Goal: Transaction & Acquisition: Purchase product/service

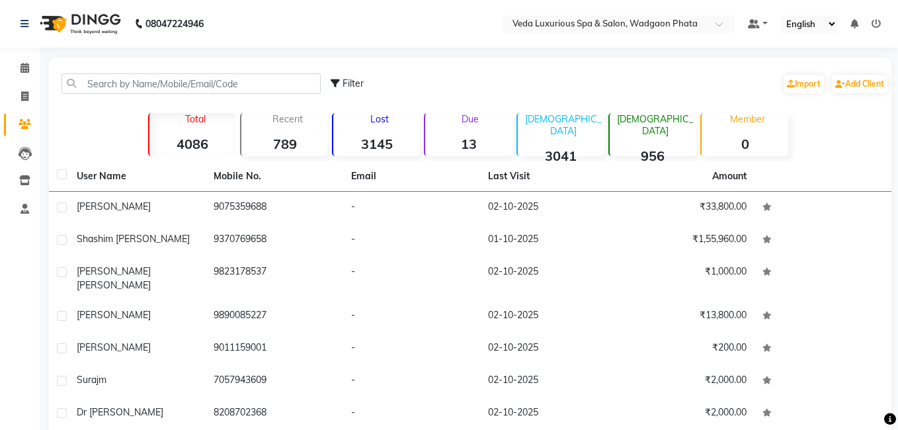
click at [27, 122] on icon at bounding box center [25, 124] width 13 height 10
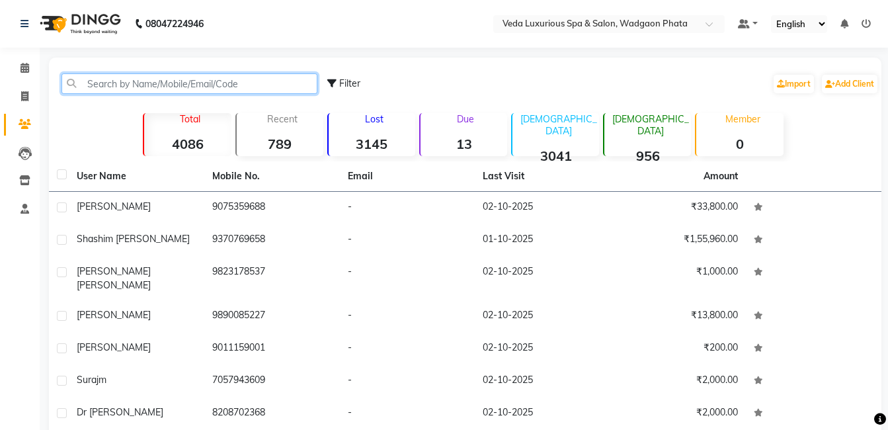
click at [138, 75] on input "text" at bounding box center [190, 83] width 256 height 21
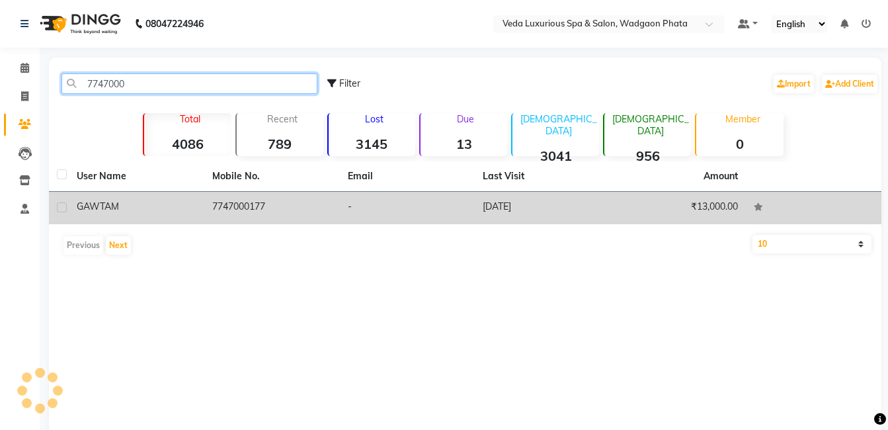
type input "7747000"
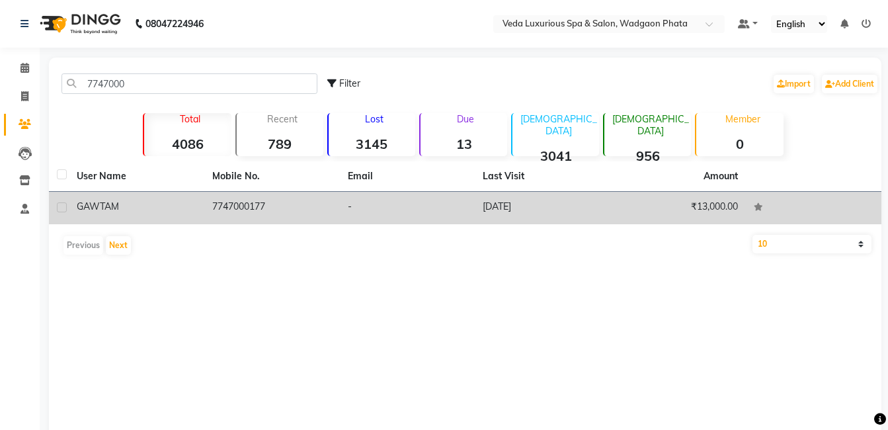
click at [284, 213] on td "7747000177" at bounding box center [272, 208] width 136 height 32
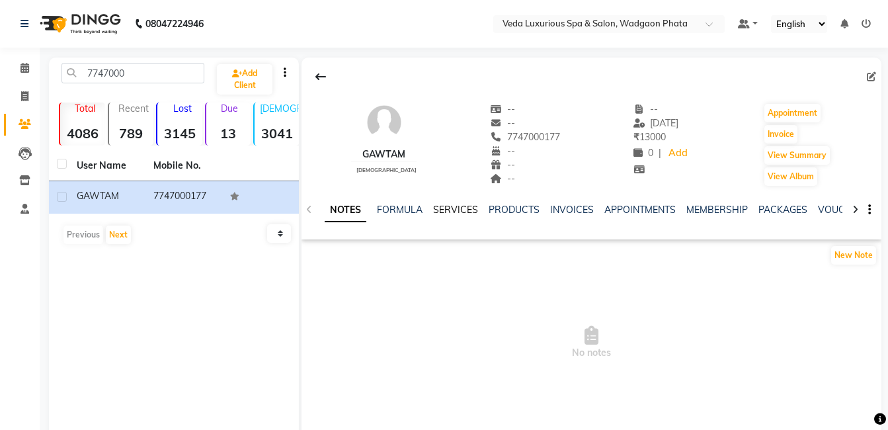
click at [453, 215] on link "SERVICES" at bounding box center [455, 210] width 45 height 12
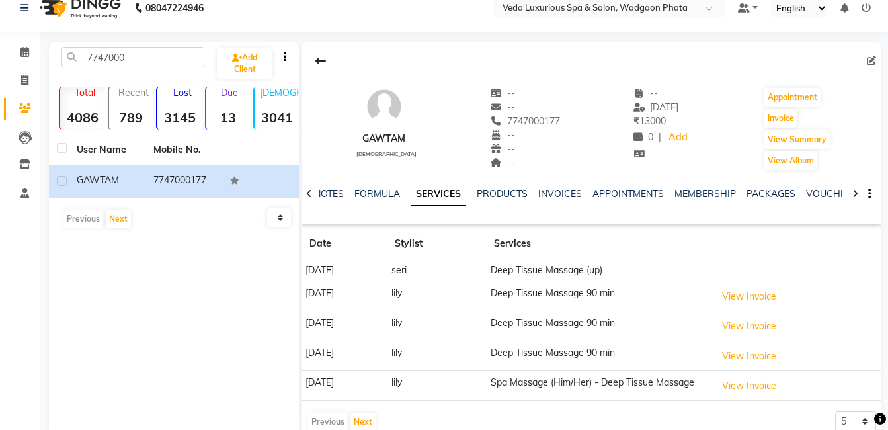
scroll to position [51, 0]
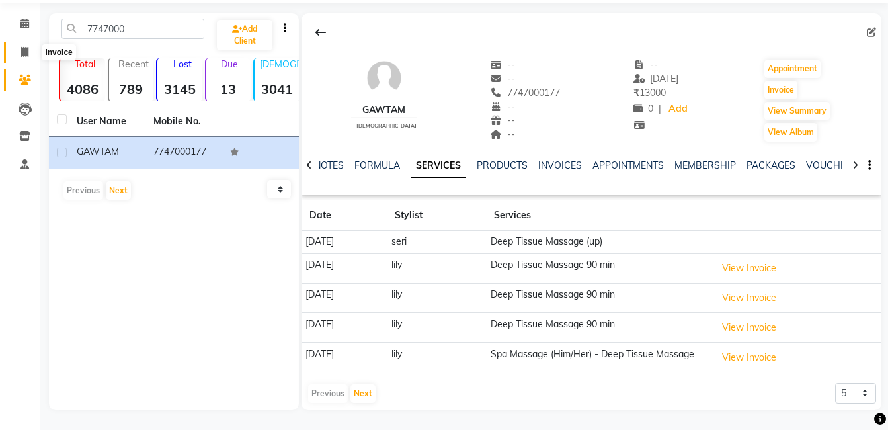
click at [20, 45] on span at bounding box center [24, 52] width 23 height 15
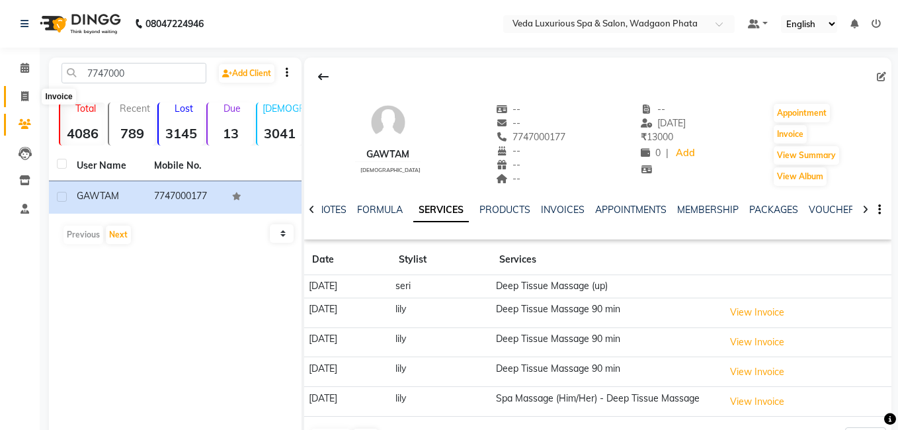
select select "service"
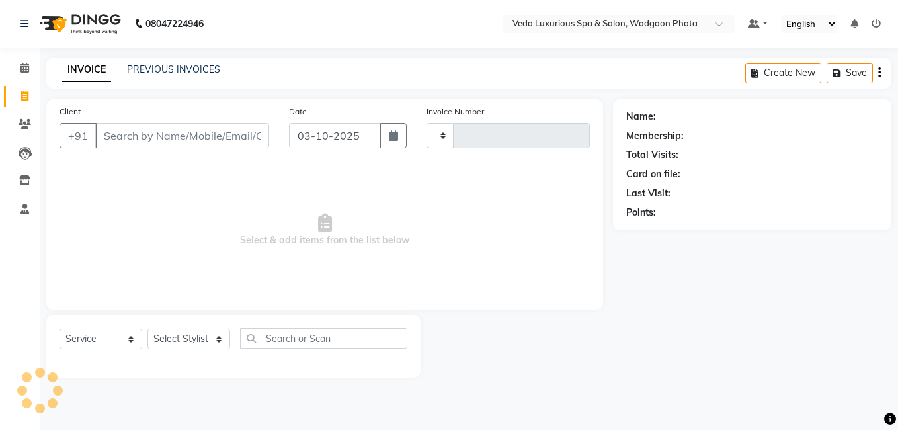
type input "2785"
select select "4666"
click at [150, 142] on input "Client" at bounding box center [182, 135] width 174 height 25
click at [165, 132] on input "Client" at bounding box center [182, 135] width 174 height 25
type input "v"
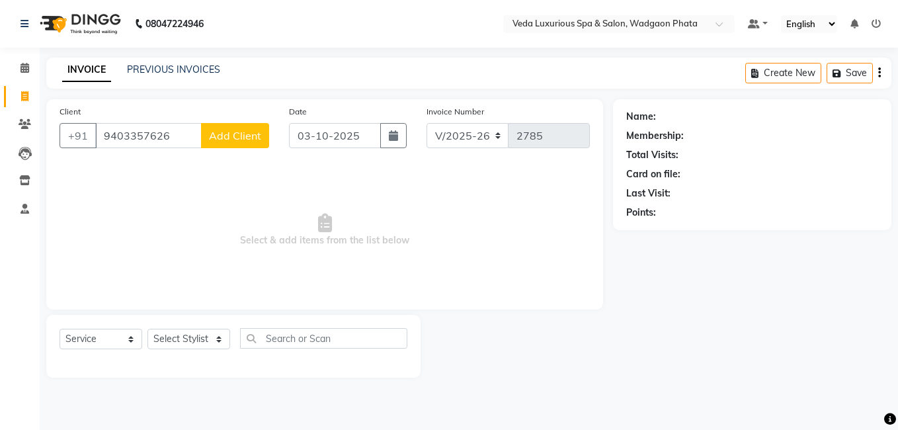
click at [131, 137] on input "9403357626" at bounding box center [148, 135] width 107 height 25
click at [163, 137] on input "940357626" at bounding box center [148, 135] width 107 height 25
type input "9403576264"
click at [232, 139] on span "Add Client" at bounding box center [235, 135] width 52 height 13
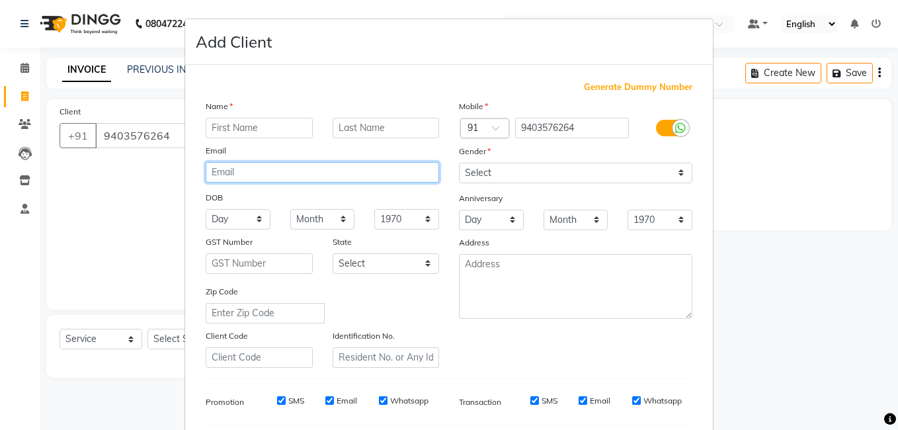
click at [221, 141] on div "Name Email DOB Day 01 02 03 04 05 06 07 08 09 10 11 12 13 14 15 16 17 18 19 20 …" at bounding box center [322, 233] width 253 height 269
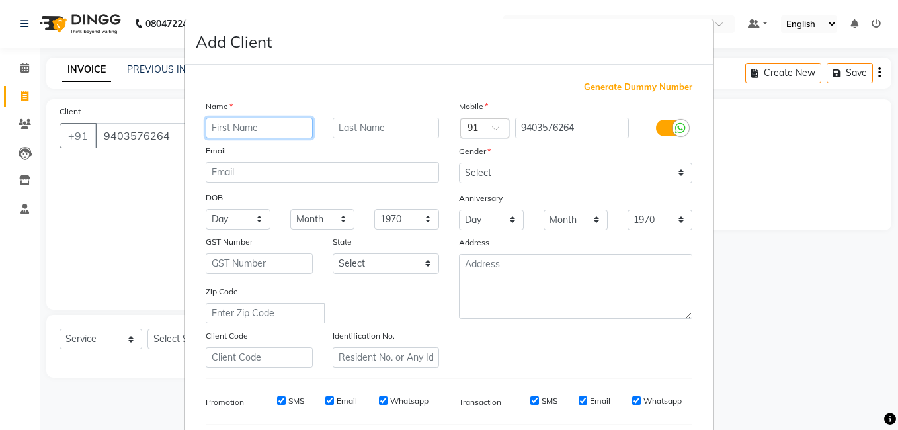
click at [249, 126] on input "text" at bounding box center [259, 128] width 107 height 21
type input "d"
type input "[DEMOGRAPHIC_DATA]"
click at [393, 124] on input "text" at bounding box center [386, 128] width 107 height 21
type input "r"
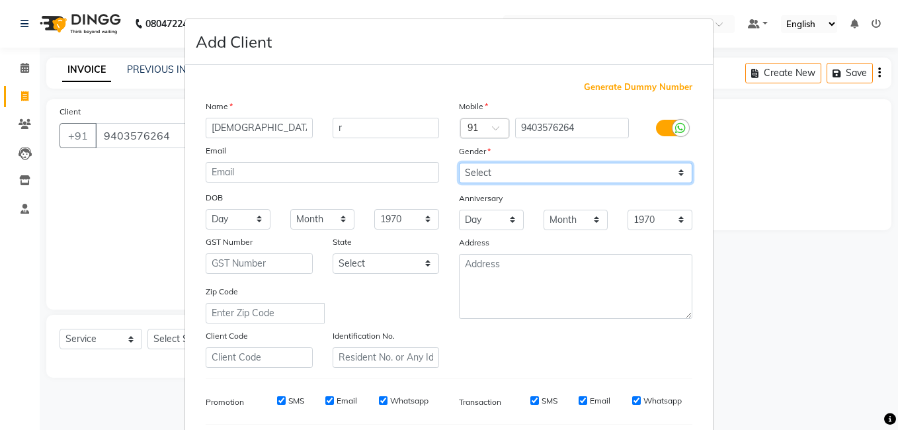
click at [528, 173] on select "Select Male Female Other Prefer Not To Say" at bounding box center [576, 173] width 234 height 21
select select "male"
click at [459, 163] on select "Select Male Female Other Prefer Not To Say" at bounding box center [576, 173] width 234 height 21
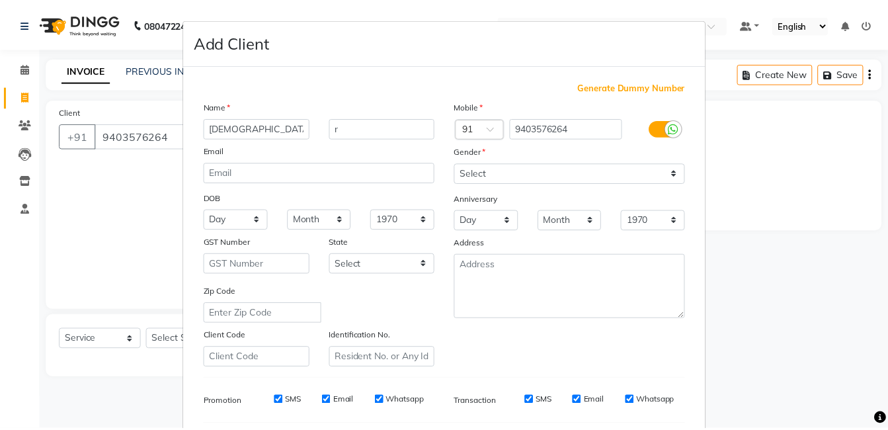
scroll to position [181, 0]
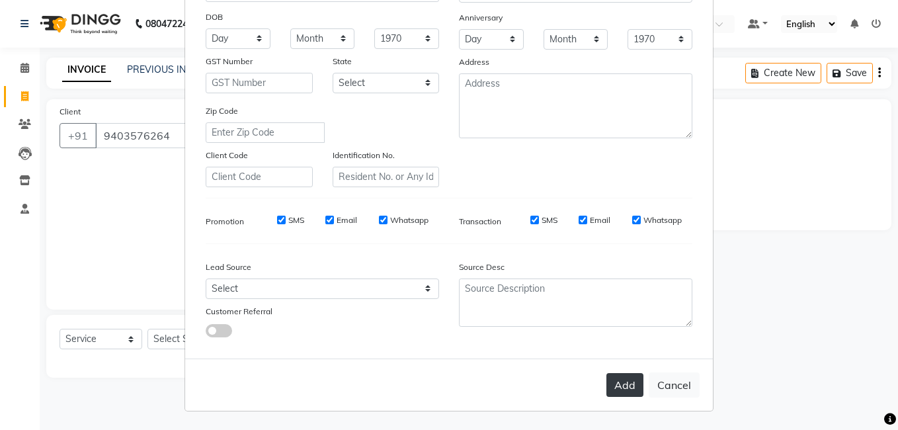
click at [622, 386] on button "Add" at bounding box center [625, 385] width 37 height 24
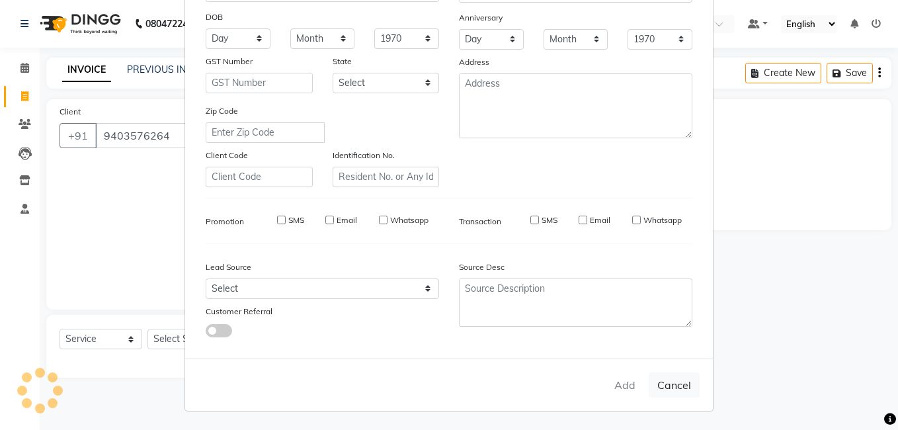
select select
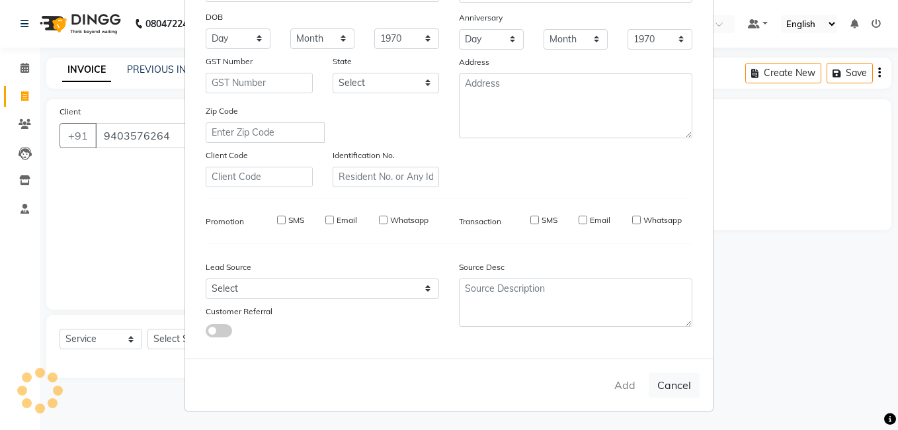
select select
checkbox input "false"
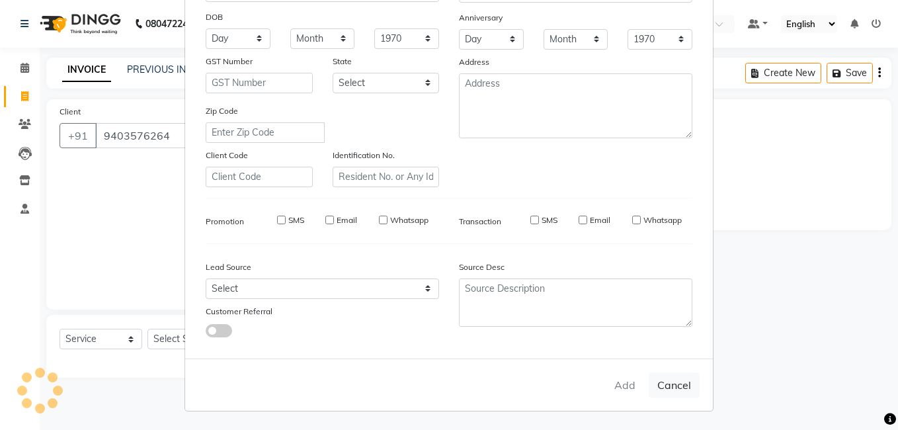
checkbox input "false"
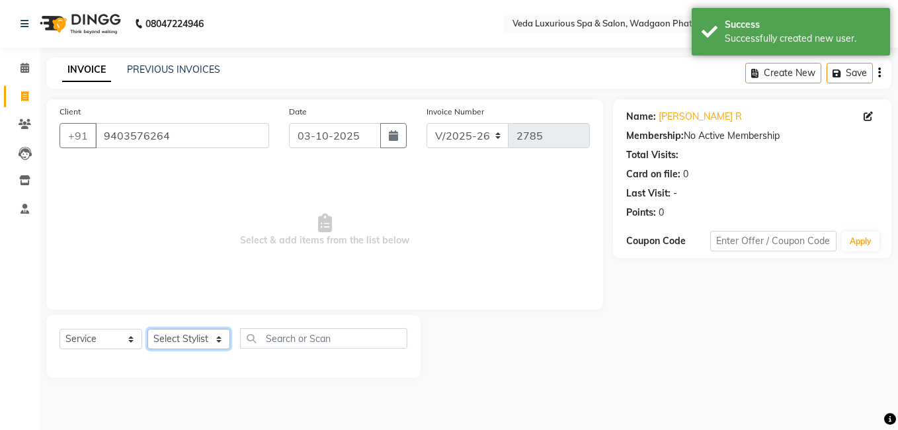
click at [180, 333] on select "Select Stylist Anjali Ankur GOLU Khushi kim lily Mahesh manu MOYA Natasha Nilam…" at bounding box center [189, 339] width 83 height 21
select select "58145"
click at [148, 329] on select "Select Stylist Anjali Ankur GOLU Khushi kim lily Mahesh manu MOYA Natasha Nilam…" at bounding box center [189, 339] width 83 height 21
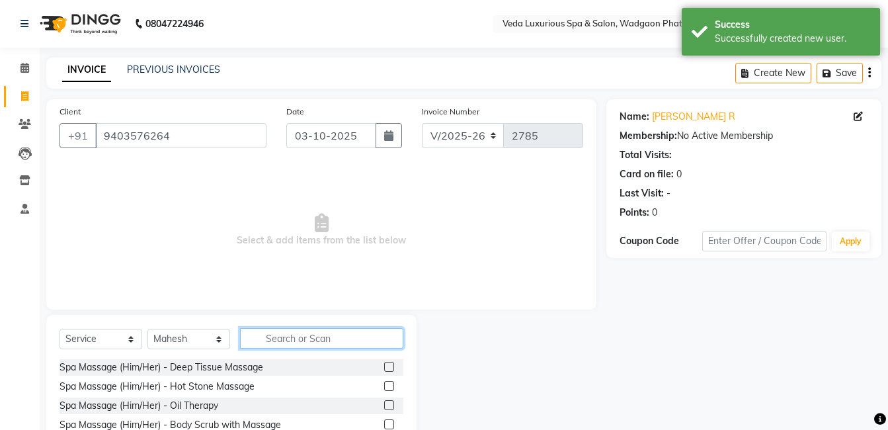
click at [359, 332] on input "text" at bounding box center [321, 338] width 163 height 21
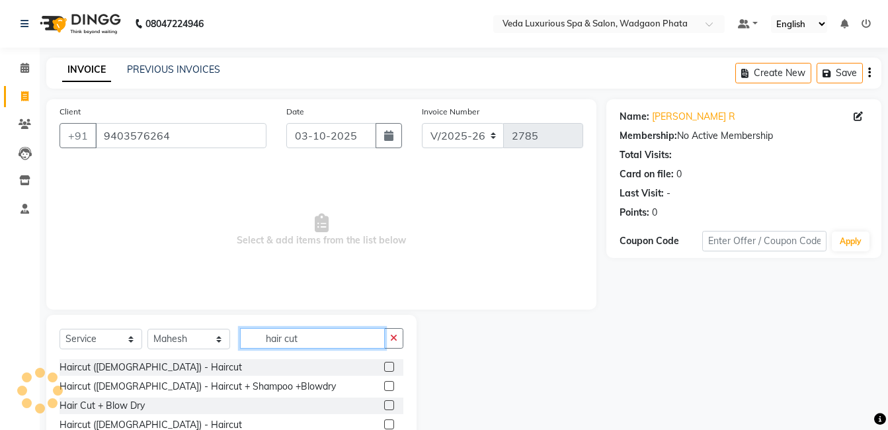
scroll to position [83, 0]
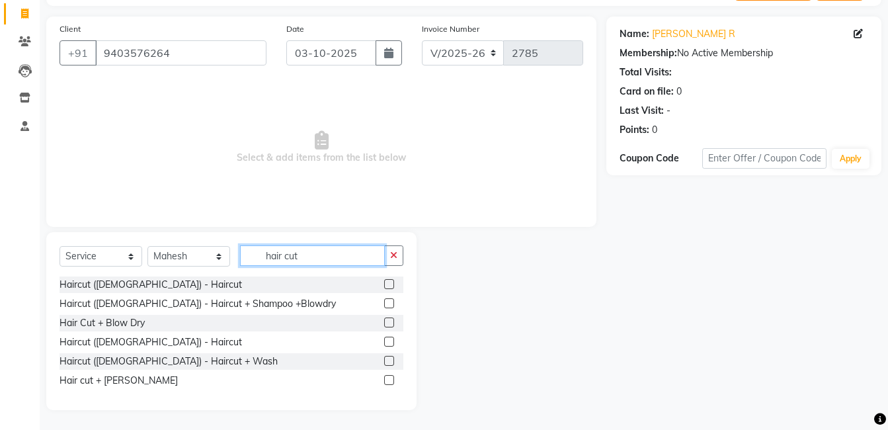
type input "hair cut"
click at [385, 380] on label at bounding box center [389, 380] width 10 height 10
click at [385, 380] on input "checkbox" at bounding box center [388, 380] width 9 height 9
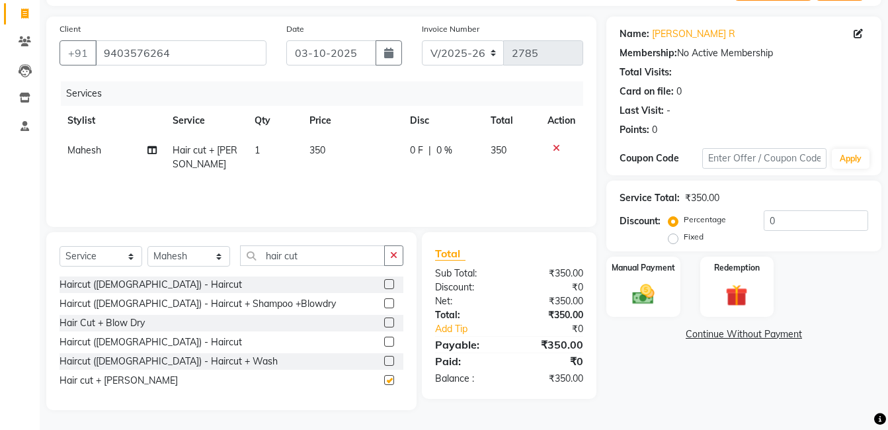
checkbox input "false"
click at [653, 302] on img at bounding box center [643, 294] width 37 height 26
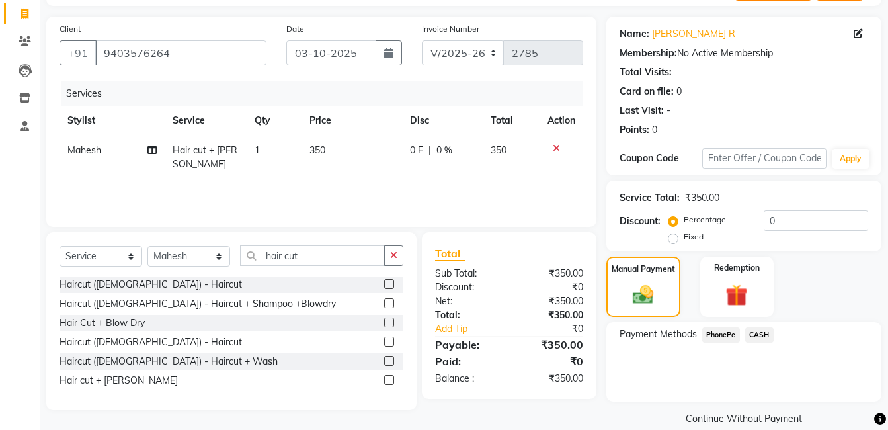
click at [730, 331] on span "PhonePe" at bounding box center [722, 334] width 38 height 15
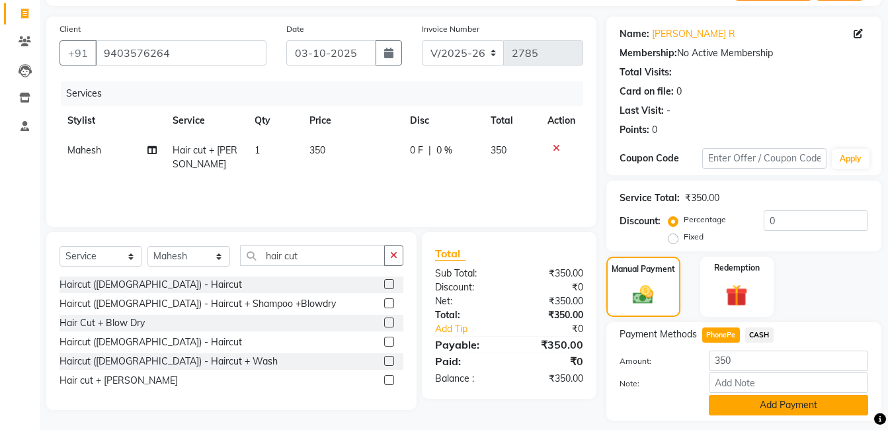
click at [778, 403] on button "Add Payment" at bounding box center [788, 405] width 159 height 21
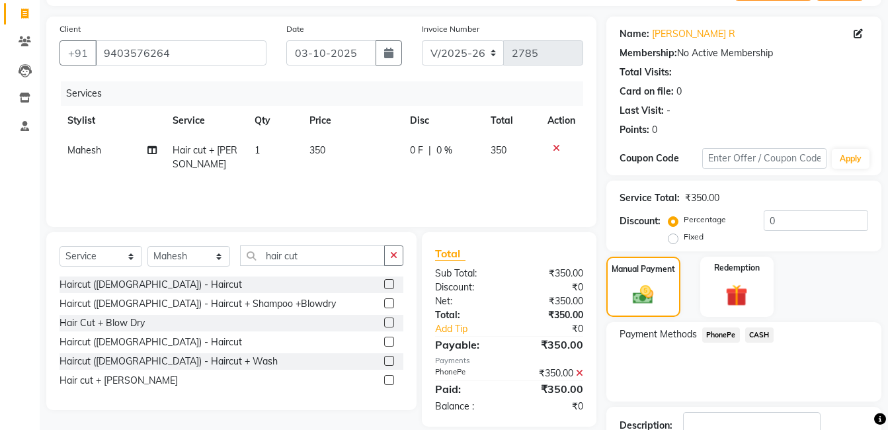
scroll to position [176, 0]
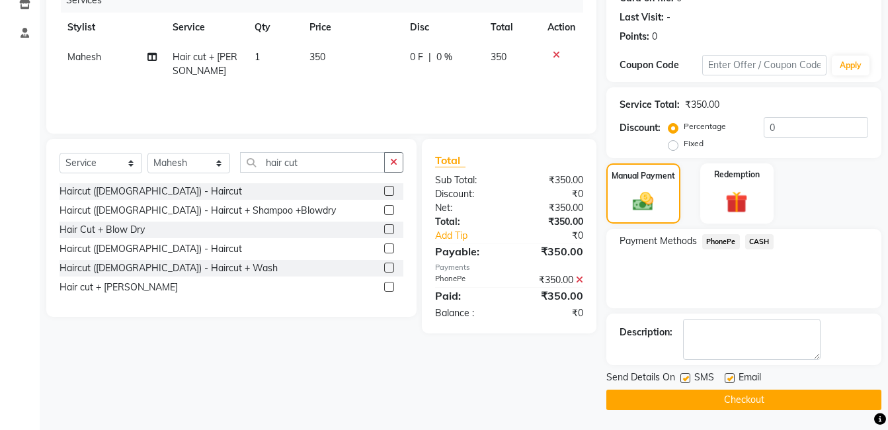
click at [771, 403] on button "Checkout" at bounding box center [744, 400] width 275 height 21
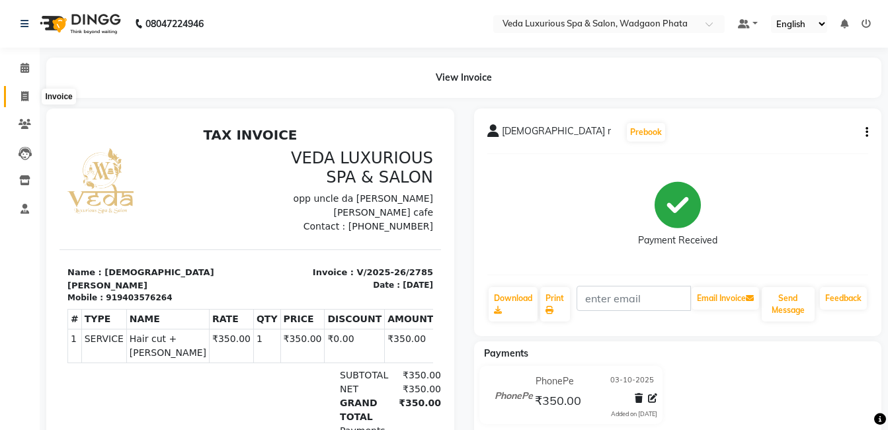
click at [18, 91] on span at bounding box center [24, 96] width 23 height 15
select select "service"
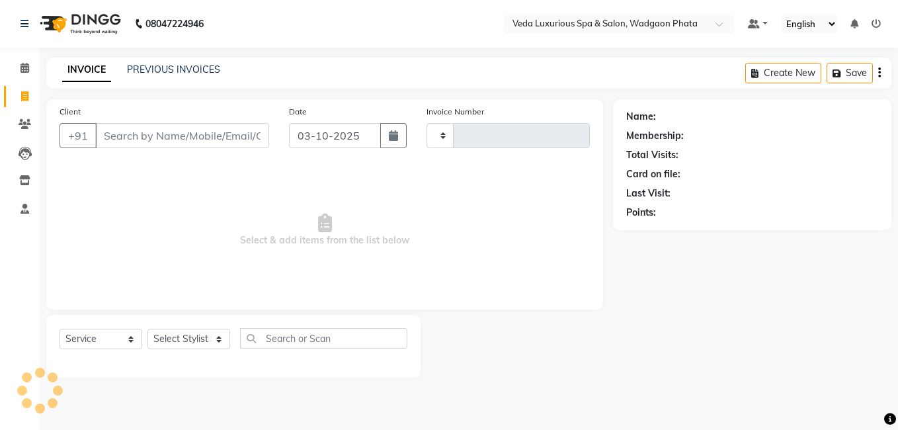
type input "2786"
select select "4666"
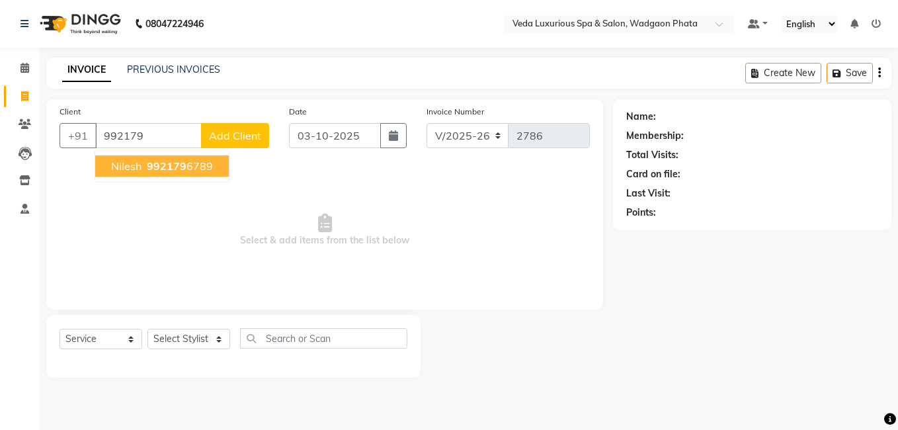
click at [196, 175] on button "Nilesh 992179 6789" at bounding box center [162, 165] width 134 height 21
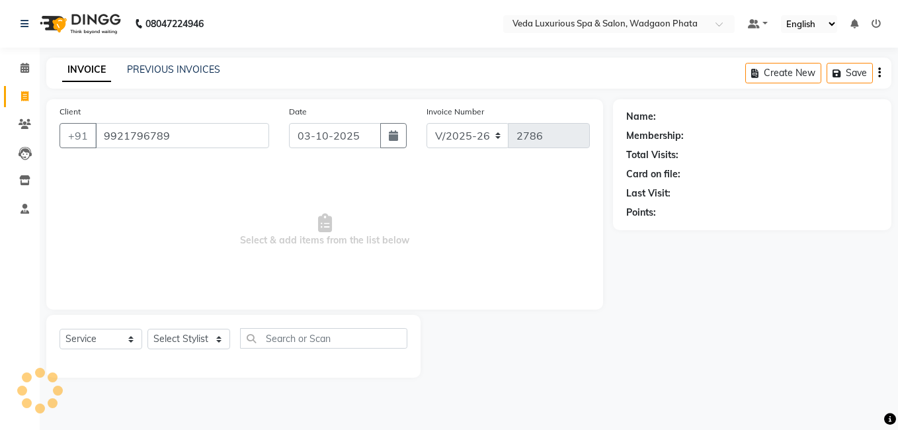
type input "9921796789"
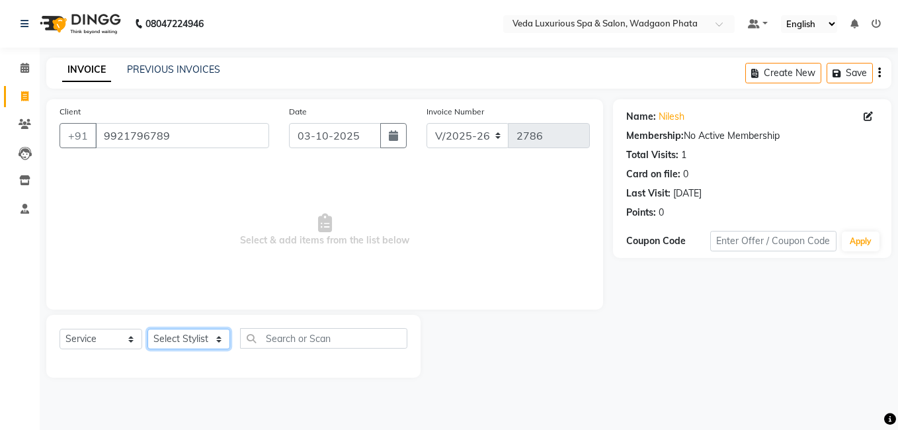
click at [216, 333] on select "Select Stylist Anjali Ankur GOLU Khushi kim lily Mahesh manu MOYA Natasha Nilam…" at bounding box center [189, 339] width 83 height 21
select select "67337"
click at [148, 329] on select "Select Stylist Anjali Ankur GOLU Khushi kim lily Mahesh manu MOYA Natasha Nilam…" at bounding box center [189, 339] width 83 height 21
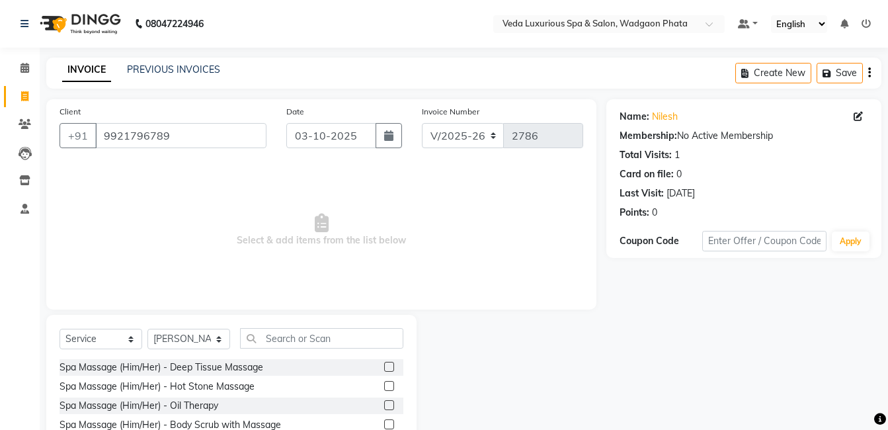
click at [384, 369] on label at bounding box center [389, 367] width 10 height 10
click at [384, 369] on input "checkbox" at bounding box center [388, 367] width 9 height 9
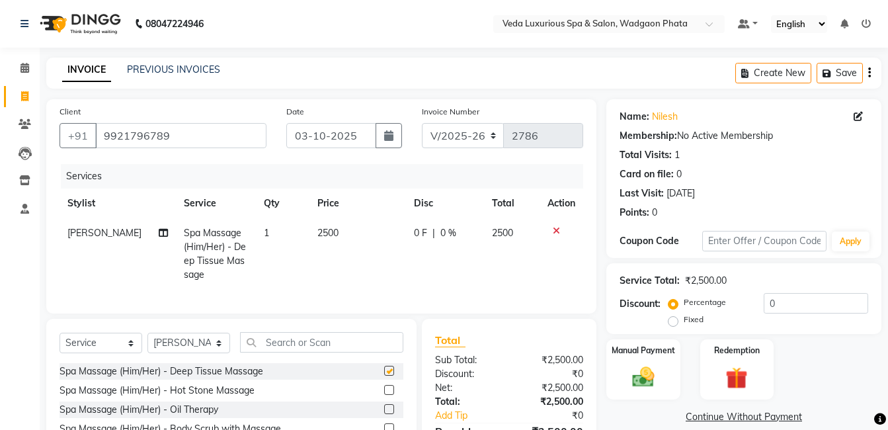
checkbox input "false"
click at [448, 232] on span "0 %" at bounding box center [449, 233] width 16 height 14
select select "67337"
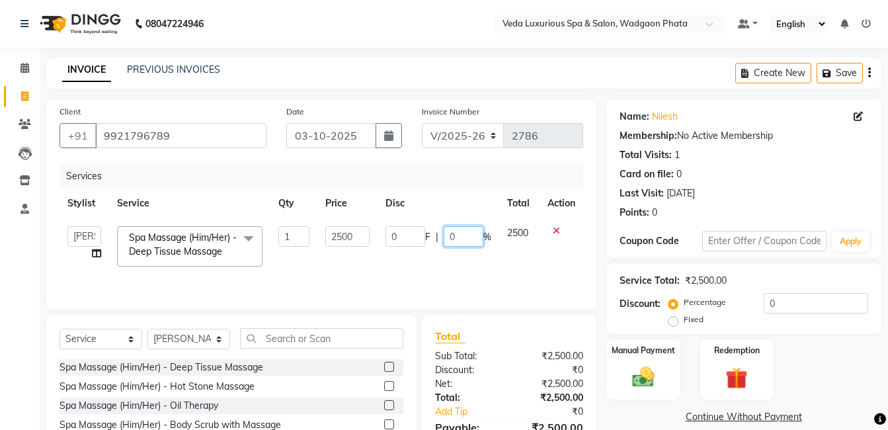
click at [468, 238] on input "0" at bounding box center [464, 236] width 40 height 21
type input "20"
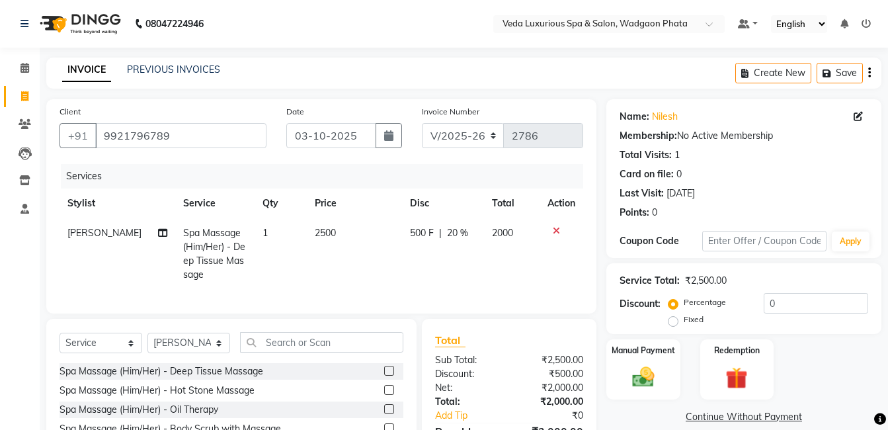
click at [476, 256] on td "500 F | 20 %" at bounding box center [443, 253] width 82 height 71
select select "67337"
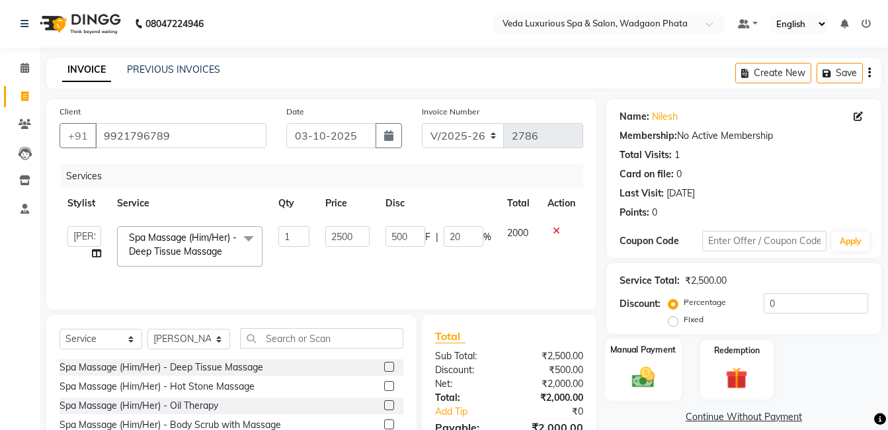
click at [660, 353] on label "Manual Payment" at bounding box center [644, 349] width 66 height 13
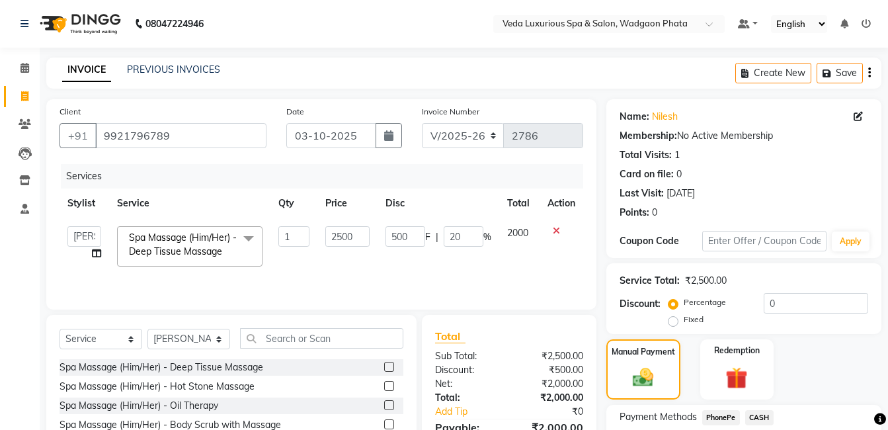
scroll to position [101, 0]
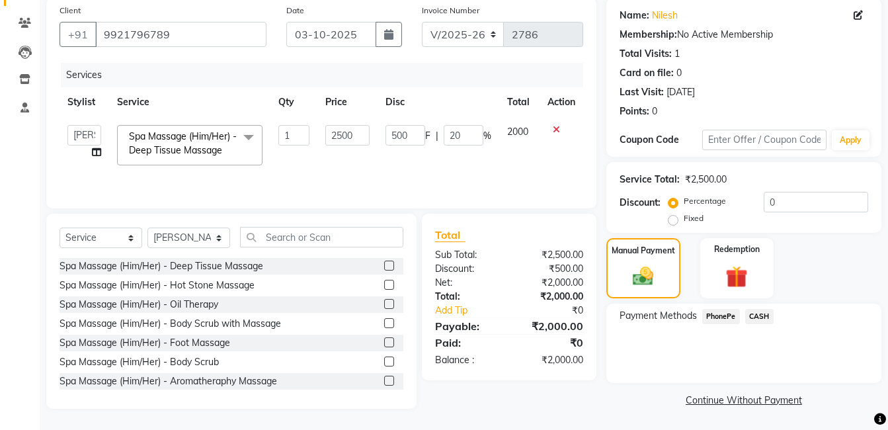
click at [756, 319] on span "CASH" at bounding box center [760, 316] width 28 height 15
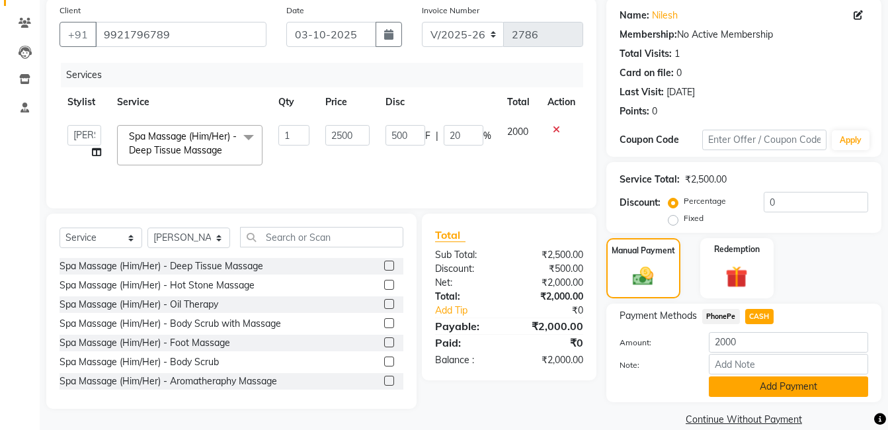
click at [773, 390] on button "Add Payment" at bounding box center [788, 386] width 159 height 21
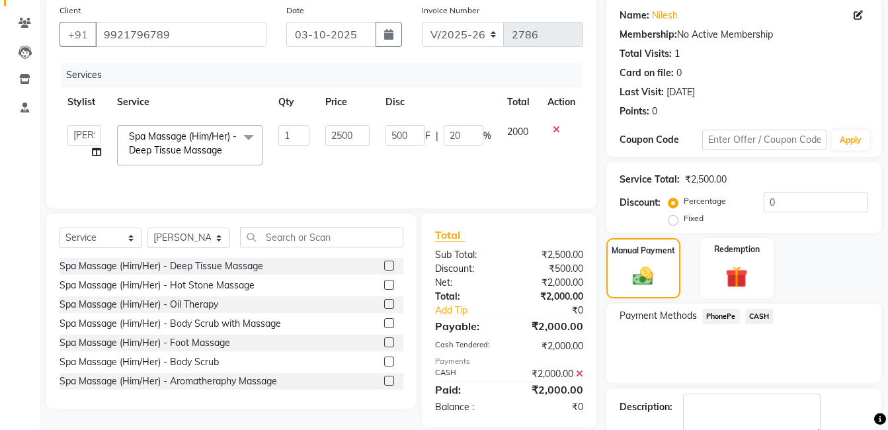
scroll to position [176, 0]
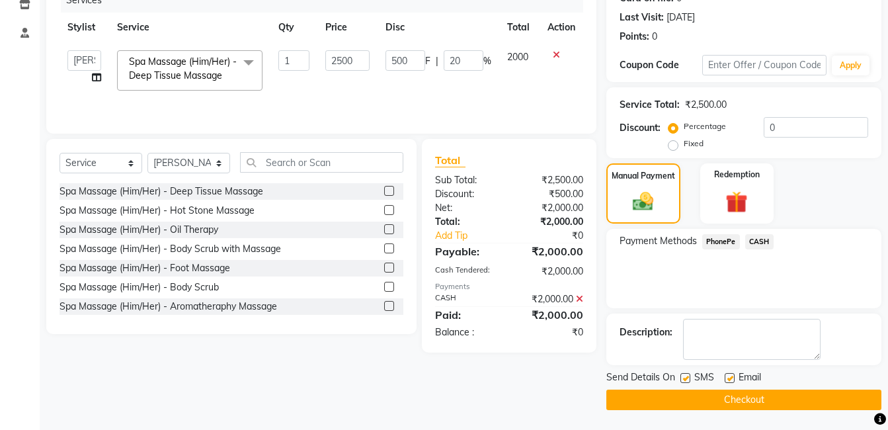
click at [777, 413] on main "INVOICE PREVIOUS INVOICES Create New Save Client +91 9921796789 Date 03-10-2025…" at bounding box center [464, 156] width 849 height 548
click at [779, 402] on button "Checkout" at bounding box center [744, 400] width 275 height 21
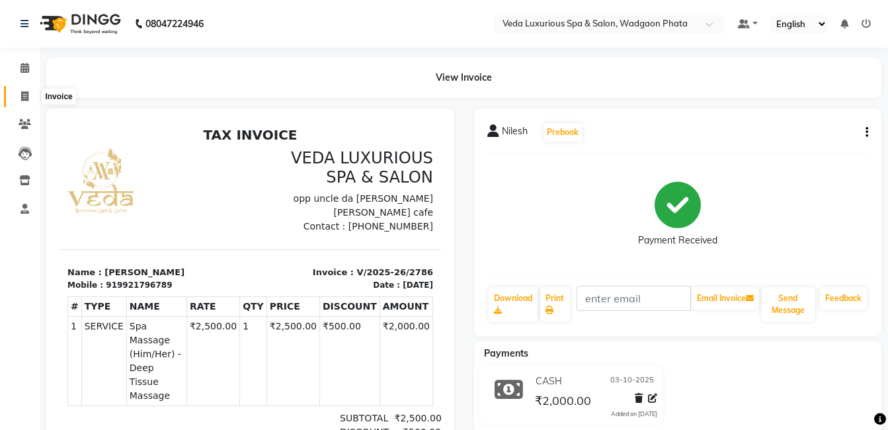
click at [28, 91] on icon at bounding box center [24, 96] width 7 height 10
select select "service"
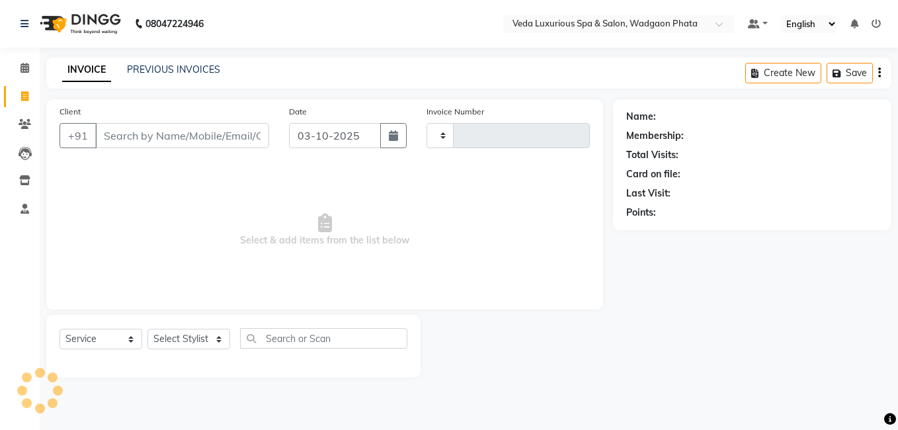
type input "2787"
select select "4666"
click at [126, 139] on input "Client" at bounding box center [182, 135] width 174 height 25
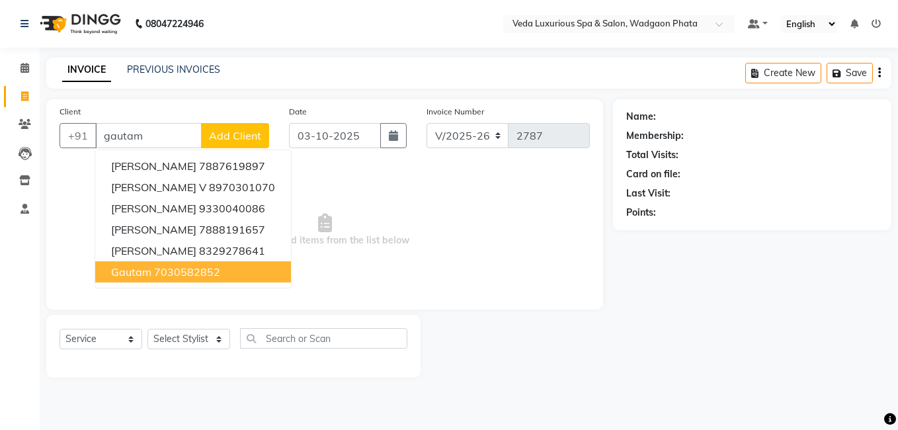
click at [195, 273] on ngb-highlight "7030582852" at bounding box center [187, 271] width 66 height 13
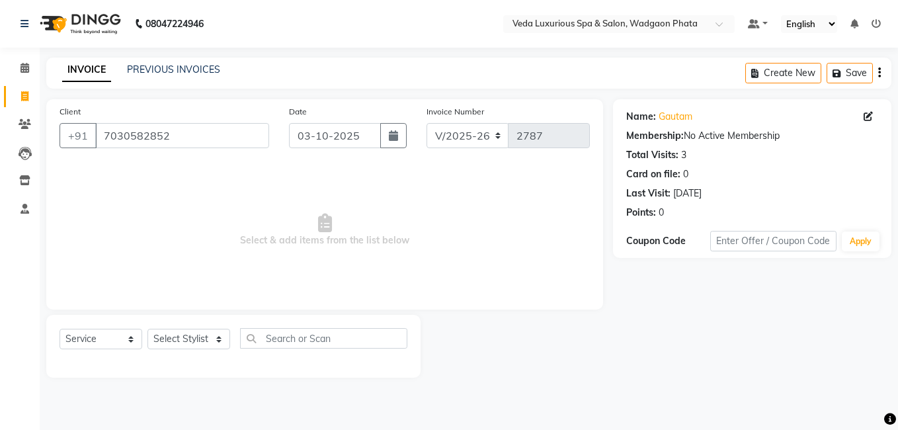
click at [679, 154] on div "Total Visits: 3" at bounding box center [753, 155] width 252 height 14
drag, startPoint x: 159, startPoint y: 134, endPoint x: 170, endPoint y: 134, distance: 11.2
click at [170, 134] on input "7030582852" at bounding box center [182, 135] width 174 height 25
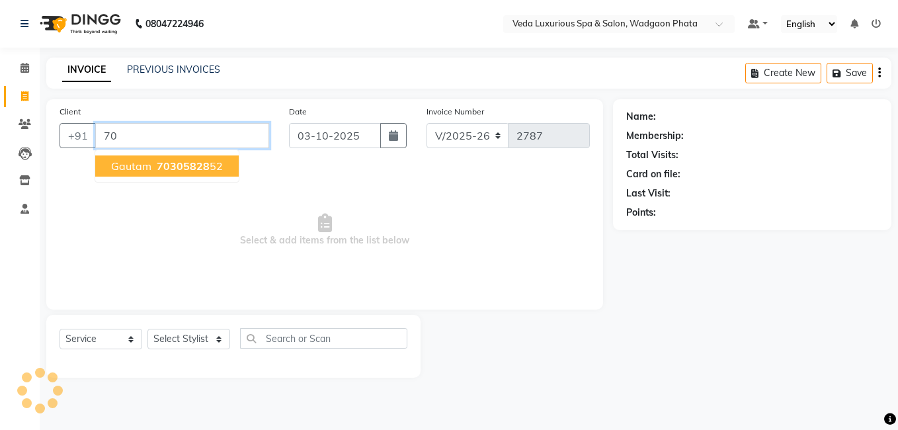
type input "7"
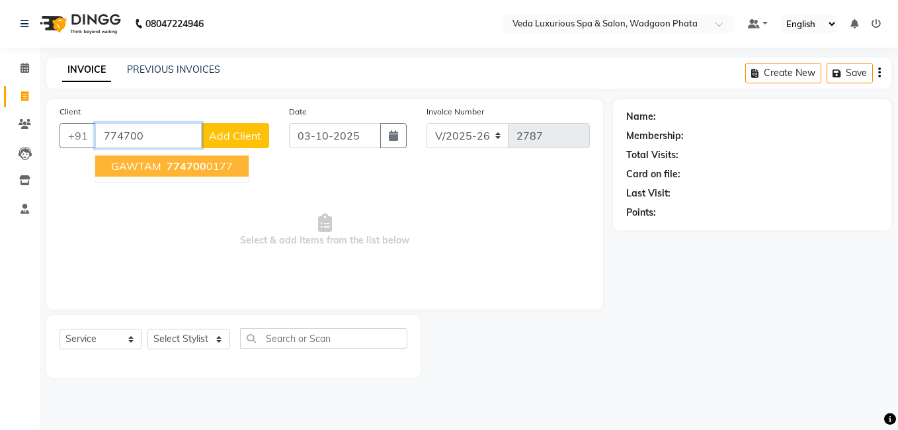
click at [201, 169] on span "774700" at bounding box center [187, 165] width 40 height 13
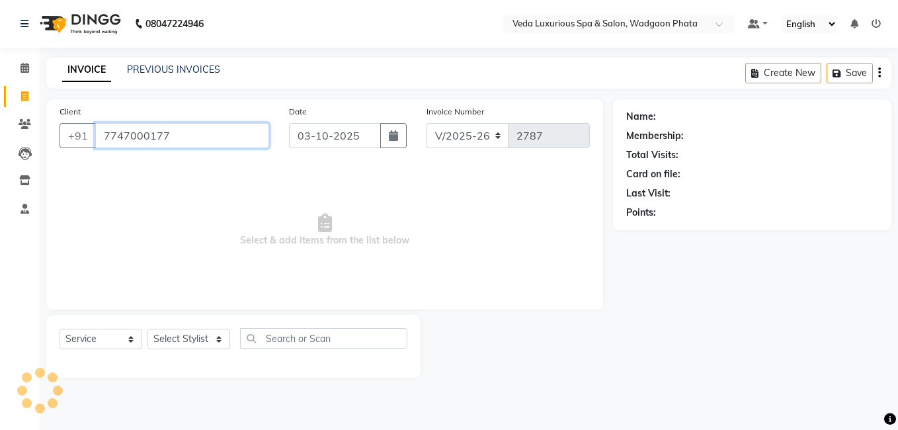
type input "7747000177"
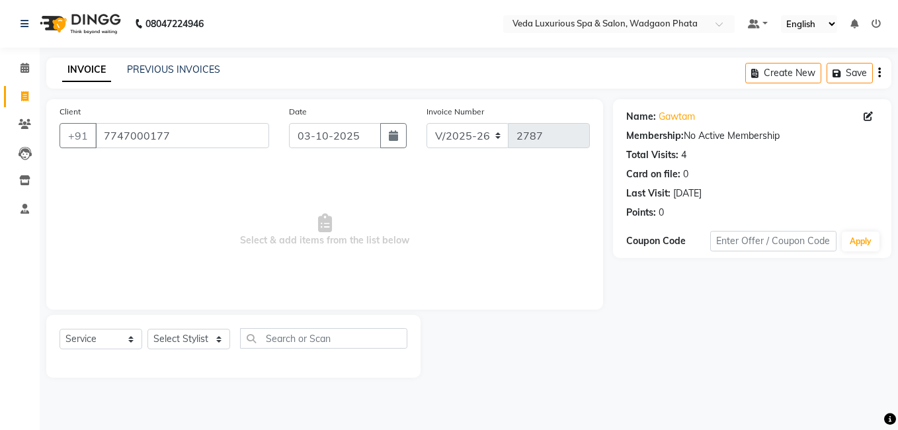
click at [193, 351] on div "Select Service Product Membership Package Voucher Prepaid Gift Card Select Styl…" at bounding box center [234, 343] width 348 height 31
click at [185, 337] on select "Select Stylist Anjali Ankur GOLU Khushi kim lily Mahesh manu MOYA Natasha Nilam…" at bounding box center [189, 339] width 83 height 21
select select "44309"
click at [148, 329] on select "Select Stylist Anjali Ankur GOLU Khushi kim lily Mahesh manu MOYA Natasha Nilam…" at bounding box center [189, 339] width 83 height 21
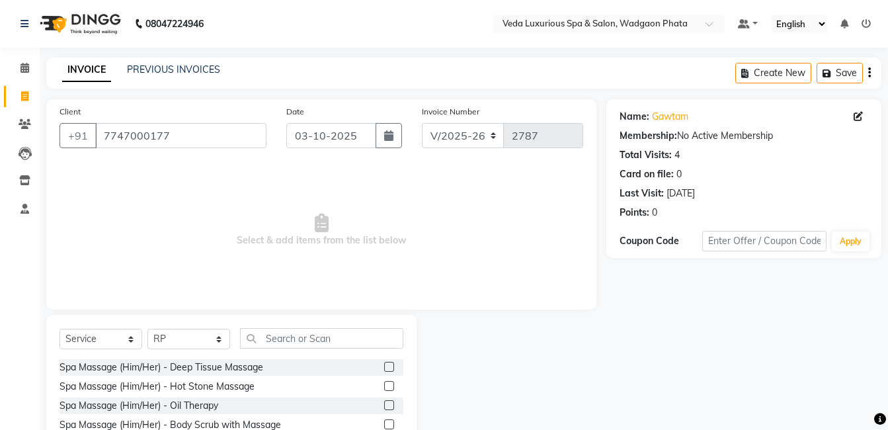
click at [384, 363] on label at bounding box center [389, 367] width 10 height 10
click at [384, 363] on input "checkbox" at bounding box center [388, 367] width 9 height 9
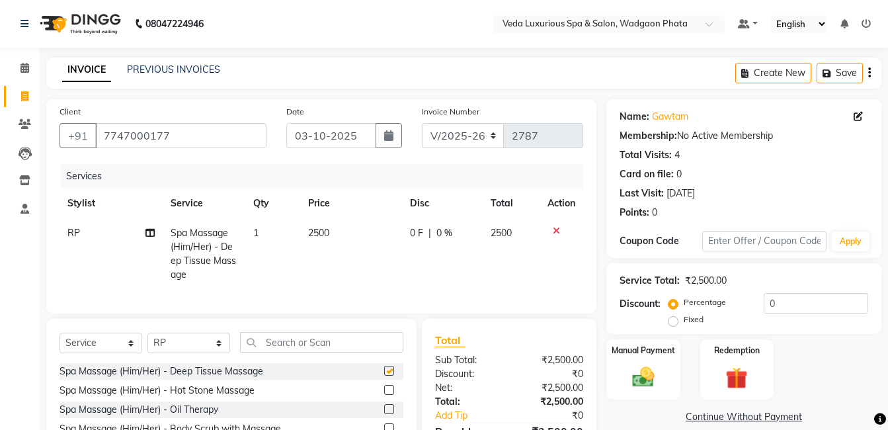
checkbox input "false"
click at [167, 353] on select "Select Stylist Anjali Ankur GOLU Khushi kim lily Mahesh manu MOYA Natasha Nilam…" at bounding box center [189, 343] width 83 height 21
select select "70836"
click at [148, 343] on select "Select Stylist Anjali Ankur GOLU Khushi kim lily Mahesh manu MOYA Natasha Nilam…" at bounding box center [189, 343] width 83 height 21
click at [384, 376] on label at bounding box center [389, 371] width 10 height 10
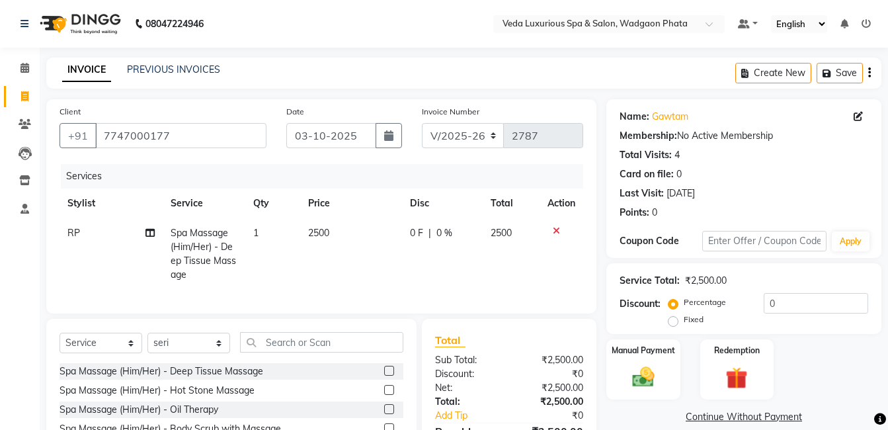
click at [384, 376] on input "checkbox" at bounding box center [388, 371] width 9 height 9
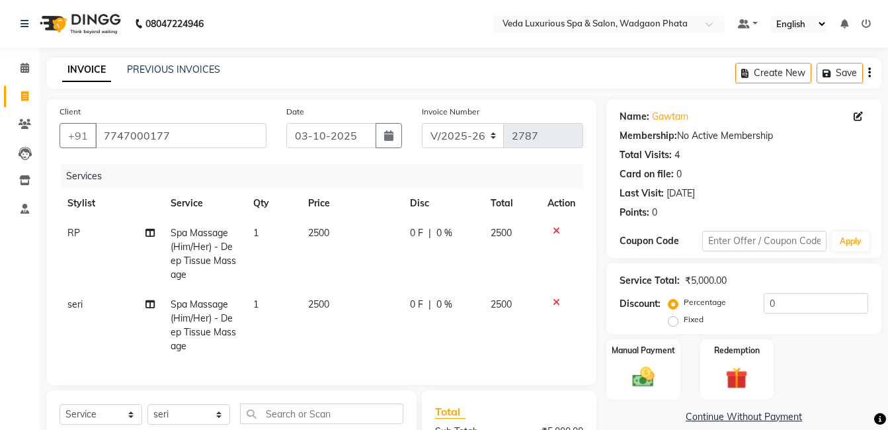
checkbox input "false"
click at [439, 227] on span "0 %" at bounding box center [445, 233] width 16 height 14
select select "44309"
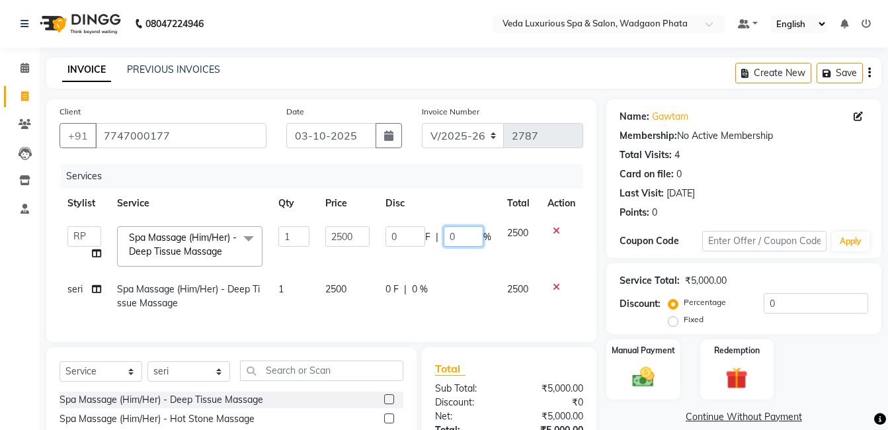
click at [460, 228] on input "0" at bounding box center [464, 236] width 40 height 21
type input "3"
type input "20"
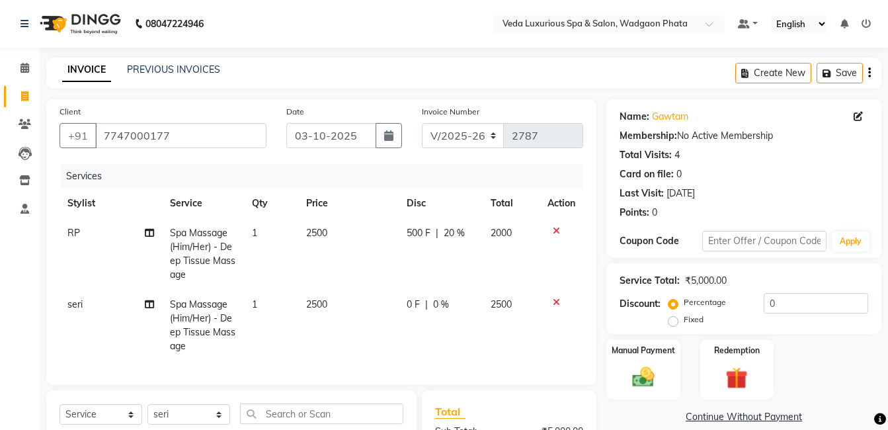
click at [473, 247] on td "500 F | 20 %" at bounding box center [441, 253] width 85 height 71
select select "44309"
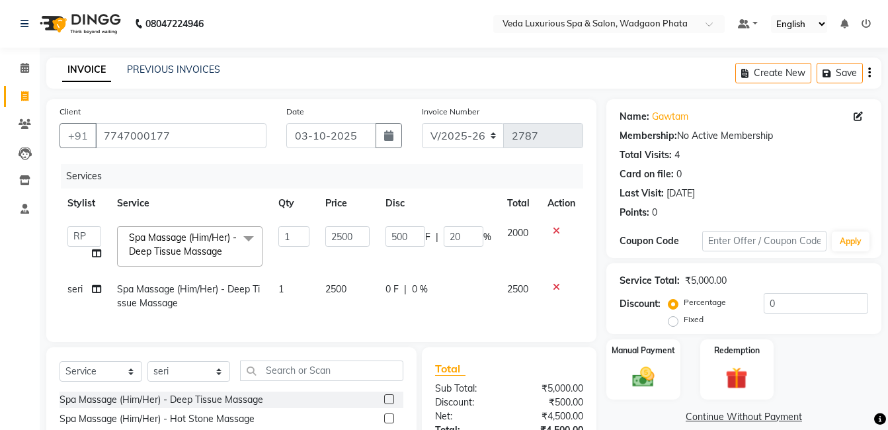
click at [431, 279] on td "0 F | 0 %" at bounding box center [439, 297] width 122 height 44
select select "70836"
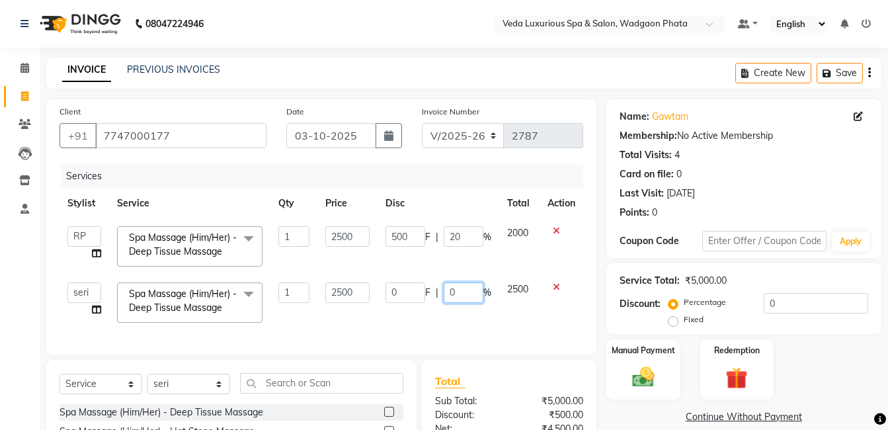
click at [468, 298] on input "0" at bounding box center [464, 292] width 40 height 21
type input "20"
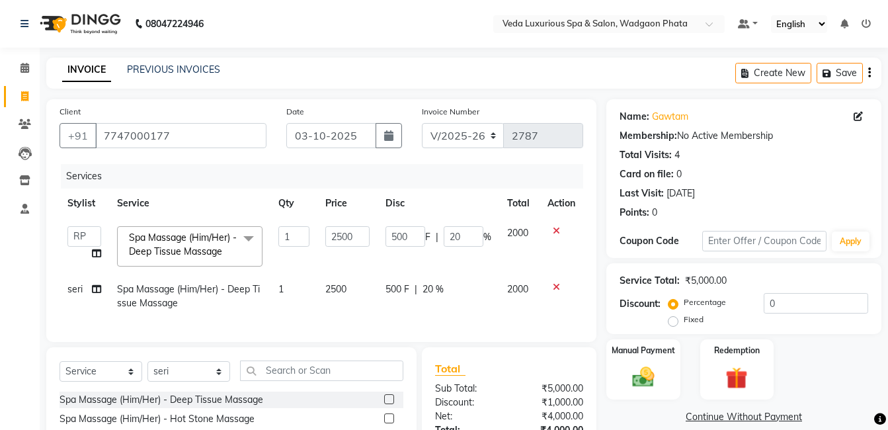
click at [476, 310] on td "500 F | 20 %" at bounding box center [439, 297] width 122 height 44
select select "70836"
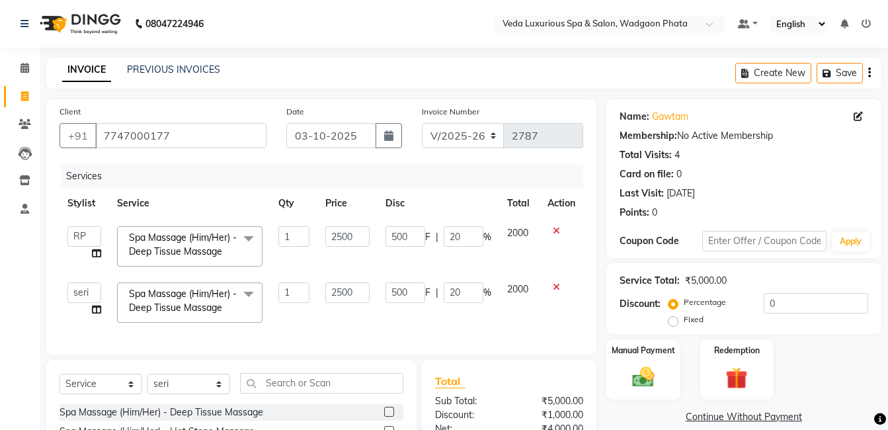
scroll to position [155, 0]
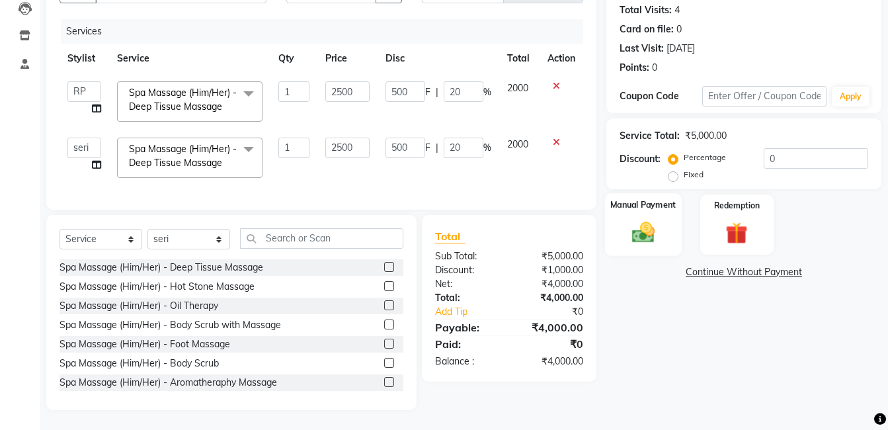
click at [641, 219] on img at bounding box center [643, 232] width 37 height 26
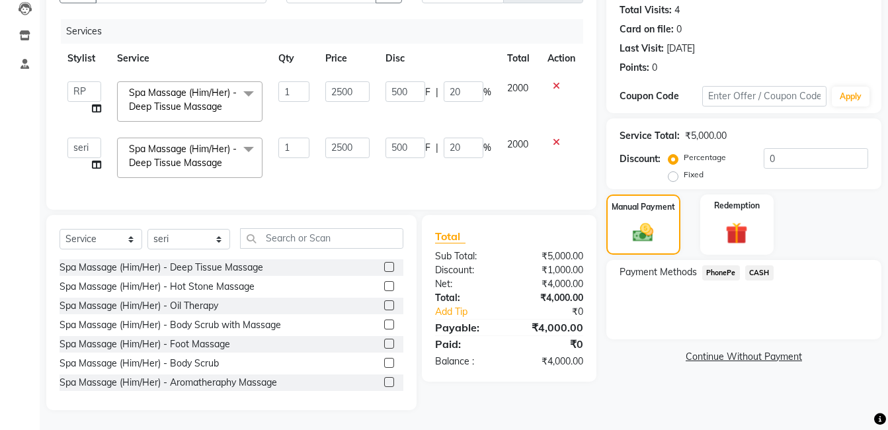
click at [718, 265] on span "PhonePe" at bounding box center [722, 272] width 38 height 15
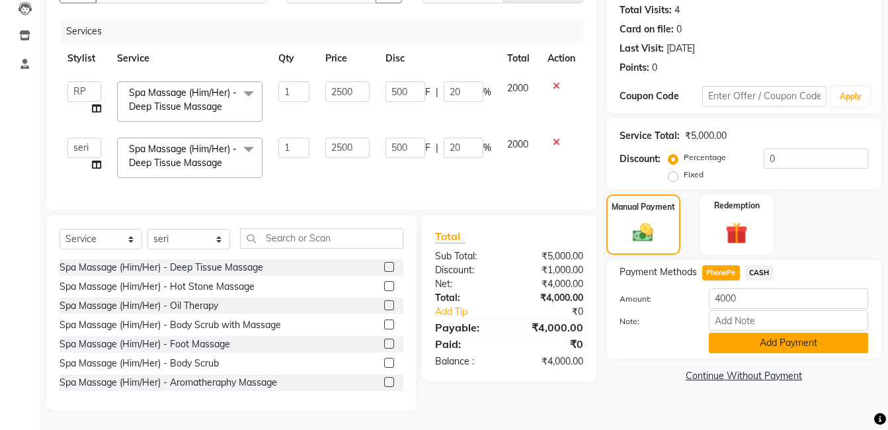
click at [771, 333] on button "Add Payment" at bounding box center [788, 343] width 159 height 21
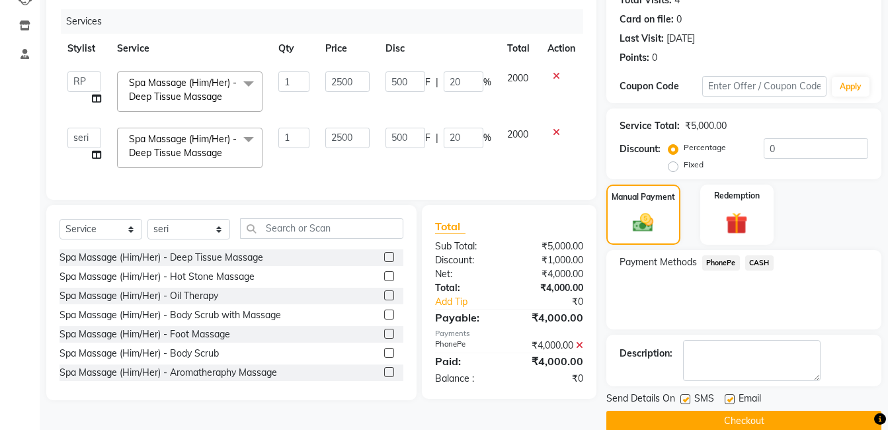
scroll to position [176, 0]
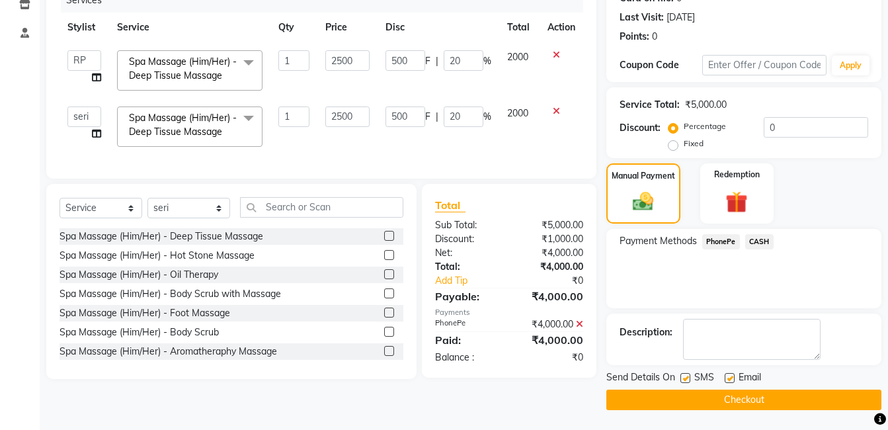
click at [822, 404] on button "Checkout" at bounding box center [744, 400] width 275 height 21
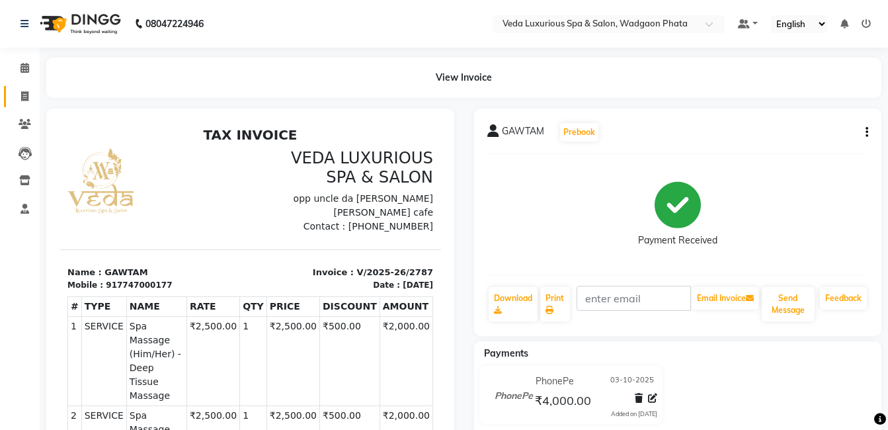
click at [28, 105] on link "Invoice" at bounding box center [20, 97] width 32 height 22
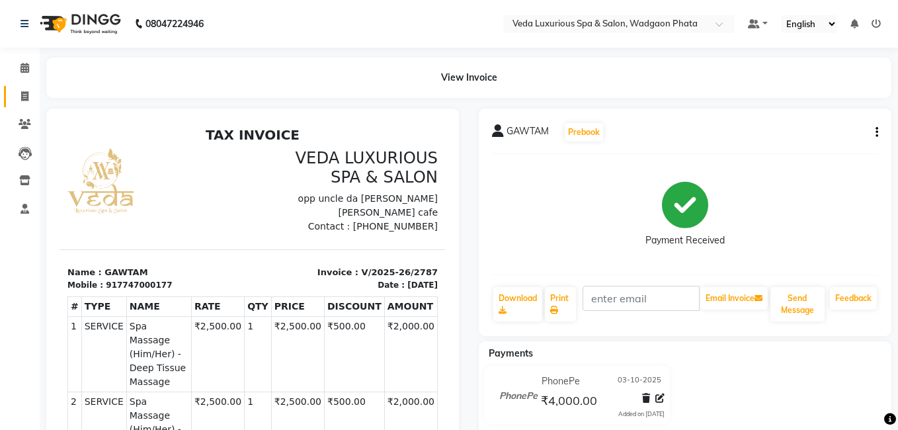
select select "service"
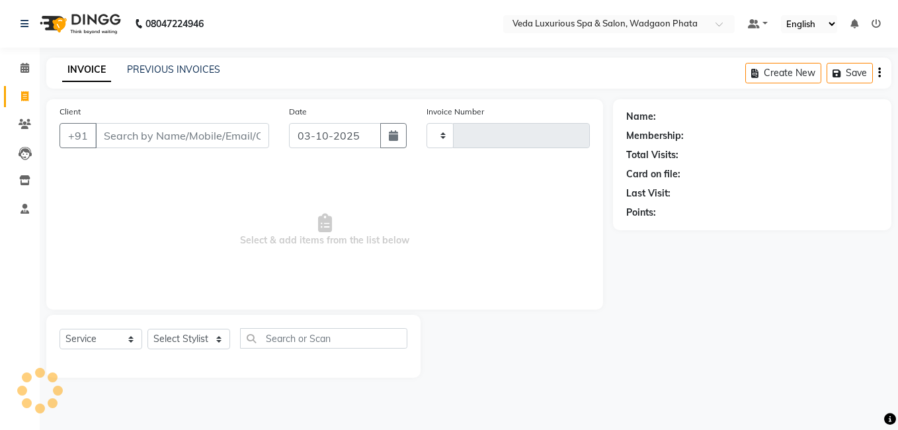
type input "2788"
select select "4666"
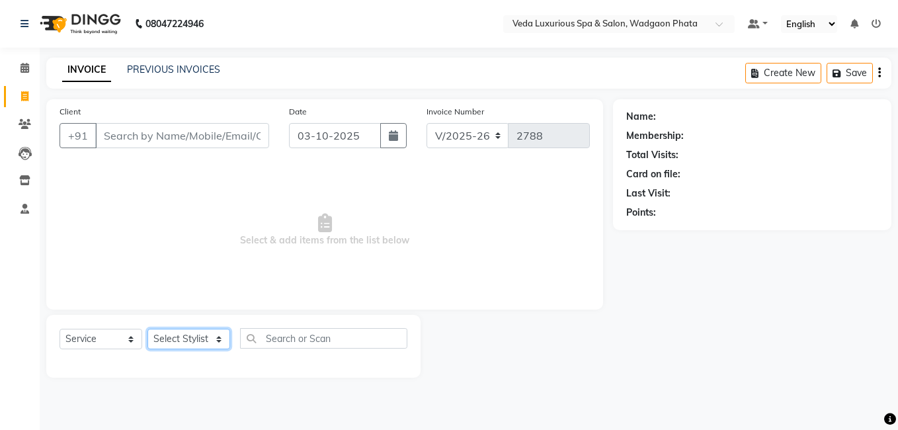
click at [214, 343] on select "Select Stylist Anjali Ankur GOLU Khushi kim lily Mahesh manu MOYA Natasha Nilam…" at bounding box center [189, 339] width 83 height 21
click at [363, 277] on span "Select & add items from the list below" at bounding box center [325, 230] width 531 height 132
click at [198, 116] on div "Client +91" at bounding box center [165, 132] width 230 height 54
drag, startPoint x: 208, startPoint y: 155, endPoint x: 209, endPoint y: 140, distance: 15.3
click at [209, 140] on div "Client +91" at bounding box center [165, 132] width 230 height 54
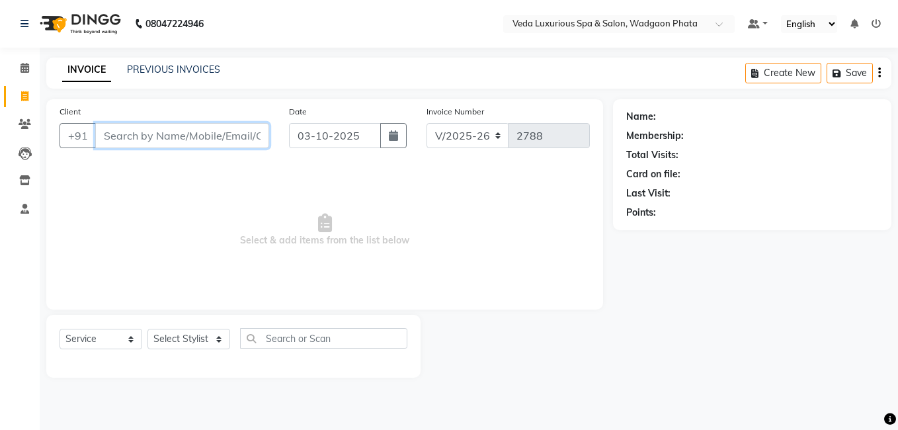
click at [209, 140] on input "Client" at bounding box center [182, 135] width 174 height 25
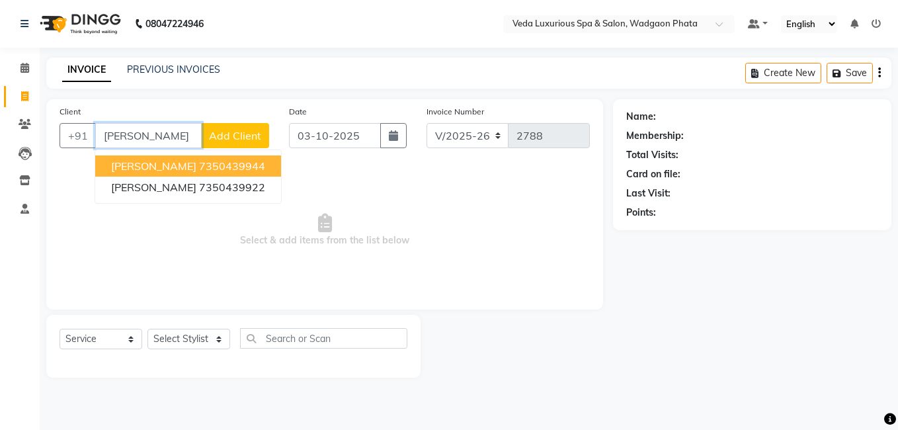
click at [185, 157] on button "darshil randive 7350439944" at bounding box center [188, 165] width 186 height 21
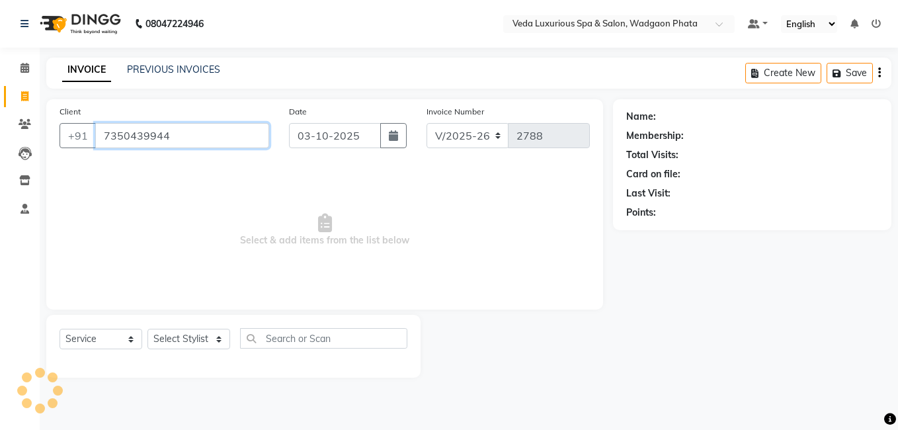
type input "7350439944"
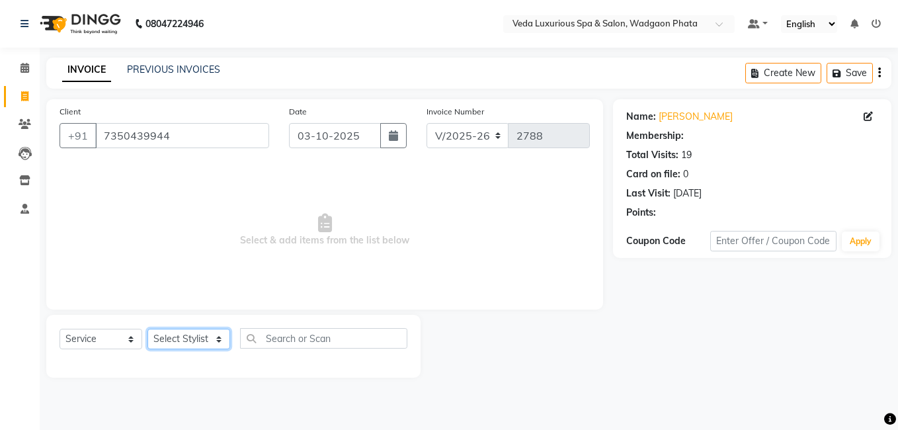
drag, startPoint x: 209, startPoint y: 341, endPoint x: 210, endPoint y: 200, distance: 140.9
click at [210, 200] on div "Client +91 7350439944 Date 03-10-2025 Invoice Number V/2025 V/2025-26 2788 Sele…" at bounding box center [324, 238] width 577 height 279
select select "58145"
click at [148, 329] on select "Select Stylist Anjali Ankur GOLU Khushi kim lily Mahesh manu MOYA Natasha Nilam…" at bounding box center [189, 339] width 83 height 21
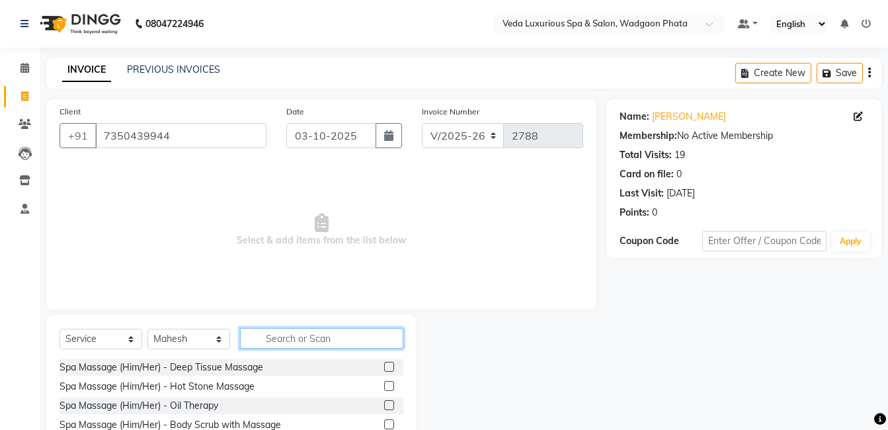
click at [349, 336] on input "text" at bounding box center [321, 338] width 163 height 21
type input "beard"
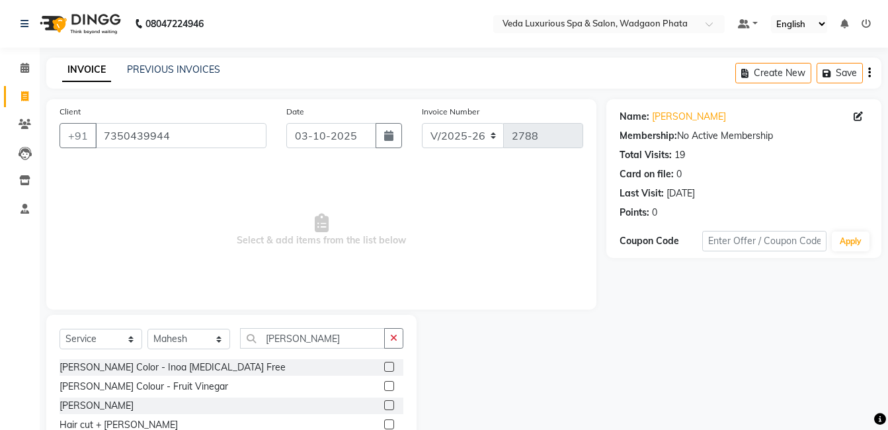
click at [390, 404] on label at bounding box center [389, 405] width 10 height 10
click at [390, 404] on input "checkbox" at bounding box center [388, 406] width 9 height 9
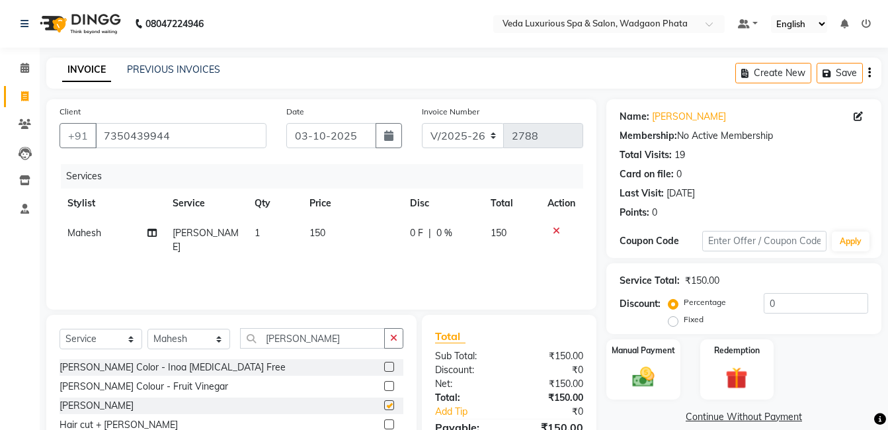
checkbox input "false"
drag, startPoint x: 390, startPoint y: 337, endPoint x: 177, endPoint y: 325, distance: 214.0
click at [177, 325] on div "Select Service Product Membership Package Voucher Prepaid Gift Card Select Styl…" at bounding box center [231, 385] width 370 height 140
click at [394, 337] on icon "button" at bounding box center [393, 337] width 7 height 9
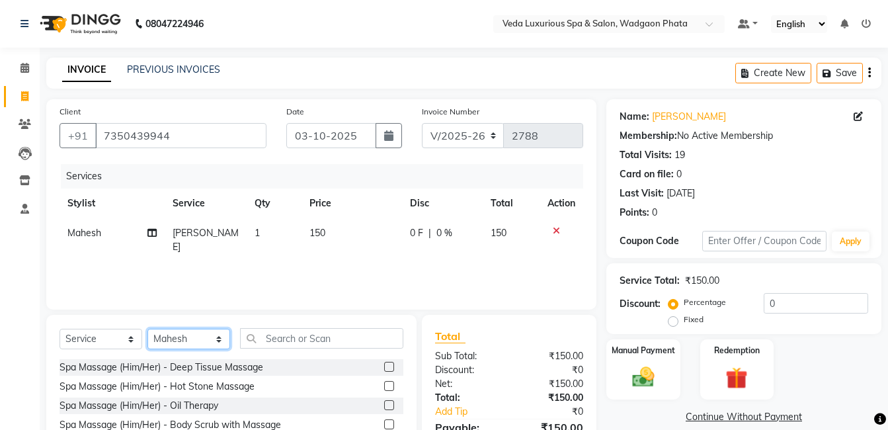
click at [198, 347] on select "Select Stylist Anjali Ankur GOLU Khushi kim lily Mahesh manu MOYA Natasha Nilam…" at bounding box center [189, 339] width 83 height 21
select select "50865"
click at [148, 329] on select "Select Stylist Anjali Ankur GOLU Khushi kim lily Mahesh manu MOYA Natasha Nilam…" at bounding box center [189, 339] width 83 height 21
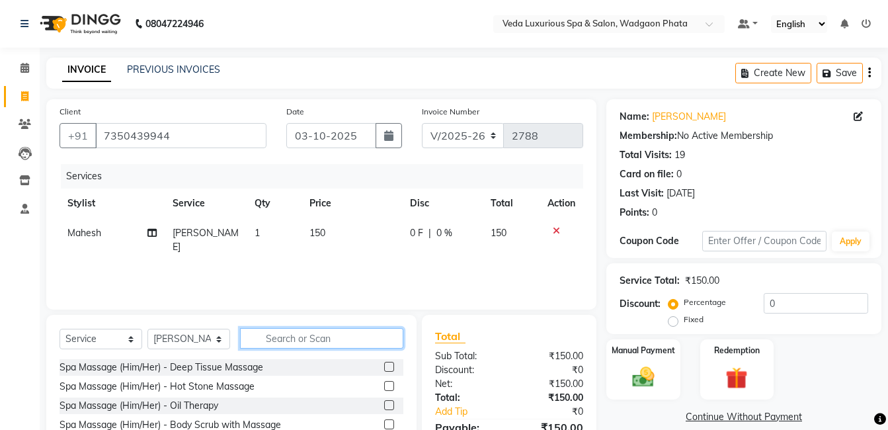
click at [314, 338] on input "text" at bounding box center [321, 338] width 163 height 21
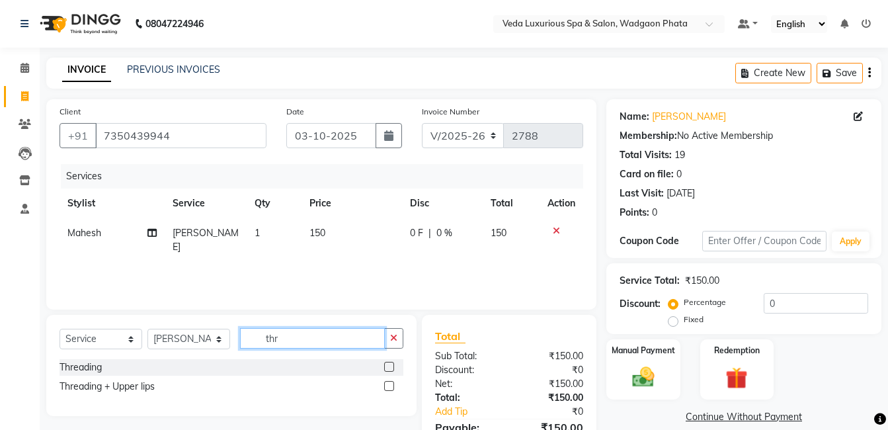
type input "thr"
click at [388, 368] on label at bounding box center [389, 367] width 10 height 10
click at [388, 368] on input "checkbox" at bounding box center [388, 367] width 9 height 9
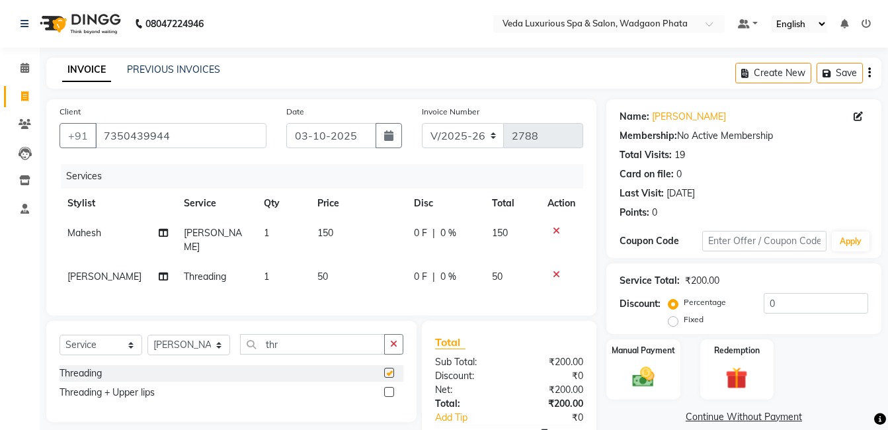
checkbox input "false"
click at [668, 379] on div "Manual Payment" at bounding box center [643, 369] width 77 height 63
click at [765, 413] on span "CASH" at bounding box center [760, 417] width 28 height 15
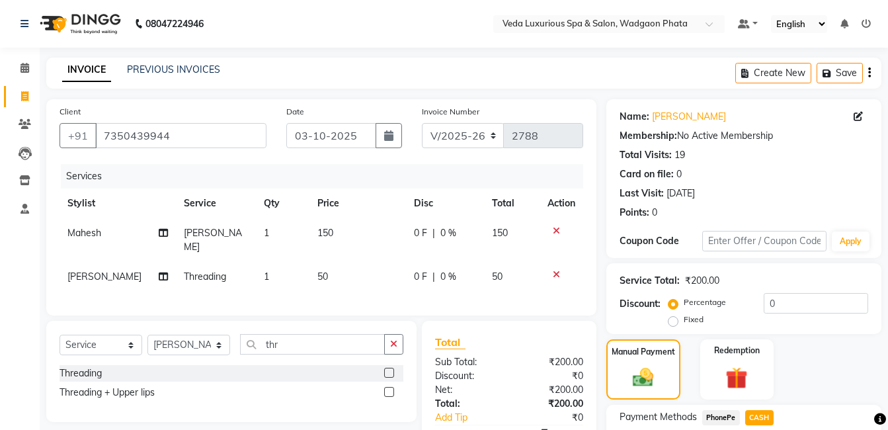
scroll to position [120, 0]
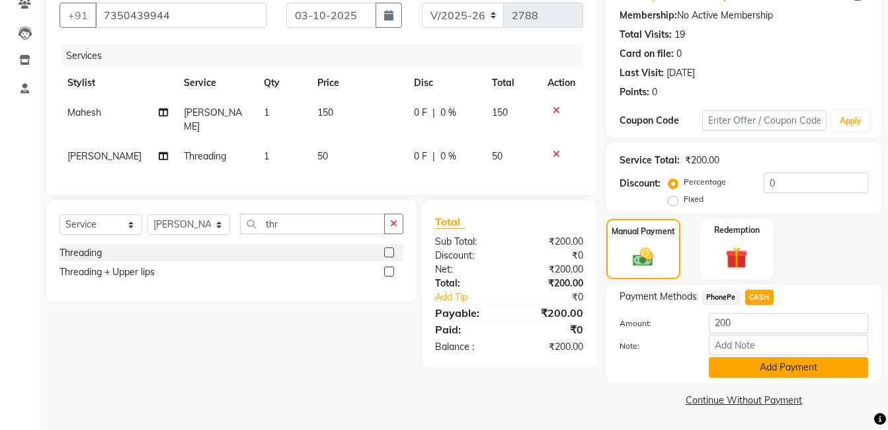
click at [768, 376] on button "Add Payment" at bounding box center [788, 367] width 159 height 21
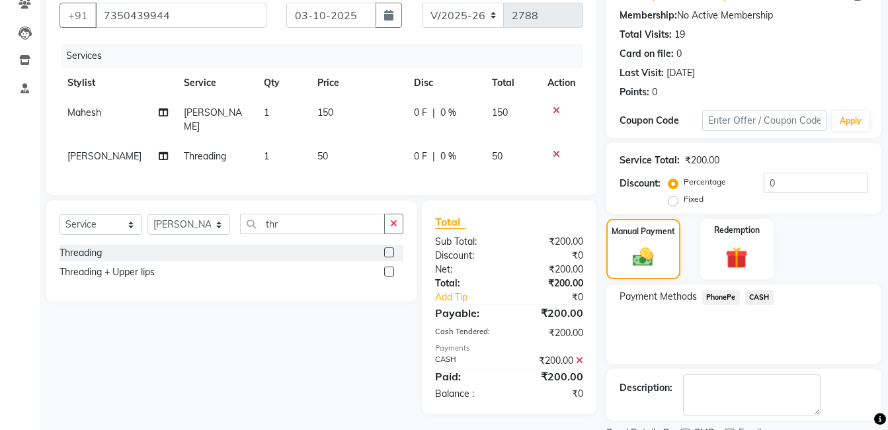
scroll to position [157, 0]
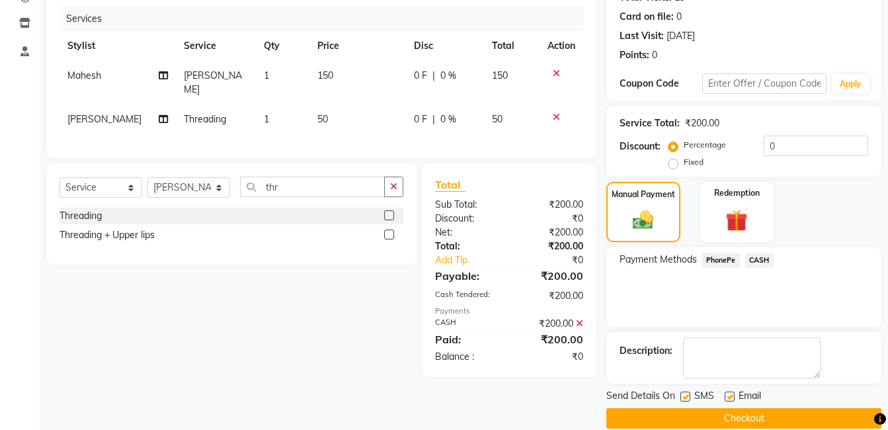
click at [800, 427] on button "Checkout" at bounding box center [744, 418] width 275 height 21
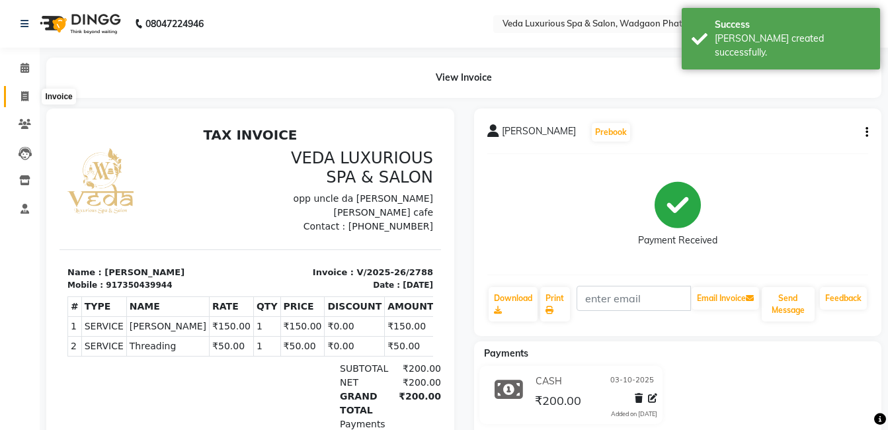
click at [24, 95] on icon at bounding box center [24, 96] width 7 height 10
select select "service"
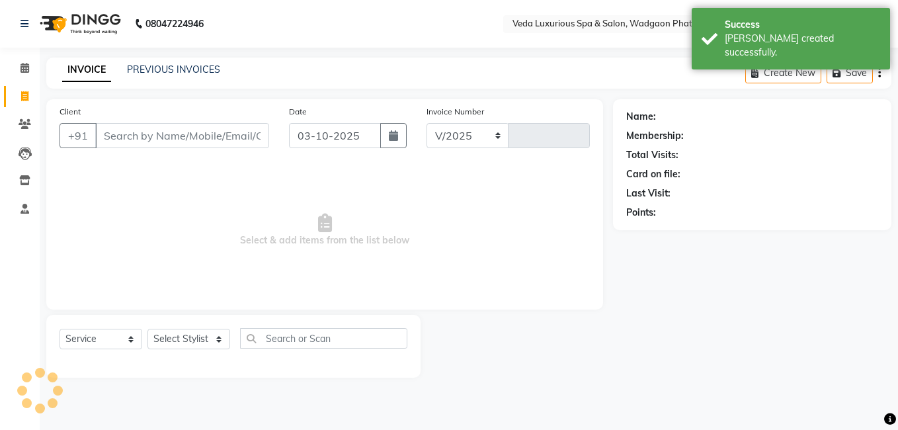
select select "4666"
type input "2789"
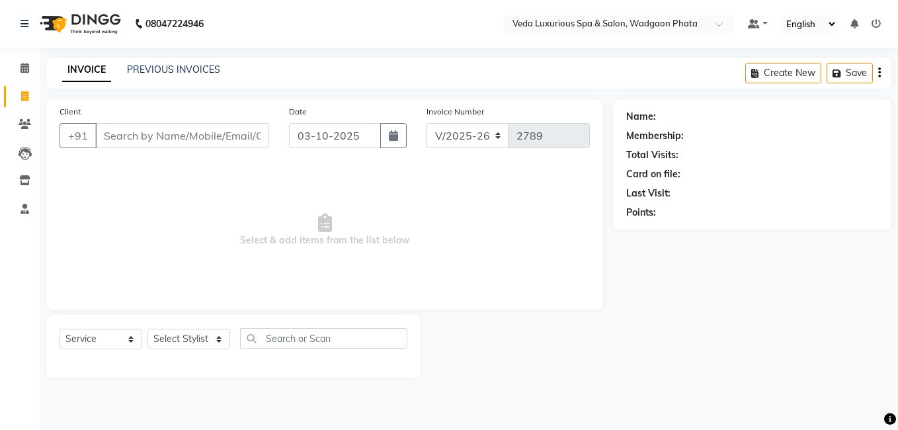
click at [112, 140] on input "Client" at bounding box center [182, 135] width 174 height 25
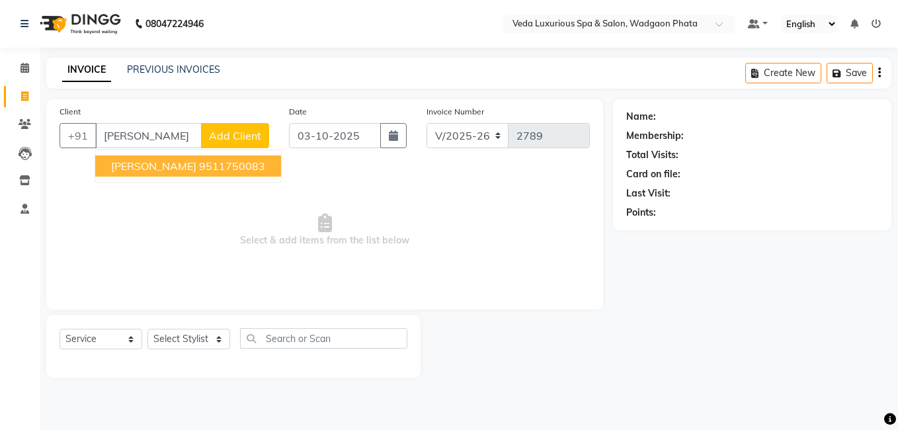
click at [204, 164] on ngb-highlight "9511750083" at bounding box center [232, 165] width 66 height 13
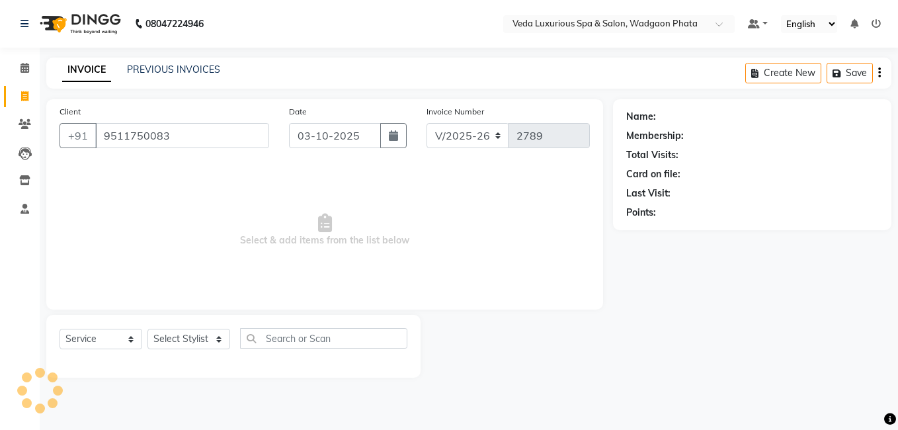
type input "9511750083"
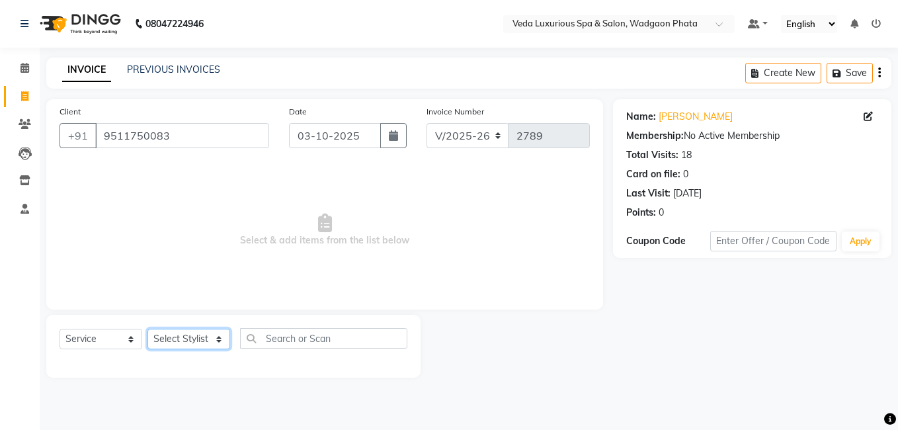
click at [201, 341] on select "Select Stylist Anjali Ankur GOLU Khushi kim lily Mahesh manu MOYA Natasha Nilam…" at bounding box center [189, 339] width 83 height 21
select select "27587"
click at [148, 329] on select "Select Stylist Anjali Ankur GOLU Khushi kim lily Mahesh manu MOYA Natasha Nilam…" at bounding box center [189, 339] width 83 height 21
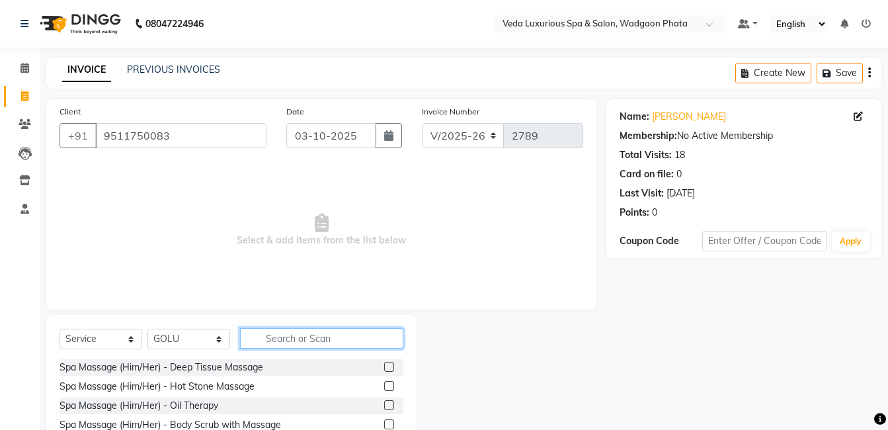
click at [320, 337] on input "text" at bounding box center [321, 338] width 163 height 21
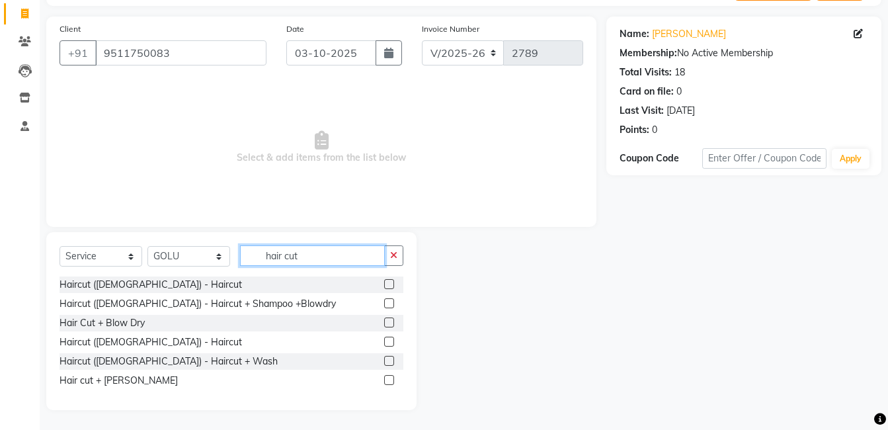
type input "hair cut"
click at [391, 374] on div at bounding box center [393, 380] width 19 height 17
click at [391, 378] on label at bounding box center [389, 380] width 10 height 10
click at [391, 378] on input "checkbox" at bounding box center [388, 380] width 9 height 9
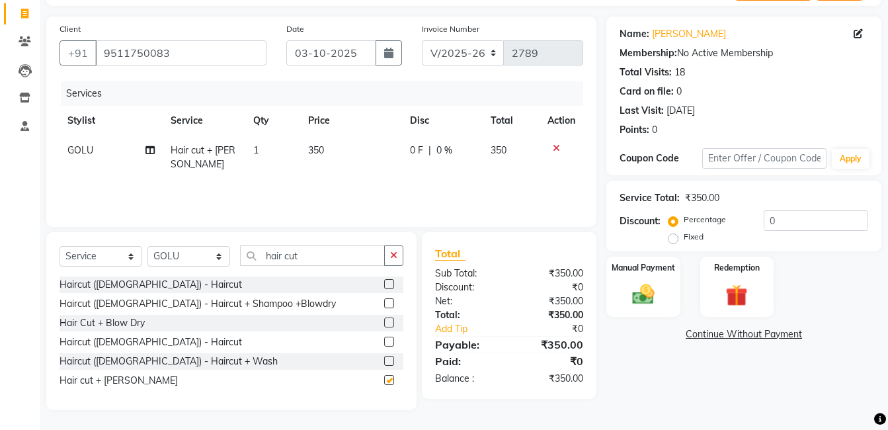
checkbox input "false"
click at [673, 282] on div "Manual Payment" at bounding box center [643, 286] width 77 height 63
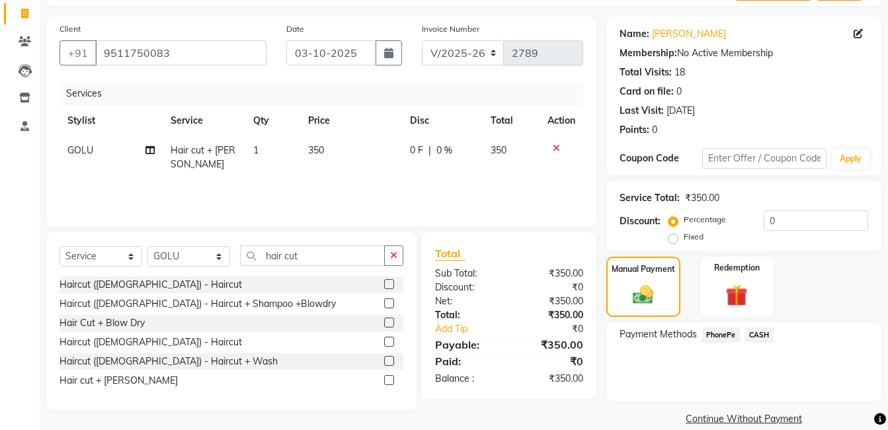
click at [763, 338] on span "CASH" at bounding box center [760, 334] width 28 height 15
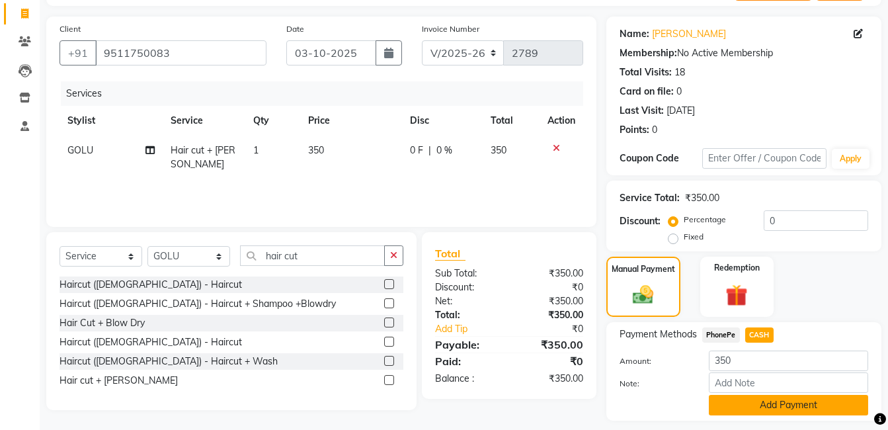
click at [789, 411] on button "Add Payment" at bounding box center [788, 405] width 159 height 21
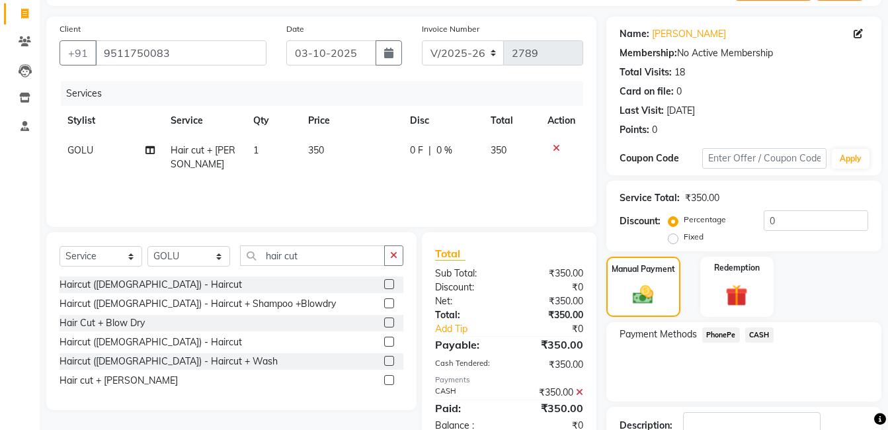
scroll to position [176, 0]
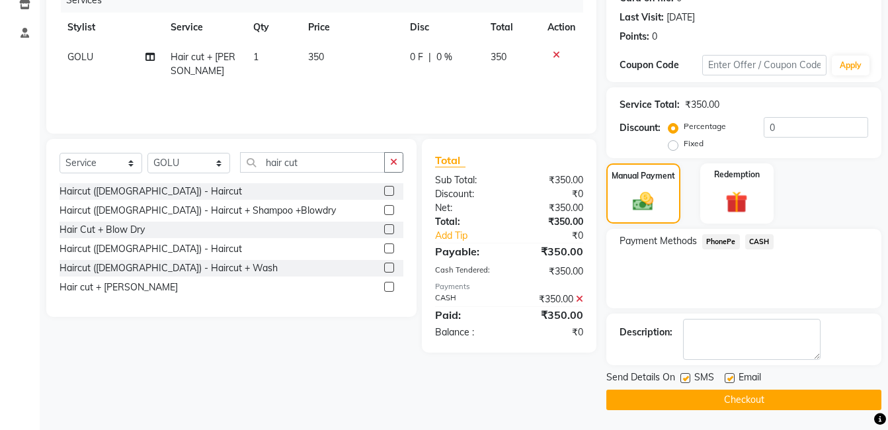
click at [798, 410] on main "INVOICE PREVIOUS INVOICES Create New Save Client +91 9511750083 Date 03-10-2025…" at bounding box center [464, 156] width 849 height 548
click at [797, 406] on button "Checkout" at bounding box center [744, 400] width 275 height 21
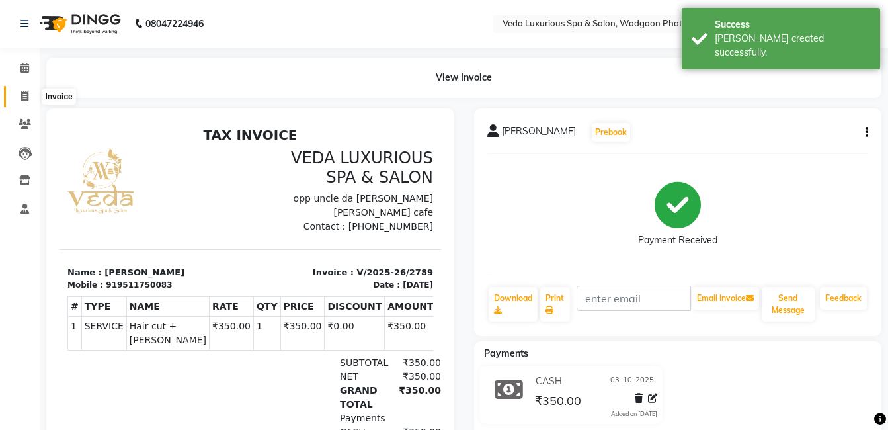
click at [24, 91] on icon at bounding box center [24, 96] width 7 height 10
select select "service"
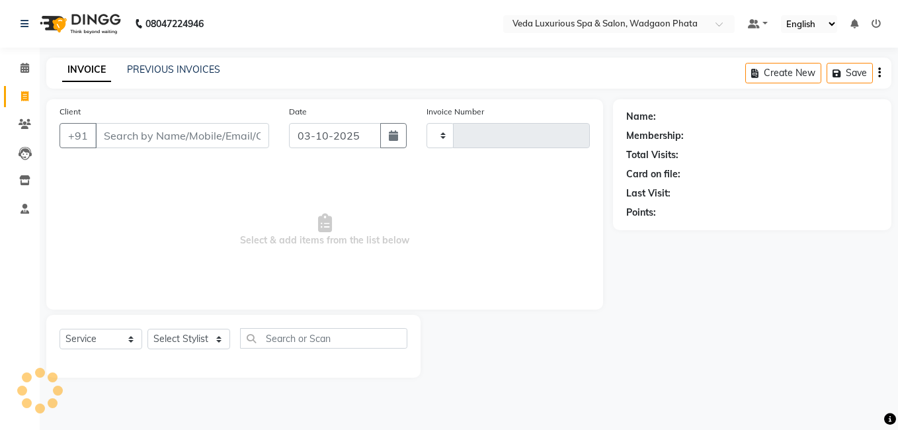
type input "2790"
drag, startPoint x: 170, startPoint y: 159, endPoint x: 168, endPoint y: 149, distance: 10.1
click at [168, 149] on div "Client +91 Date 03-10-2025 Invoice Number 2790 Select & add items from the list…" at bounding box center [324, 204] width 557 height 210
select select "4666"
click at [168, 149] on div "Client +91" at bounding box center [165, 132] width 230 height 54
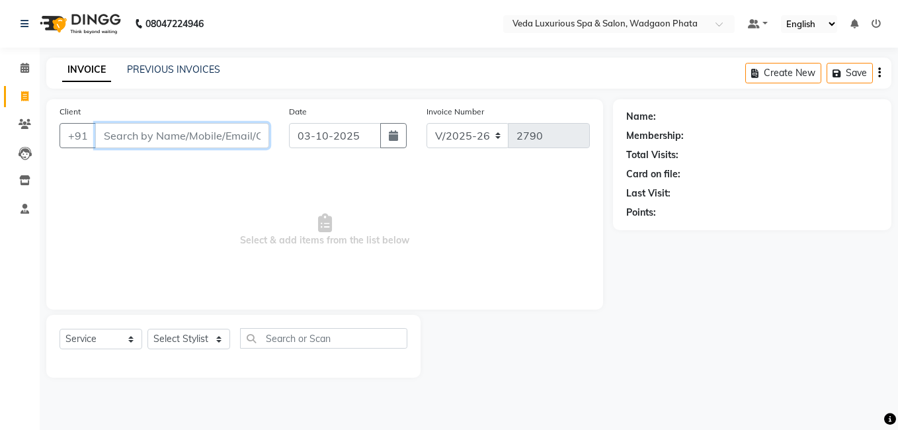
click at [168, 142] on input "Client" at bounding box center [182, 135] width 174 height 25
click at [177, 140] on input "Client" at bounding box center [182, 135] width 174 height 25
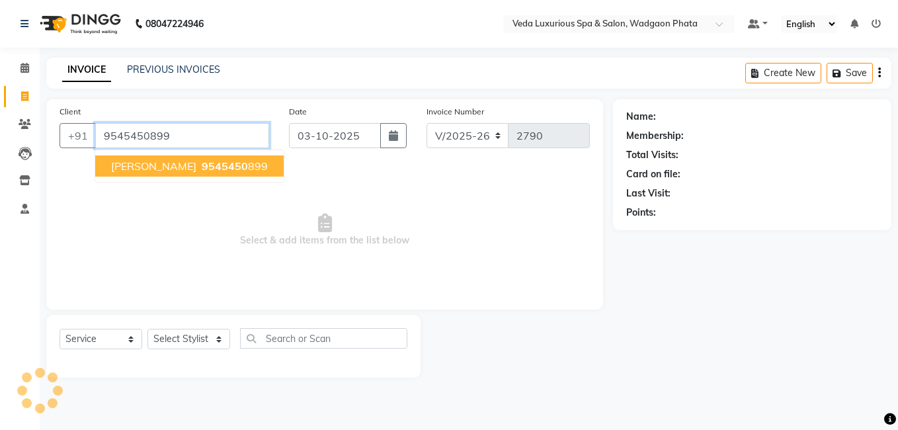
type input "9545450899"
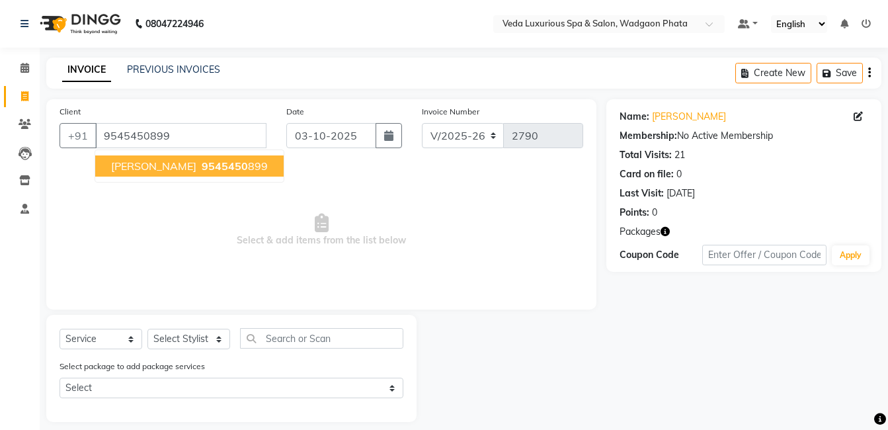
click at [202, 167] on span "9545450" at bounding box center [225, 165] width 46 height 13
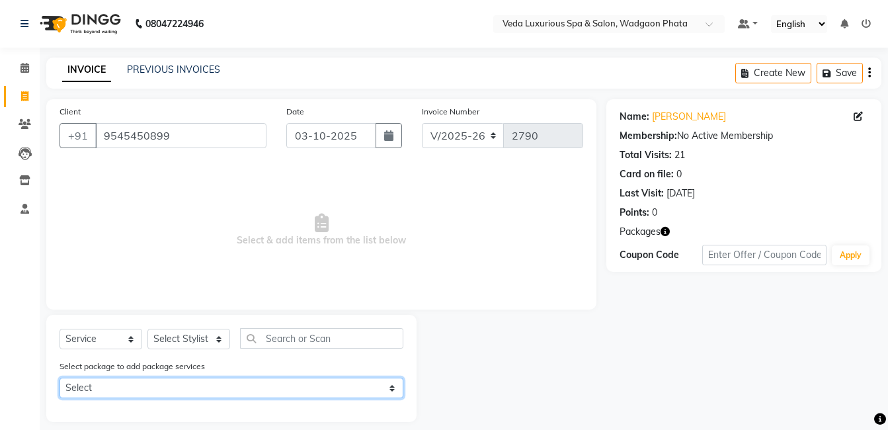
click at [241, 392] on select "Select 14 BODY SPA (12*60min) (2*90min)" at bounding box center [232, 388] width 344 height 21
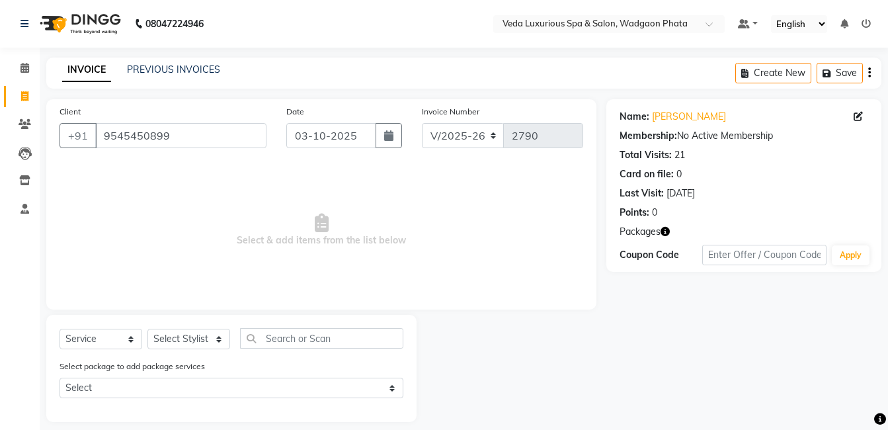
click at [220, 316] on div "Select Service Product Membership Package Voucher Prepaid Gift Card Select Styl…" at bounding box center [231, 368] width 370 height 107
click at [210, 339] on select "Select Stylist Anjali Ankur GOLU Khushi kim lily Mahesh manu MOYA Natasha Nilam…" at bounding box center [189, 339] width 83 height 21
select select "70836"
click at [148, 329] on select "Select Stylist Anjali Ankur GOLU Khushi kim lily Mahesh manu MOYA Natasha Nilam…" at bounding box center [189, 339] width 83 height 21
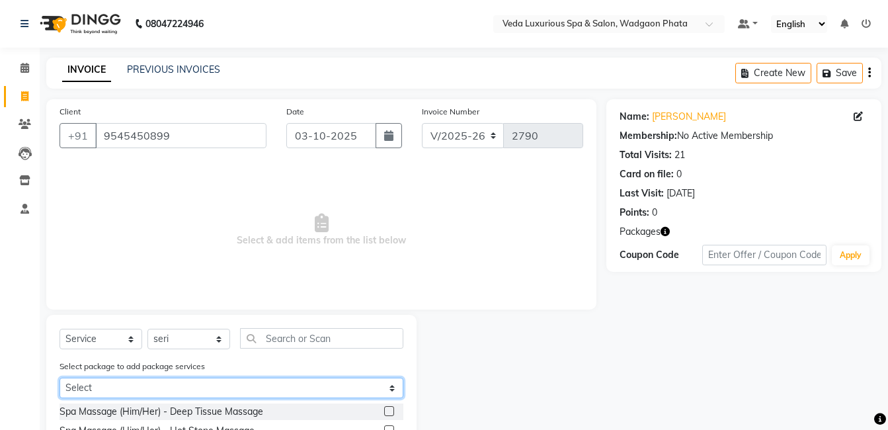
click at [384, 384] on select "Select 14 BODY SPA (12*60min) (2*90min)" at bounding box center [232, 388] width 344 height 21
click at [60, 378] on select "Select 14 BODY SPA (12*60min) (2*90min)" at bounding box center [232, 388] width 344 height 21
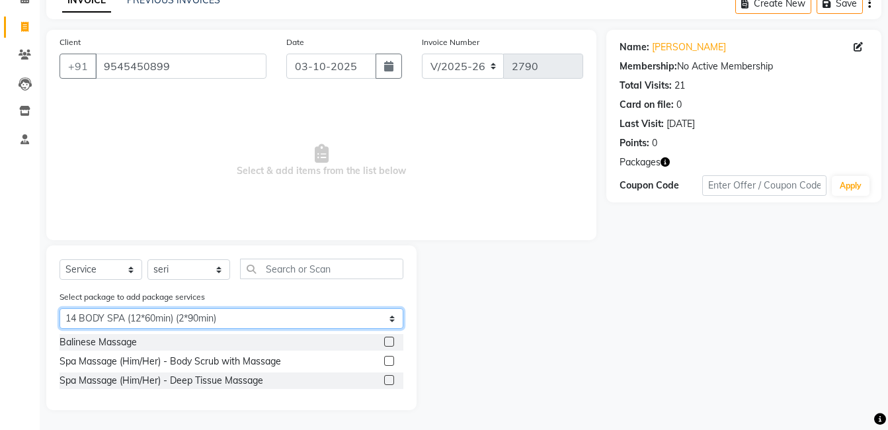
click at [370, 315] on select "Select 14 BODY SPA (12*60min) (2*90min)" at bounding box center [232, 318] width 344 height 21
click at [60, 308] on select "Select 14 BODY SPA (12*60min) (2*90min)" at bounding box center [232, 318] width 344 height 21
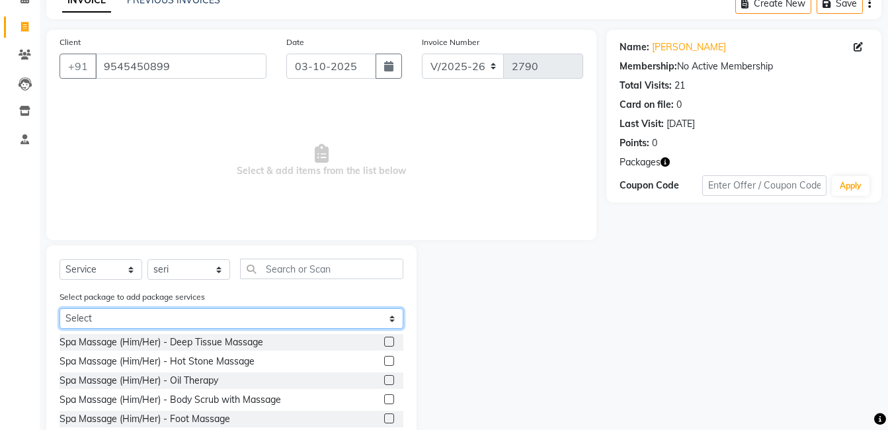
click at [380, 317] on select "Select 14 BODY SPA (12*60min) (2*90min)" at bounding box center [232, 318] width 344 height 21
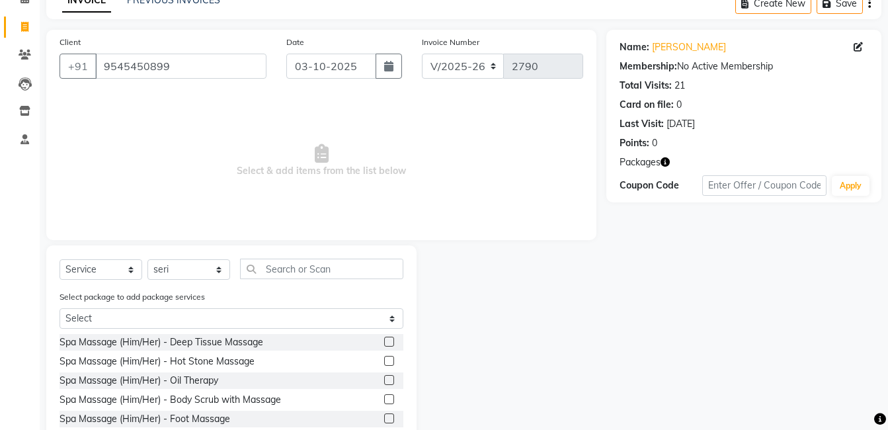
click at [372, 370] on div "Spa Massage (Him/Her) - Deep Tissue Massage Spa Massage (Him/Her) - Hot Stone M…" at bounding box center [232, 400] width 344 height 132
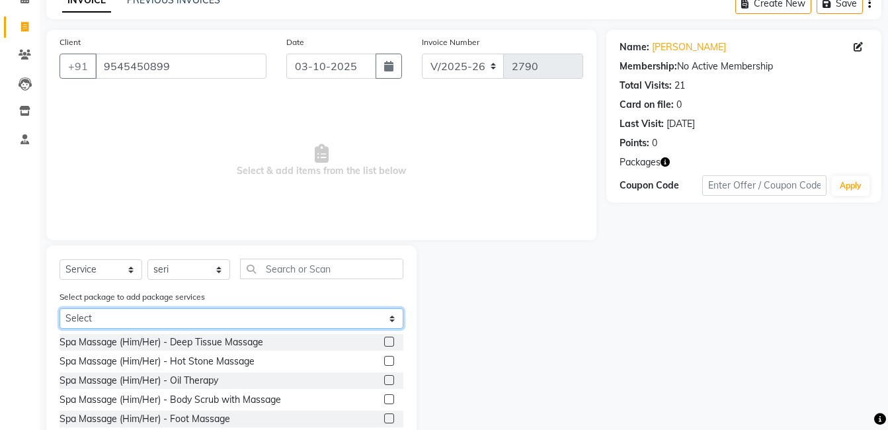
click at [393, 321] on select "Select 14 BODY SPA (12*60min) (2*90min)" at bounding box center [232, 318] width 344 height 21
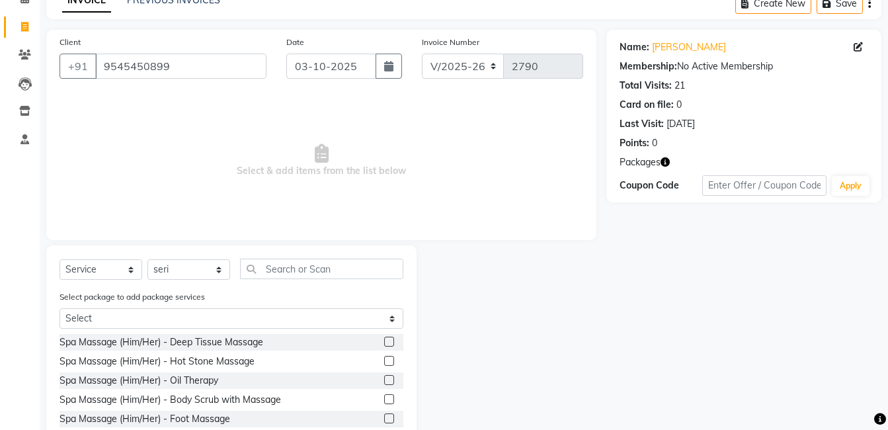
click at [275, 295] on div "Select package to add package services Select 14 BODY SPA (12*60min) (2*90min)" at bounding box center [232, 312] width 364 height 44
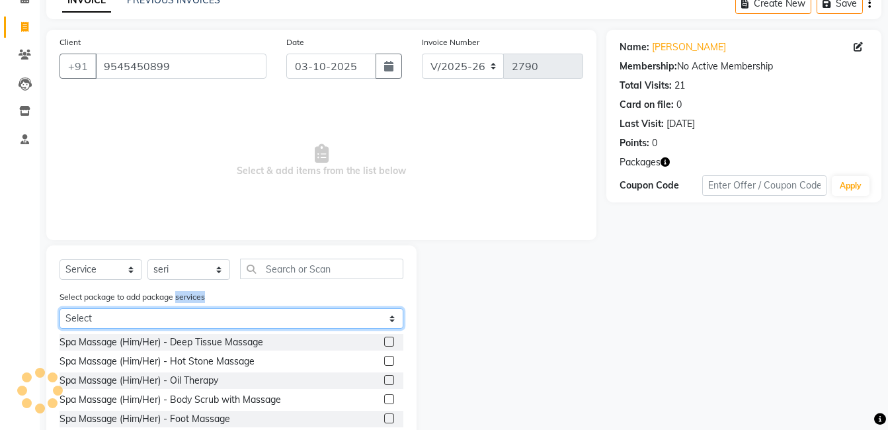
click at [286, 310] on select "Select 14 BODY SPA (12*60min) (2*90min)" at bounding box center [232, 318] width 344 height 21
select select "1: Object"
click at [60, 308] on select "Select 14 BODY SPA (12*60min) (2*90min)" at bounding box center [232, 318] width 344 height 21
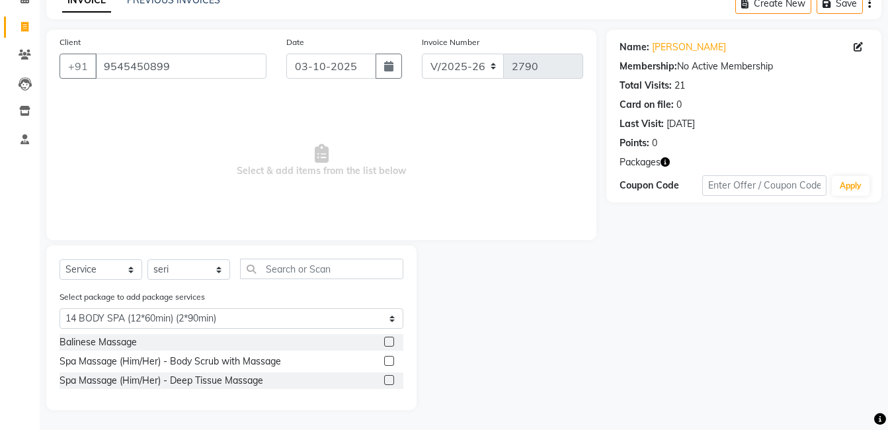
click at [390, 380] on label at bounding box center [389, 380] width 10 height 10
click at [390, 380] on input "checkbox" at bounding box center [388, 380] width 9 height 9
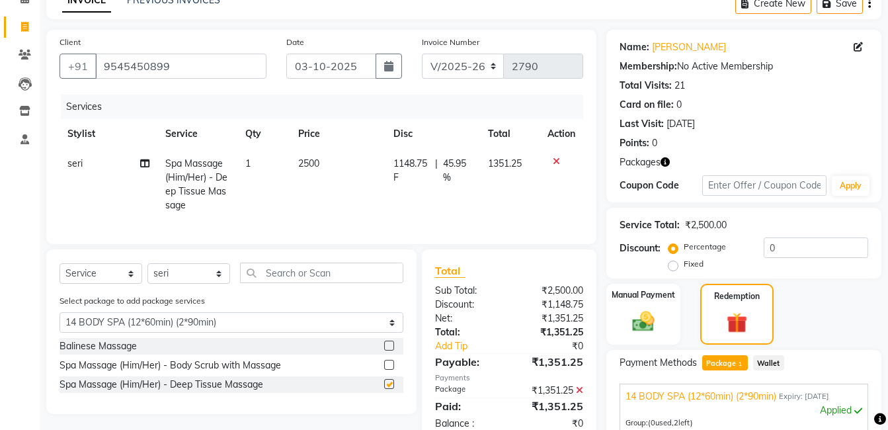
checkbox input "false"
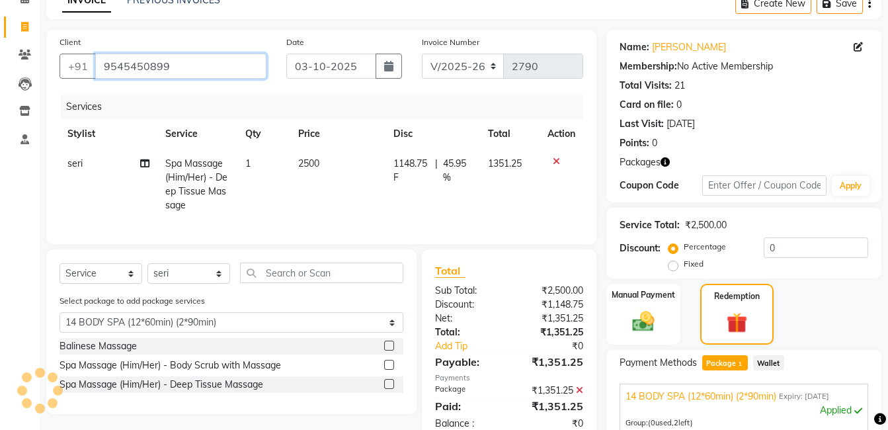
click at [187, 64] on input "9545450899" at bounding box center [180, 66] width 171 height 25
click at [558, 165] on icon at bounding box center [556, 161] width 7 height 9
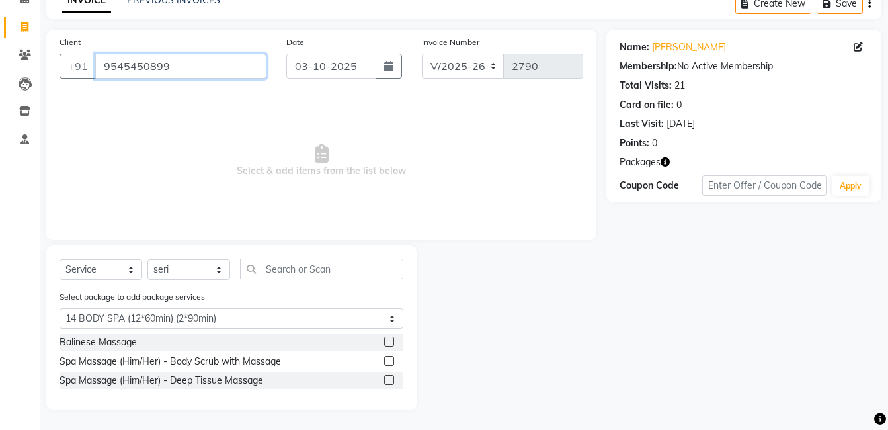
click at [177, 58] on input "9545450899" at bounding box center [180, 66] width 171 height 25
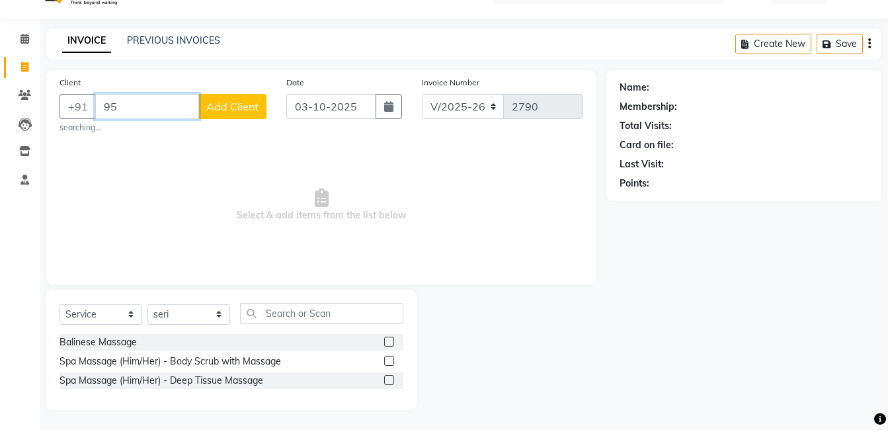
type input "9"
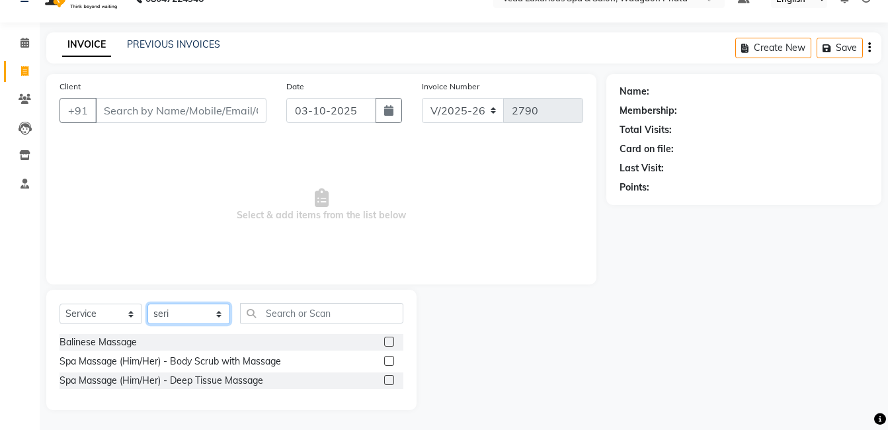
click at [212, 306] on select "Select Stylist Anjali Ankur GOLU Khushi kim lily Mahesh manu MOYA Natasha Nilam…" at bounding box center [189, 314] width 83 height 21
click at [315, 183] on span "Select & add items from the list below" at bounding box center [322, 205] width 524 height 132
click at [318, 320] on input "text" at bounding box center [321, 313] width 163 height 21
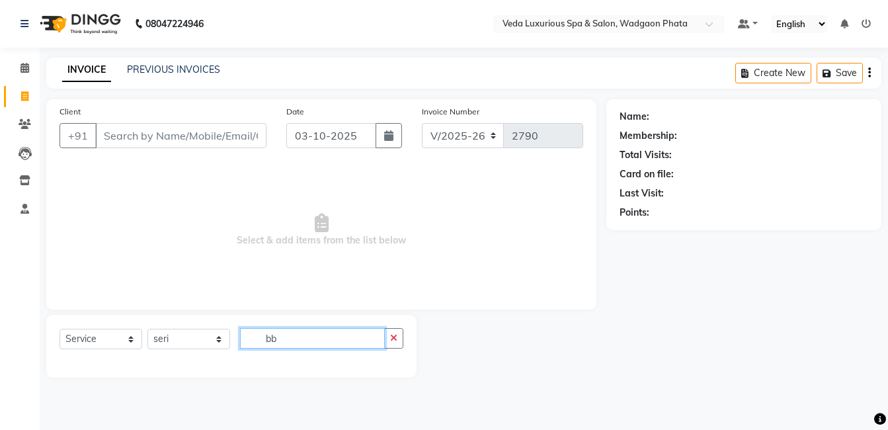
scroll to position [0, 0]
type input "b"
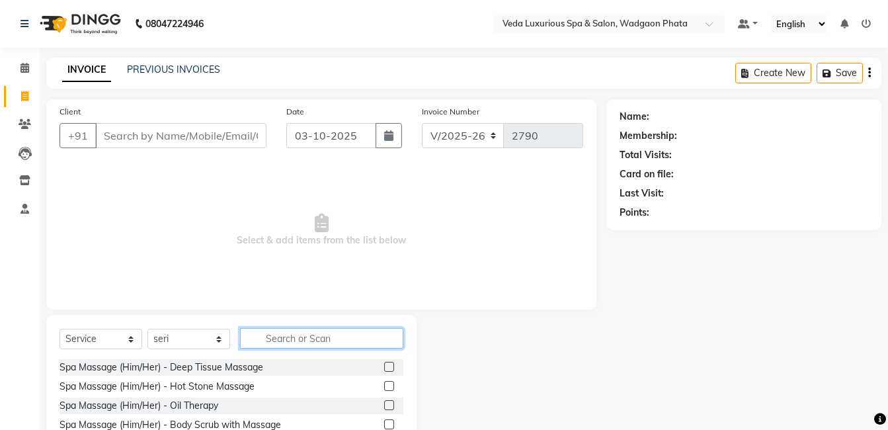
click at [335, 341] on input "text" at bounding box center [321, 338] width 163 height 21
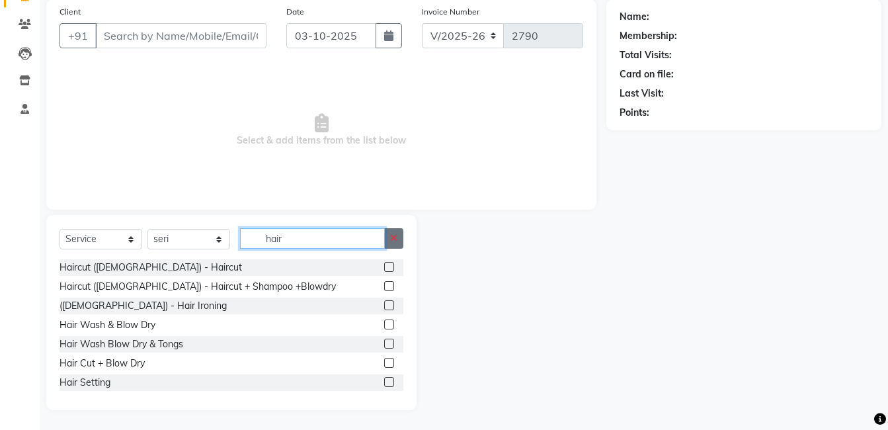
type input "hair"
click at [392, 238] on icon "button" at bounding box center [393, 238] width 7 height 9
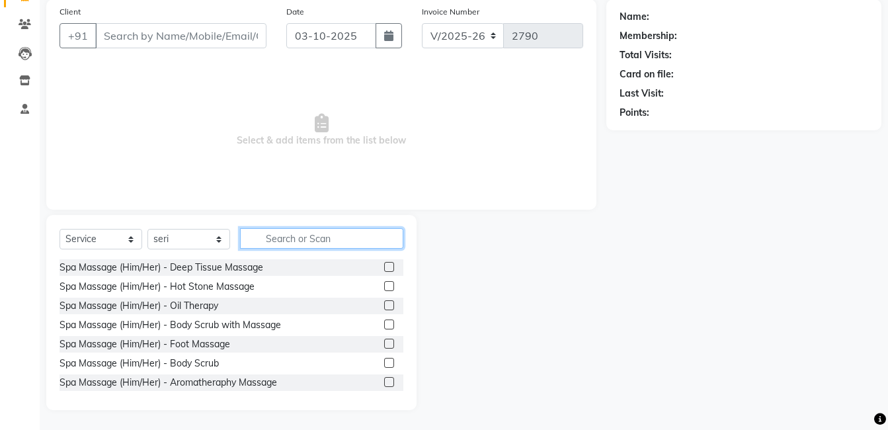
click at [352, 238] on input "text" at bounding box center [321, 238] width 163 height 21
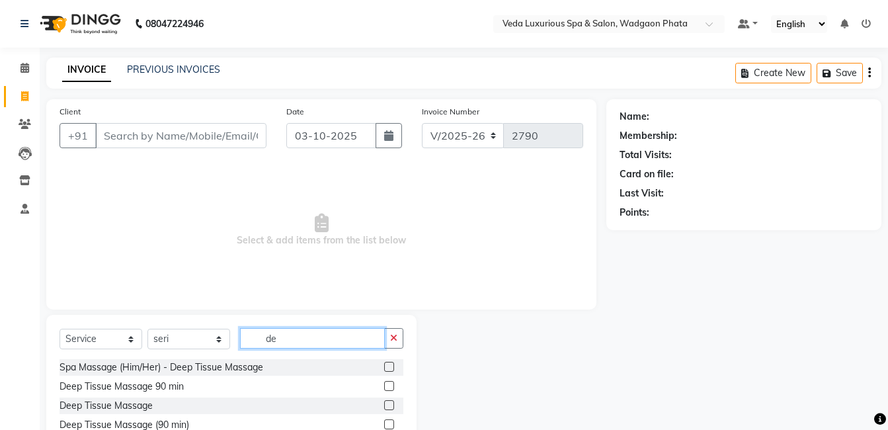
type input "d"
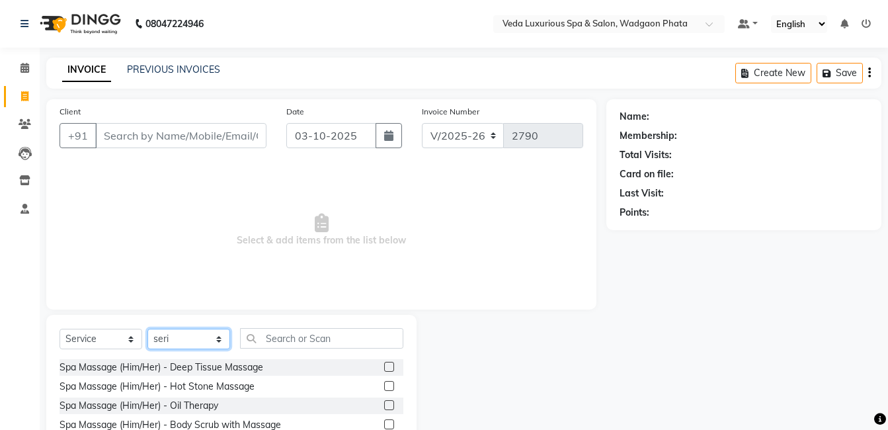
click at [208, 347] on select "Select Stylist Anjali Ankur GOLU Khushi kim lily Mahesh manu MOYA Natasha Nilam…" at bounding box center [189, 339] width 83 height 21
select select "58145"
click at [148, 329] on select "Select Stylist Anjali Ankur GOLU Khushi kim lily Mahesh manu MOYA Natasha Nilam…" at bounding box center [189, 339] width 83 height 21
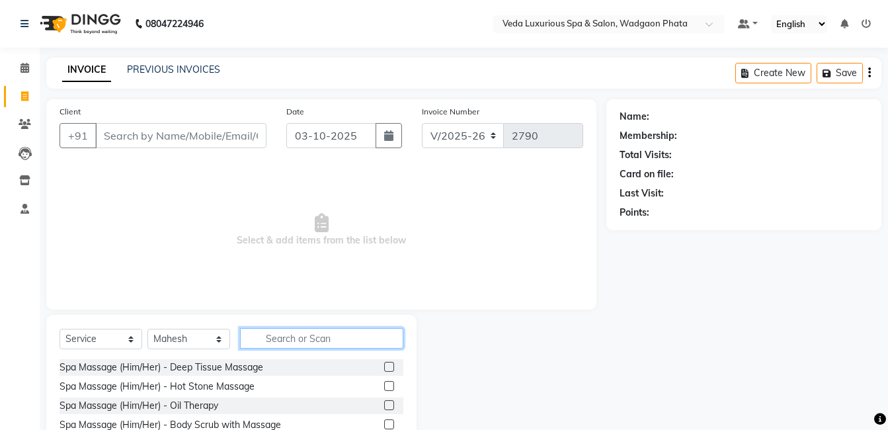
click at [310, 329] on input "text" at bounding box center [321, 338] width 163 height 21
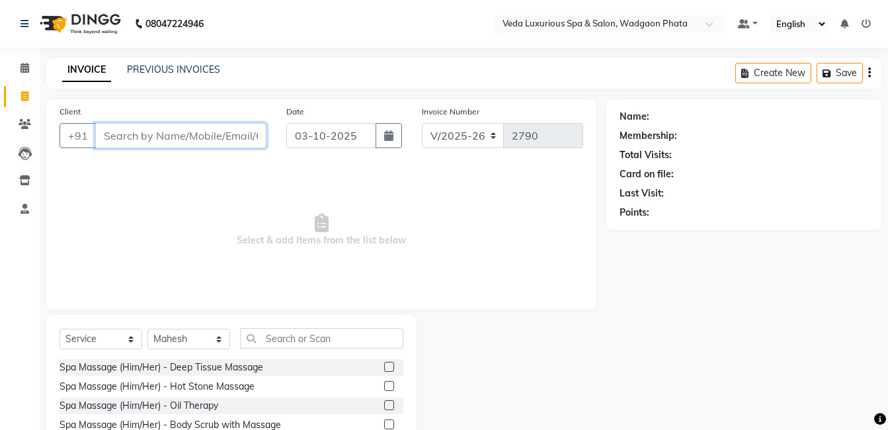
click at [176, 124] on input "Client" at bounding box center [180, 135] width 171 height 25
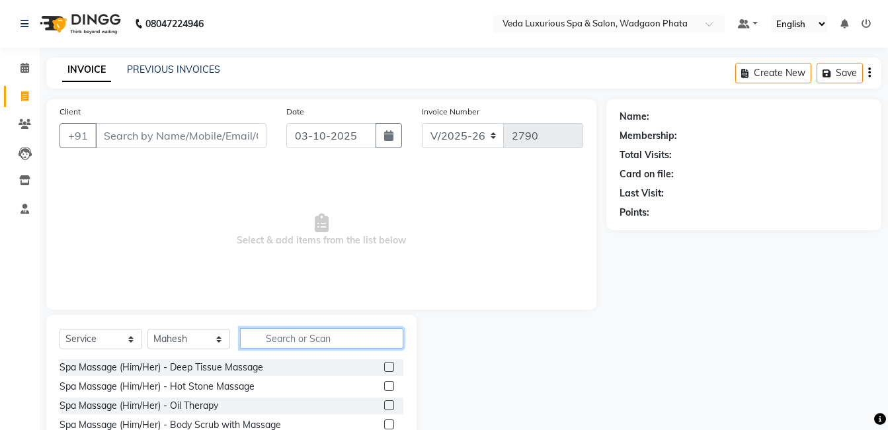
click at [335, 347] on input "text" at bounding box center [321, 338] width 163 height 21
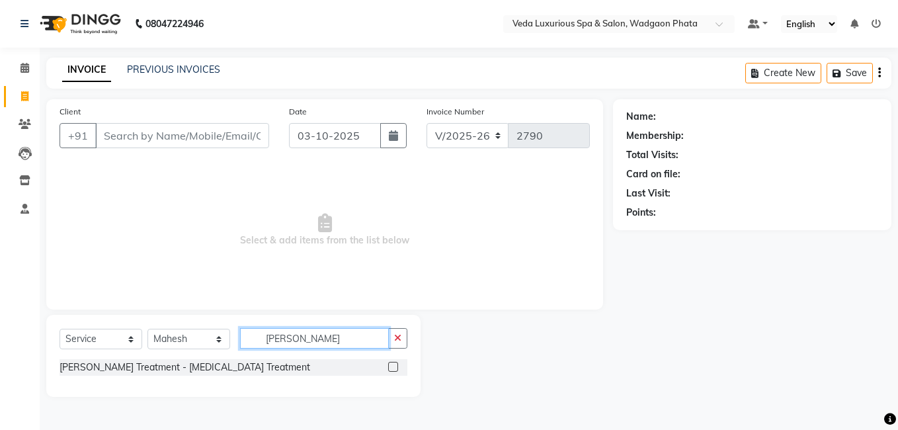
type input "dan"
click at [393, 366] on label at bounding box center [393, 367] width 10 height 10
click at [393, 366] on input "checkbox" at bounding box center [392, 367] width 9 height 9
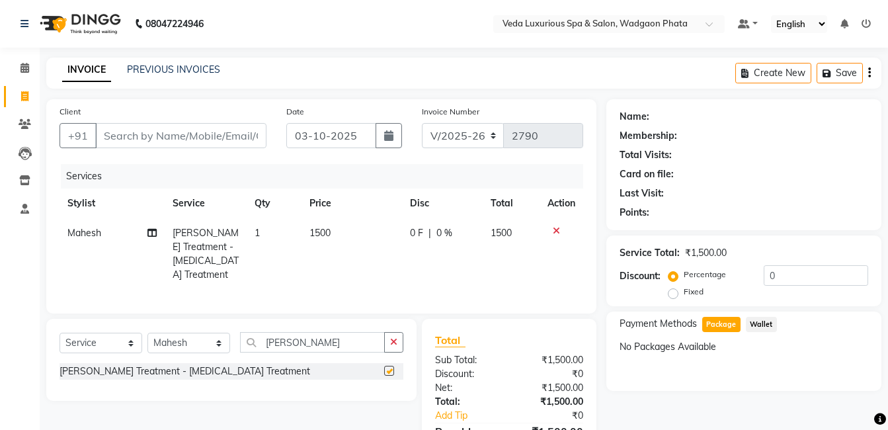
checkbox input "false"
click at [419, 226] on td "0 F | 0 %" at bounding box center [442, 253] width 80 height 71
select select "58145"
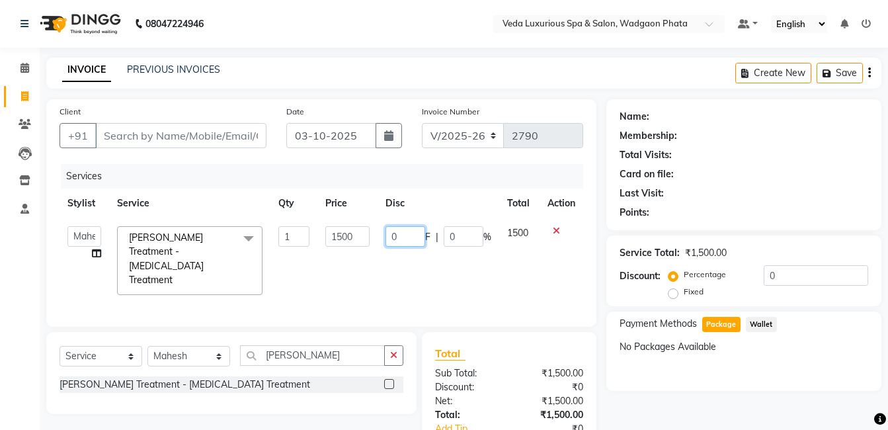
click at [413, 234] on input "0" at bounding box center [406, 236] width 40 height 21
type input "200"
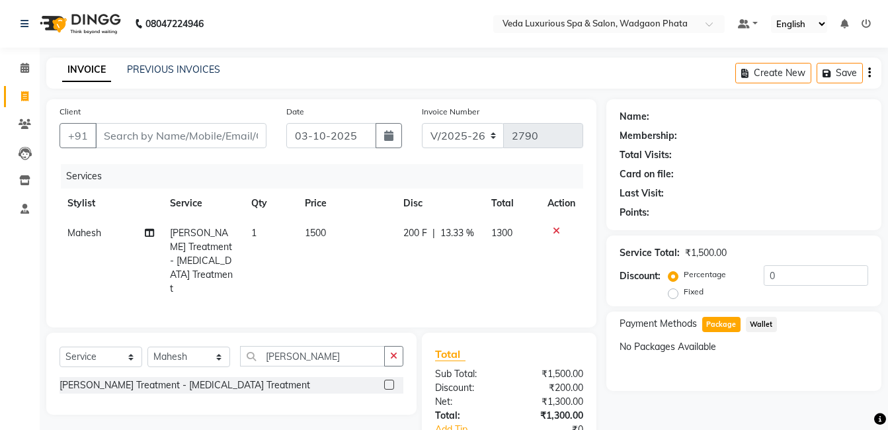
click at [491, 275] on div "Services Stylist Service Qty Price Disc Total Action Mahesh Hait Treatment - Da…" at bounding box center [322, 239] width 524 height 150
click at [414, 226] on span "200 F" at bounding box center [416, 233] width 24 height 14
select select "58145"
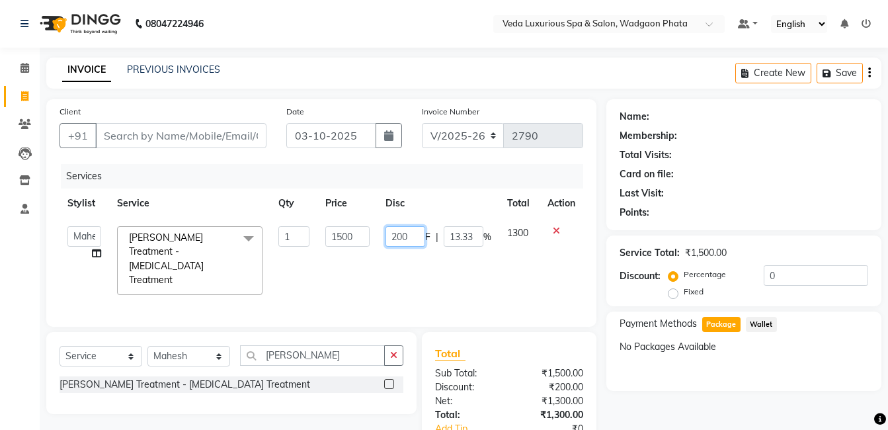
click at [396, 236] on input "200" at bounding box center [406, 236] width 40 height 21
type input "300"
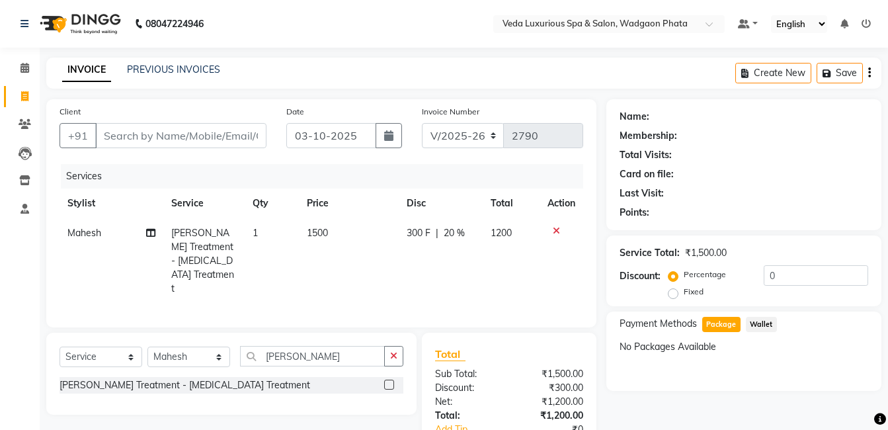
click at [412, 251] on td "300 F | 20 %" at bounding box center [441, 260] width 84 height 85
select select "58145"
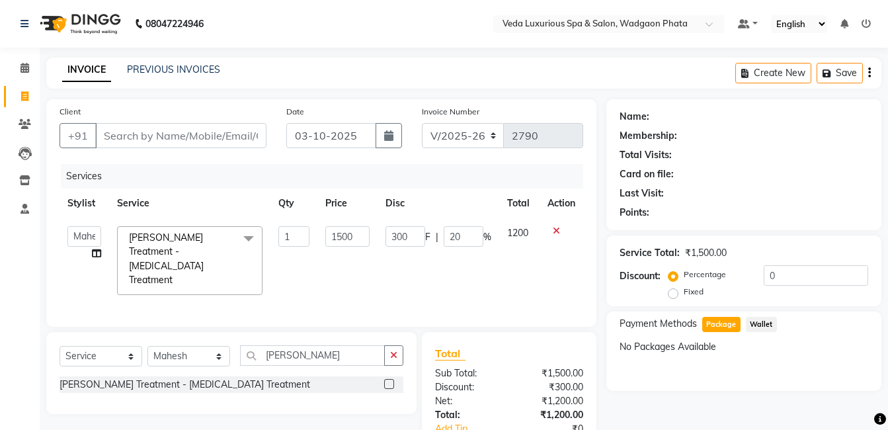
click at [151, 122] on div "Client +91" at bounding box center [163, 132] width 227 height 54
click at [159, 146] on input "Client" at bounding box center [180, 135] width 171 height 25
type input "v"
type input "0"
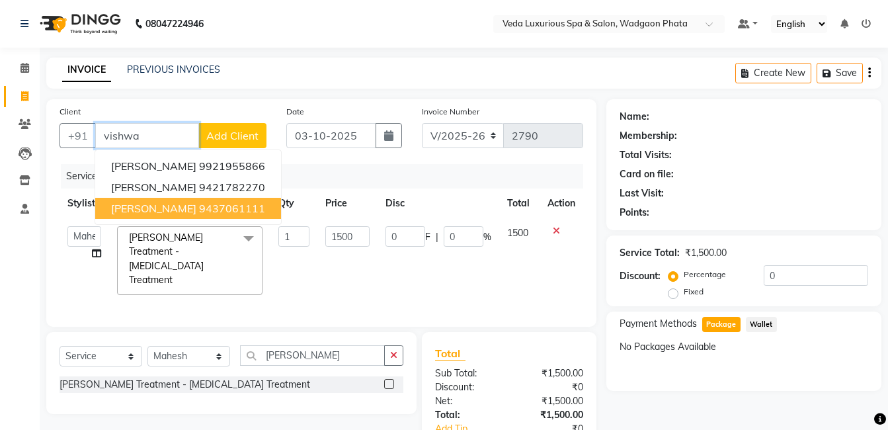
click at [199, 202] on ngb-highlight "9437061111" at bounding box center [232, 208] width 66 height 13
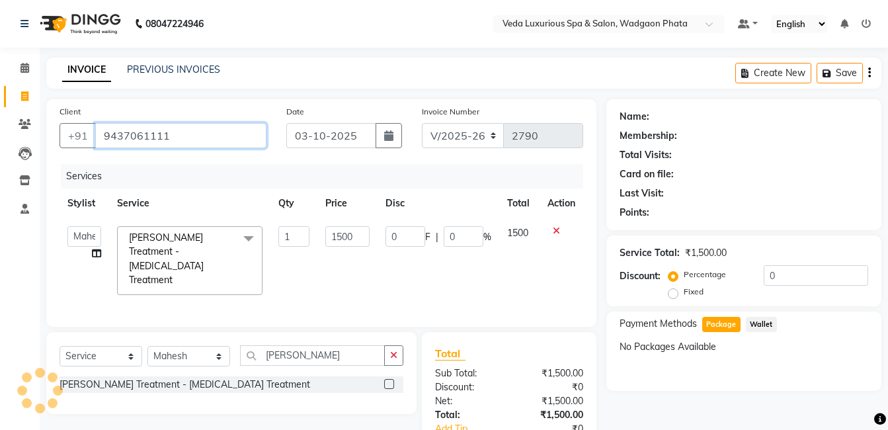
type input "9437061111"
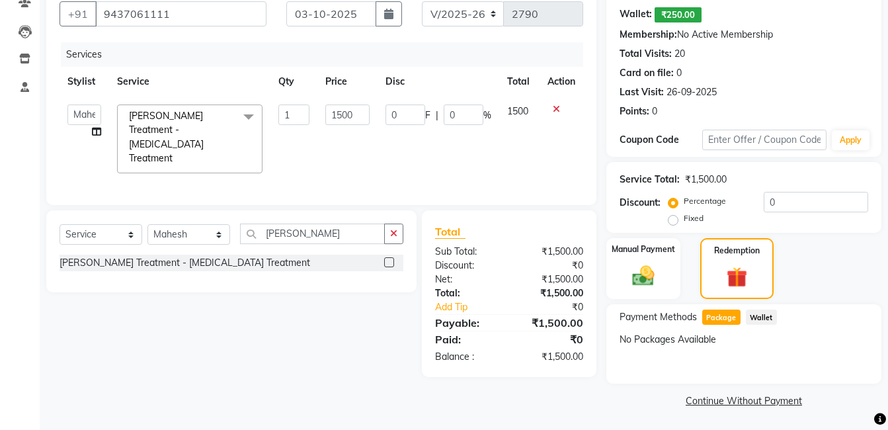
scroll to position [122, 0]
click at [394, 112] on input "0" at bounding box center [406, 114] width 40 height 21
click at [402, 115] on input "0" at bounding box center [406, 114] width 40 height 21
type input "300"
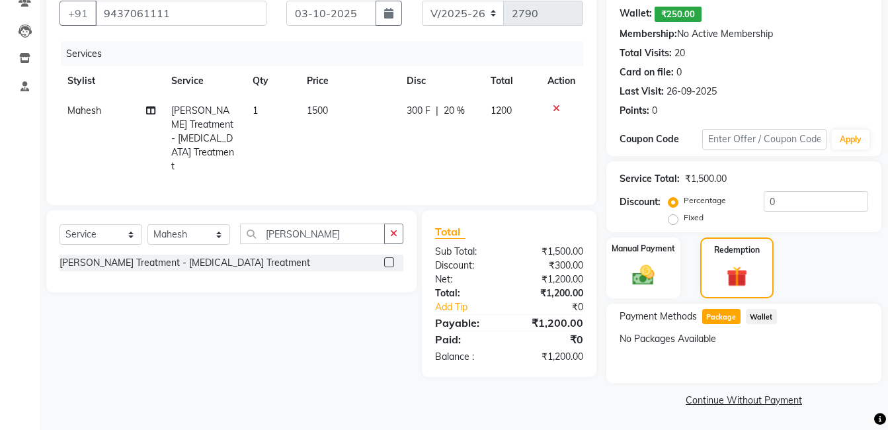
click at [494, 159] on div "Services Stylist Service Qty Price Disc Total Action Mahesh Hait Treatment - Da…" at bounding box center [322, 117] width 524 height 150
click at [716, 318] on span "Package" at bounding box center [722, 316] width 38 height 15
click at [630, 271] on img at bounding box center [643, 275] width 37 height 26
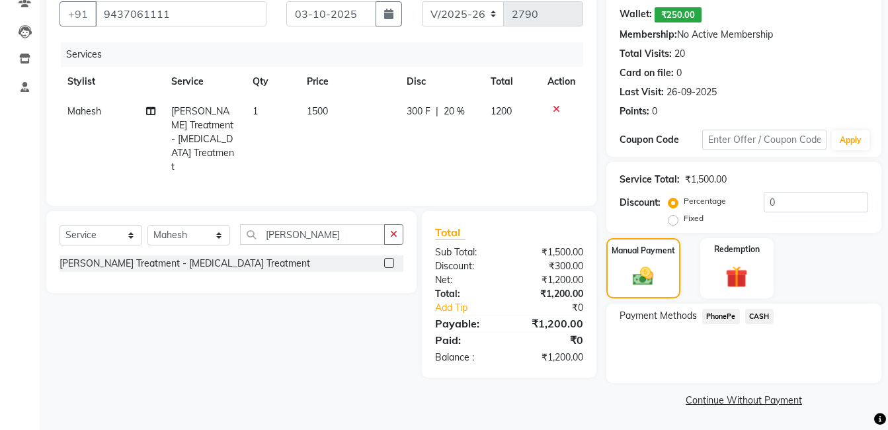
click at [720, 314] on span "PhonePe" at bounding box center [722, 316] width 38 height 15
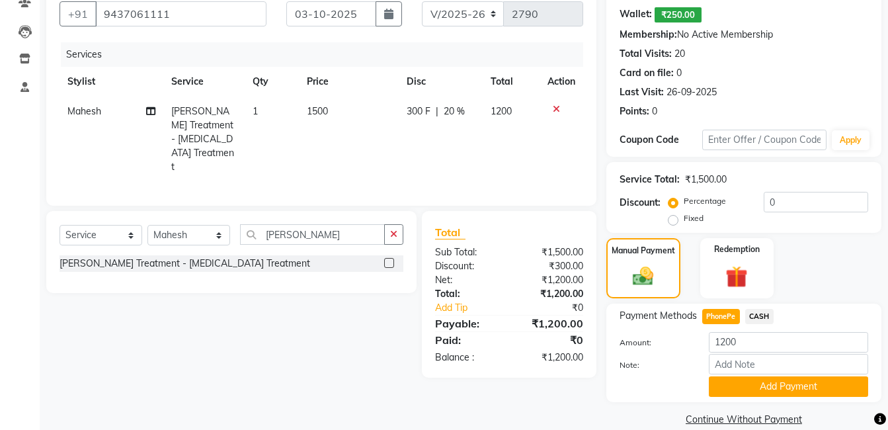
scroll to position [122, 0]
click at [815, 389] on button "Add Payment" at bounding box center [788, 386] width 159 height 21
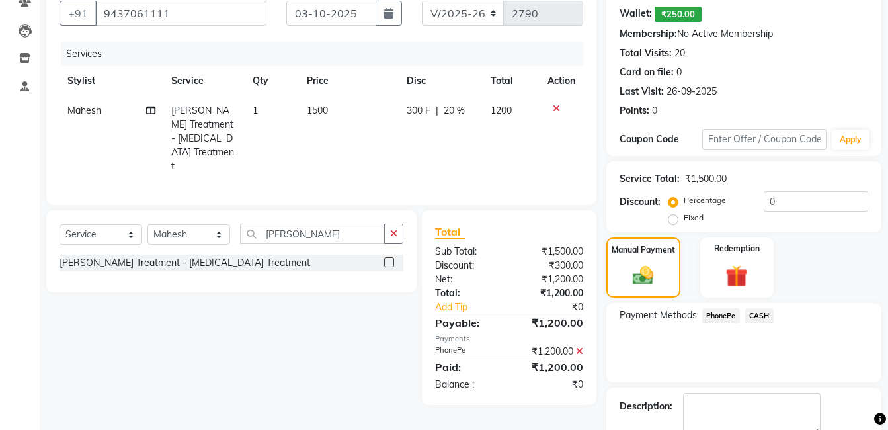
scroll to position [196, 0]
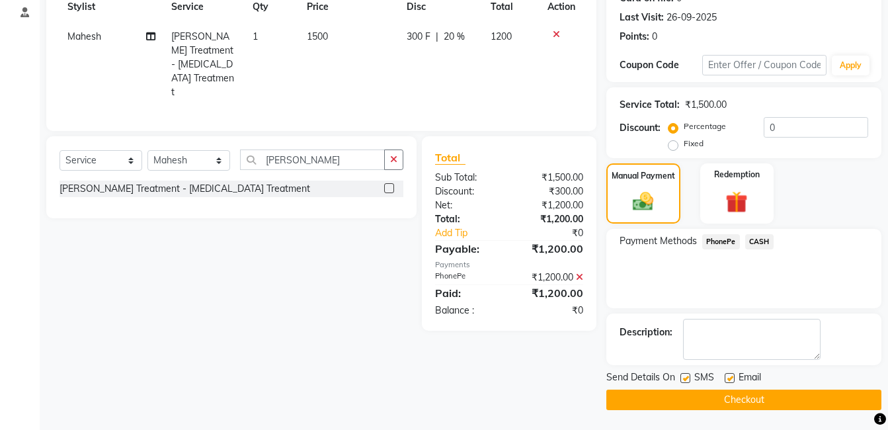
click at [738, 402] on button "Checkout" at bounding box center [744, 400] width 275 height 21
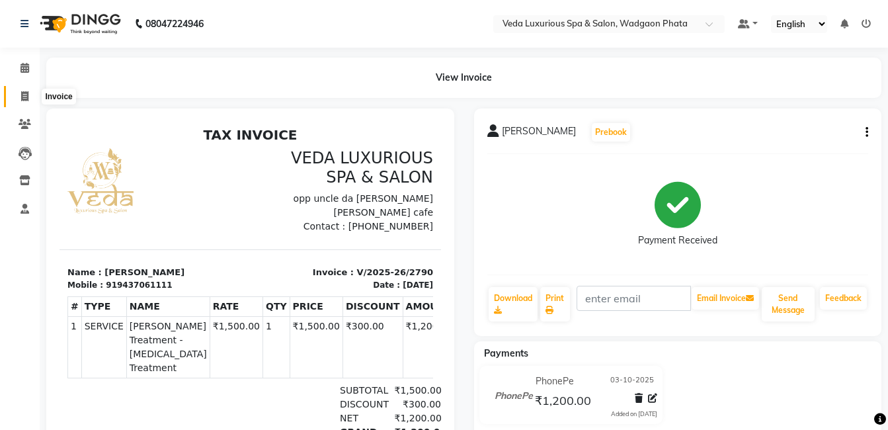
click at [26, 90] on span at bounding box center [24, 96] width 23 height 15
select select "service"
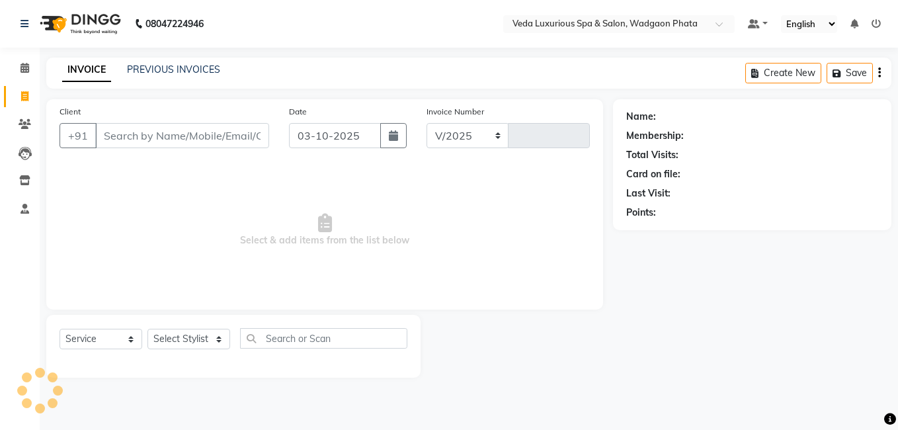
select select "4666"
type input "2791"
click at [118, 115] on div "Client +91" at bounding box center [165, 132] width 230 height 54
click at [151, 132] on input "Client" at bounding box center [182, 135] width 174 height 25
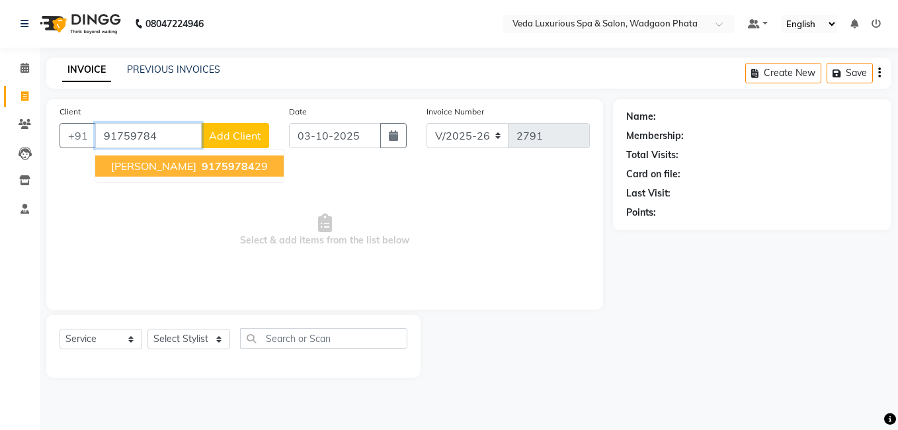
click at [166, 165] on span "nikhil narde" at bounding box center [153, 165] width 85 height 13
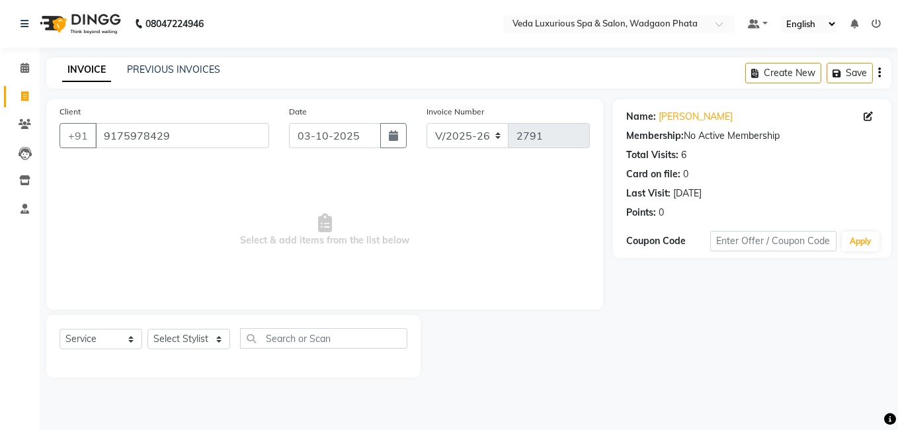
click at [215, 351] on div "Select Service Product Membership Package Voucher Prepaid Gift Card Select Styl…" at bounding box center [234, 343] width 348 height 31
click at [200, 339] on select "Select Stylist Anjali Ankur GOLU Khushi kim lily Mahesh manu MOYA Natasha Nilam…" at bounding box center [189, 339] width 83 height 21
click at [652, 157] on div "Total Visits:" at bounding box center [653, 155] width 52 height 14
click at [688, 160] on div "Total Visits: 6" at bounding box center [753, 155] width 252 height 14
click at [650, 160] on div "Total Visits:" at bounding box center [653, 155] width 52 height 14
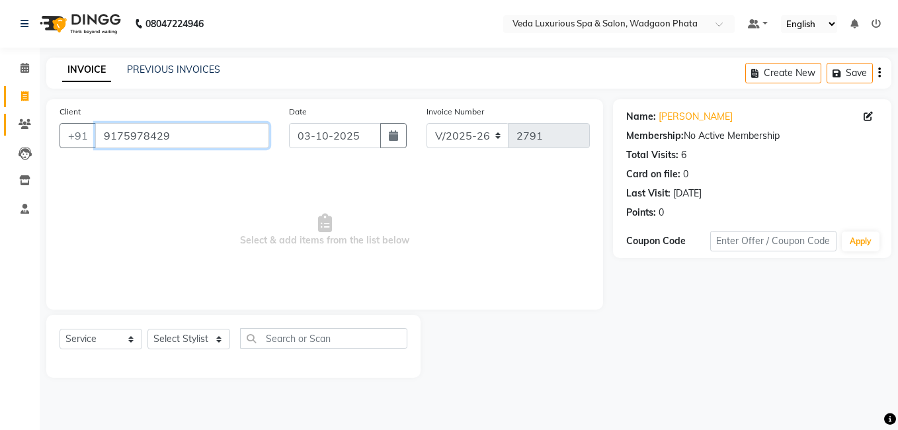
drag, startPoint x: 178, startPoint y: 132, endPoint x: 7, endPoint y: 121, distance: 171.7
click at [7, 121] on app-home "08047224946 Select Location × Veda Luxurious Spa & Salon, Wadgaon Phata Default…" at bounding box center [449, 199] width 898 height 398
click at [111, 135] on input "9175978429" at bounding box center [182, 135] width 174 height 25
click at [106, 136] on input "9175978429" at bounding box center [182, 135] width 174 height 25
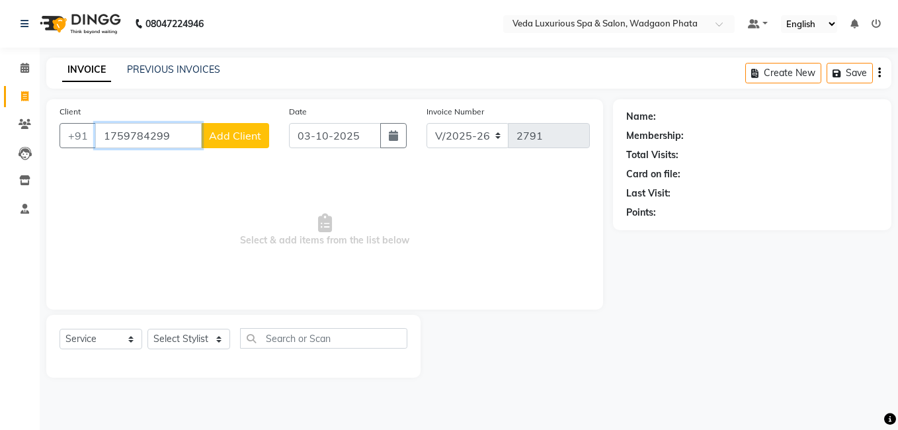
click at [171, 134] on input "1759784299" at bounding box center [148, 135] width 107 height 25
click at [151, 150] on div "Client +91 1759784299 Add Client" at bounding box center [165, 132] width 230 height 54
click at [108, 135] on input "1759784299" at bounding box center [148, 135] width 107 height 25
click at [171, 137] on input "759784299" at bounding box center [148, 135] width 107 height 25
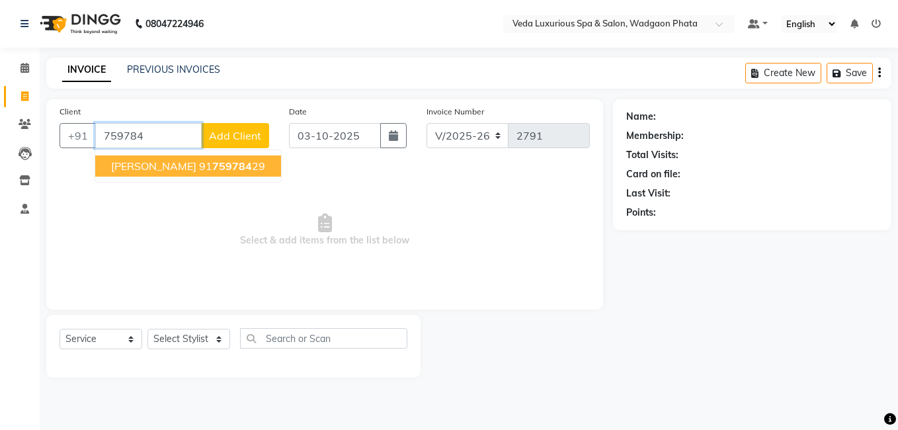
click at [212, 162] on span "759784" at bounding box center [232, 165] width 40 height 13
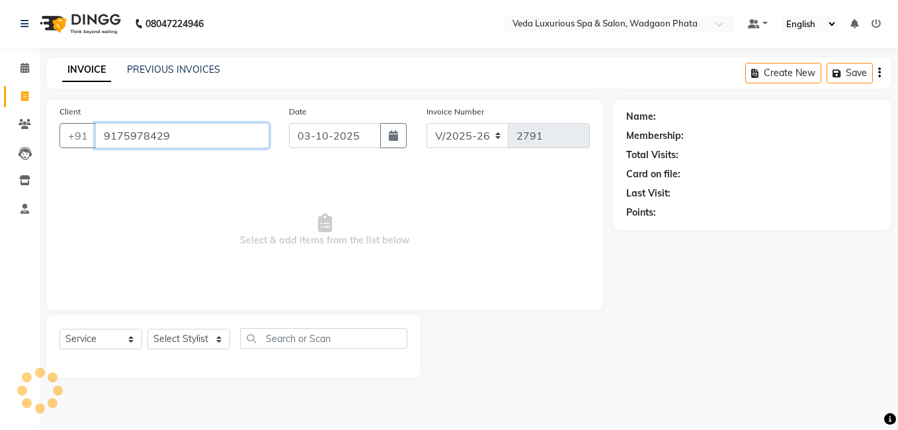
type input "9175978429"
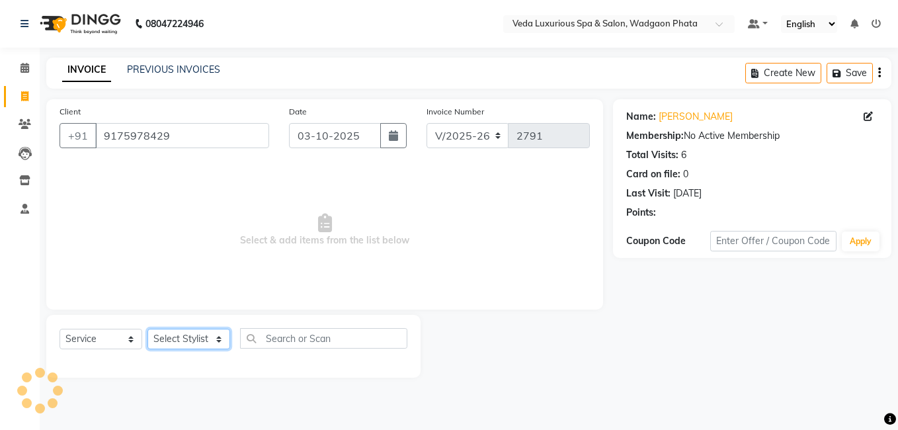
click at [181, 349] on select "Select Stylist Anjali Ankur GOLU Khushi kim lily Mahesh manu MOYA Natasha Nilam…" at bounding box center [189, 339] width 83 height 21
select select "44309"
click at [148, 329] on select "Select Stylist Anjali Ankur GOLU Khushi kim lily Mahesh manu MOYA Natasha Nilam…" at bounding box center [189, 339] width 83 height 21
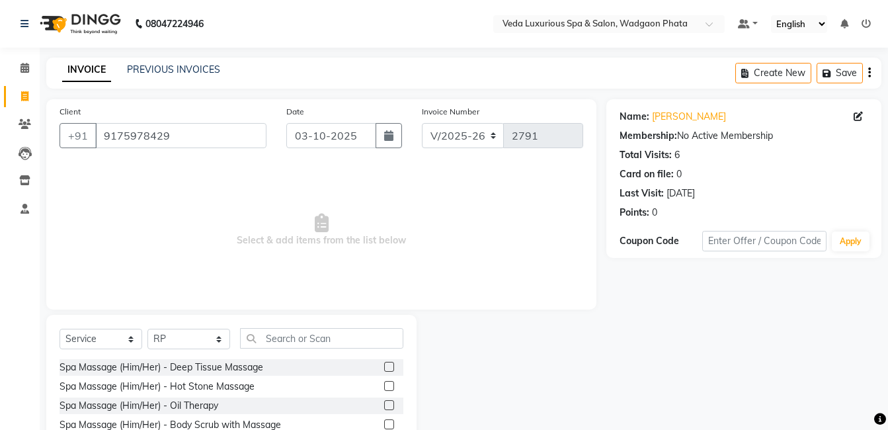
click at [384, 363] on label at bounding box center [389, 367] width 10 height 10
click at [384, 363] on input "checkbox" at bounding box center [388, 367] width 9 height 9
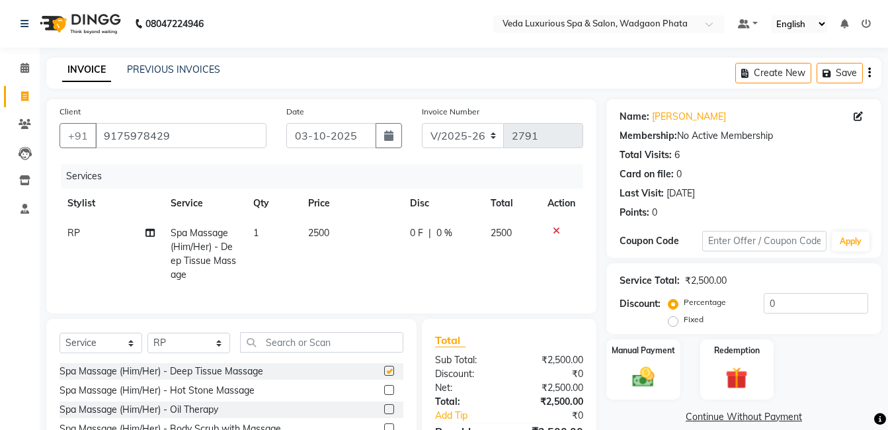
checkbox input "false"
click at [437, 227] on span "0 %" at bounding box center [445, 233] width 16 height 14
select select "44309"
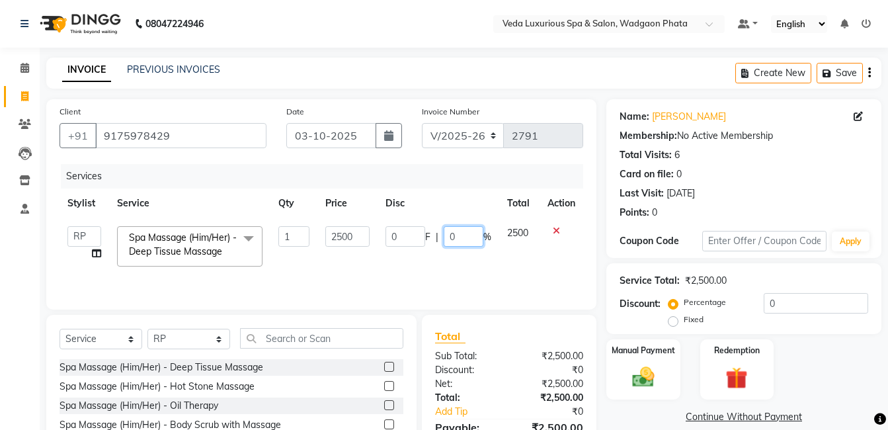
click at [477, 234] on input "0" at bounding box center [464, 236] width 40 height 21
type input "20"
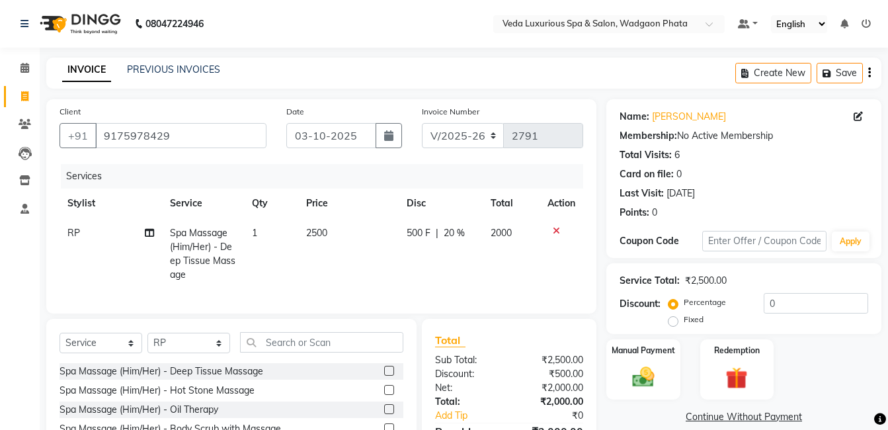
click at [494, 259] on tr "RP Spa Massage (Him/Her) - Deep Tissue Massage 1 2500 500 F | 20 % 2000" at bounding box center [322, 253] width 524 height 71
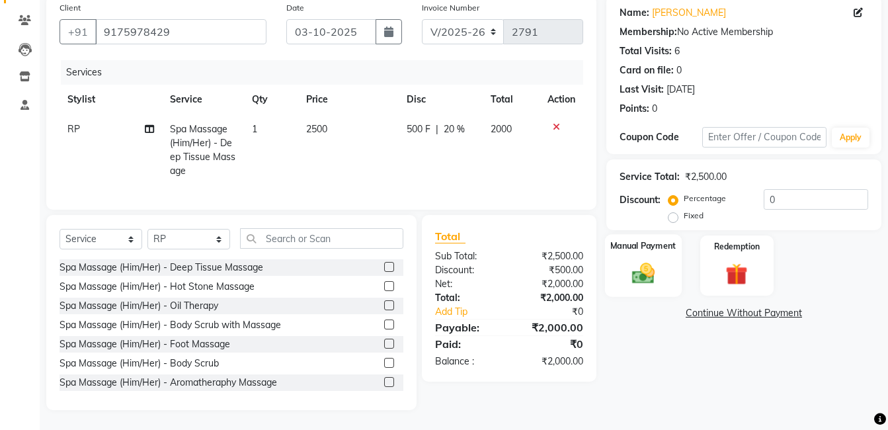
click at [644, 260] on img at bounding box center [643, 273] width 37 height 26
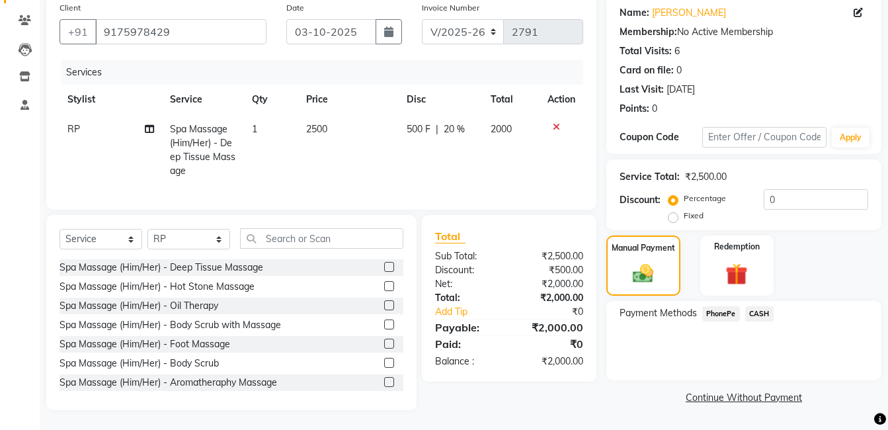
click at [722, 306] on span "PhonePe" at bounding box center [722, 313] width 38 height 15
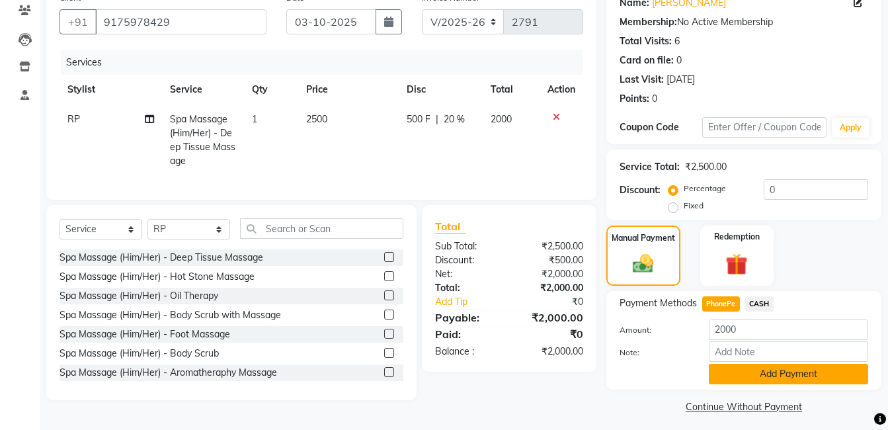
click at [771, 379] on button "Add Payment" at bounding box center [788, 374] width 159 height 21
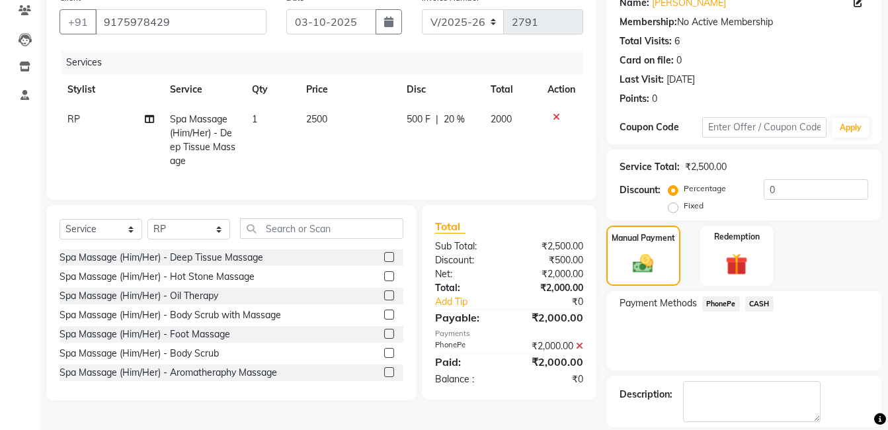
scroll to position [176, 0]
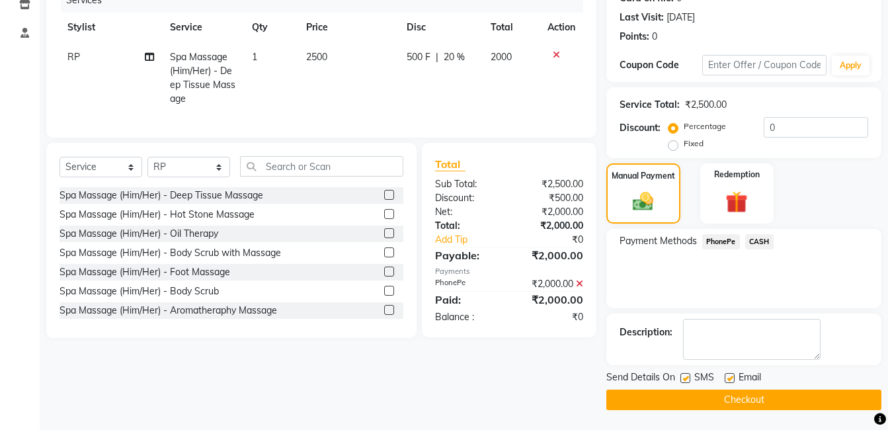
click at [817, 398] on button "Checkout" at bounding box center [744, 400] width 275 height 21
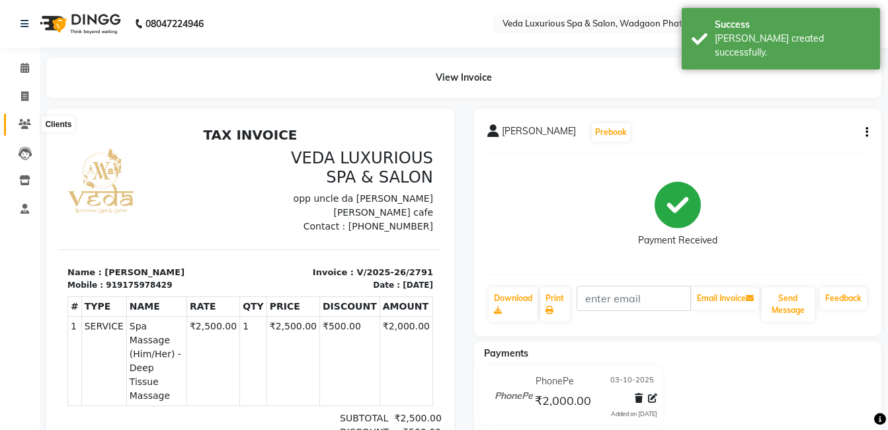
click at [26, 119] on icon at bounding box center [25, 124] width 13 height 10
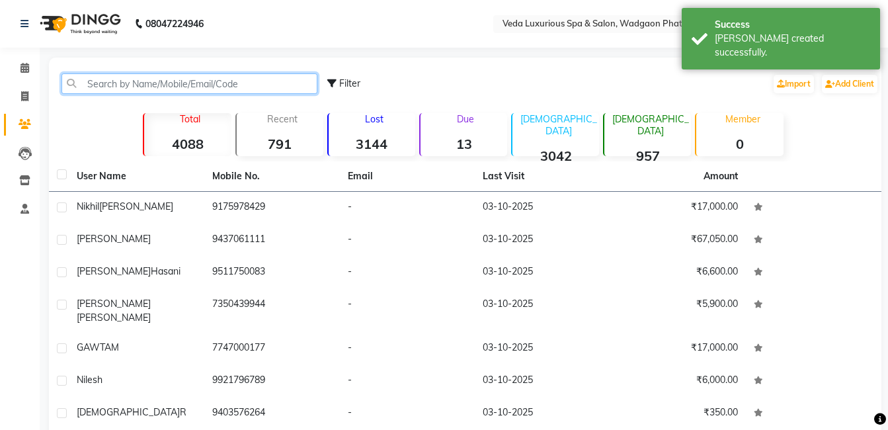
click at [103, 89] on input "text" at bounding box center [190, 83] width 256 height 21
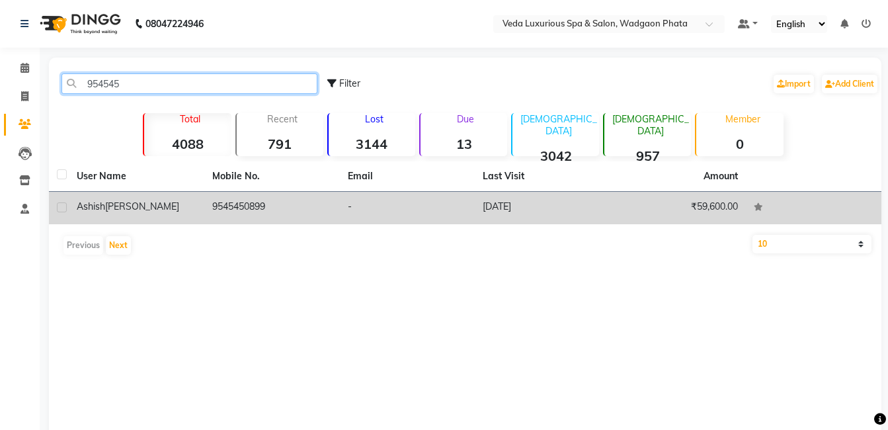
type input "954545"
click at [215, 200] on td "9545450899" at bounding box center [272, 208] width 136 height 32
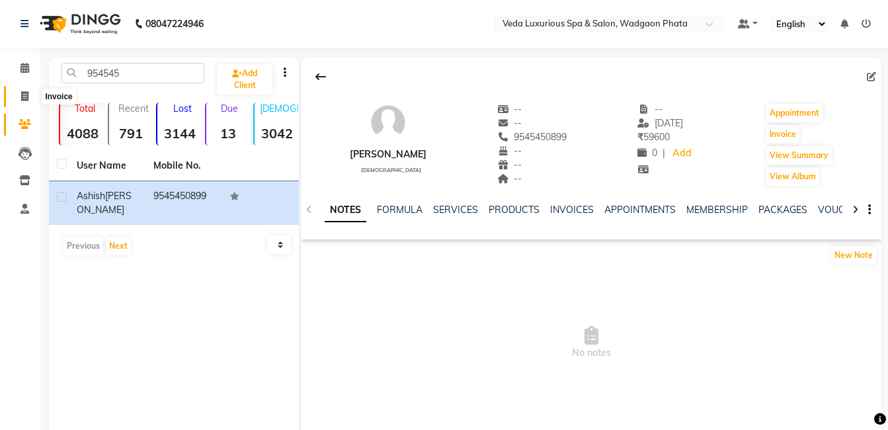
click at [23, 97] on icon at bounding box center [24, 96] width 7 height 10
select select "service"
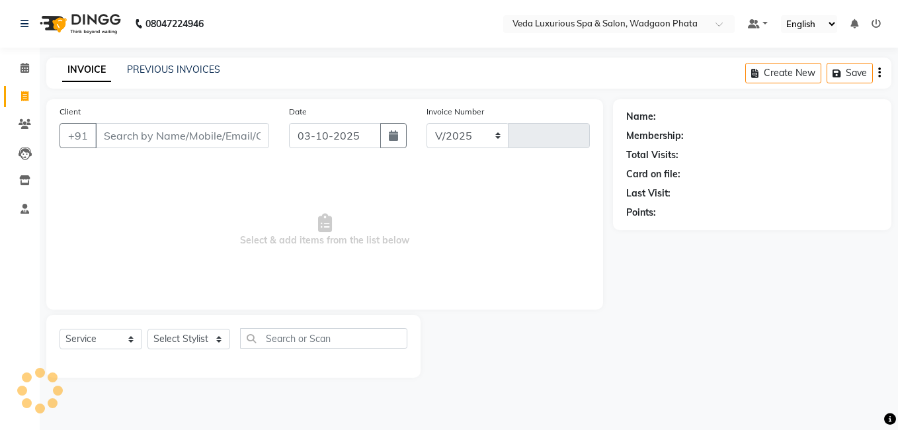
select select "4666"
type input "2792"
click at [159, 136] on input "Client" at bounding box center [182, 135] width 174 height 25
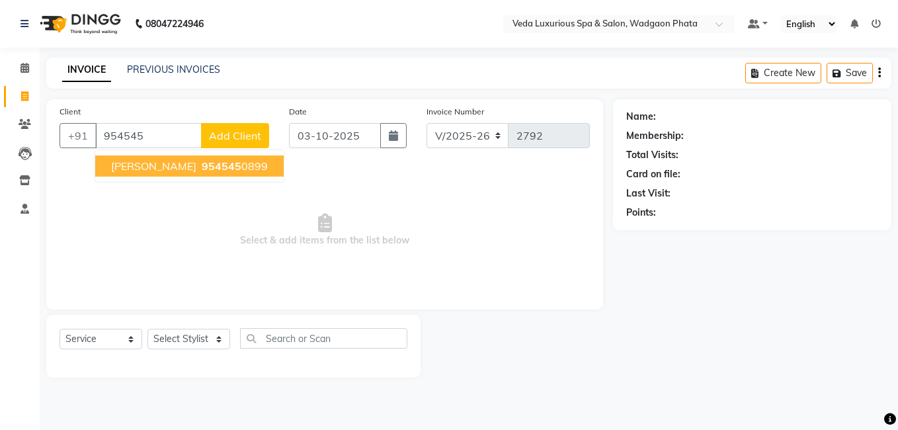
click at [180, 181] on ngb-typeahead-window "ashish ikhankar 954545 0899" at bounding box center [190, 166] width 190 height 33
click at [180, 175] on button "ashish ikhankar 954545 0899" at bounding box center [189, 165] width 189 height 21
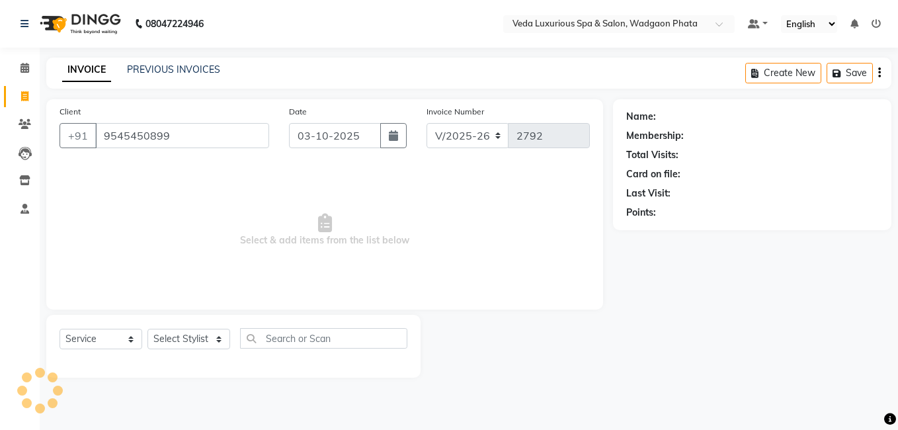
type input "9545450899"
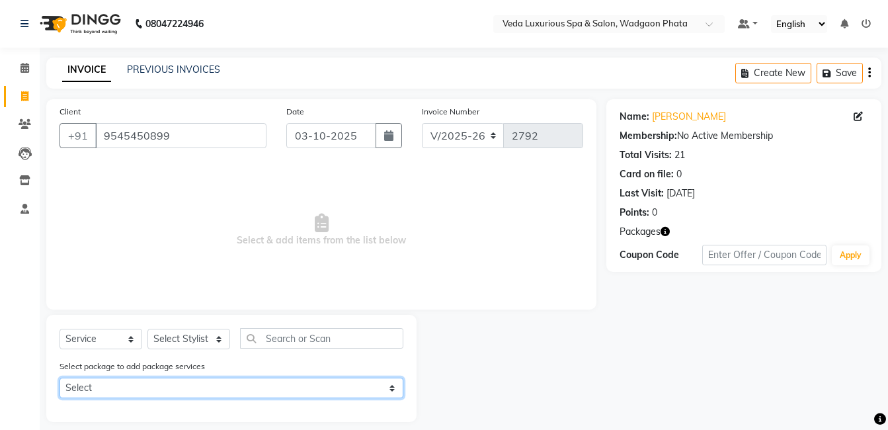
click at [274, 384] on select "Select 14 BODY SPA (12*60min) (2*90min)" at bounding box center [232, 388] width 344 height 21
click at [60, 378] on select "Select 14 BODY SPA (12*60min) (2*90min)" at bounding box center [232, 388] width 344 height 21
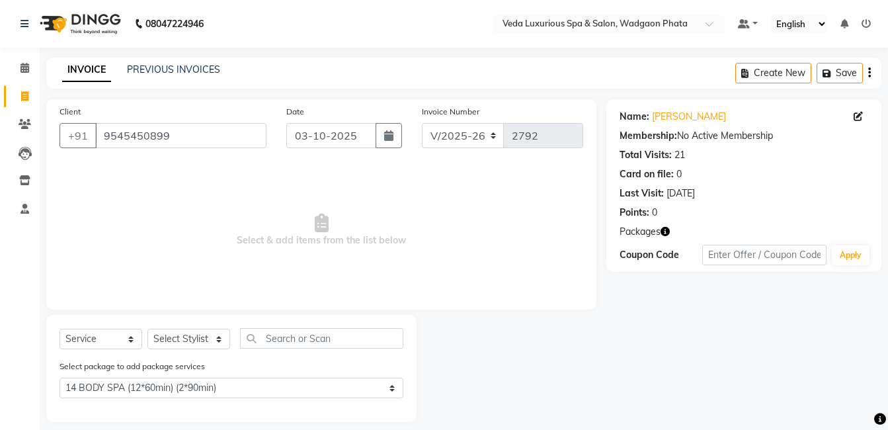
click at [355, 398] on div "Select package to add package services Select 14 BODY SPA (12*60min) (2*90min)" at bounding box center [232, 381] width 364 height 44
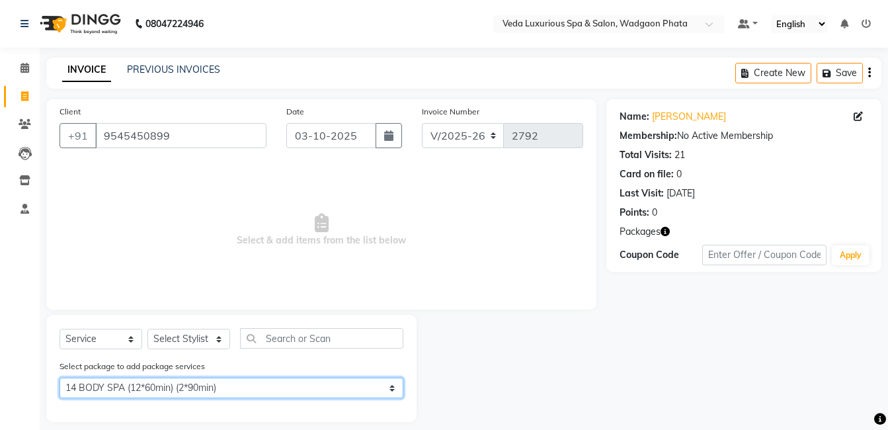
drag, startPoint x: 355, startPoint y: 398, endPoint x: 300, endPoint y: 368, distance: 62.1
click at [300, 368] on div "Select package to add package services Select 14 BODY SPA (12*60min) (2*90min)" at bounding box center [232, 381] width 364 height 44
click at [60, 378] on select "Select 14 BODY SPA (12*60min) (2*90min)" at bounding box center [232, 388] width 344 height 21
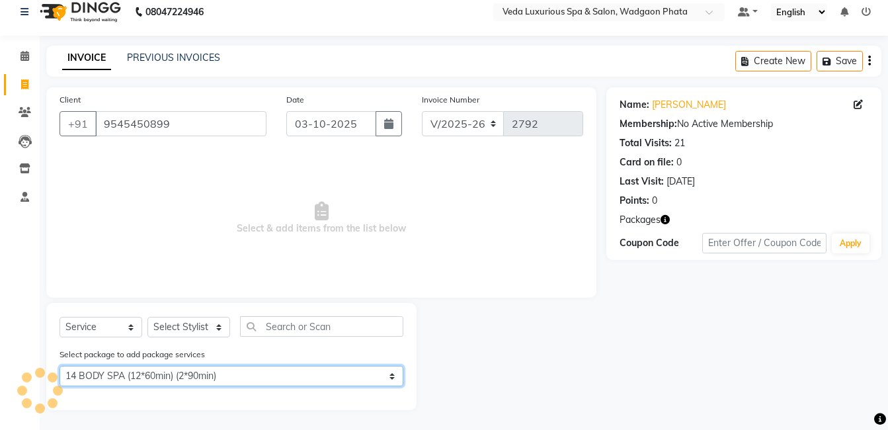
click at [305, 367] on select "Select 14 BODY SPA (12*60min) (2*90min)" at bounding box center [232, 376] width 344 height 21
click at [60, 366] on select "Select 14 BODY SPA (12*60min) (2*90min)" at bounding box center [232, 376] width 344 height 21
click at [321, 384] on select "Select 14 BODY SPA (12*60min) (2*90min)" at bounding box center [232, 376] width 344 height 21
click at [60, 366] on select "Select 14 BODY SPA (12*60min) (2*90min)" at bounding box center [232, 376] width 344 height 21
click at [318, 366] on select "Select 14 BODY SPA (12*60min) (2*90min)" at bounding box center [232, 376] width 344 height 21
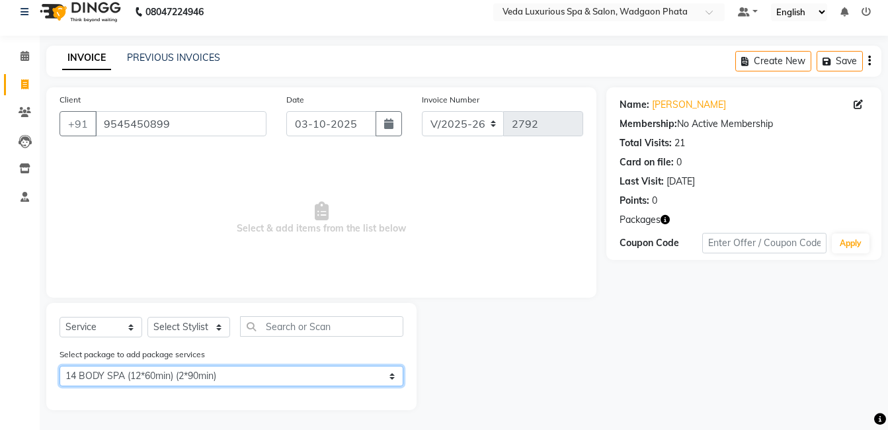
select select "0: undefined"
click at [60, 366] on select "Select 14 BODY SPA (12*60min) (2*90min)" at bounding box center [232, 376] width 344 height 21
click at [290, 366] on select "Select 14 BODY SPA (12*60min) (2*90min)" at bounding box center [232, 376] width 344 height 21
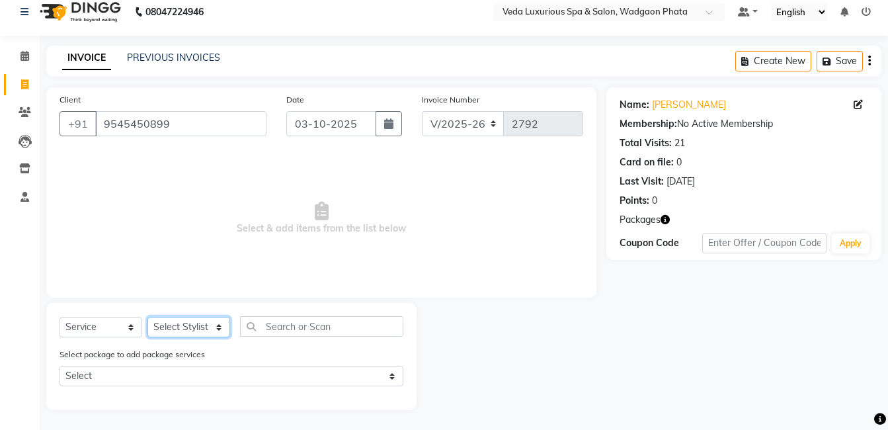
click at [170, 328] on select "Select Stylist Anjali Ankur GOLU Khushi kim lily Mahesh manu MOYA Natasha Nilam…" at bounding box center [189, 327] width 83 height 21
select select "70836"
click at [148, 317] on select "Select Stylist Anjali Ankur GOLU Khushi kim lily Mahesh manu MOYA Natasha Nilam…" at bounding box center [189, 327] width 83 height 21
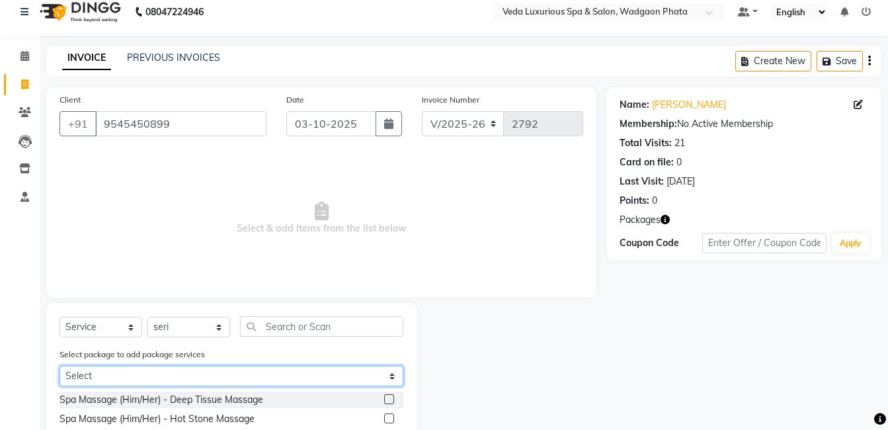
click at [226, 379] on select "Select 14 BODY SPA (12*60min) (2*90min)" at bounding box center [232, 376] width 344 height 21
select select "1: Object"
click at [60, 366] on select "Select 14 BODY SPA (12*60min) (2*90min)" at bounding box center [232, 376] width 344 height 21
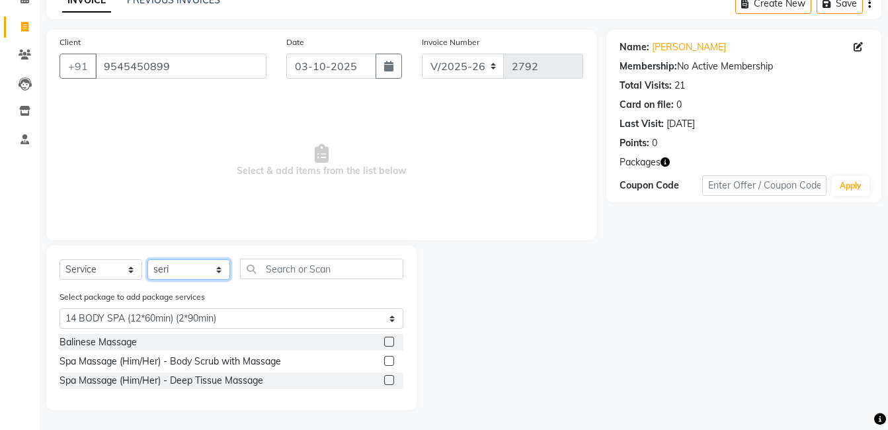
click at [199, 267] on select "Select Stylist Anjali Ankur GOLU Khushi kim lily Mahesh manu MOYA Natasha Nilam…" at bounding box center [189, 269] width 83 height 21
click at [185, 269] on select "Select Stylist Anjali Ankur GOLU Khushi kim lily Mahesh manu MOYA Natasha Nilam…" at bounding box center [189, 269] width 83 height 21
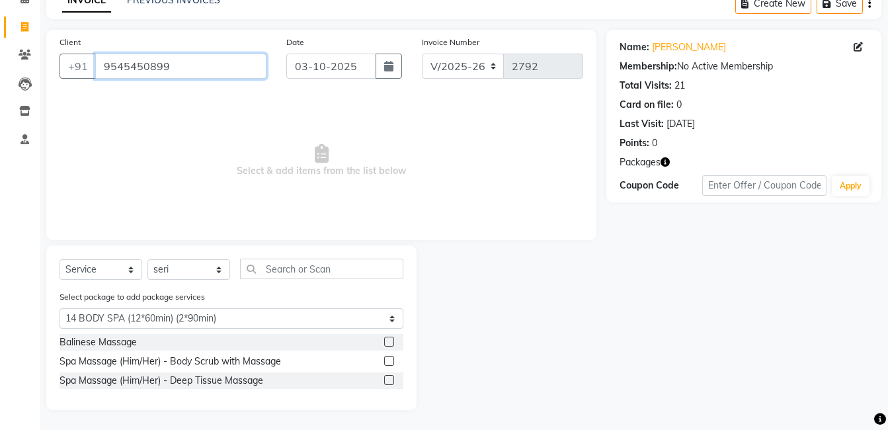
click at [196, 72] on input "9545450899" at bounding box center [180, 66] width 171 height 25
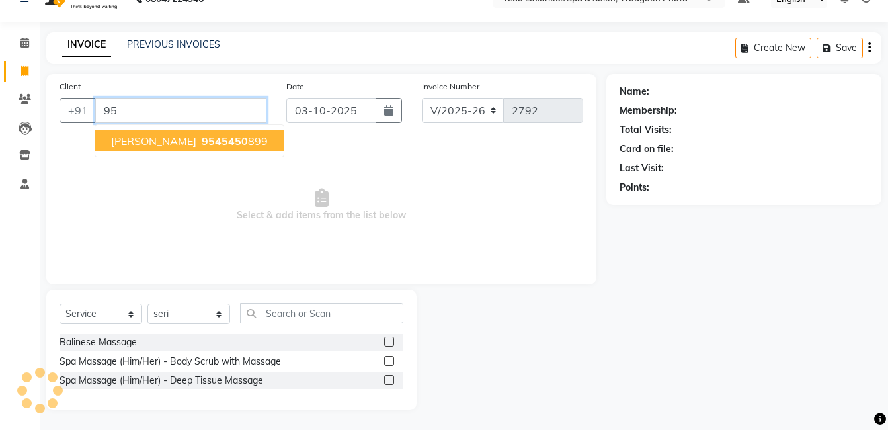
type input "9"
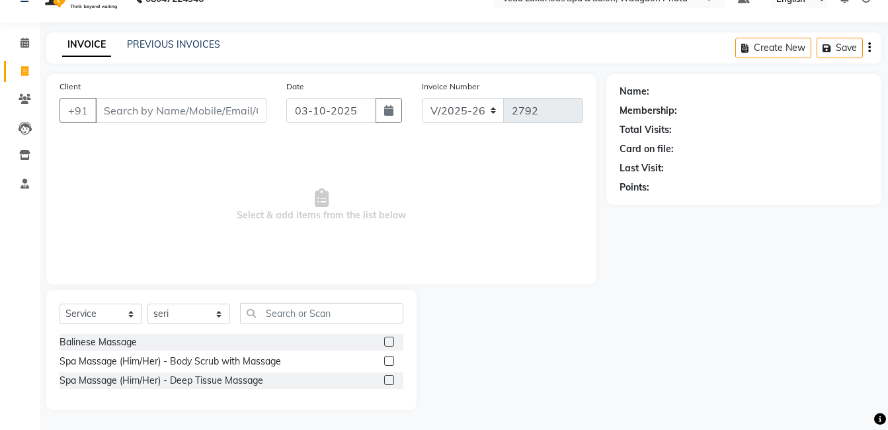
click at [410, 405] on html "08047224946 Select Location × Veda Luxurious Spa & Salon, Wadgaon Phata Default…" at bounding box center [444, 190] width 888 height 430
click at [159, 110] on input "Client" at bounding box center [180, 110] width 171 height 25
click at [26, 97] on icon at bounding box center [25, 99] width 13 height 10
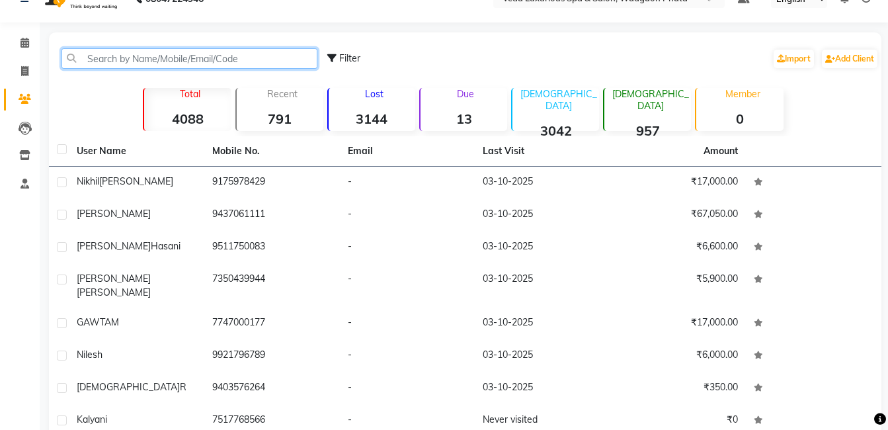
click at [218, 53] on input "text" at bounding box center [190, 58] width 256 height 21
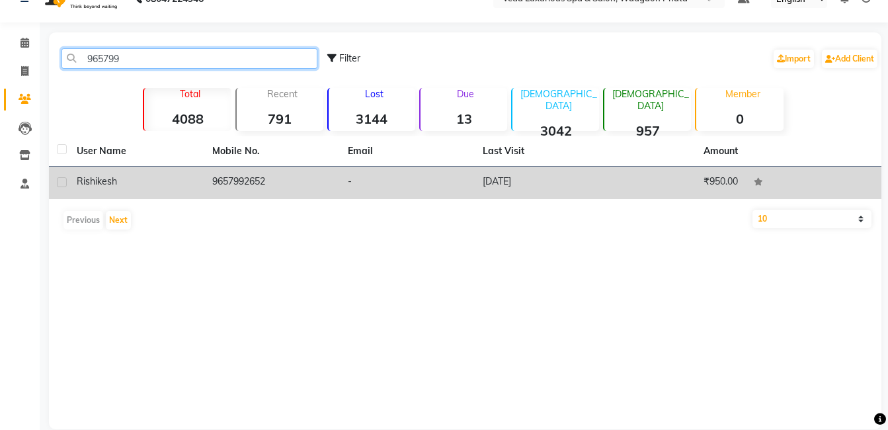
type input "965799"
click at [370, 187] on td "-" at bounding box center [408, 183] width 136 height 32
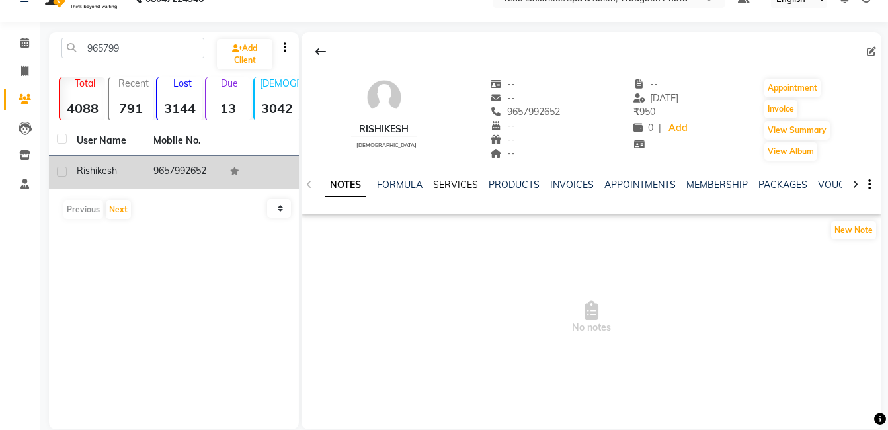
click at [443, 182] on link "SERVICES" at bounding box center [455, 185] width 45 height 12
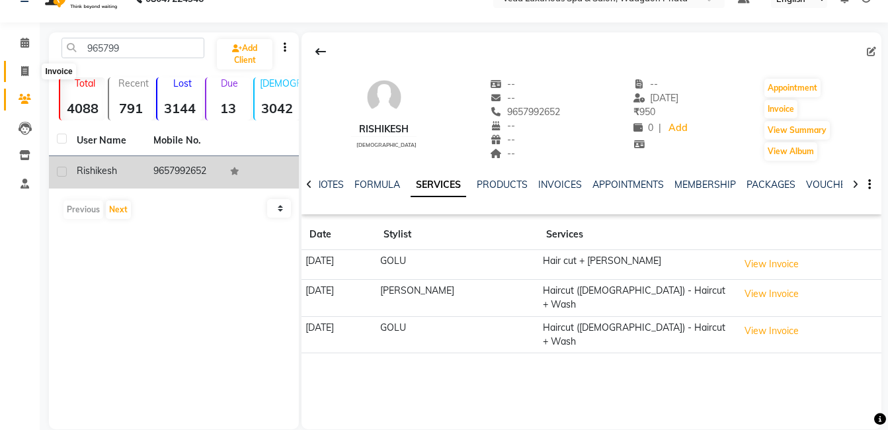
click at [22, 70] on icon at bounding box center [24, 71] width 7 height 10
select select "service"
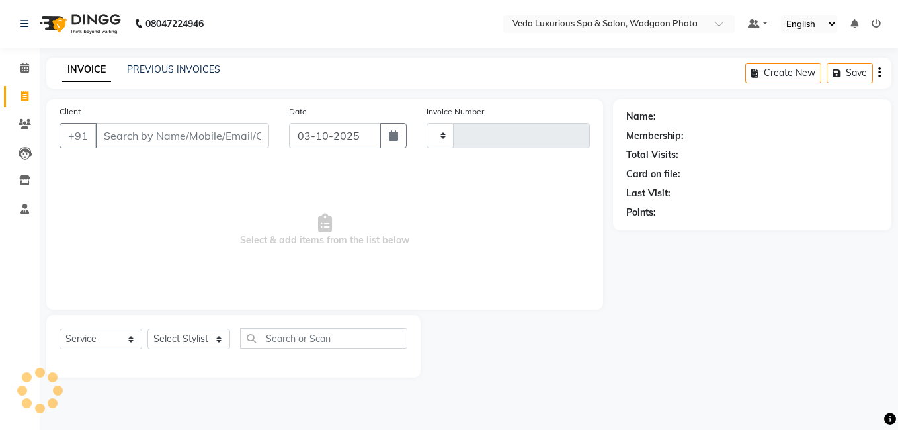
type input "2792"
select select "4666"
click at [21, 116] on link "Clients" at bounding box center [20, 125] width 32 height 22
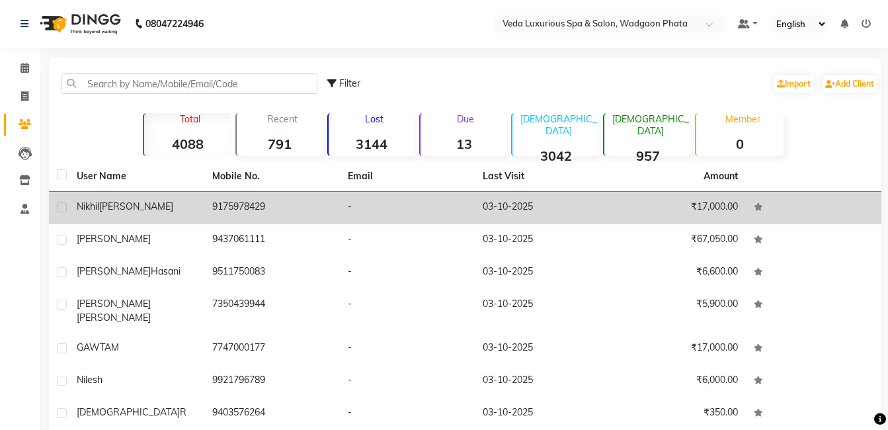
click at [196, 213] on div "nikhil narde" at bounding box center [137, 207] width 120 height 14
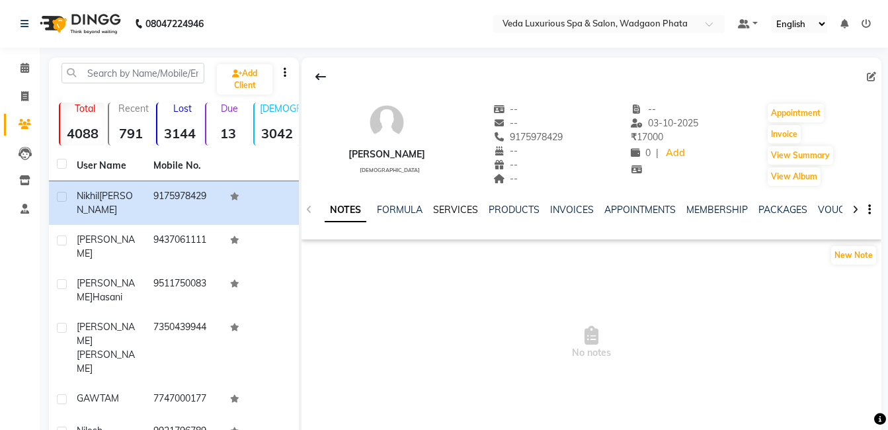
click at [442, 208] on link "SERVICES" at bounding box center [455, 210] width 45 height 12
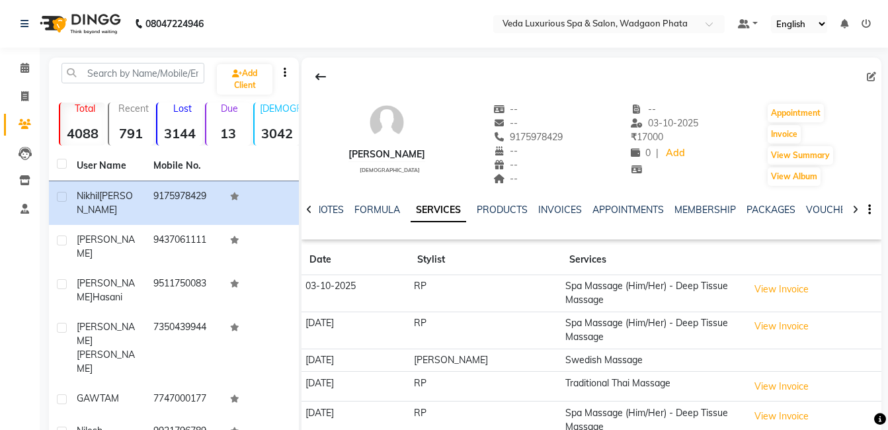
click at [340, 292] on td "03-10-2025" at bounding box center [356, 293] width 108 height 37
click at [771, 292] on button "View Invoice" at bounding box center [782, 289] width 66 height 21
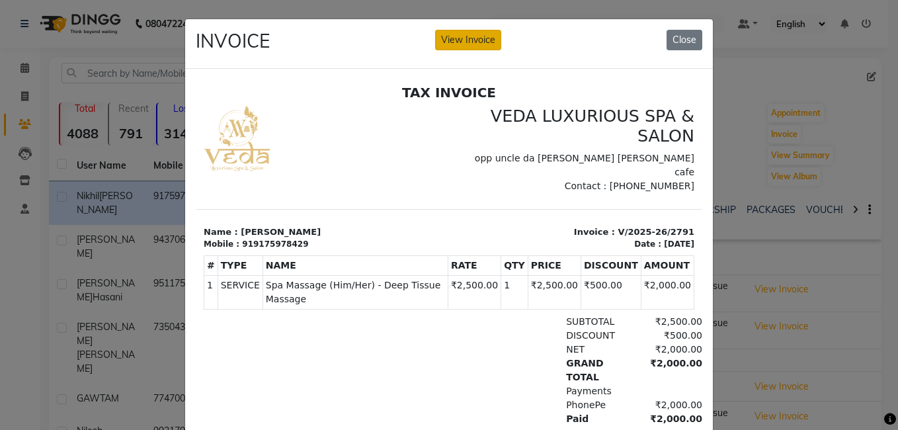
click at [447, 42] on button "View Invoice" at bounding box center [468, 40] width 66 height 21
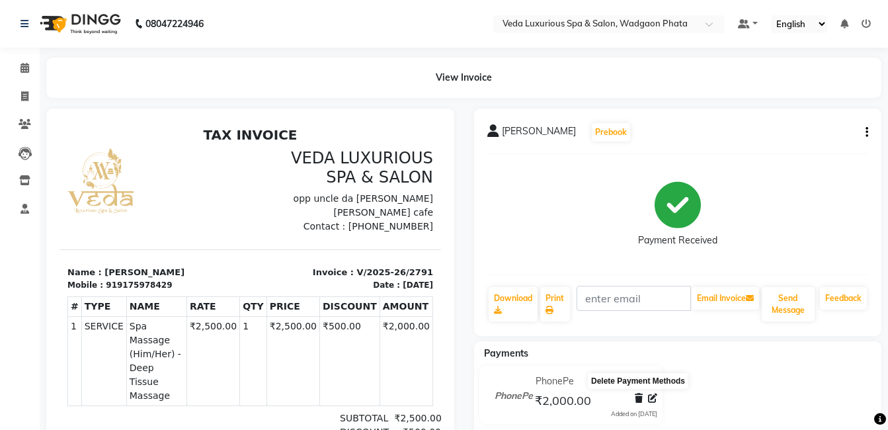
click at [638, 401] on icon at bounding box center [639, 398] width 8 height 9
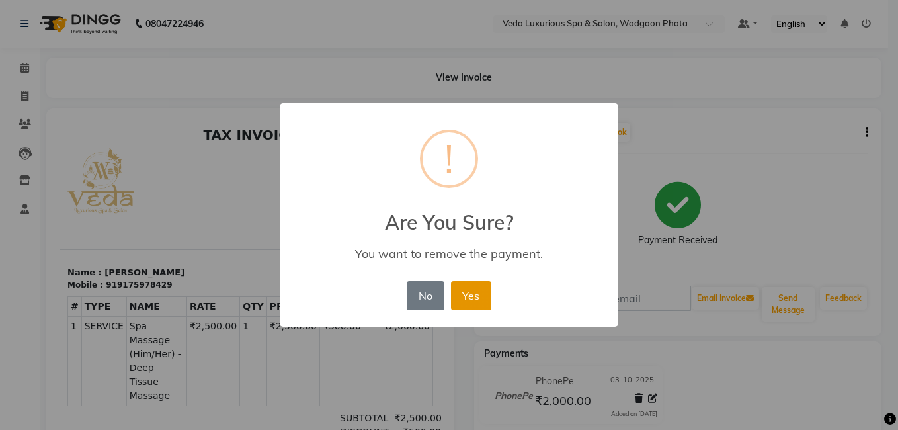
click at [467, 298] on button "Yes" at bounding box center [471, 295] width 40 height 29
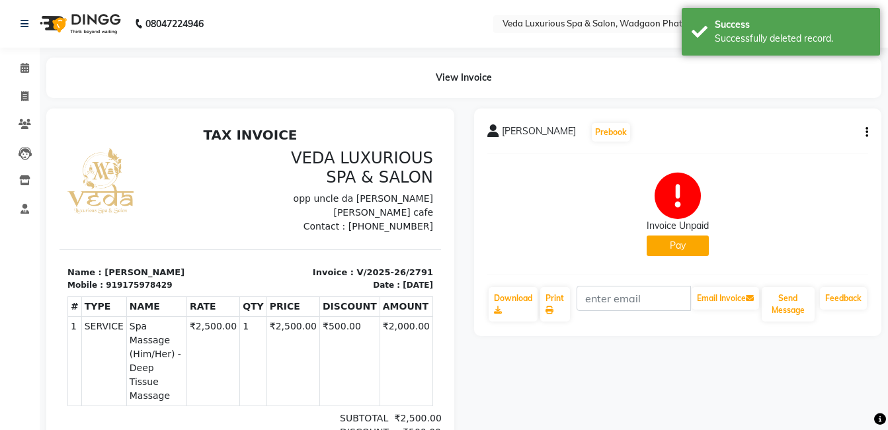
click at [863, 132] on button "button" at bounding box center [865, 133] width 8 height 14
click at [820, 249] on div "Invoice Unpaid Pay" at bounding box center [679, 214] width 382 height 99
click at [660, 241] on button "Pay" at bounding box center [678, 246] width 62 height 21
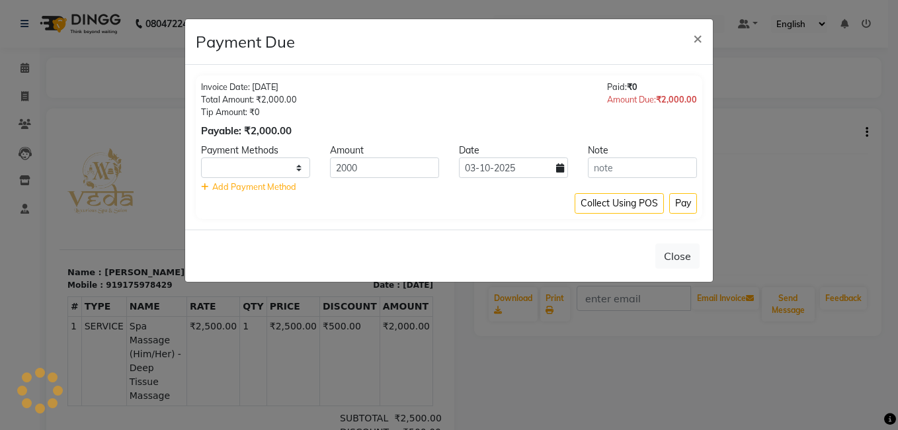
select select "1"
click at [415, 165] on input "2000" at bounding box center [384, 167] width 109 height 21
type input "2"
click at [677, 253] on button "Close" at bounding box center [678, 255] width 44 height 25
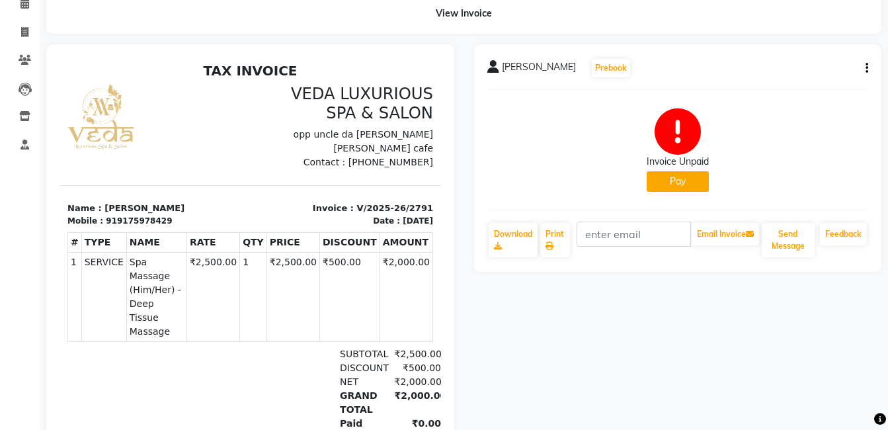
scroll to position [67, 0]
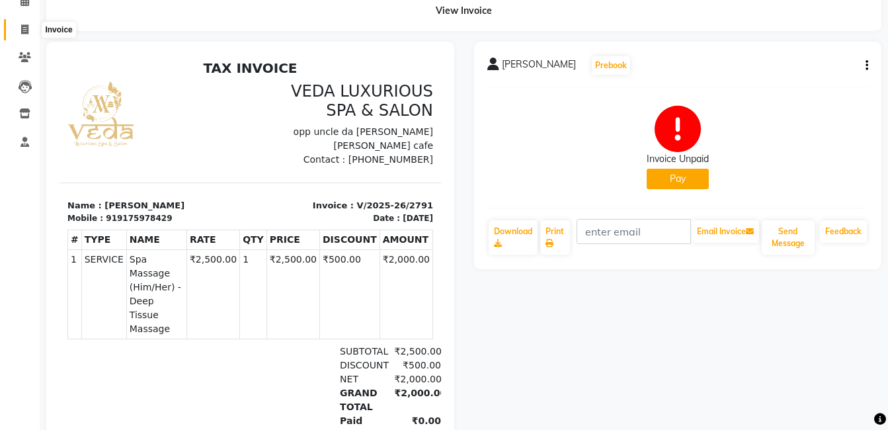
click at [24, 27] on icon at bounding box center [24, 29] width 7 height 10
select select "service"
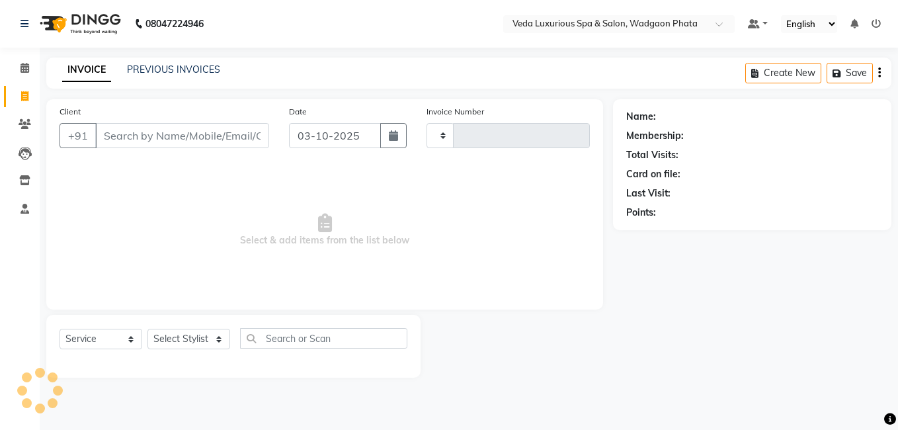
type input "2792"
select select "4666"
click at [26, 123] on icon at bounding box center [25, 124] width 13 height 10
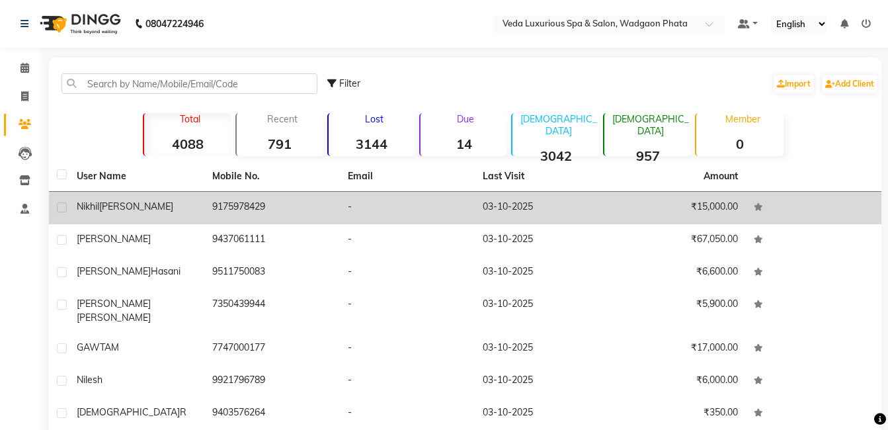
click at [118, 206] on span "narde" at bounding box center [136, 206] width 74 height 12
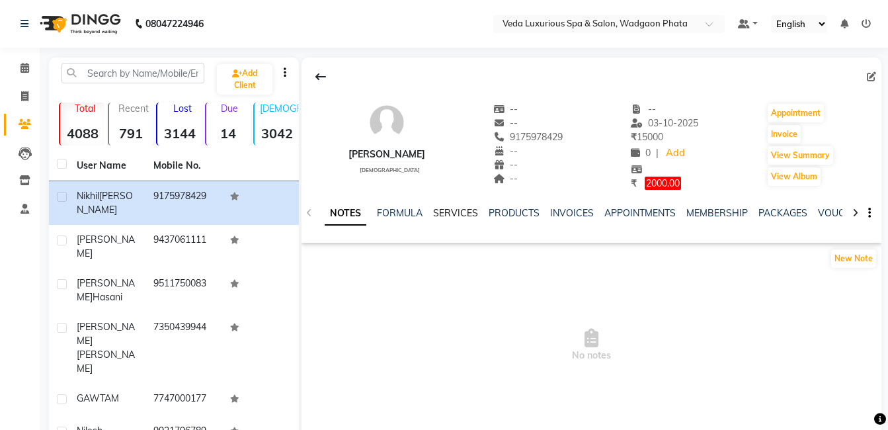
click at [444, 215] on link "SERVICES" at bounding box center [455, 213] width 45 height 12
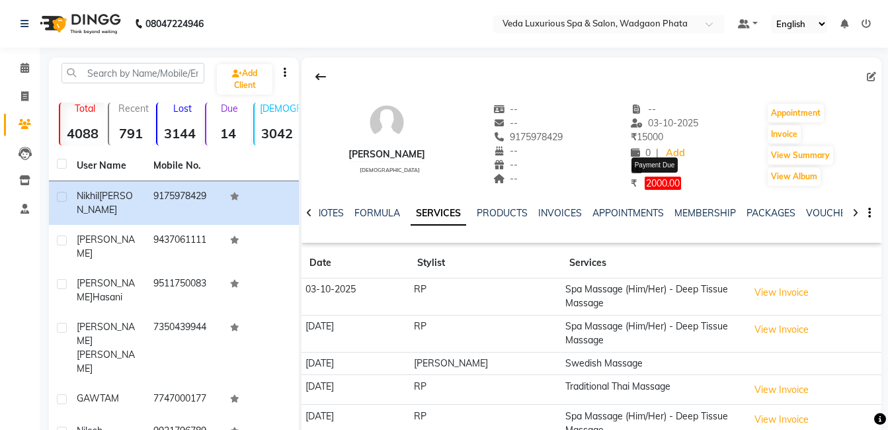
click at [645, 189] on span "2000.00" at bounding box center [663, 183] width 36 height 13
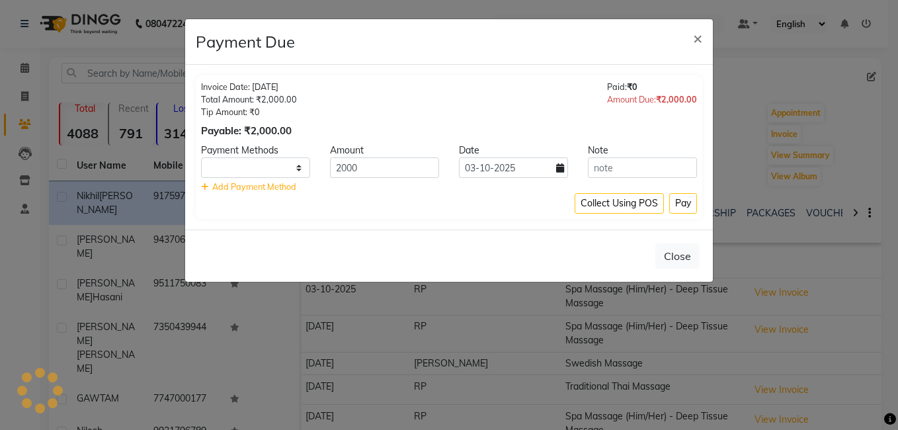
select select "1"
click at [654, 93] on div "Amount Due: ₹2,000.00" at bounding box center [652, 99] width 90 height 13
click at [623, 204] on button "Collect Using POS" at bounding box center [619, 203] width 89 height 21
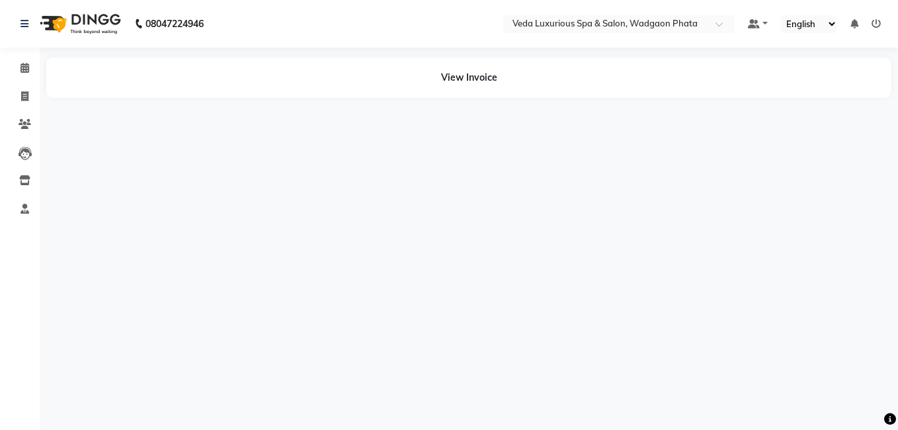
select select "en"
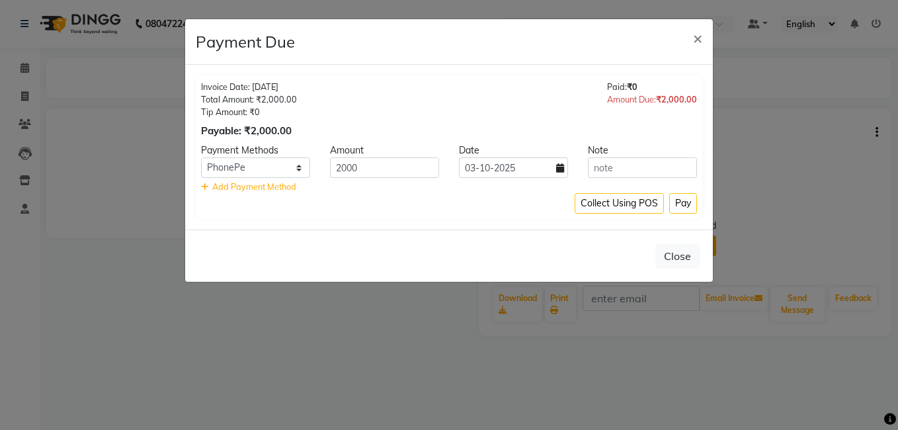
select select "1"
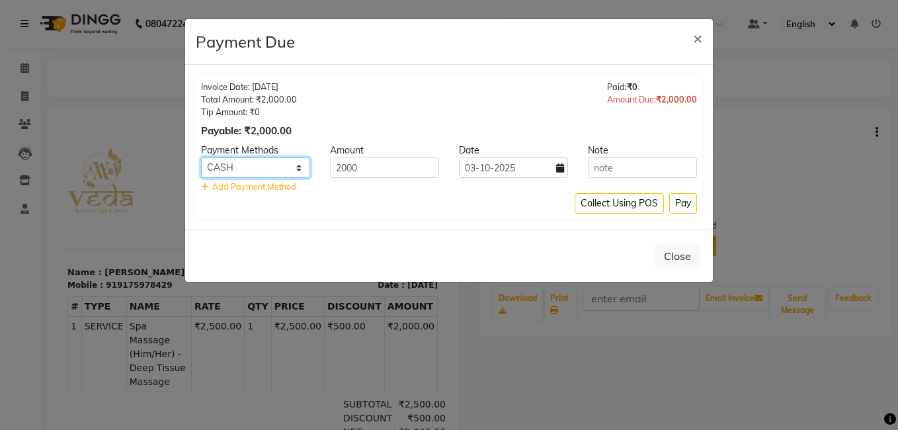
click at [277, 161] on select "PhonePe CASH" at bounding box center [255, 167] width 109 height 21
click at [387, 220] on div "Invoice Date: [DATE] Total Amount: ₹2,000.00 Tip Amount: ₹0 Payable: ₹2,000.00 …" at bounding box center [449, 147] width 528 height 165
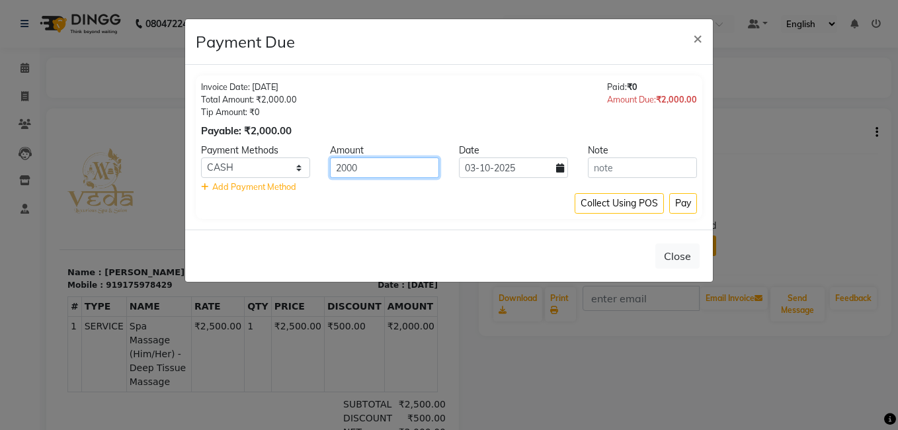
click at [380, 168] on input "2000" at bounding box center [384, 167] width 109 height 21
type input "2"
click at [690, 206] on button "Pay" at bounding box center [684, 203] width 28 height 21
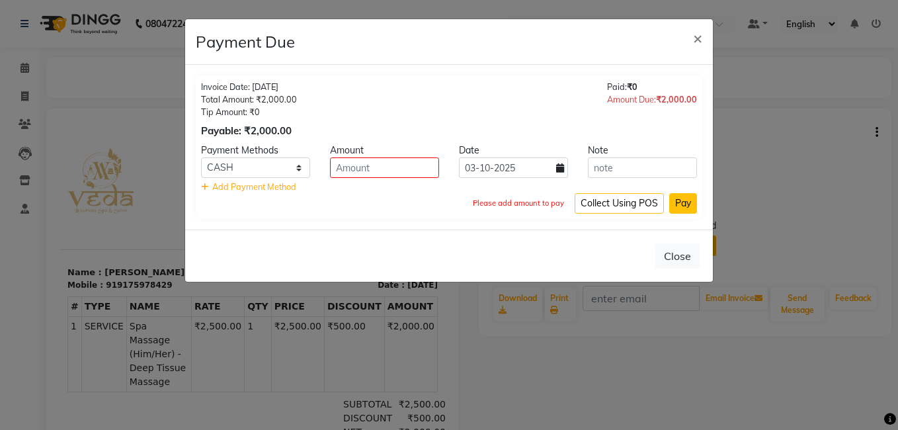
click at [690, 206] on button "Pay" at bounding box center [684, 203] width 28 height 21
click at [687, 253] on button "Close" at bounding box center [678, 255] width 44 height 25
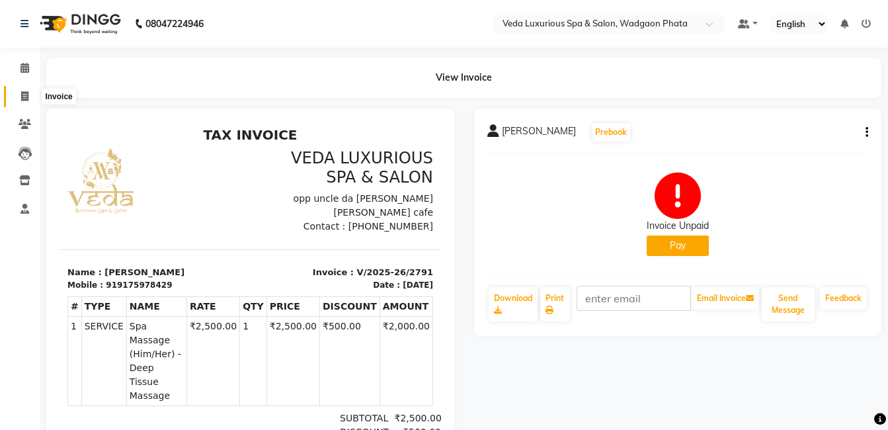
click at [34, 95] on span at bounding box center [24, 96] width 23 height 15
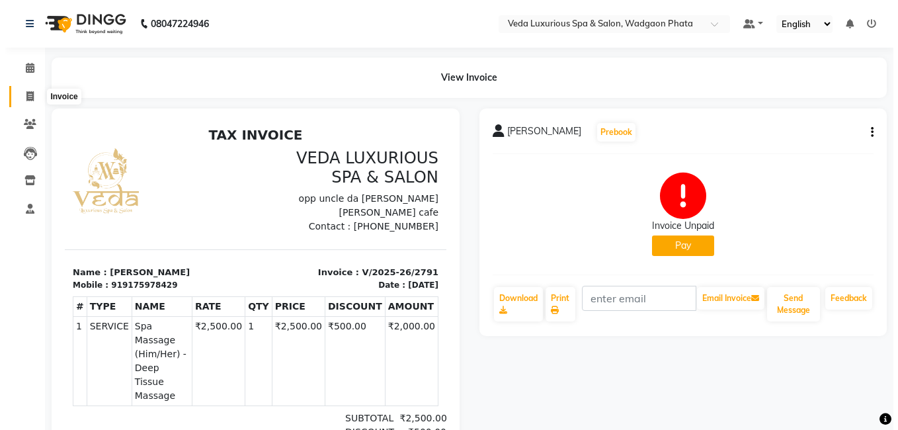
select select "service"
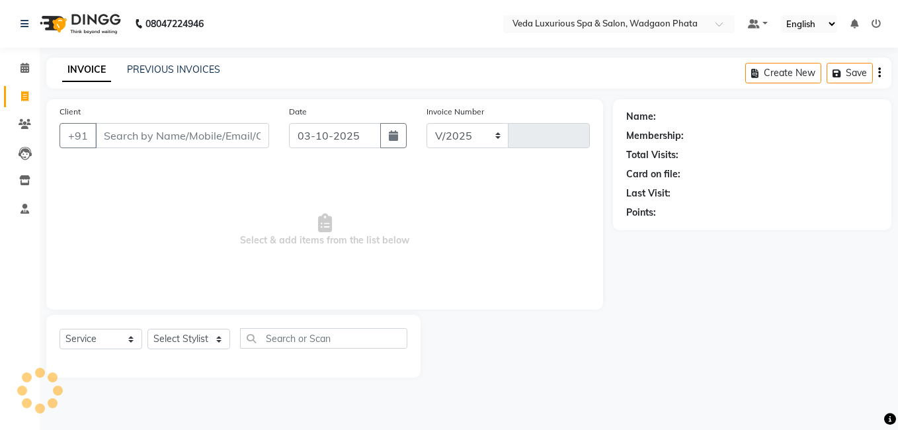
select select "4666"
type input "2792"
click at [179, 65] on link "PREVIOUS INVOICES" at bounding box center [173, 70] width 93 height 12
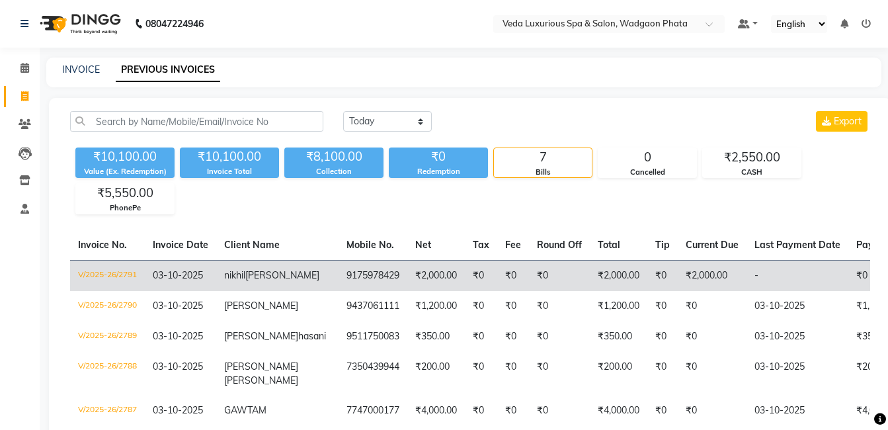
click at [529, 282] on td "₹0" at bounding box center [559, 275] width 61 height 31
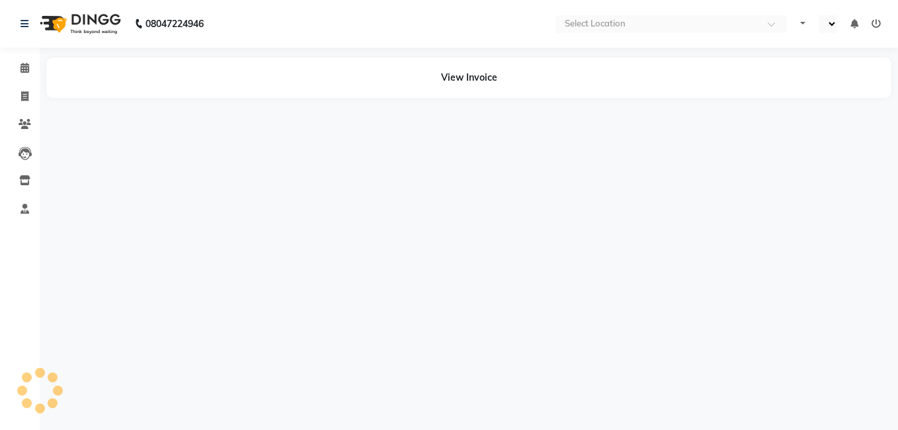
select select "en"
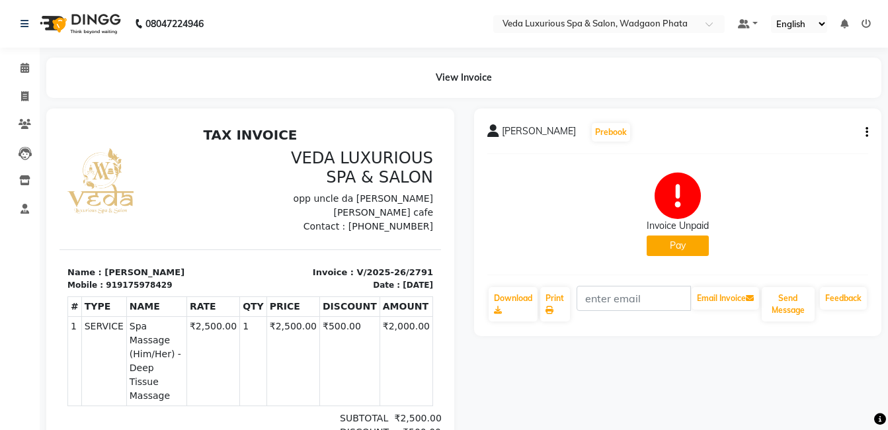
click at [662, 210] on icon at bounding box center [678, 196] width 46 height 46
click at [670, 247] on button "Pay" at bounding box center [678, 246] width 62 height 21
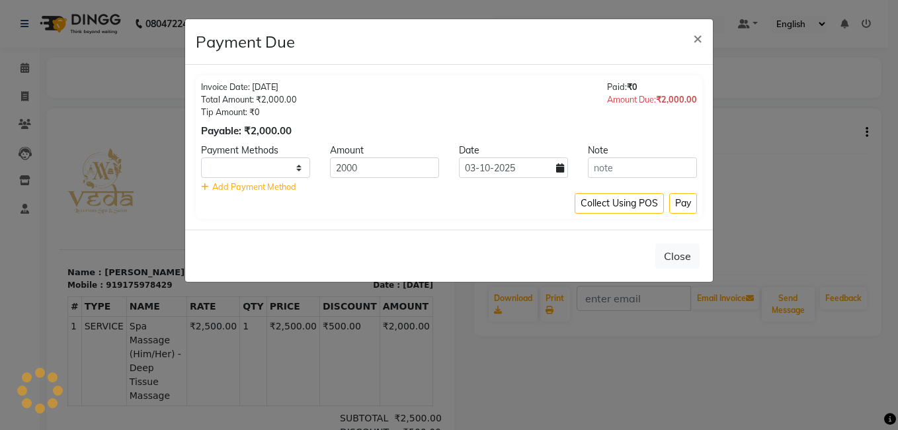
select select "1"
click at [694, 38] on span "×" at bounding box center [697, 38] width 9 height 20
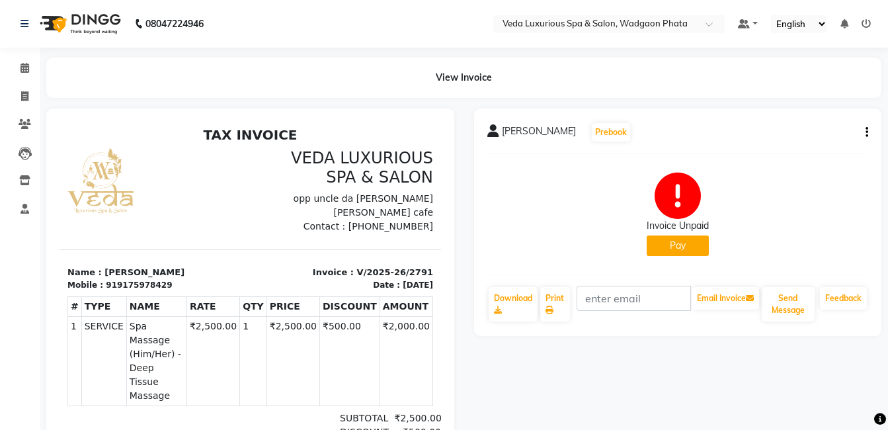
click at [292, 238] on div "TAX INVOICE VEDA LUXURIOUS SPA & SALON opp uncle da Dhaba Beside Baker's Bliss …" at bounding box center [251, 340] width 382 height 427
click at [20, 84] on li "Invoice" at bounding box center [20, 97] width 40 height 28
click at [25, 95] on icon at bounding box center [24, 96] width 7 height 10
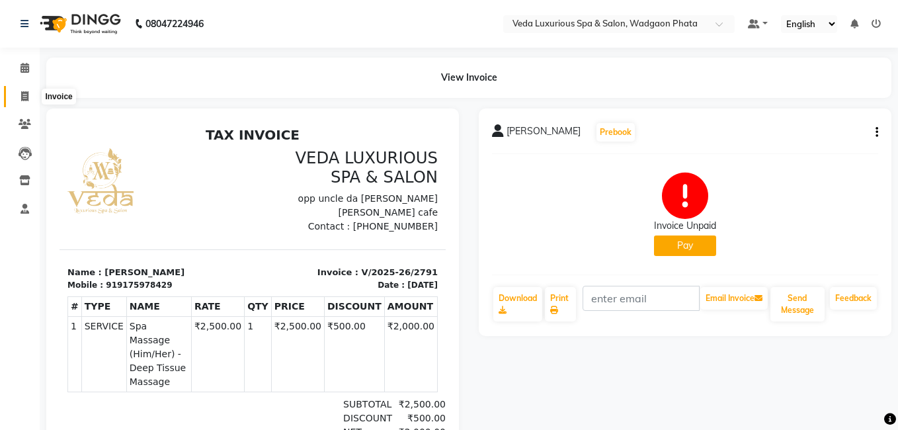
select select "4666"
select select "service"
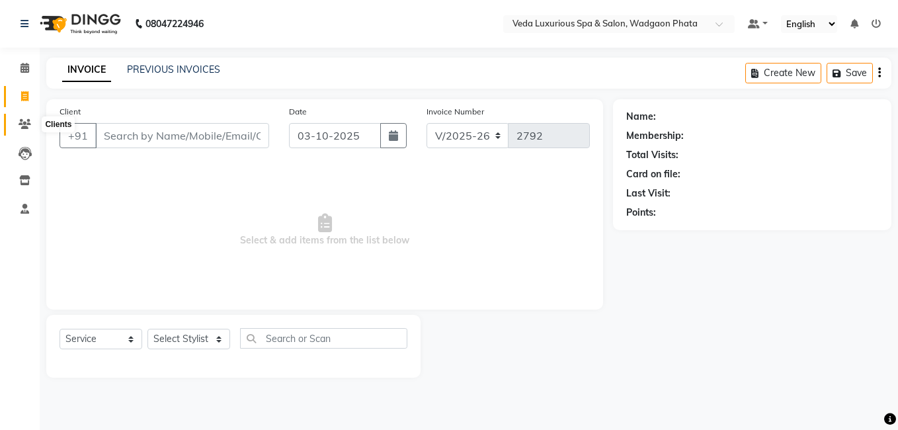
click at [22, 126] on icon at bounding box center [25, 124] width 13 height 10
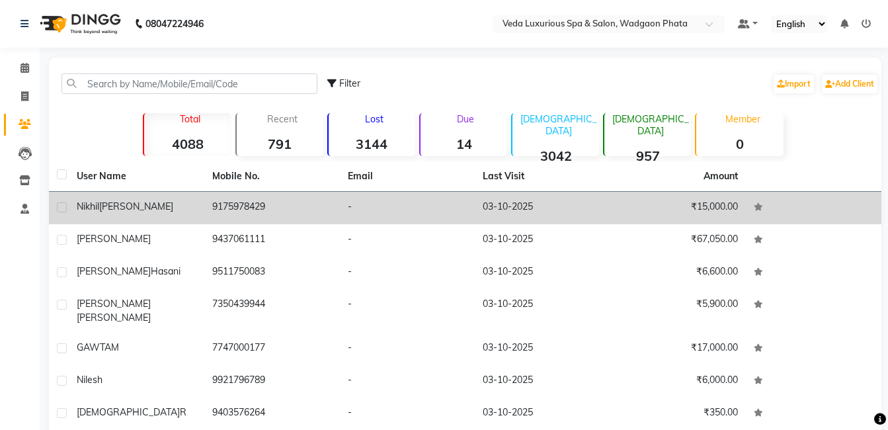
click at [288, 204] on td "9175978429" at bounding box center [272, 208] width 136 height 32
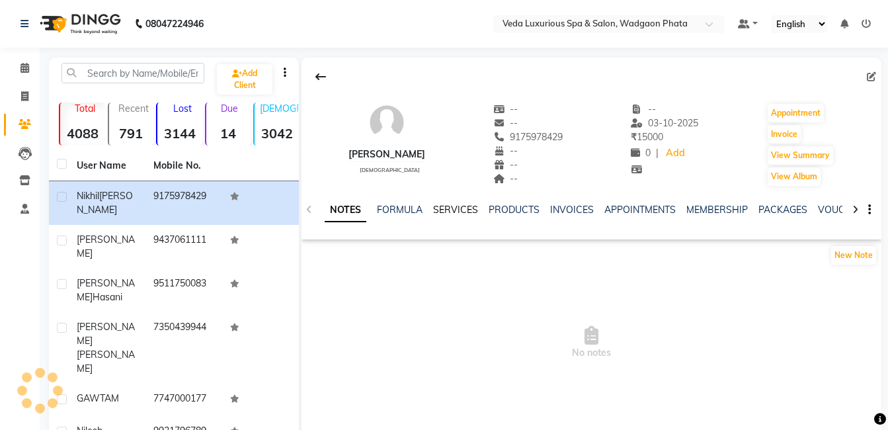
click at [458, 214] on link "SERVICES" at bounding box center [455, 210] width 45 height 12
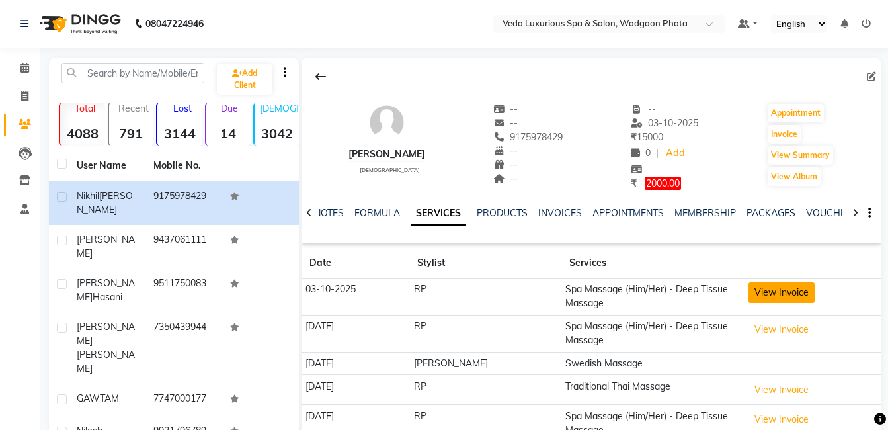
click at [754, 293] on button "View Invoice" at bounding box center [782, 292] width 66 height 21
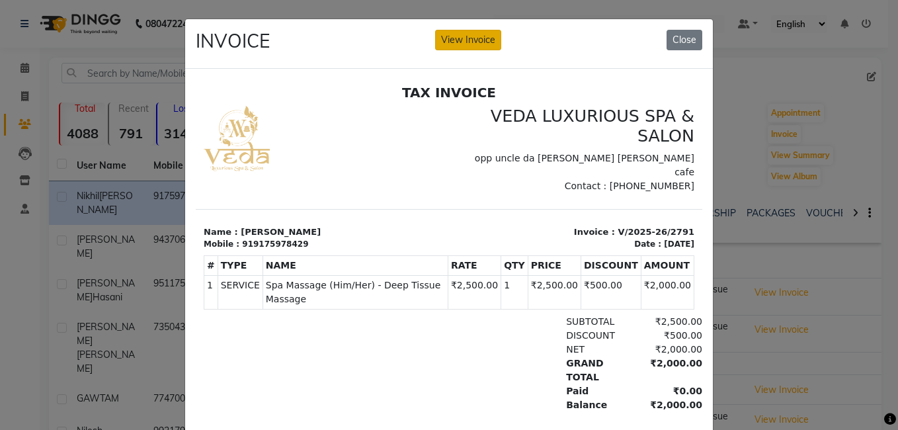
click at [466, 46] on button "View Invoice" at bounding box center [468, 40] width 66 height 21
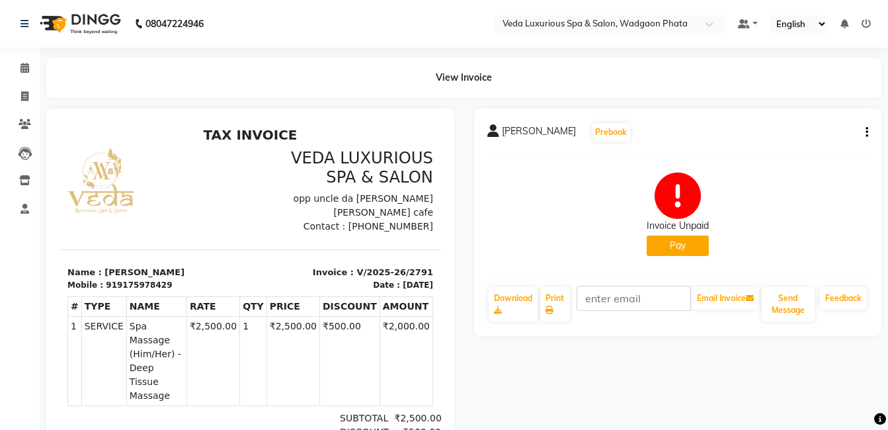
click at [664, 243] on button "Pay" at bounding box center [678, 246] width 62 height 21
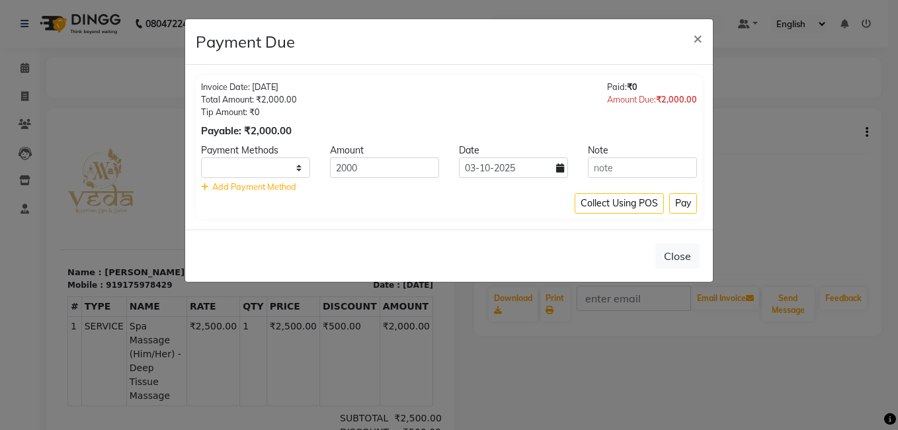
select select "1"
click at [656, 165] on input "text" at bounding box center [642, 167] width 109 height 21
click at [703, 37] on button "×" at bounding box center [698, 37] width 30 height 37
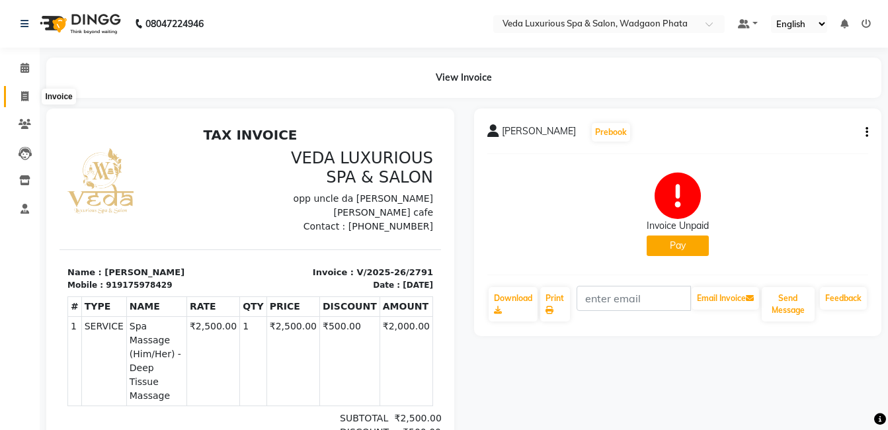
click at [27, 95] on icon at bounding box center [24, 96] width 7 height 10
select select "service"
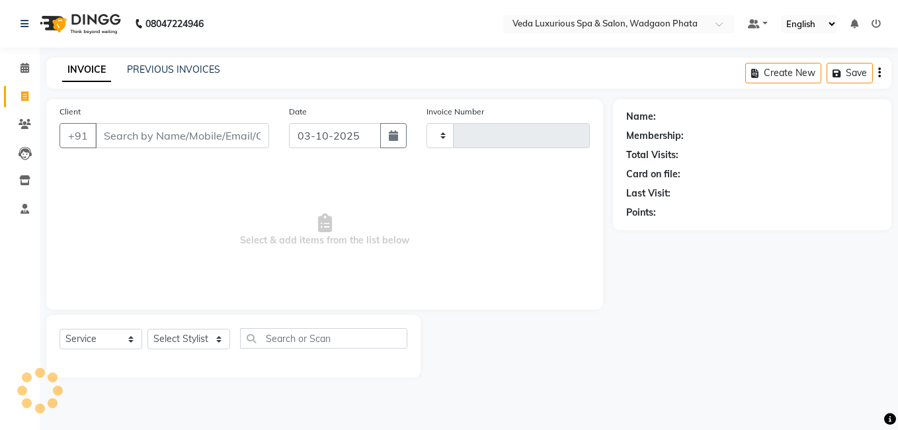
type input "2792"
select select "4666"
click at [212, 140] on input "Client" at bounding box center [182, 135] width 174 height 25
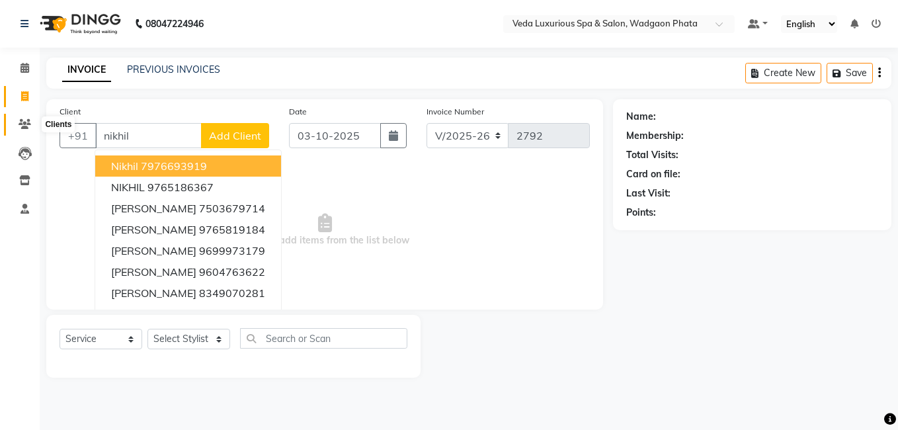
type input "nikhil"
click at [27, 118] on span at bounding box center [24, 124] width 23 height 15
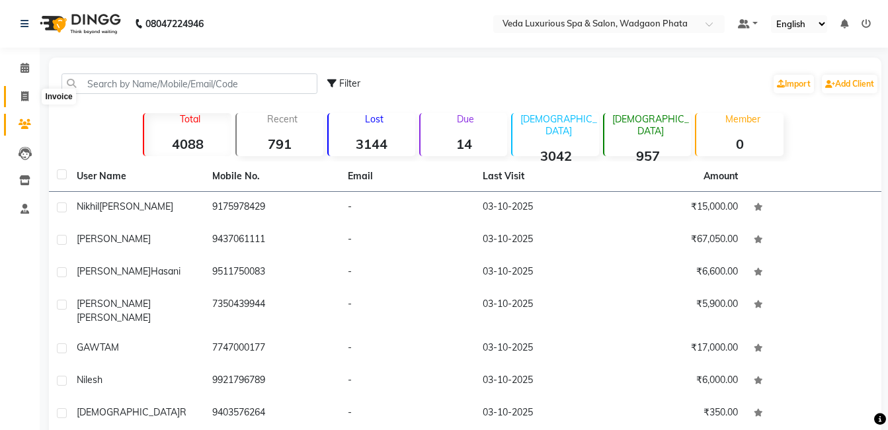
click at [30, 94] on span at bounding box center [24, 96] width 23 height 15
select select "service"
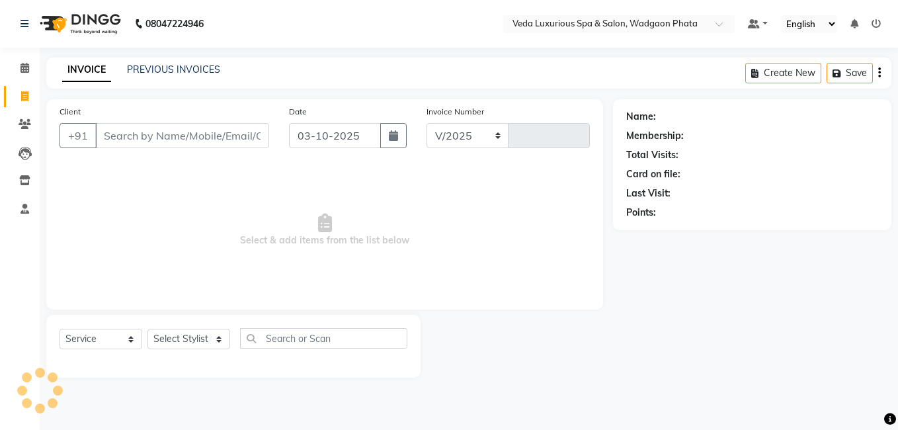
select select "4666"
type input "2792"
click at [163, 69] on link "PREVIOUS INVOICES" at bounding box center [173, 70] width 93 height 12
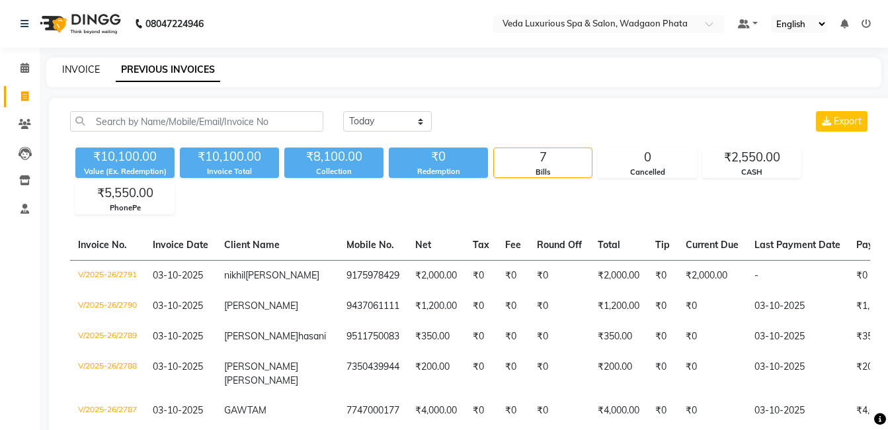
click at [90, 66] on link "INVOICE" at bounding box center [81, 70] width 38 height 12
select select "service"
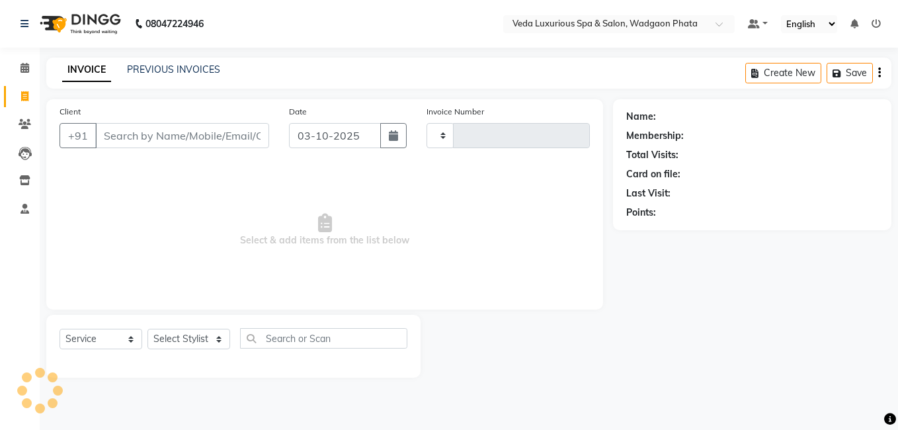
type input "2792"
select select "4666"
click at [167, 136] on input "Client" at bounding box center [182, 135] width 174 height 25
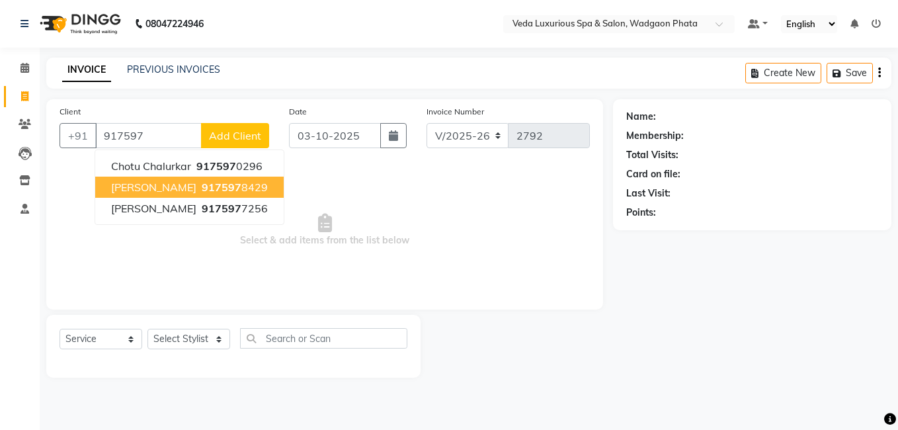
click at [193, 180] on button "nikhil narde 917597 8429" at bounding box center [189, 187] width 189 height 21
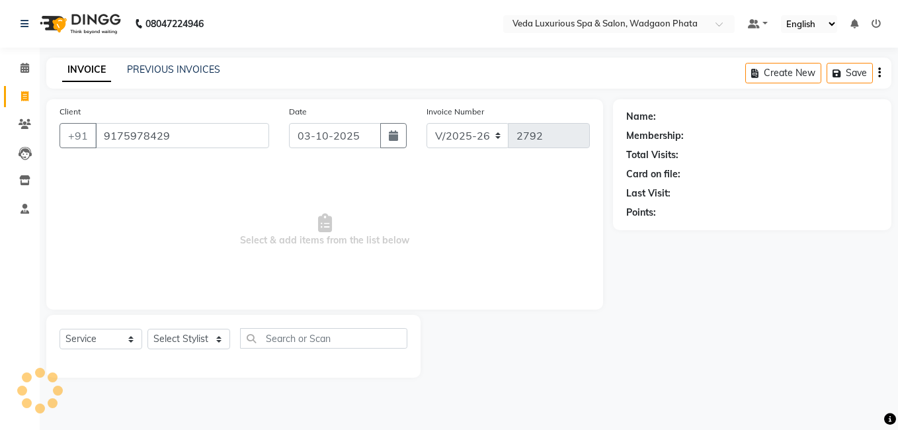
type input "9175978429"
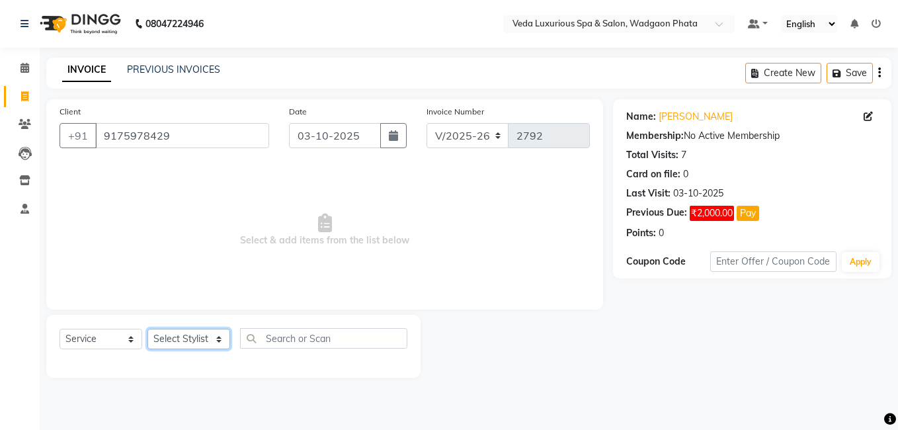
click at [206, 348] on select "Select Stylist Anjali Ankur GOLU Khushi kim lily Mahesh manu MOYA Natasha Nilam…" at bounding box center [189, 339] width 83 height 21
select select "67337"
click at [148, 329] on select "Select Stylist Anjali Ankur GOLU Khushi kim lily Mahesh manu MOYA Natasha Nilam…" at bounding box center [189, 339] width 83 height 21
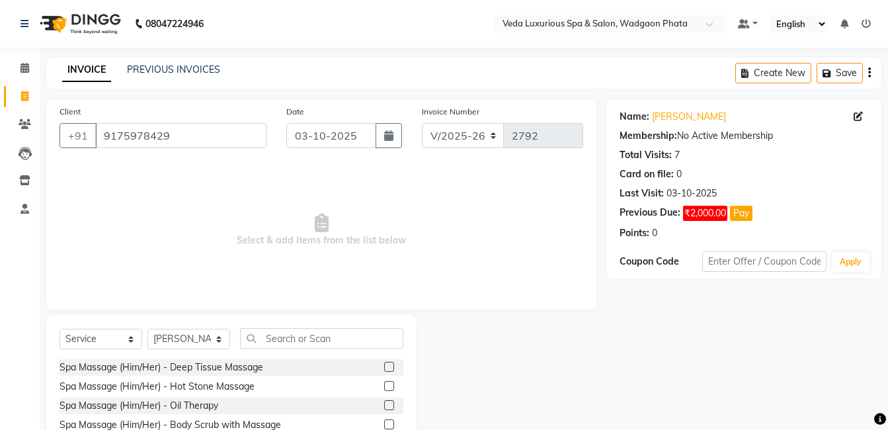
click at [384, 427] on label at bounding box center [389, 424] width 10 height 10
click at [384, 427] on input "checkbox" at bounding box center [388, 425] width 9 height 9
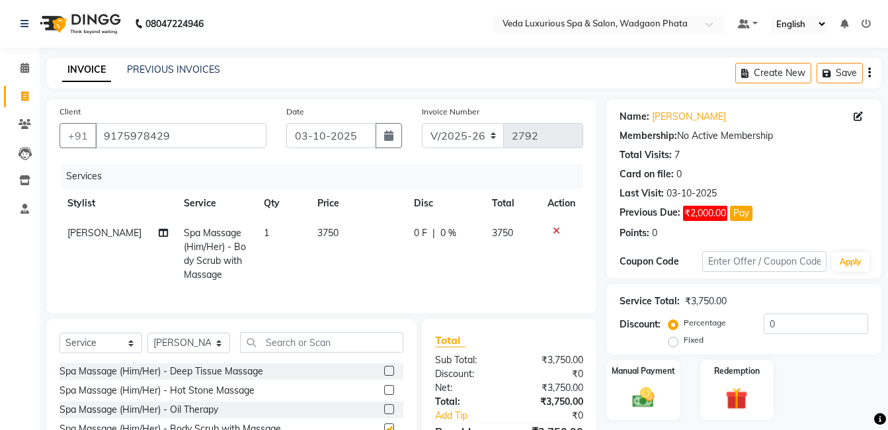
checkbox input "false"
click at [437, 243] on td "0 F | 0 %" at bounding box center [445, 253] width 78 height 71
select select "67337"
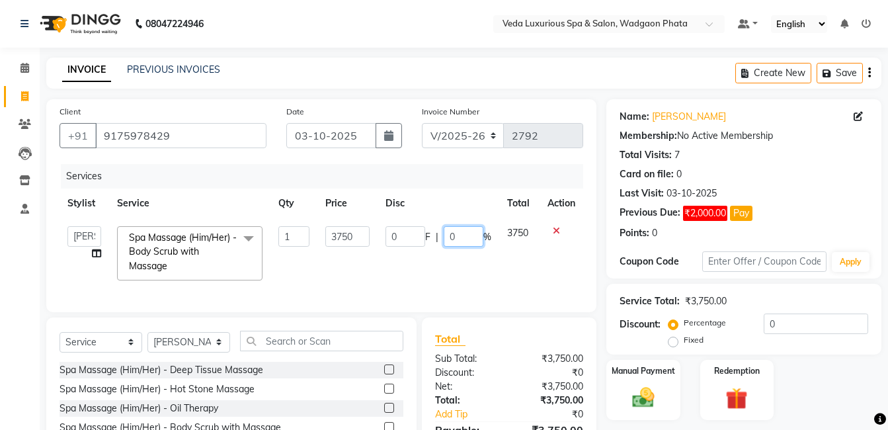
click at [476, 237] on input "0" at bounding box center [464, 236] width 40 height 21
type input "20"
click at [498, 296] on div "Services Stylist Service Qty Price Disc Total Action Anjali Ankur GOLU Khushi k…" at bounding box center [322, 231] width 524 height 135
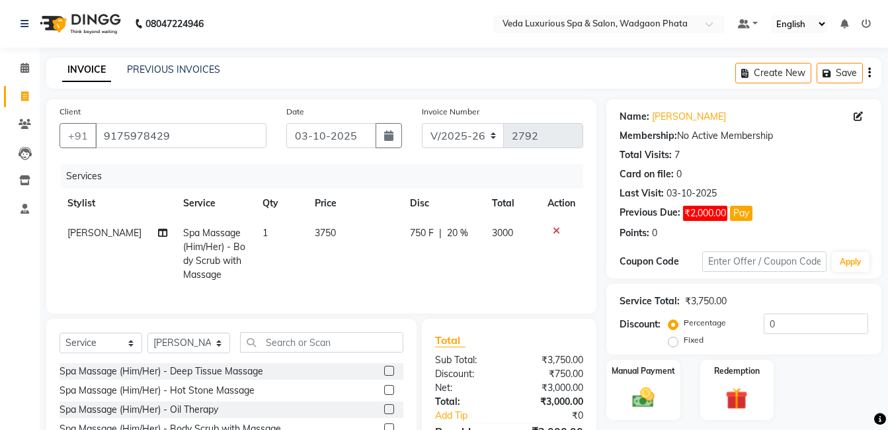
scroll to position [114, 0]
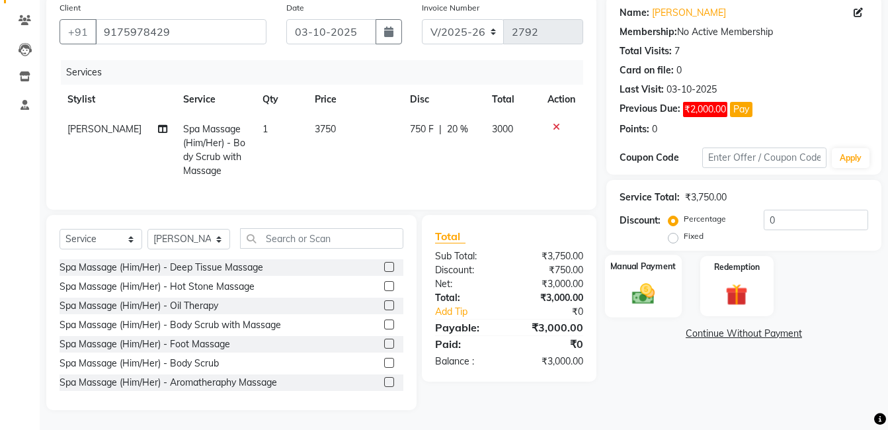
click at [642, 286] on img at bounding box center [643, 294] width 37 height 26
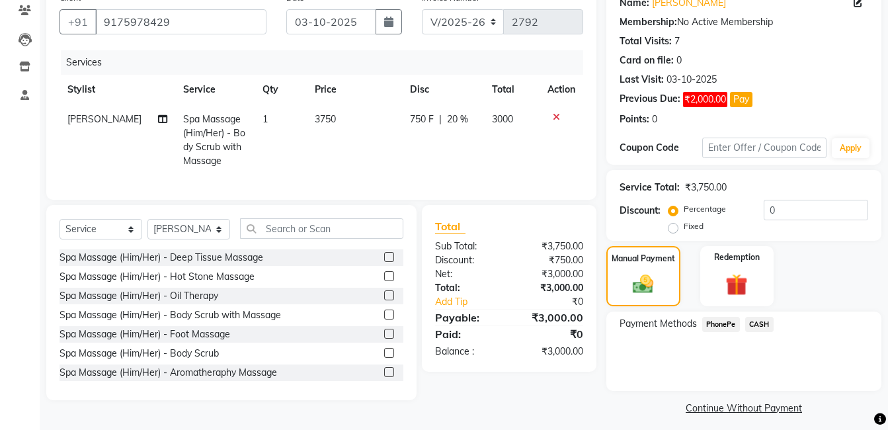
click at [726, 325] on span "PhonePe" at bounding box center [722, 324] width 38 height 15
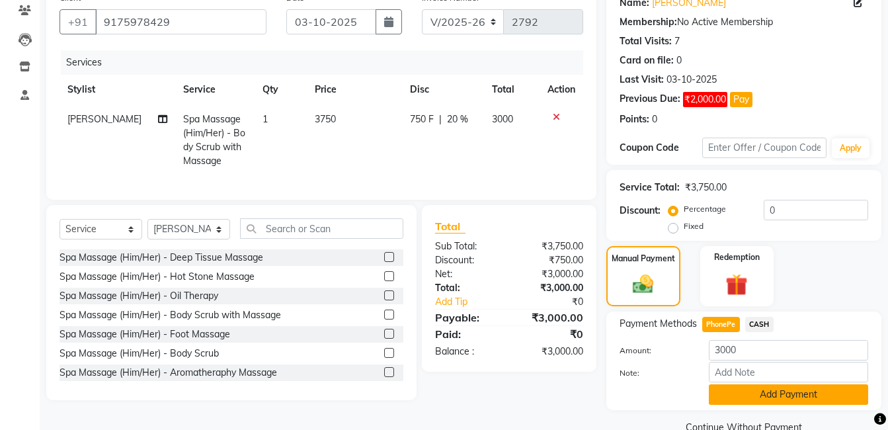
click at [775, 399] on button "Add Payment" at bounding box center [788, 394] width 159 height 21
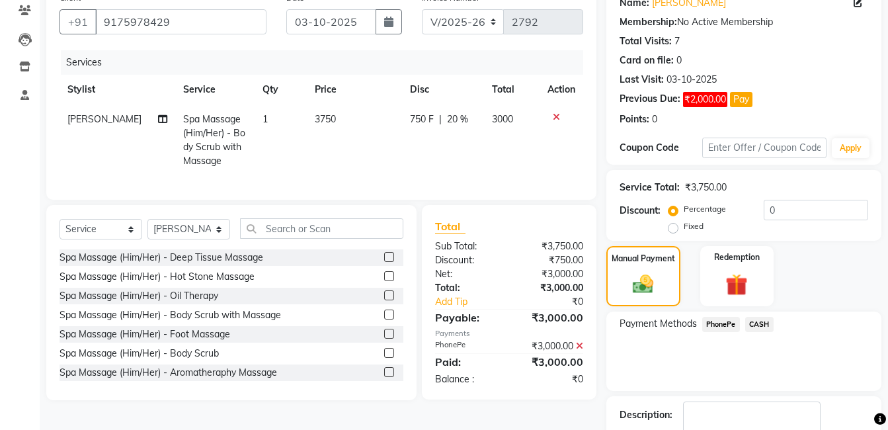
scroll to position [171, 0]
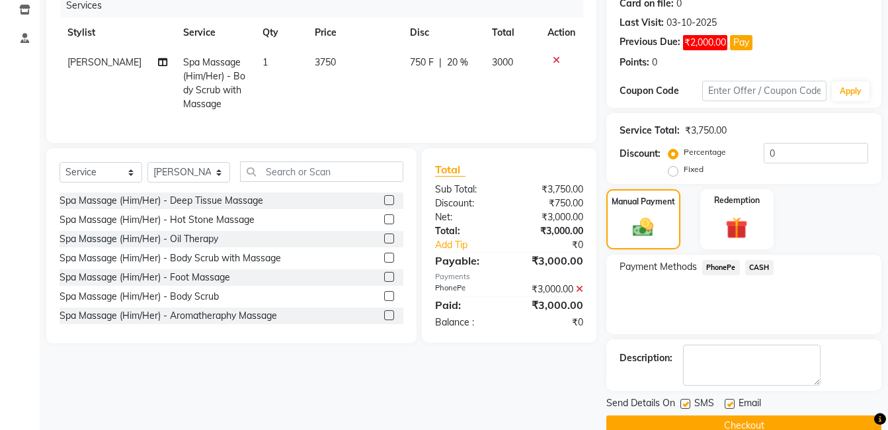
click at [836, 419] on button "Checkout" at bounding box center [744, 425] width 275 height 21
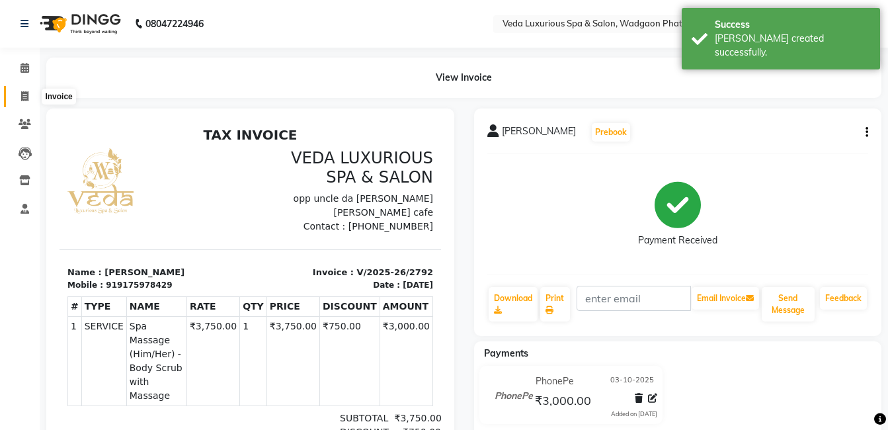
click at [19, 93] on span at bounding box center [24, 96] width 23 height 15
select select "service"
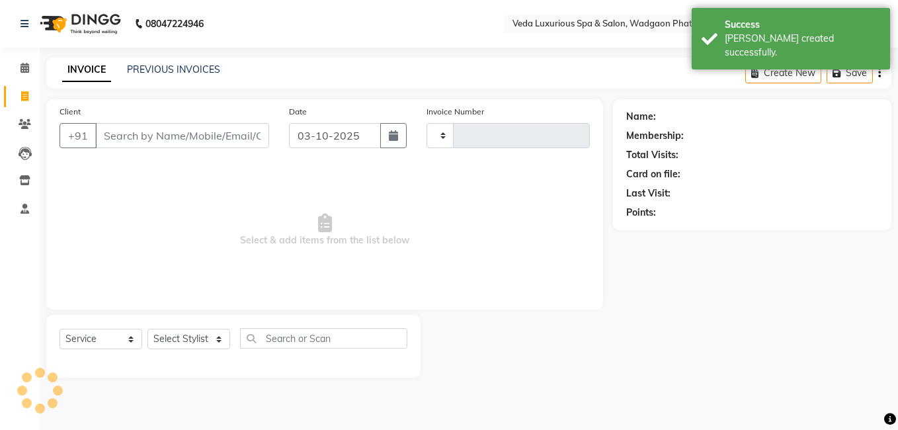
type input "2793"
select select "4666"
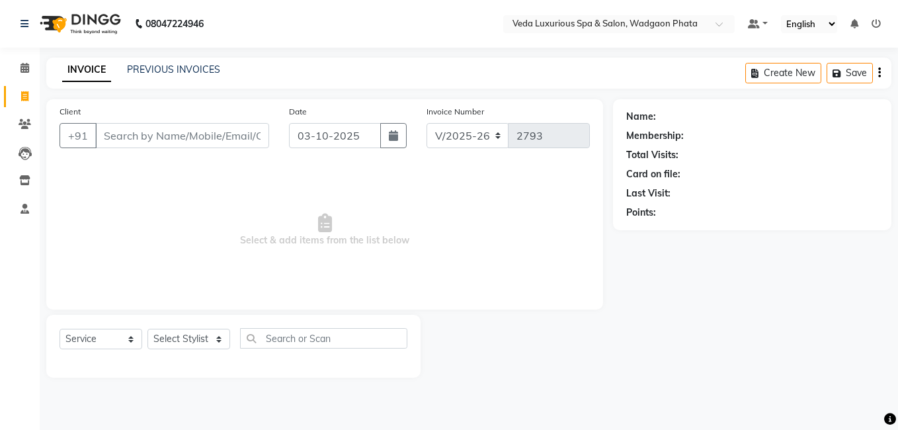
click at [192, 144] on input "Client" at bounding box center [182, 135] width 174 height 25
click at [134, 136] on input "Client" at bounding box center [182, 135] width 174 height 25
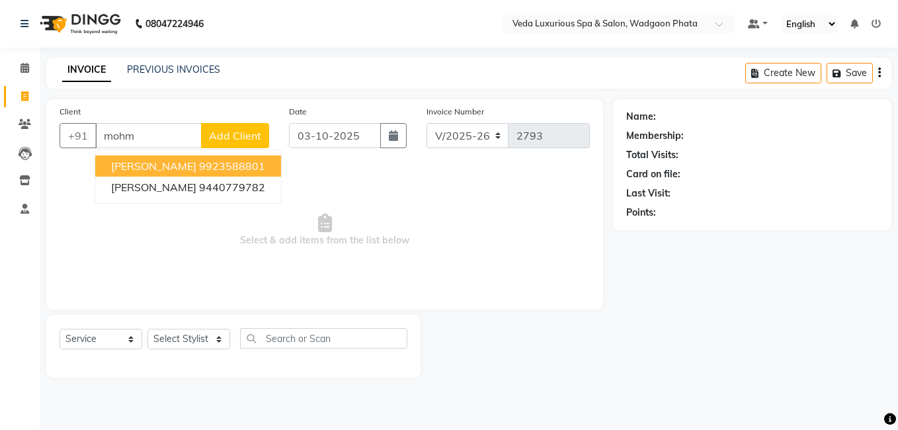
click at [155, 165] on span "[PERSON_NAME]" at bounding box center [153, 165] width 85 height 13
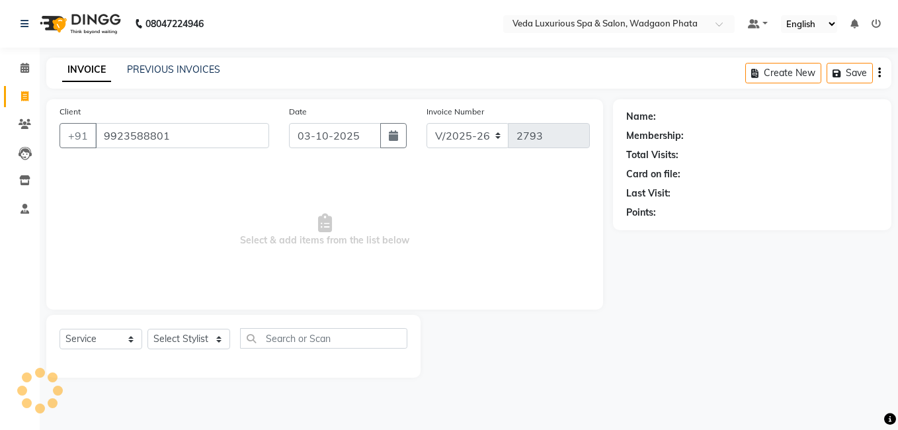
type input "9923588801"
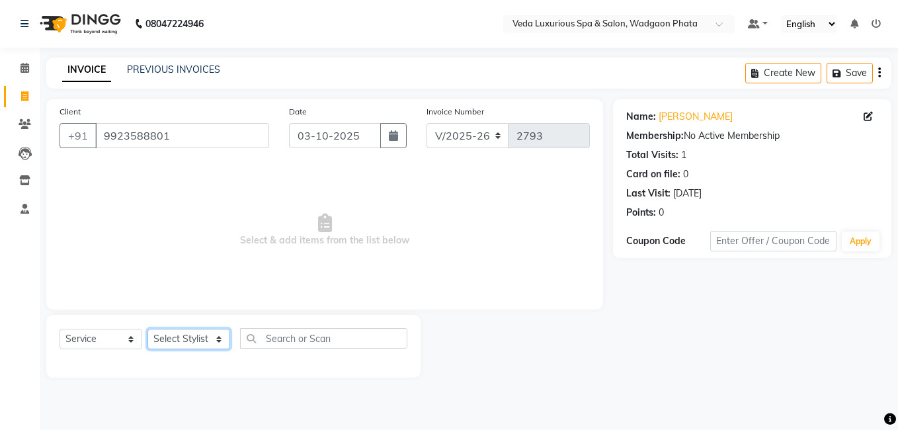
drag, startPoint x: 196, startPoint y: 340, endPoint x: 189, endPoint y: 310, distance: 31.5
click at [189, 310] on div "Client +91 9923588801 Date 03-10-2025 Invoice Number V/2025 V/2025-26 2793 Sele…" at bounding box center [324, 238] width 577 height 279
select select "70836"
click at [148, 329] on select "Select Stylist Anjali Ankur GOLU Khushi kim lily Mahesh manu MOYA Natasha Nilam…" at bounding box center [189, 339] width 83 height 21
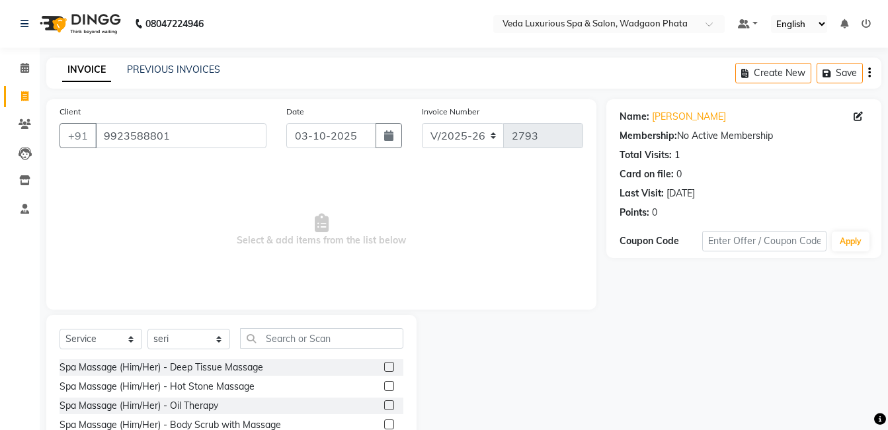
click at [384, 425] on label at bounding box center [389, 424] width 10 height 10
click at [384, 425] on input "checkbox" at bounding box center [388, 425] width 9 height 9
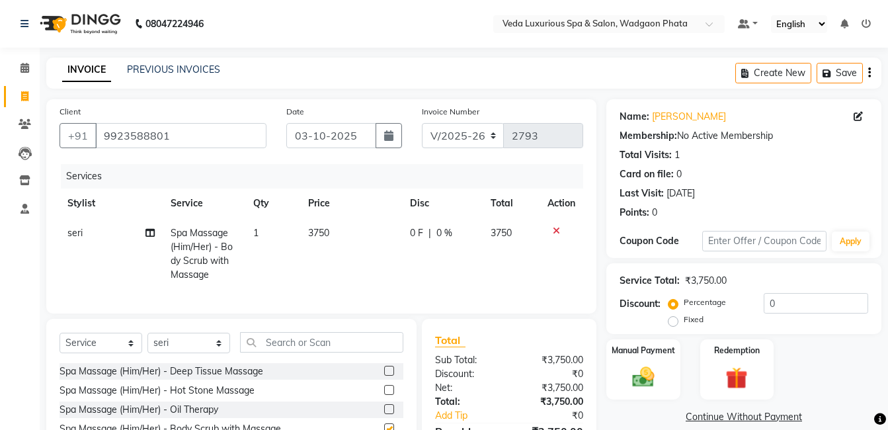
checkbox input "false"
click at [451, 230] on span "0 %" at bounding box center [445, 233] width 16 height 14
select select "70836"
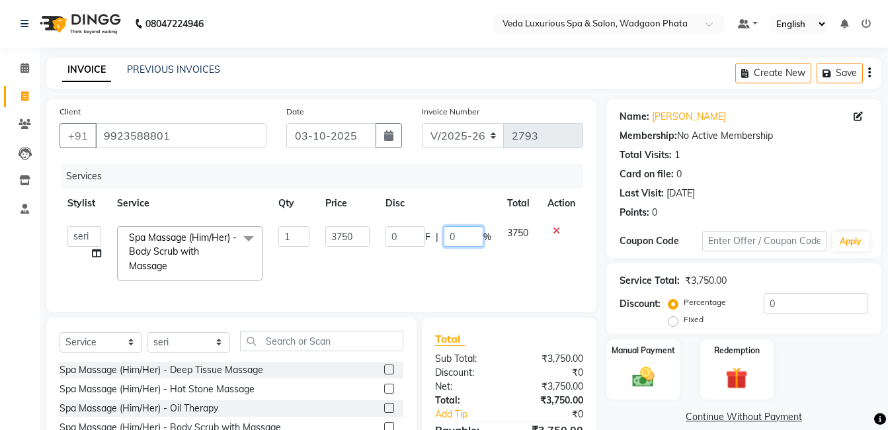
click at [457, 236] on input "0" at bounding box center [464, 236] width 40 height 21
type input "20"
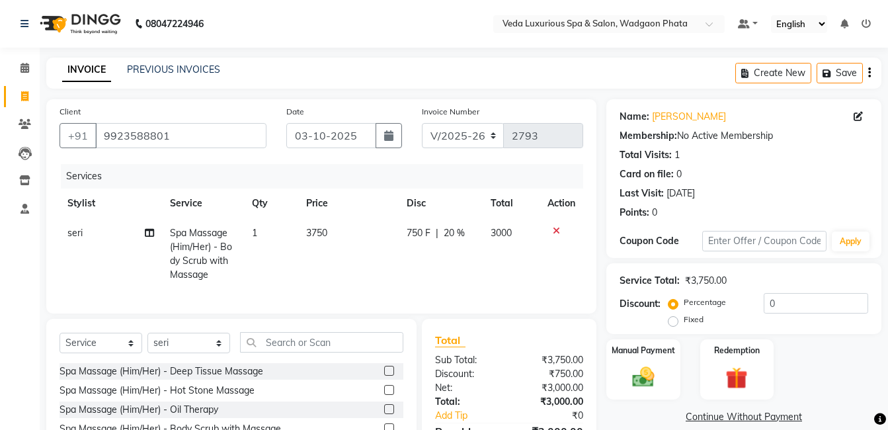
click at [551, 298] on div "Services Stylist Service Qty Price Disc Total Action seri Spa Massage (Him/Her)…" at bounding box center [322, 232] width 524 height 136
click at [644, 365] on img at bounding box center [643, 377] width 37 height 26
click at [765, 419] on span "CASH" at bounding box center [760, 417] width 28 height 15
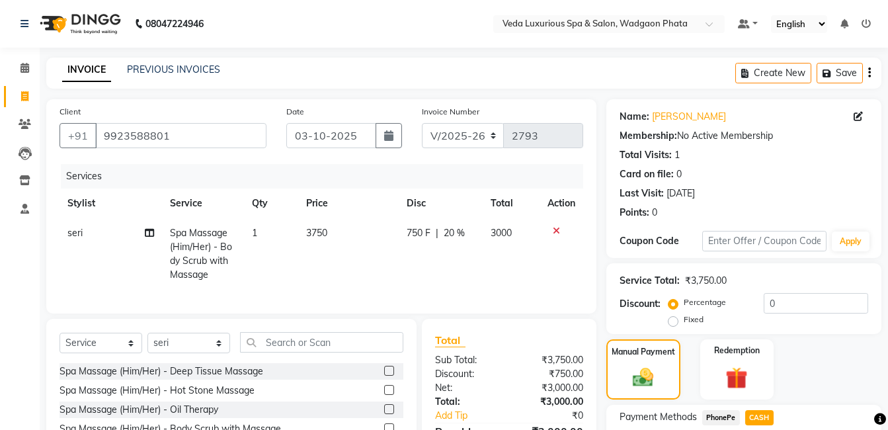
scroll to position [120, 0]
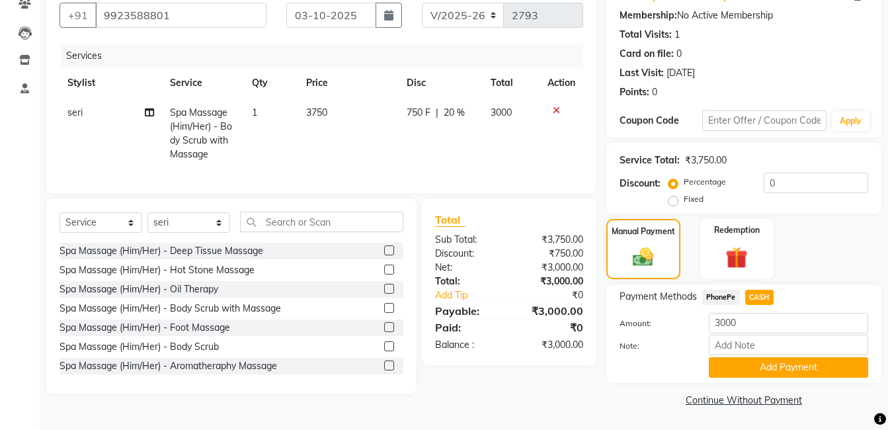
click at [826, 378] on div "Payment Methods PhonePe CASH Amount: 3000 Note: Add Payment" at bounding box center [744, 333] width 275 height 99
click at [825, 376] on button "Add Payment" at bounding box center [788, 367] width 159 height 21
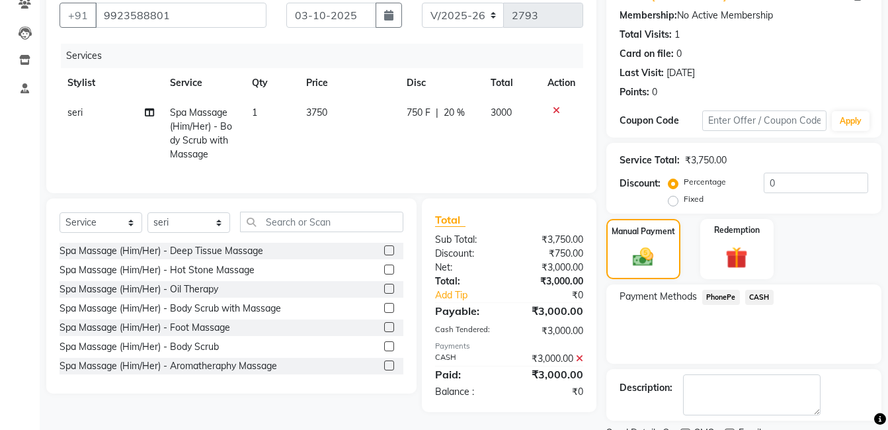
scroll to position [176, 0]
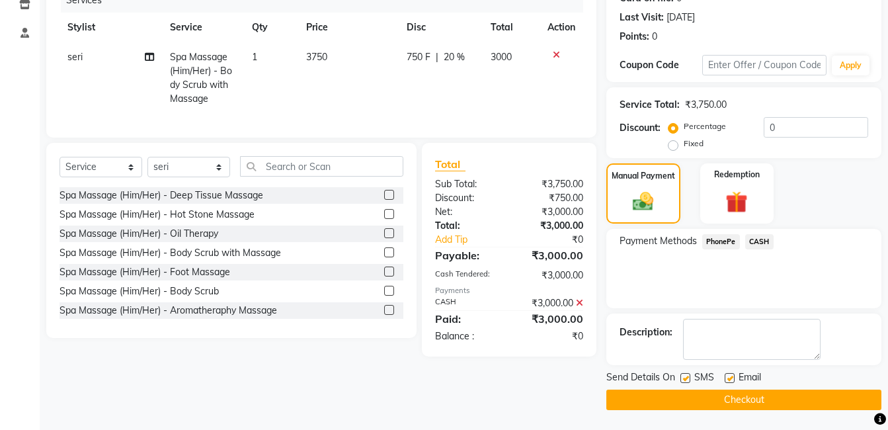
click at [843, 400] on button "Checkout" at bounding box center [744, 400] width 275 height 21
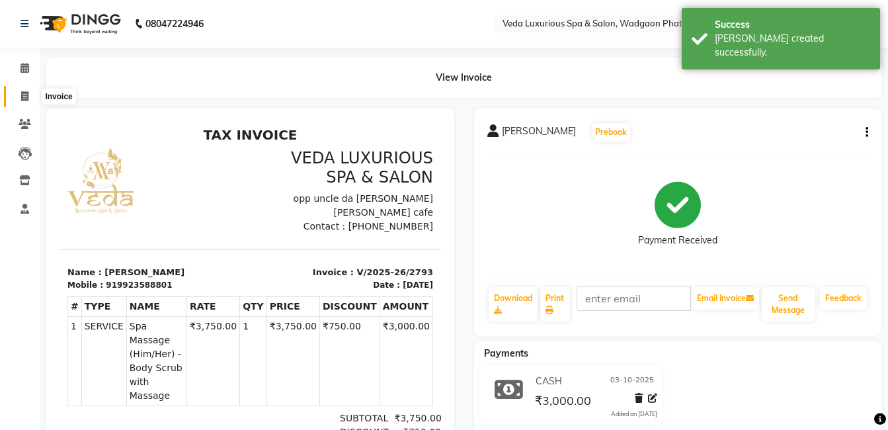
click at [22, 95] on icon at bounding box center [24, 96] width 7 height 10
select select "service"
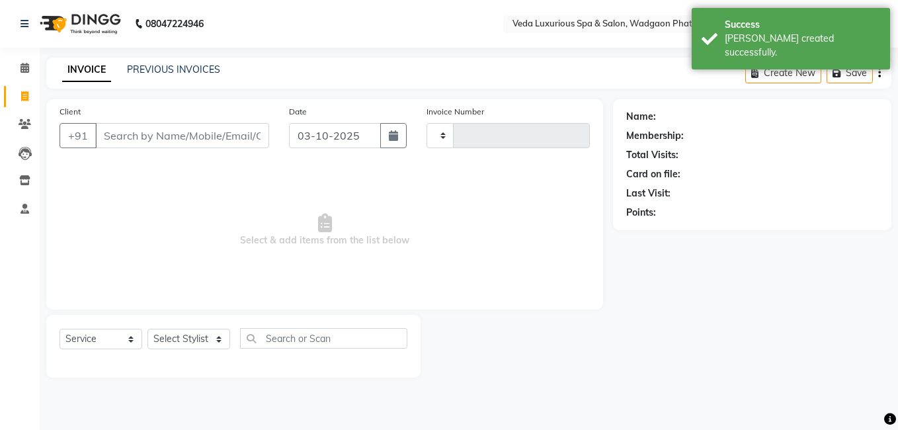
type input "2794"
select select "4666"
click at [183, 150] on div "Client +91" at bounding box center [165, 132] width 230 height 54
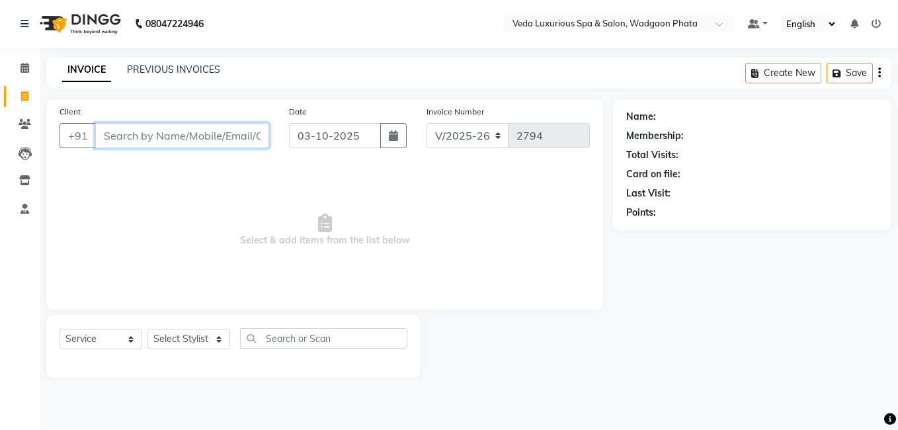
click at [170, 135] on input "Client" at bounding box center [182, 135] width 174 height 25
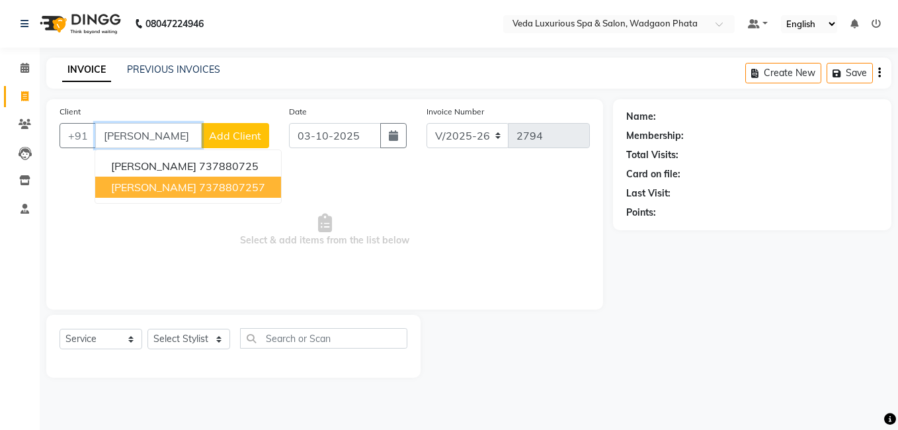
click at [199, 193] on ngb-highlight "7378807257" at bounding box center [232, 187] width 66 height 13
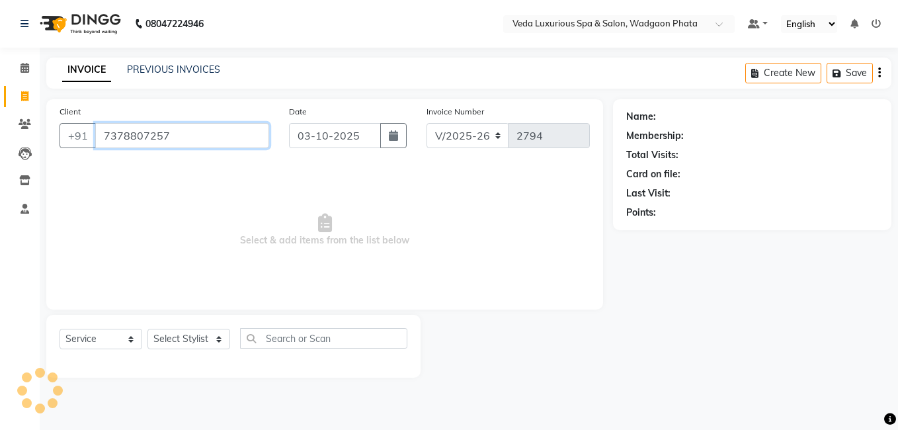
type input "7378807257"
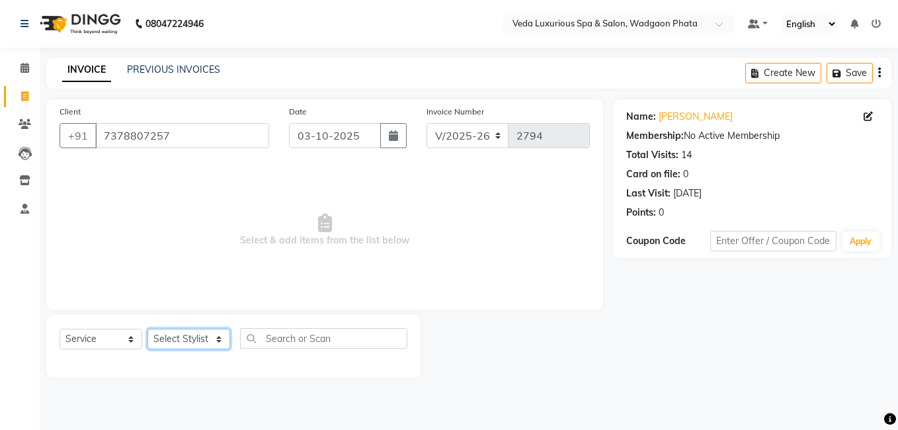
click at [200, 331] on select "Select Stylist Anjali Ankur GOLU Khushi kim lily Mahesh manu MOYA Natasha Nilam…" at bounding box center [189, 339] width 83 height 21
select select "27587"
click at [148, 329] on select "Select Stylist Anjali Ankur GOLU Khushi kim lily Mahesh manu MOYA Natasha Nilam…" at bounding box center [189, 339] width 83 height 21
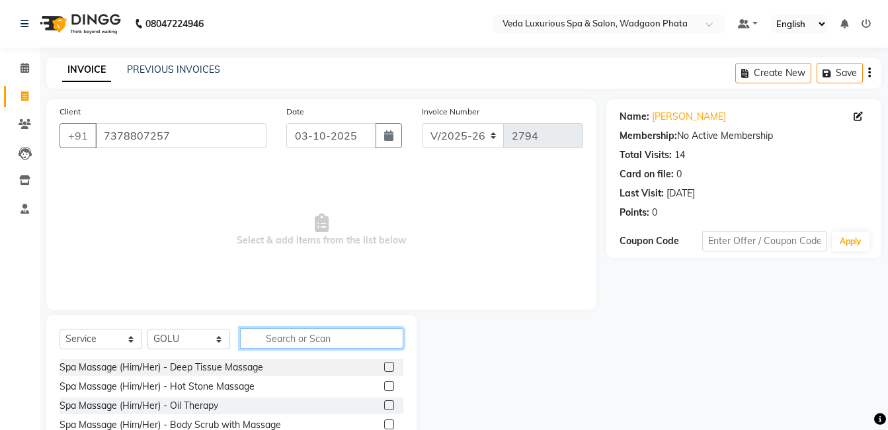
click at [270, 341] on input "text" at bounding box center [321, 338] width 163 height 21
type input "beard"
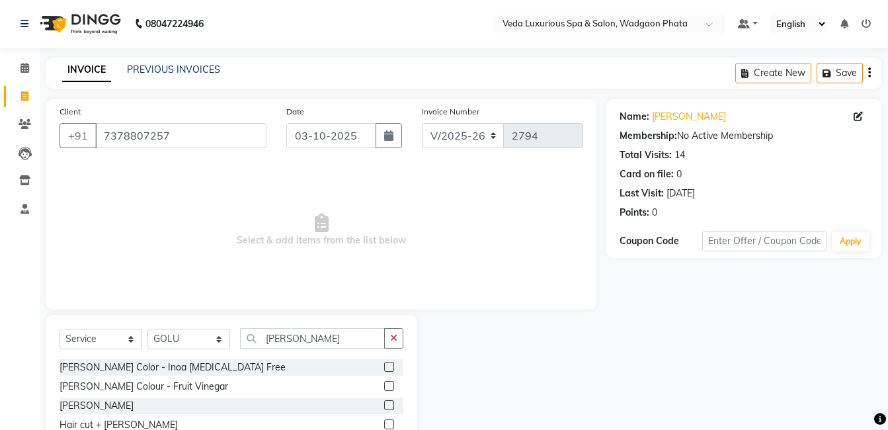
click at [384, 405] on label at bounding box center [389, 405] width 10 height 10
click at [384, 405] on input "checkbox" at bounding box center [388, 406] width 9 height 9
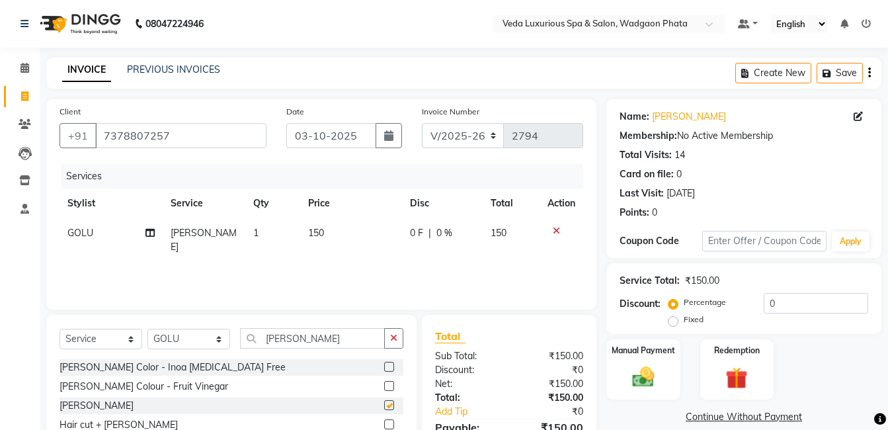
checkbox input "false"
click at [654, 367] on img at bounding box center [643, 377] width 37 height 26
click at [420, 222] on td "0 F | 0 %" at bounding box center [442, 240] width 81 height 44
select select "27587"
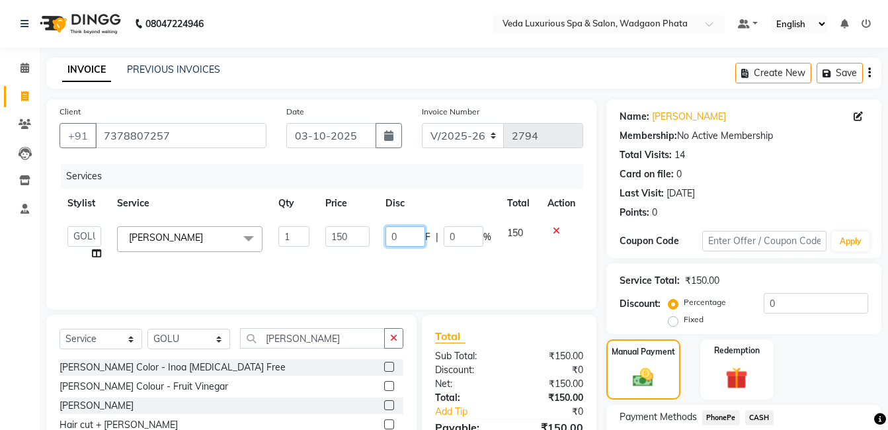
click at [395, 235] on input "0" at bounding box center [406, 236] width 40 height 21
type input "50"
click at [404, 241] on input "50" at bounding box center [406, 236] width 40 height 21
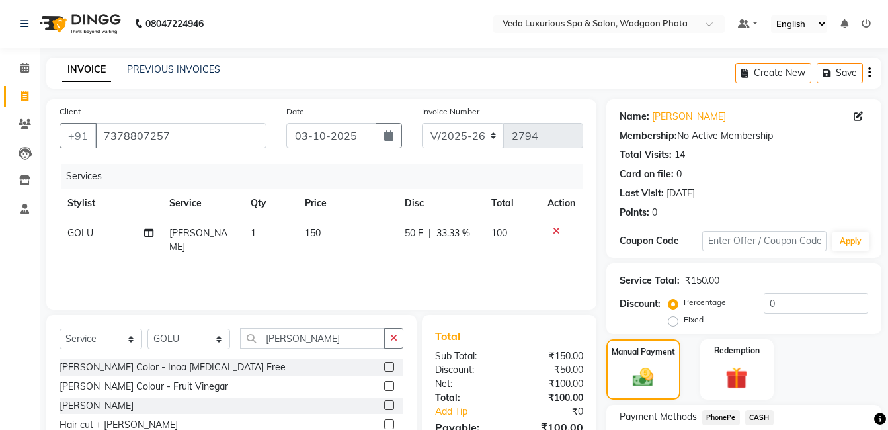
click at [437, 283] on div "Services Stylist Service Qty Price Disc Total Action GOLU Beard - Beard 1 150 5…" at bounding box center [322, 230] width 524 height 132
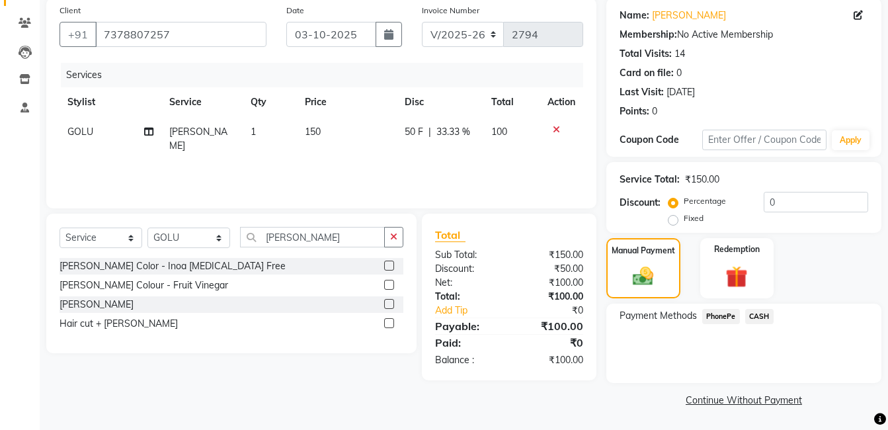
click at [769, 326] on div "CASH" at bounding box center [757, 318] width 34 height 18
click at [756, 314] on span "CASH" at bounding box center [760, 316] width 28 height 15
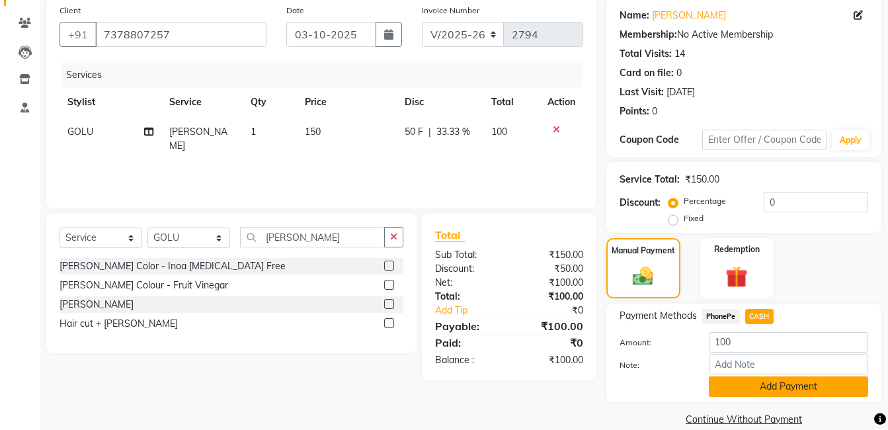
click at [785, 385] on button "Add Payment" at bounding box center [788, 386] width 159 height 21
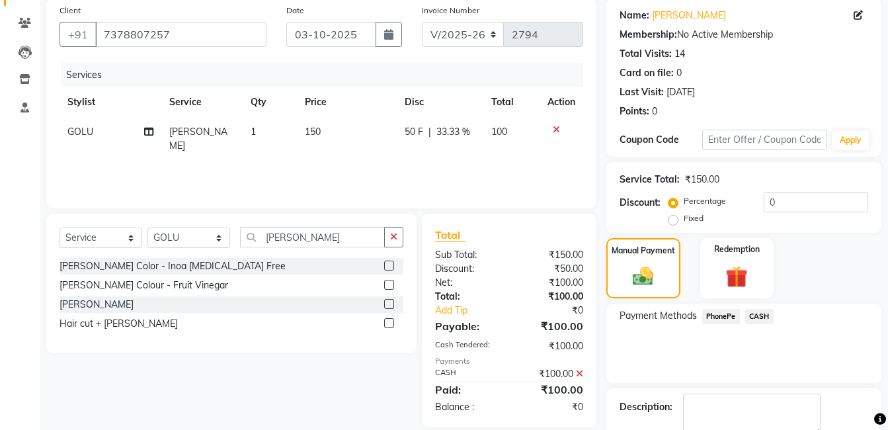
scroll to position [176, 0]
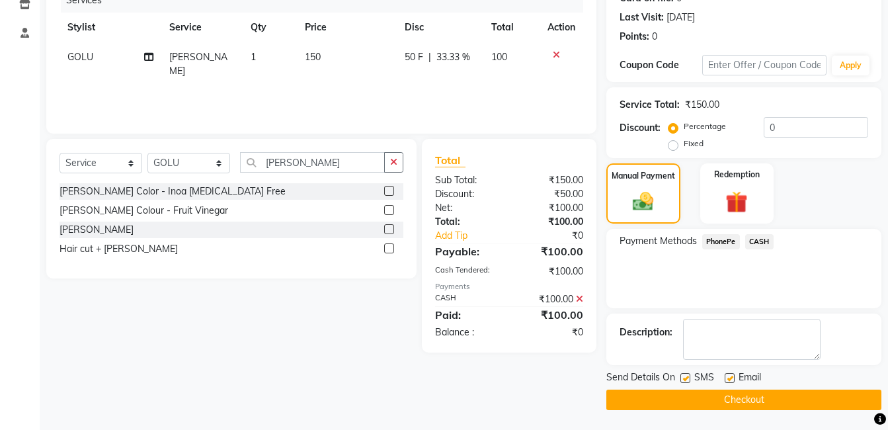
click at [803, 398] on button "Checkout" at bounding box center [744, 400] width 275 height 21
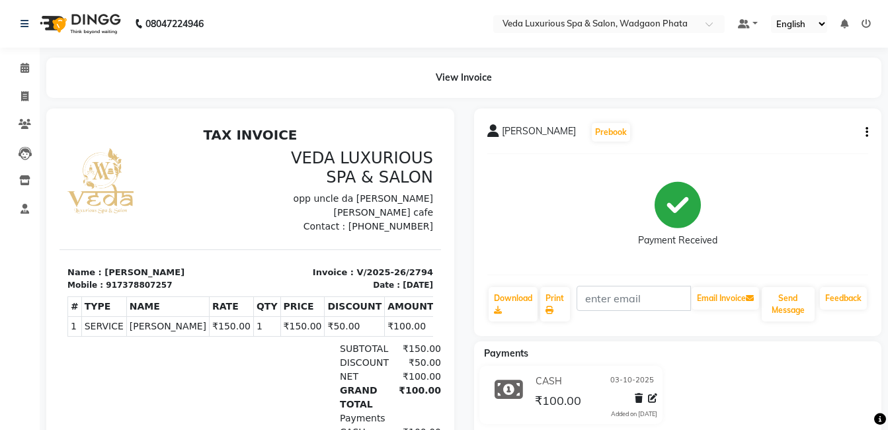
click at [767, 413] on div "CASH 03-10-2025 ₹100.00 Added on 03-10-2025" at bounding box center [678, 398] width 428 height 64
click at [24, 90] on span at bounding box center [24, 96] width 23 height 15
select select "service"
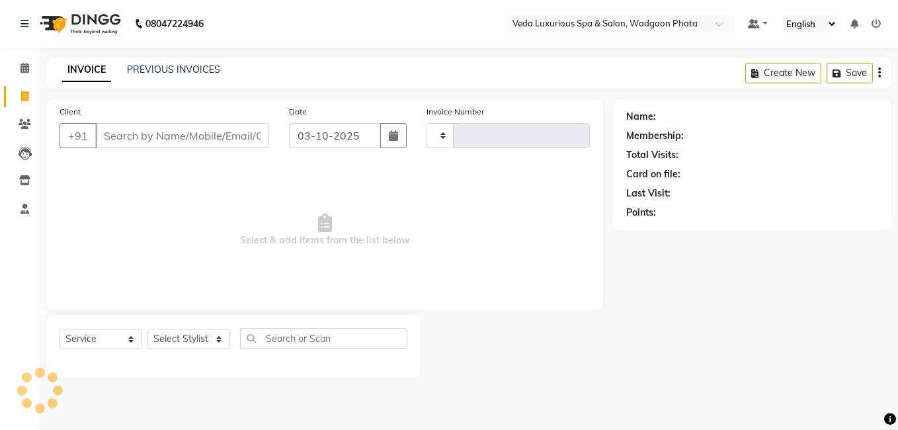
type input "2795"
select select "4666"
click at [129, 132] on input "Client" at bounding box center [182, 135] width 174 height 25
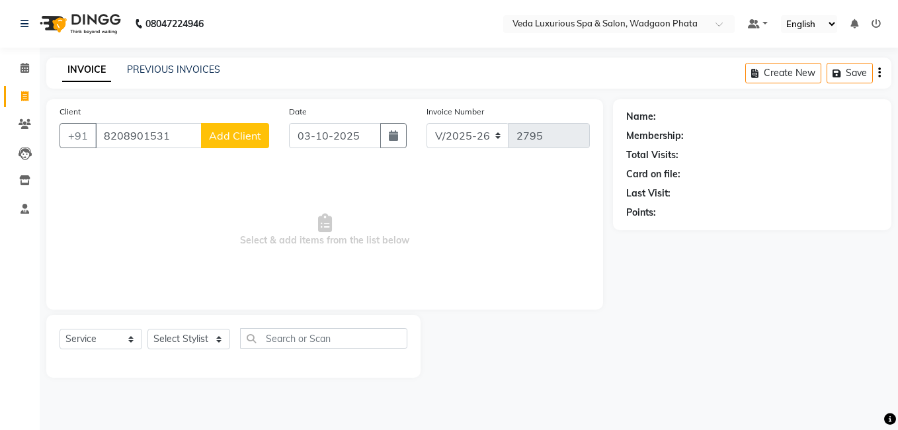
type input "8208901531"
click at [229, 136] on span "Add Client" at bounding box center [235, 135] width 52 height 13
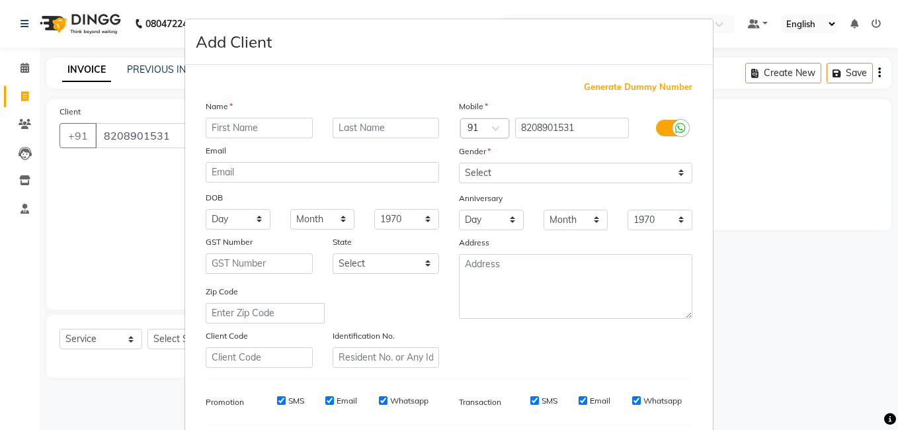
click at [256, 136] on input "text" at bounding box center [259, 128] width 107 height 21
type input "suvarna"
click at [425, 137] on input "text" at bounding box center [386, 128] width 107 height 21
click at [529, 163] on select "Select Male Female Other Prefer Not To Say" at bounding box center [576, 173] width 234 height 21
select select "female"
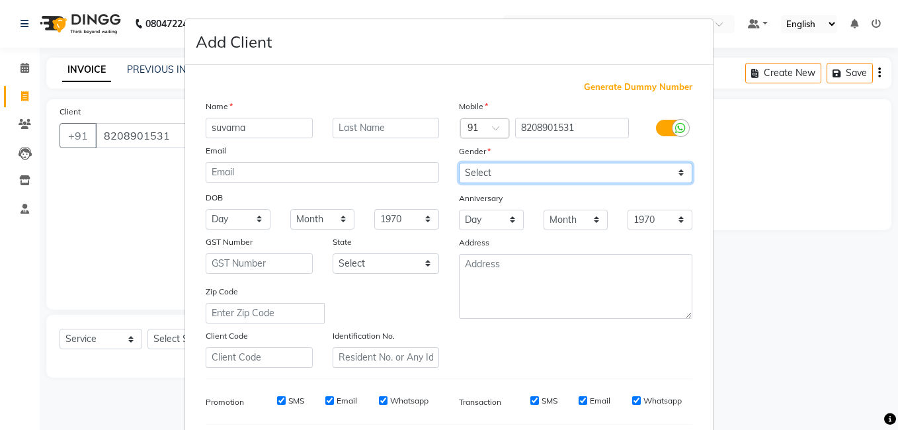
click at [459, 163] on select "Select Male Female Other Prefer Not To Say" at bounding box center [576, 173] width 234 height 21
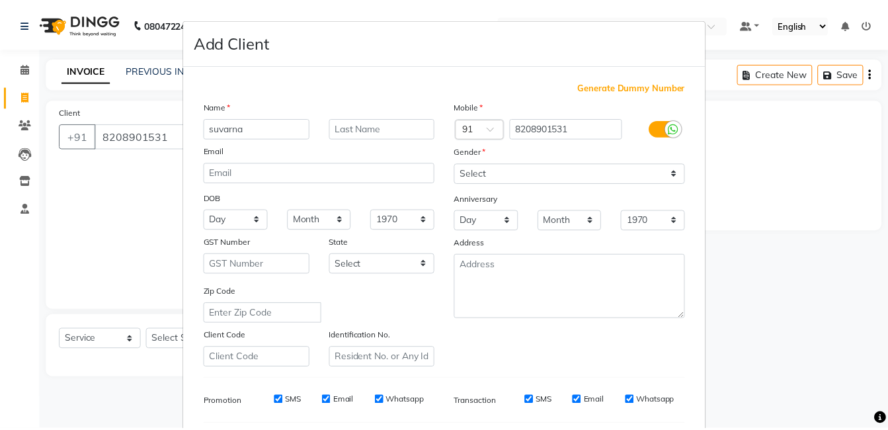
scroll to position [181, 0]
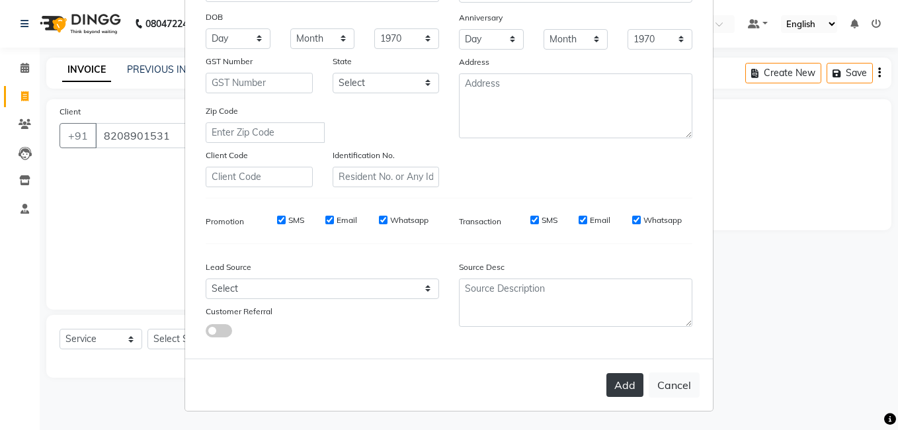
click at [610, 386] on button "Add" at bounding box center [625, 385] width 37 height 24
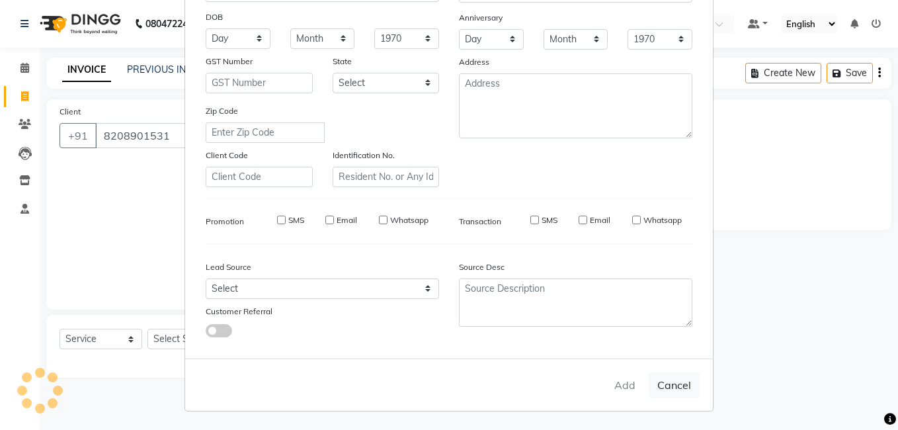
select select
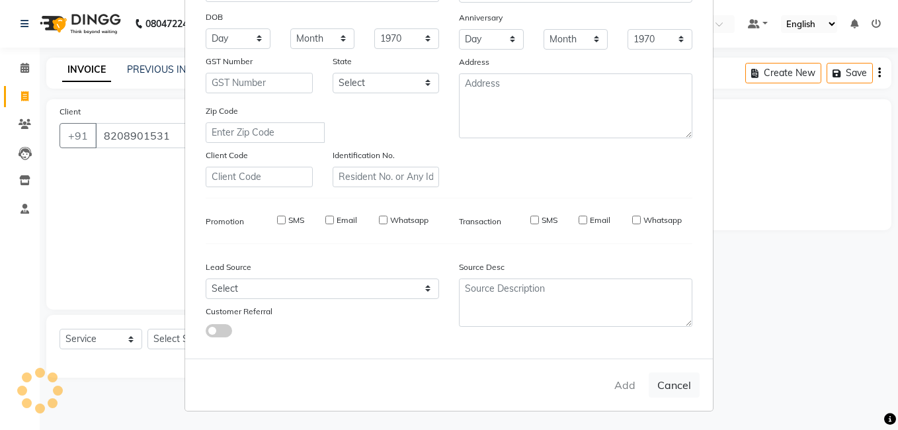
select select
checkbox input "false"
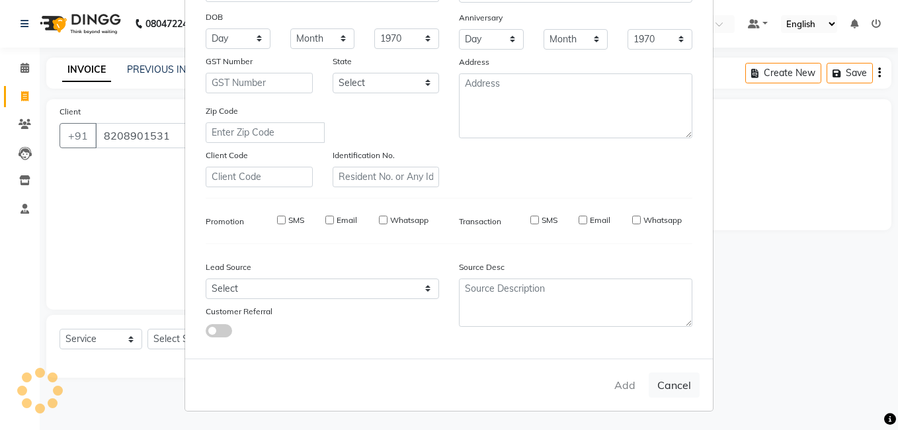
checkbox input "false"
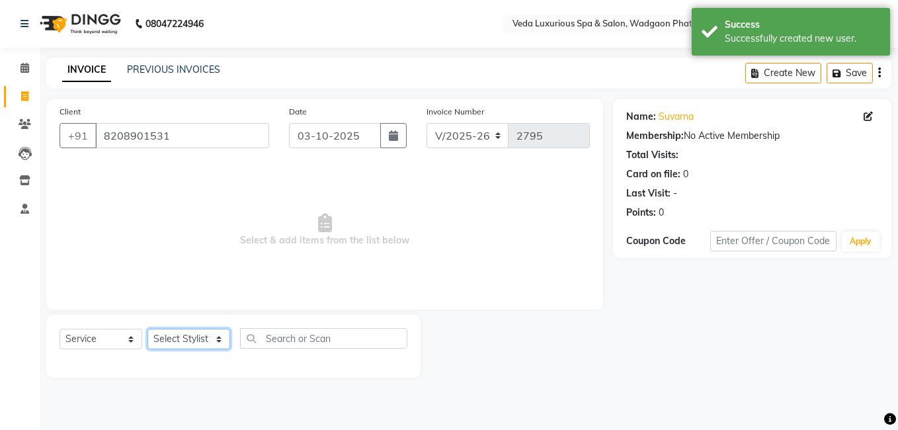
click at [187, 338] on select "Select Stylist Anjali Ankur GOLU Khushi kim lily Mahesh manu MOYA Natasha Nilam…" at bounding box center [189, 339] width 83 height 21
select select "88262"
click at [148, 329] on select "Select Stylist Anjali Ankur GOLU Khushi kim lily Mahesh manu MOYA Natasha Nilam…" at bounding box center [189, 339] width 83 height 21
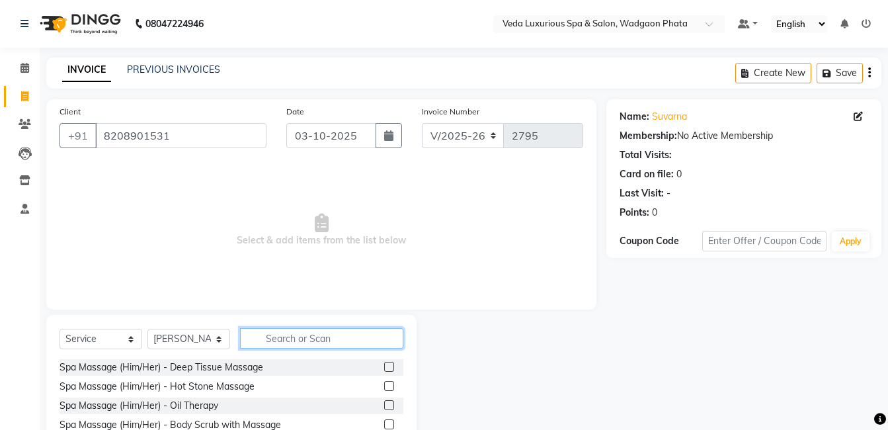
click at [310, 336] on input "text" at bounding box center [321, 338] width 163 height 21
type input "hair was"
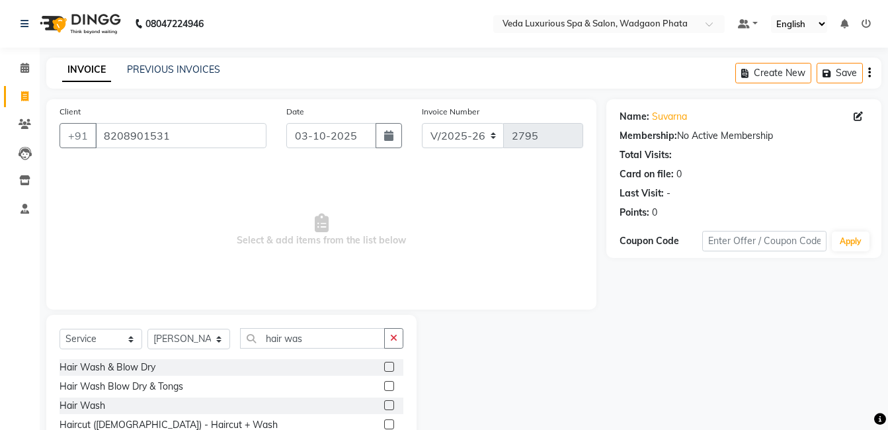
click at [389, 408] on label at bounding box center [389, 405] width 10 height 10
click at [389, 408] on input "checkbox" at bounding box center [388, 406] width 9 height 9
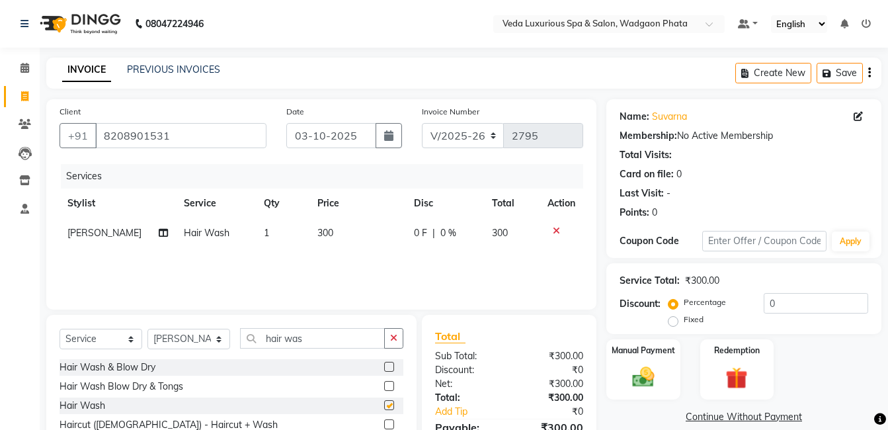
checkbox input "false"
click at [433, 228] on span "|" at bounding box center [434, 233] width 3 height 14
select select "88262"
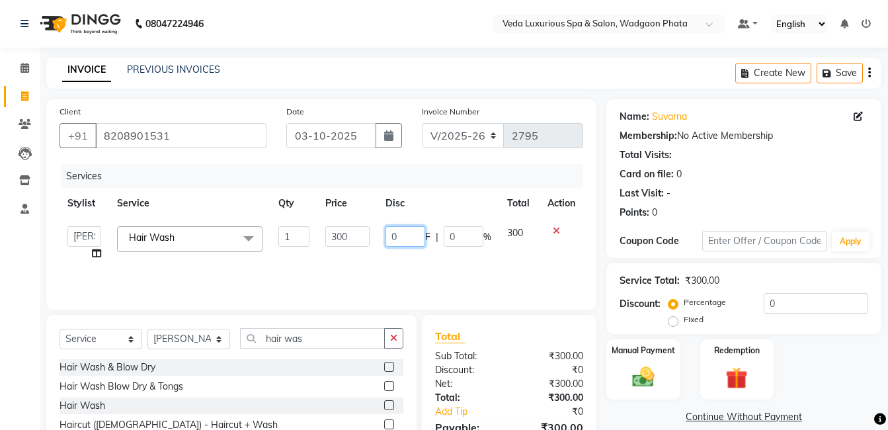
click at [404, 234] on input "0" at bounding box center [406, 236] width 40 height 21
type input "100"
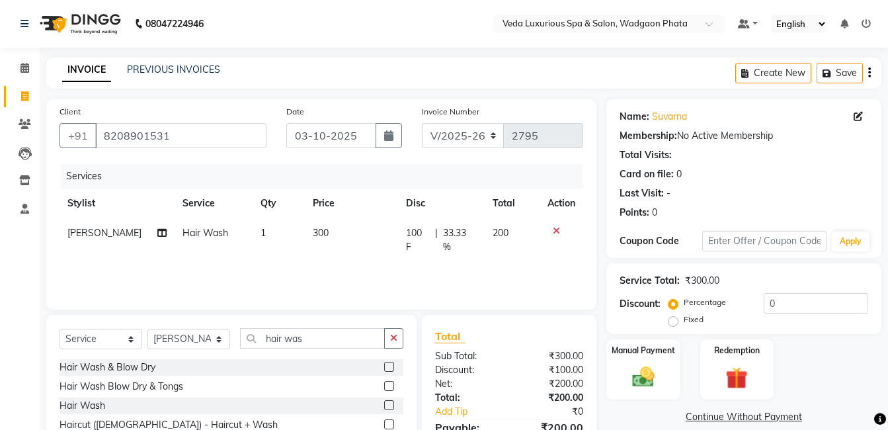
click at [428, 269] on div "Services Stylist Service Qty Price Disc Total Action Natasha Hair Wash 1 300 10…" at bounding box center [322, 230] width 524 height 132
click at [384, 339] on input "hair was" at bounding box center [312, 338] width 145 height 21
click at [347, 345] on input "hair was" at bounding box center [312, 338] width 145 height 21
click at [171, 343] on select "Select Stylist Anjali Ankur GOLU Khushi kim lily Mahesh manu MOYA Natasha Nilam…" at bounding box center [189, 339] width 83 height 21
select select "50865"
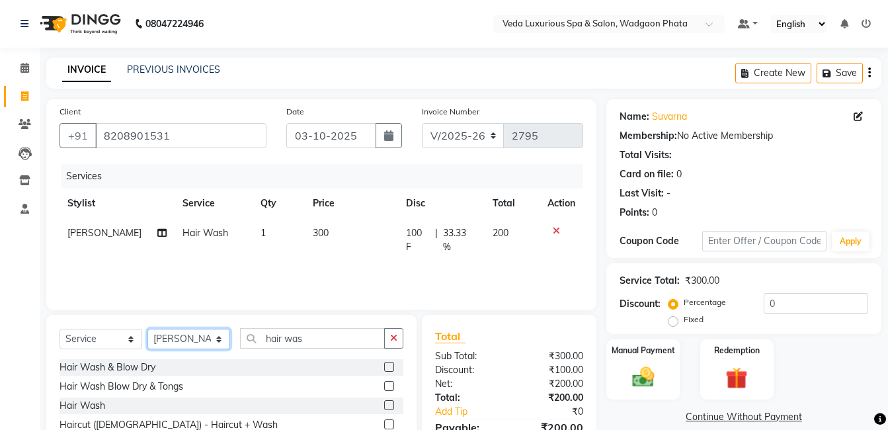
click at [148, 329] on select "Select Stylist Anjali Ankur GOLU Khushi kim lily Mahesh manu MOYA Natasha Nilam…" at bounding box center [189, 339] width 83 height 21
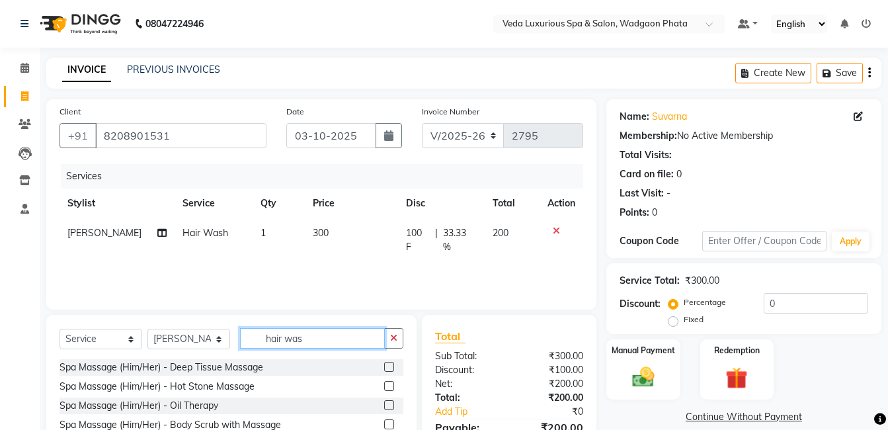
click at [339, 329] on input "hair was" at bounding box center [312, 338] width 145 height 21
type input "hair cut"
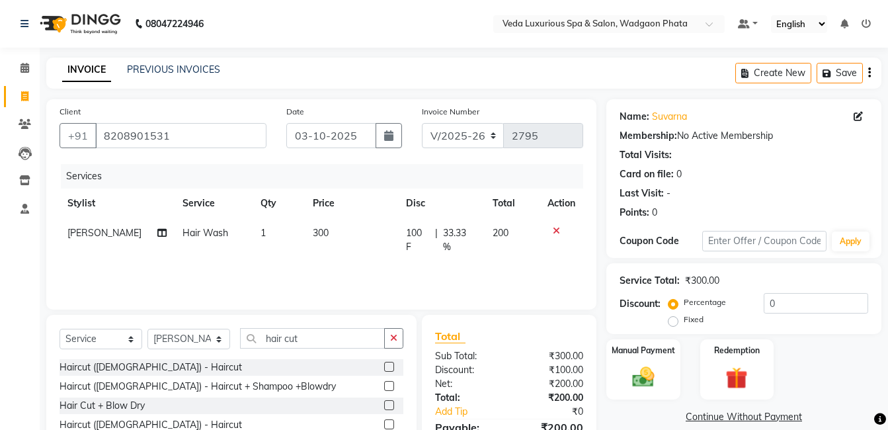
click at [388, 366] on label at bounding box center [389, 367] width 10 height 10
click at [388, 366] on input "checkbox" at bounding box center [388, 367] width 9 height 9
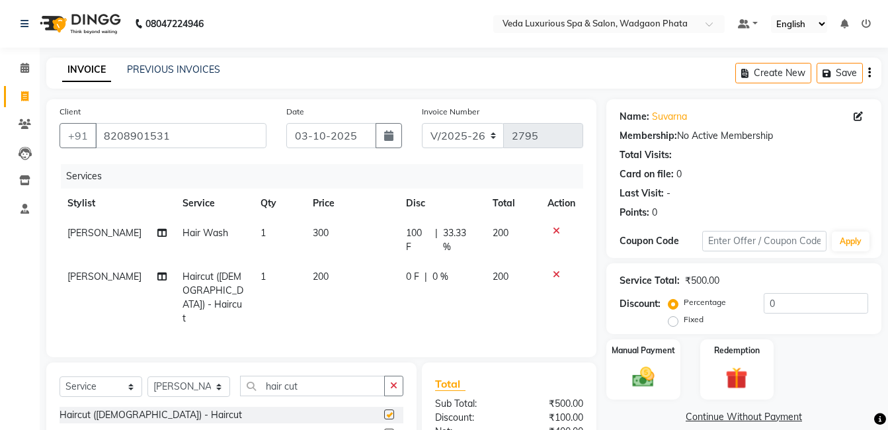
checkbox input "false"
click at [647, 369] on img at bounding box center [643, 377] width 37 height 26
click at [718, 413] on span "PhonePe" at bounding box center [722, 417] width 38 height 15
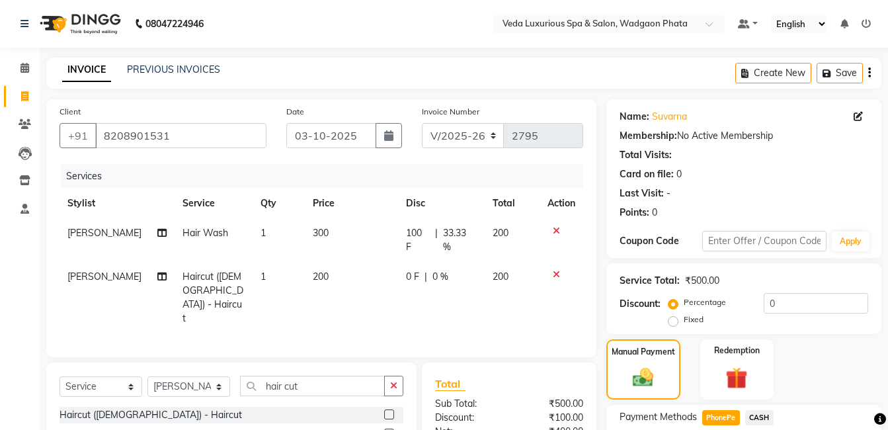
scroll to position [120, 0]
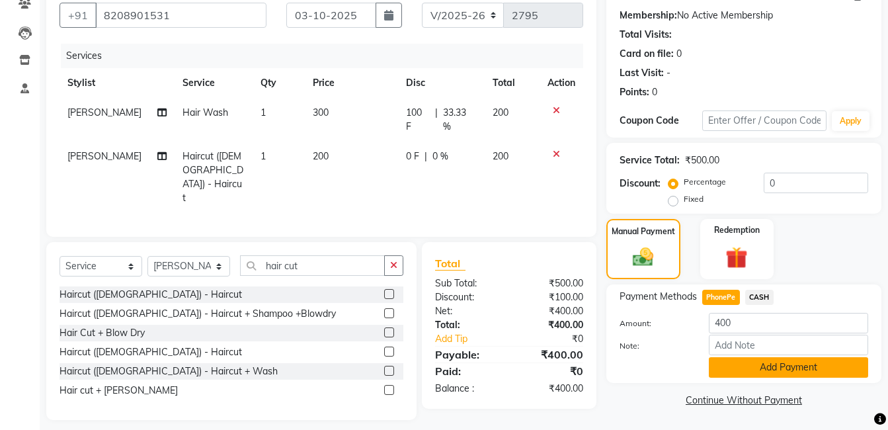
click at [829, 375] on button "Add Payment" at bounding box center [788, 367] width 159 height 21
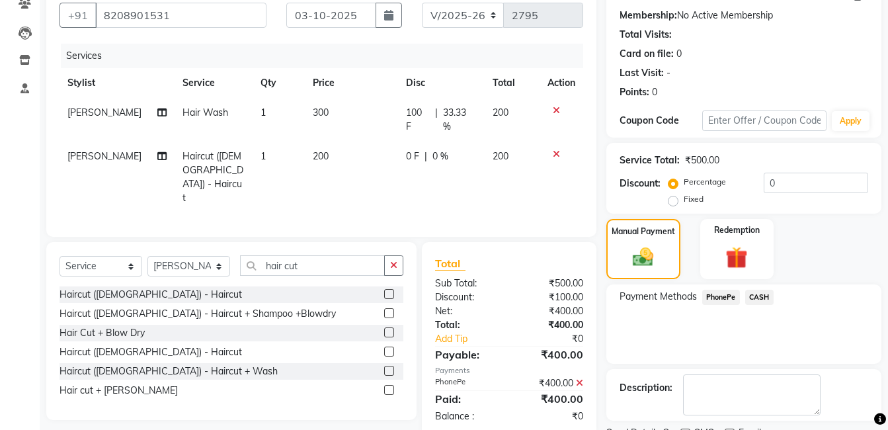
click at [821, 375] on div at bounding box center [752, 394] width 138 height 41
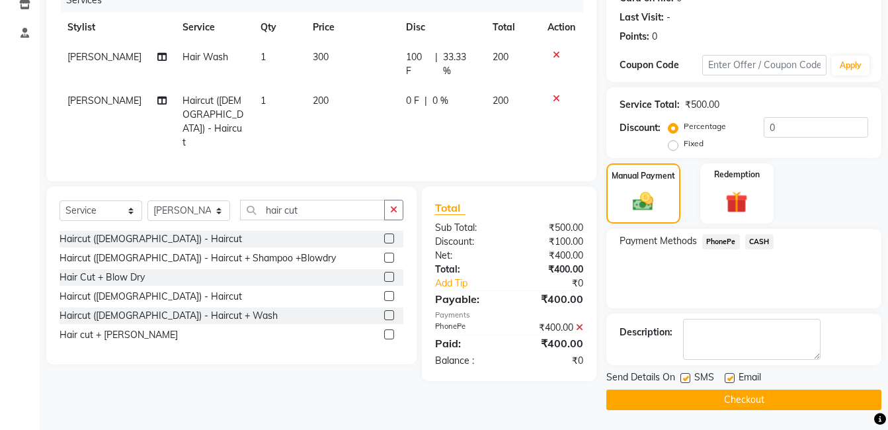
click at [782, 403] on button "Checkout" at bounding box center [744, 400] width 275 height 21
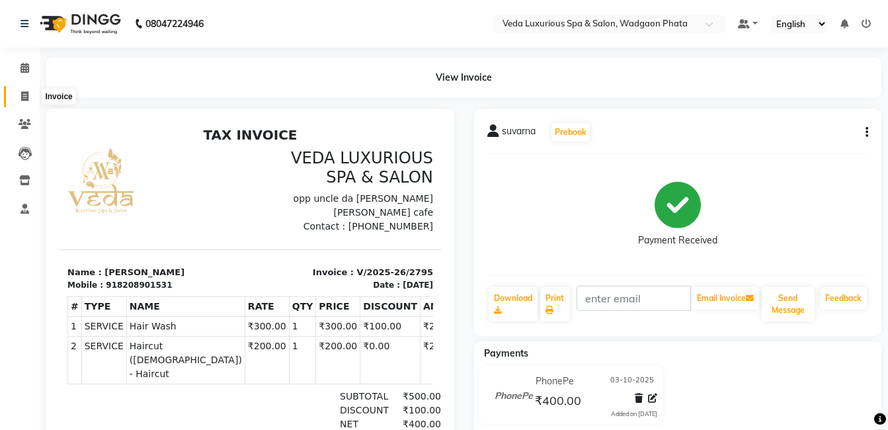
click at [24, 101] on span at bounding box center [24, 96] width 23 height 15
select select "service"
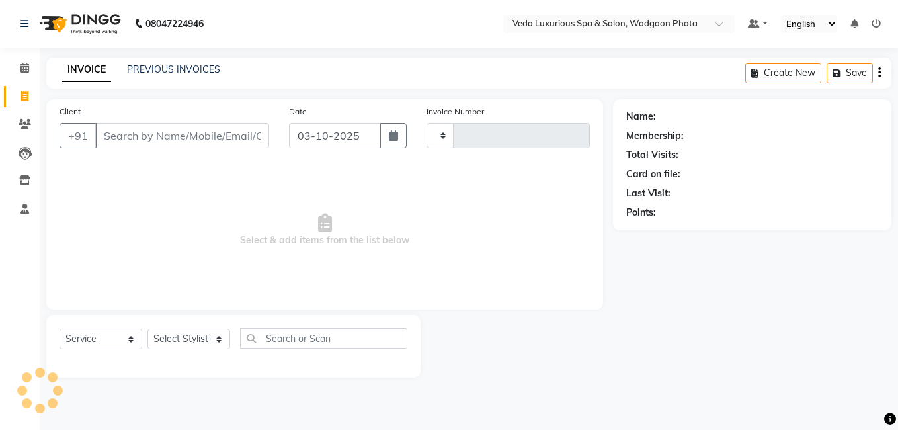
type input "2796"
select select "4666"
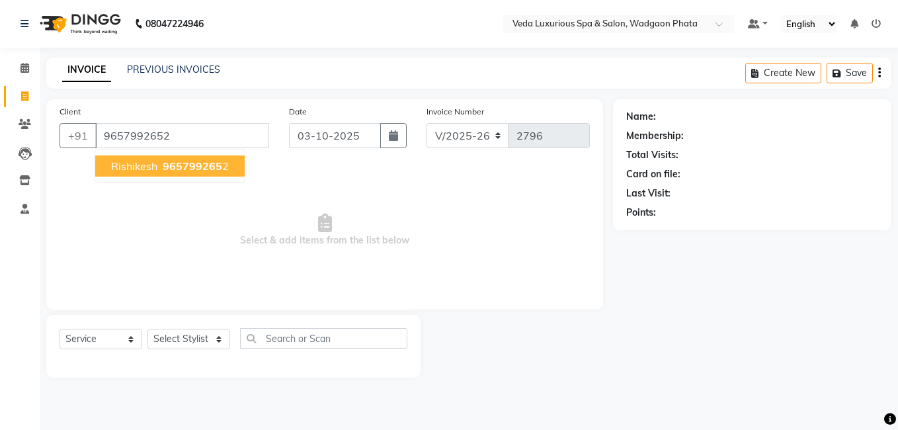
type input "9657992652"
click at [202, 164] on span "965799265" at bounding box center [193, 165] width 60 height 13
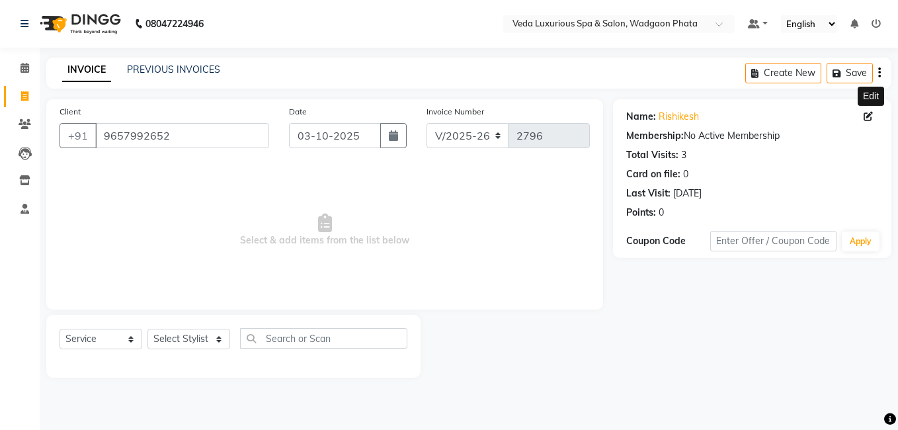
click at [867, 115] on icon at bounding box center [868, 116] width 9 height 9
select select "[DEMOGRAPHIC_DATA]"
select select
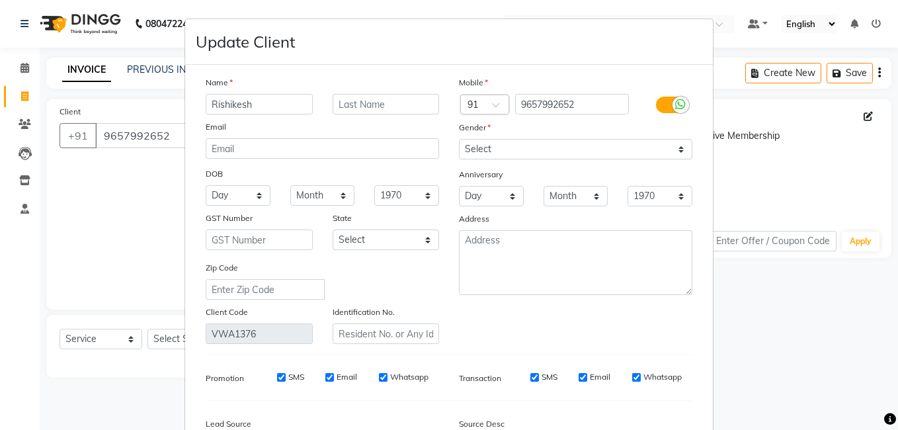
click at [263, 100] on input "Rishikesh" at bounding box center [259, 104] width 107 height 21
type input "R"
type input "vithal"
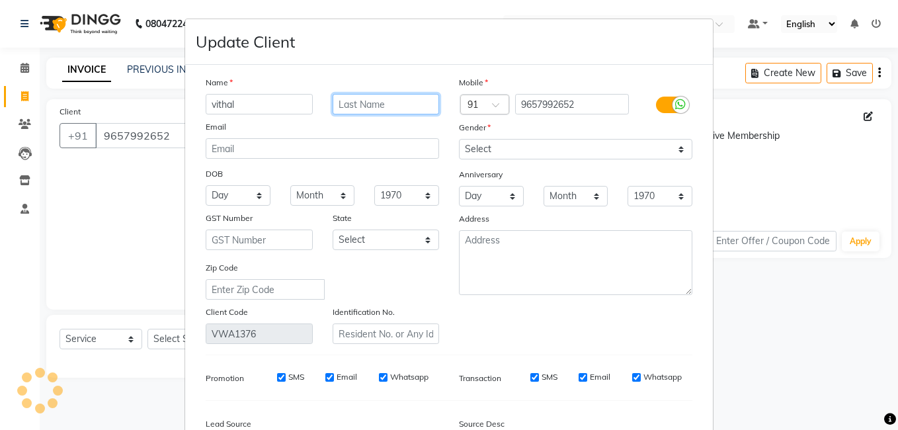
click at [382, 107] on input "text" at bounding box center [386, 104] width 107 height 21
type input "r"
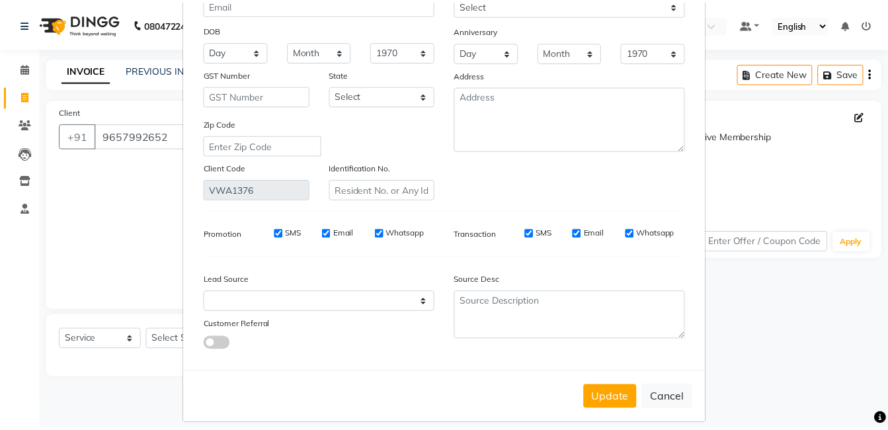
scroll to position [147, 0]
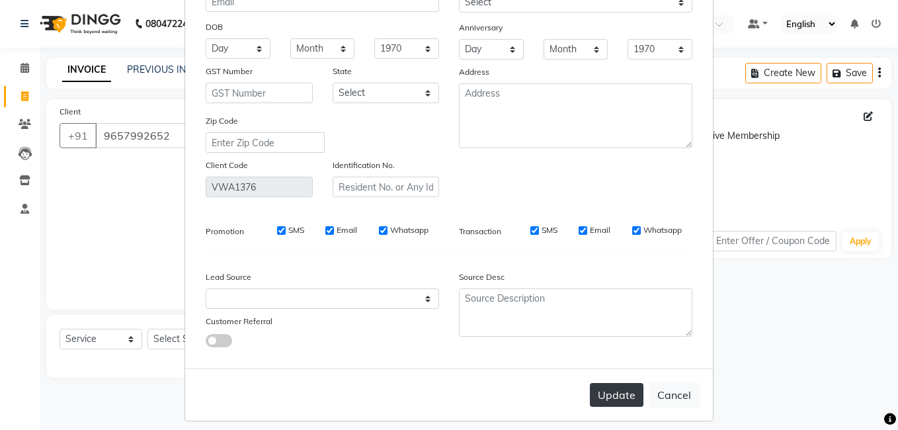
click at [611, 395] on button "Update" at bounding box center [617, 395] width 54 height 24
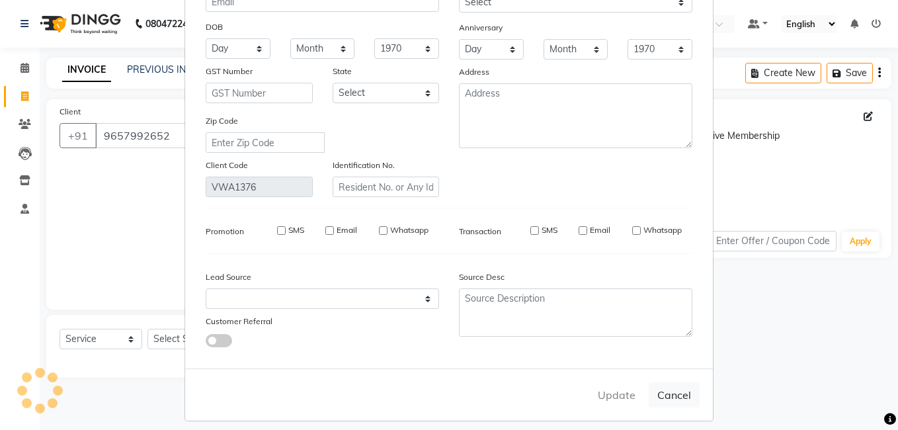
select select
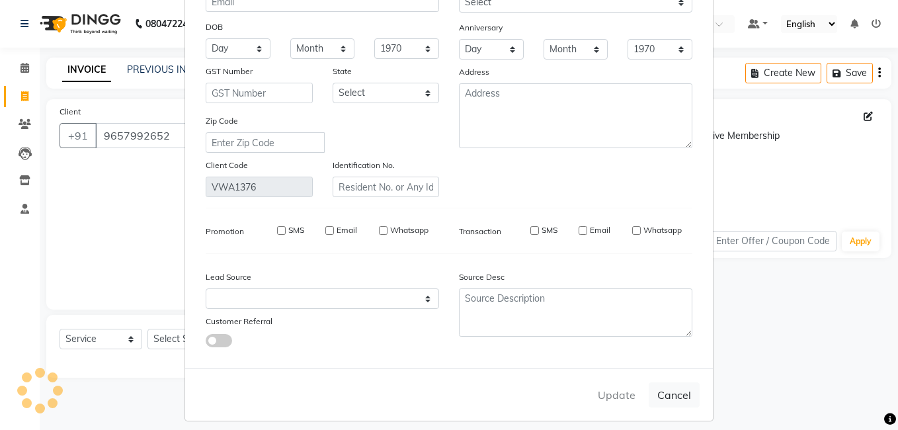
select select
checkbox input "false"
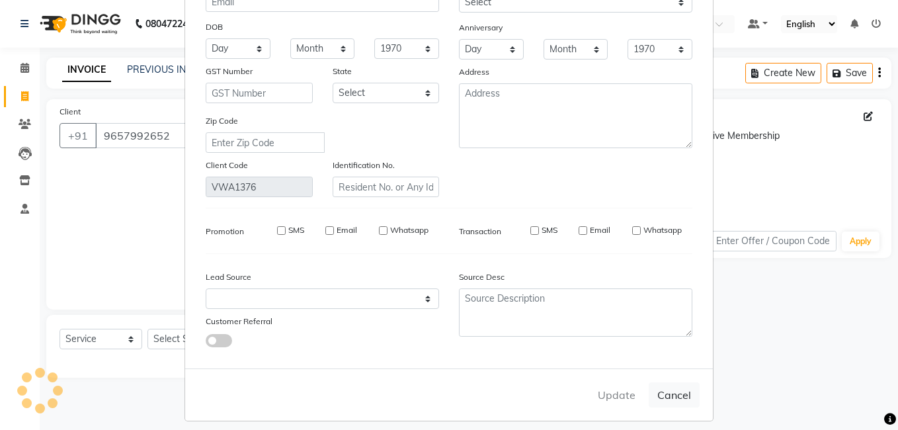
checkbox input "false"
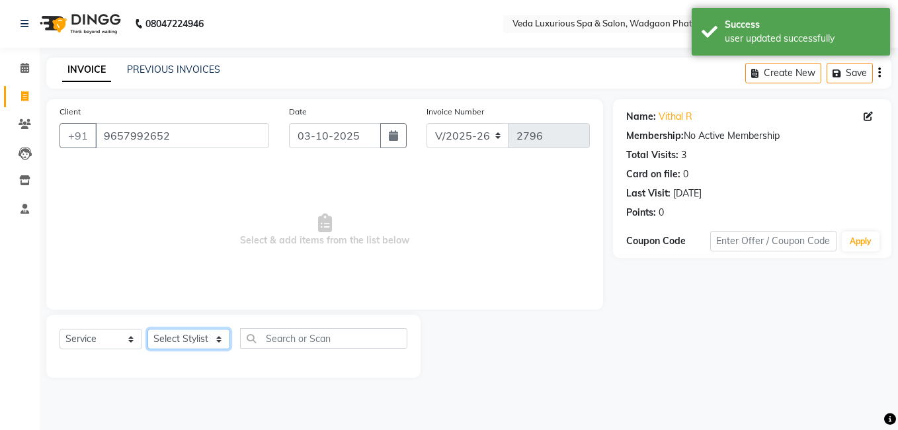
click at [207, 332] on select "Select Stylist Anjali Ankur GOLU Khushi kim lily Mahesh manu MOYA Natasha Nilam…" at bounding box center [189, 339] width 83 height 21
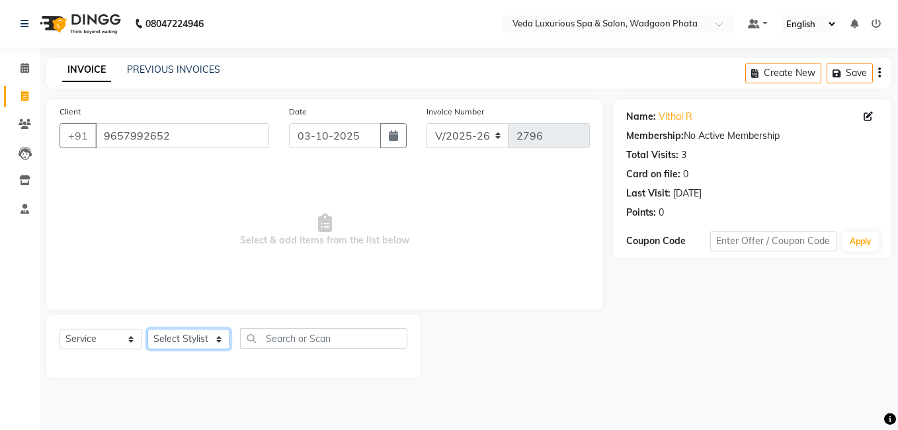
select select "44309"
click at [148, 329] on select "Select Stylist Anjali Ankur GOLU Khushi kim lily Mahesh manu MOYA Natasha Nilam…" at bounding box center [189, 339] width 83 height 21
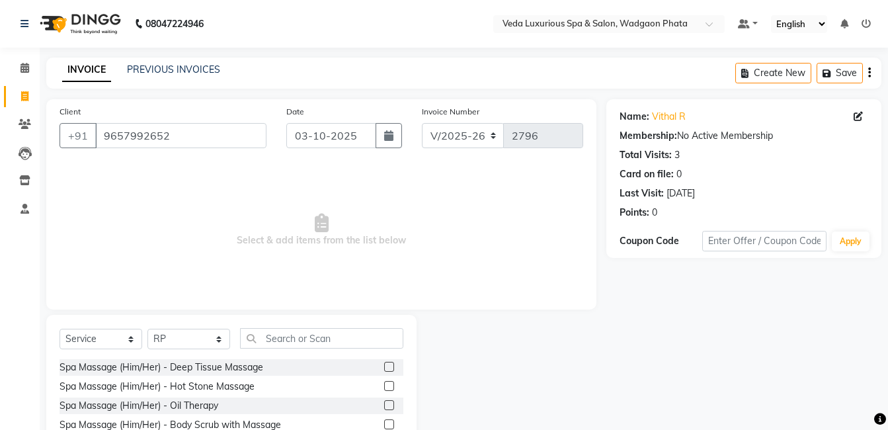
click at [384, 368] on label at bounding box center [389, 367] width 10 height 10
click at [384, 368] on input "checkbox" at bounding box center [388, 367] width 9 height 9
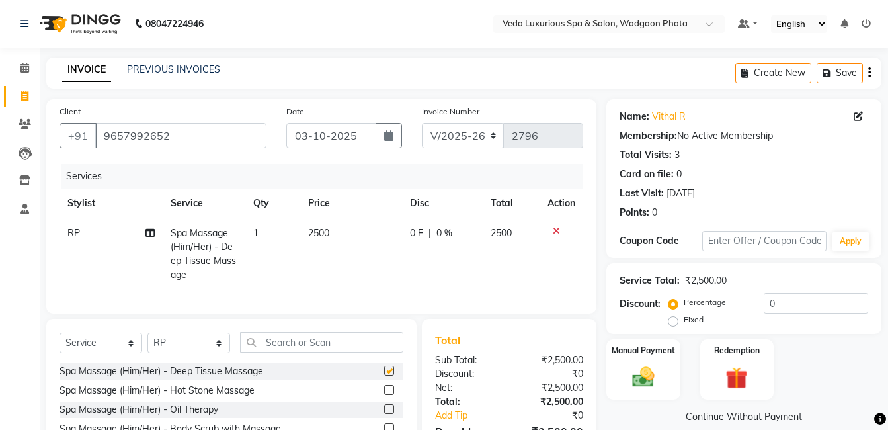
checkbox input "false"
click at [445, 228] on span "0 %" at bounding box center [445, 233] width 16 height 14
select select "44309"
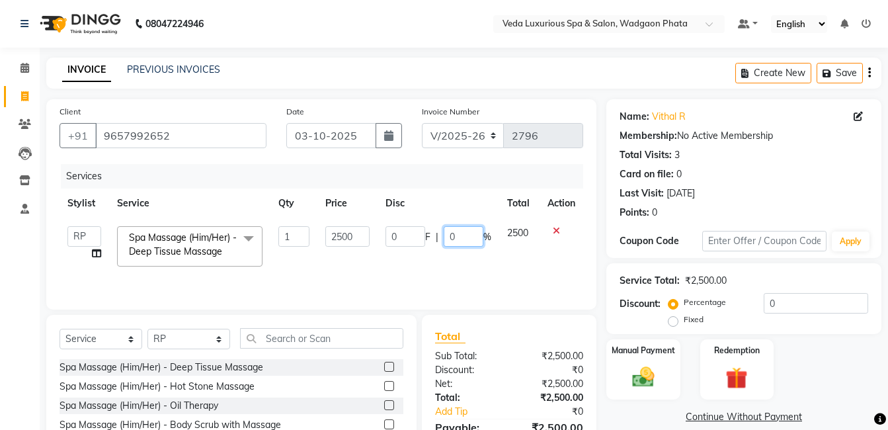
click at [454, 237] on input "0" at bounding box center [464, 236] width 40 height 21
type input "20"
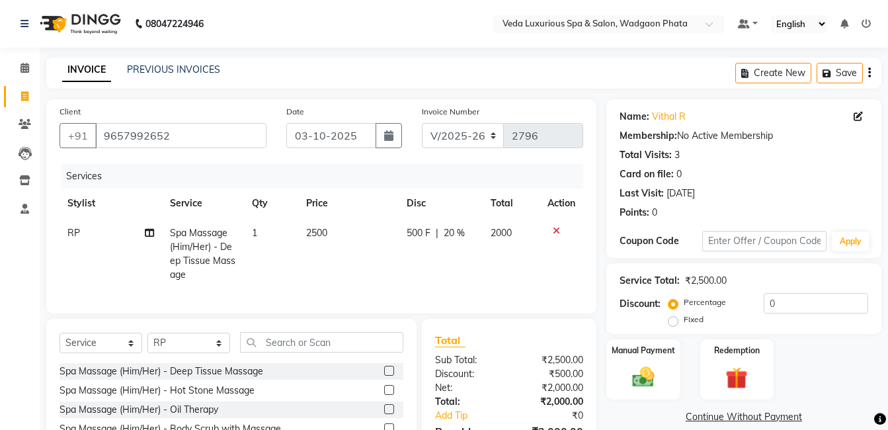
click at [525, 282] on div "Services Stylist Service Qty Price Disc Total Action RP Spa Massage (Him/Her) -…" at bounding box center [322, 232] width 524 height 136
click at [634, 378] on img at bounding box center [643, 377] width 37 height 26
click at [726, 417] on span "PhonePe" at bounding box center [722, 417] width 38 height 15
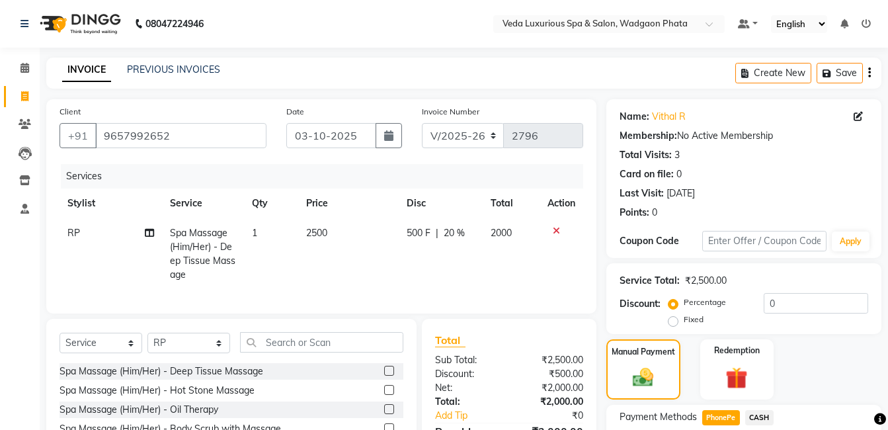
scroll to position [120, 0]
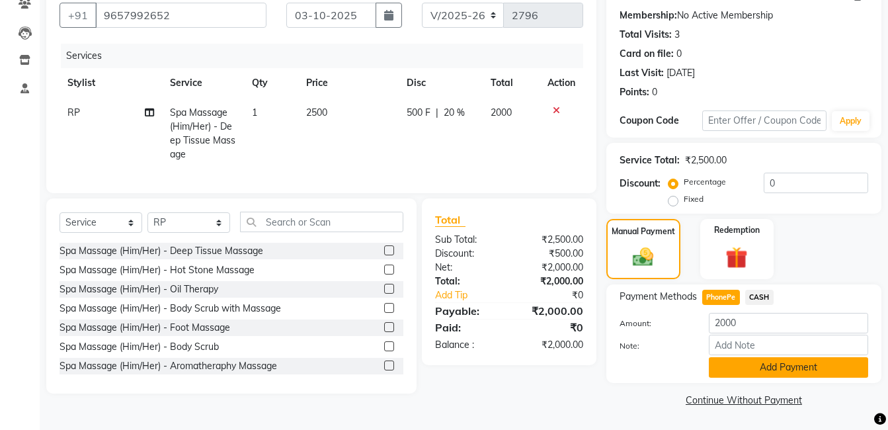
click at [825, 364] on button "Add Payment" at bounding box center [788, 367] width 159 height 21
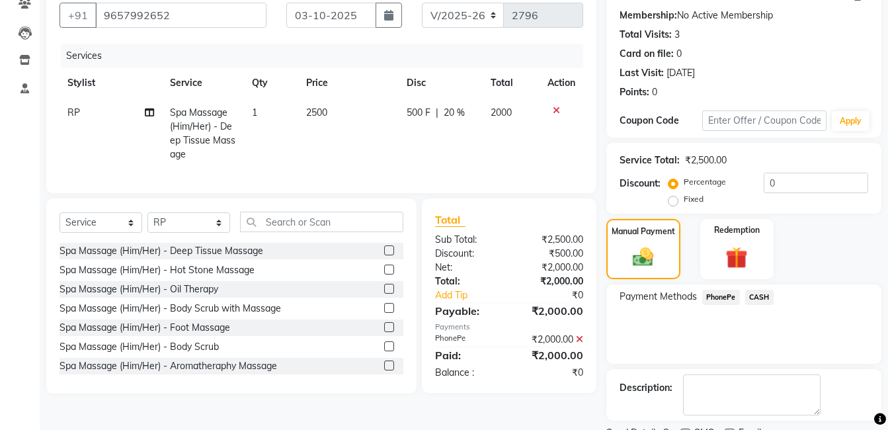
scroll to position [176, 0]
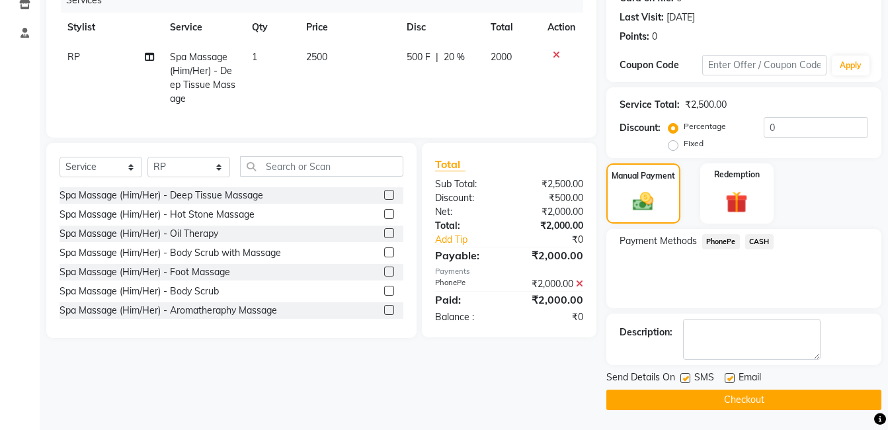
click at [830, 401] on button "Checkout" at bounding box center [744, 400] width 275 height 21
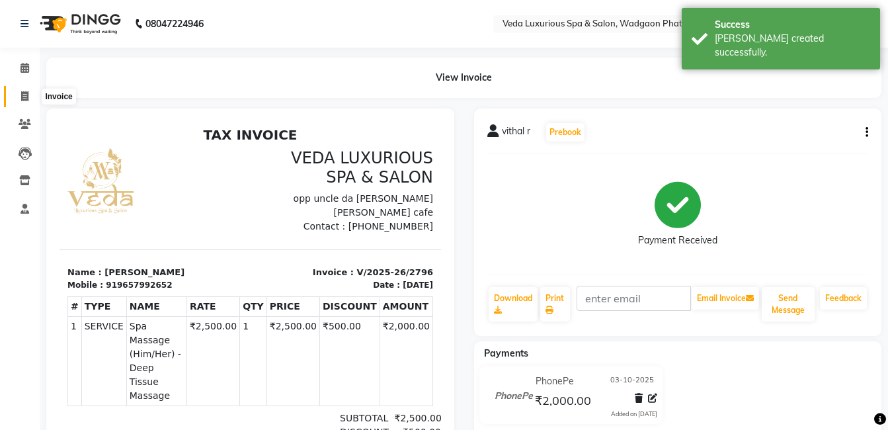
click at [21, 95] on icon at bounding box center [24, 96] width 7 height 10
select select "service"
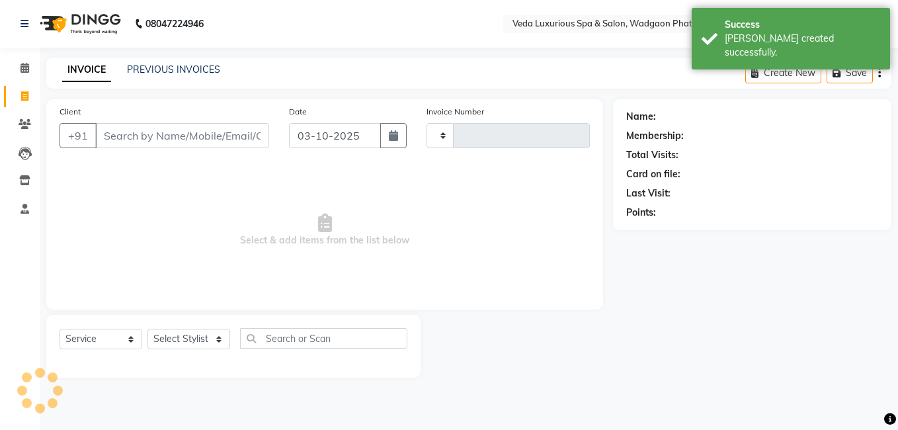
type input "2797"
select select "4666"
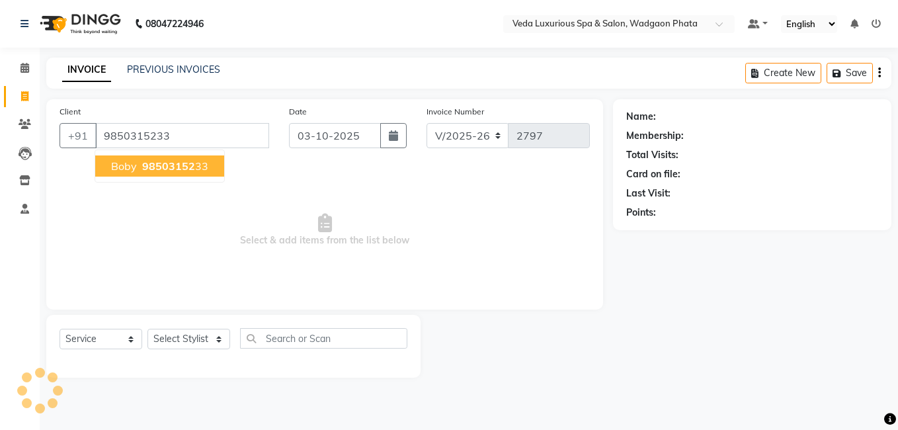
type input "9850315233"
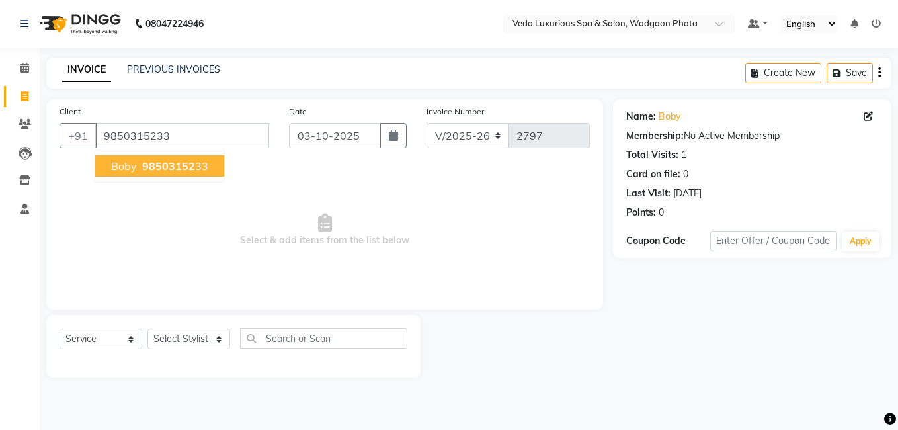
click at [174, 168] on span "98503152" at bounding box center [168, 165] width 53 height 13
click at [195, 327] on div "Select Service Product Membership Package Voucher Prepaid Gift Card Select Styl…" at bounding box center [233, 346] width 374 height 63
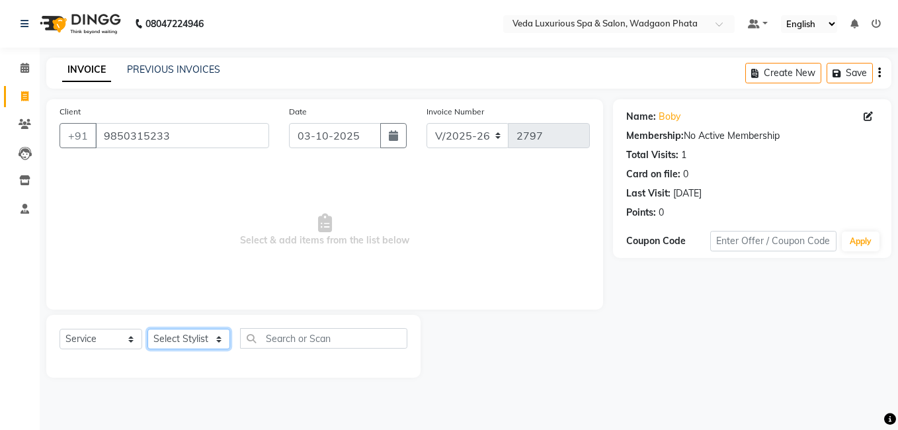
click at [195, 335] on select "Select Stylist Anjali Ankur GOLU Khushi kim lily Mahesh manu MOYA Natasha Nilam…" at bounding box center [189, 339] width 83 height 21
select select "44309"
click at [148, 329] on select "Select Stylist Anjali Ankur GOLU Khushi kim lily Mahesh manu MOYA Natasha Nilam…" at bounding box center [189, 339] width 83 height 21
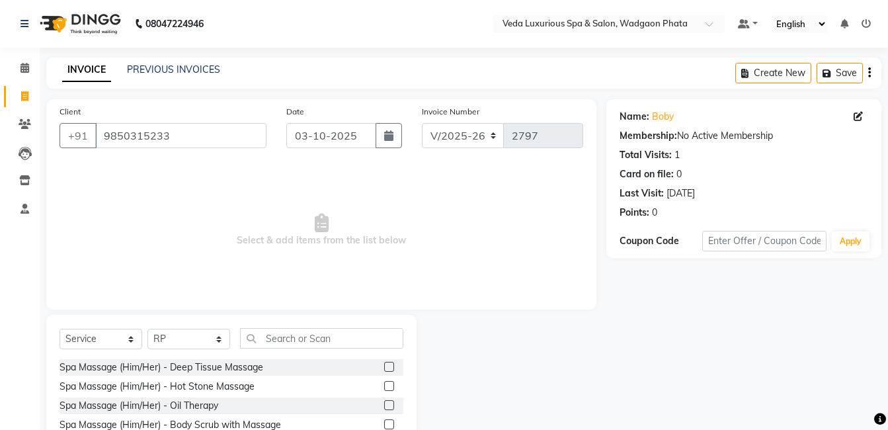
click at [384, 363] on label at bounding box center [389, 367] width 10 height 10
click at [384, 363] on input "checkbox" at bounding box center [388, 367] width 9 height 9
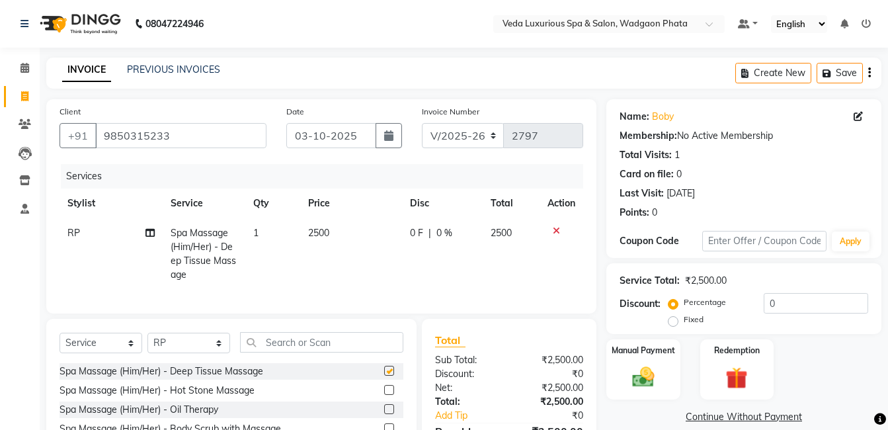
checkbox input "false"
click at [433, 232] on div "0 F | 0 %" at bounding box center [442, 233] width 65 height 14
select select "44309"
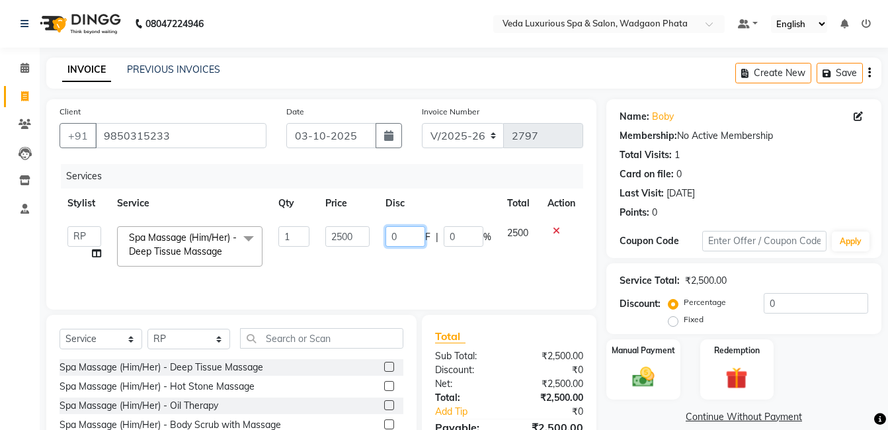
click at [416, 240] on input "0" at bounding box center [406, 236] width 40 height 21
type input "1000"
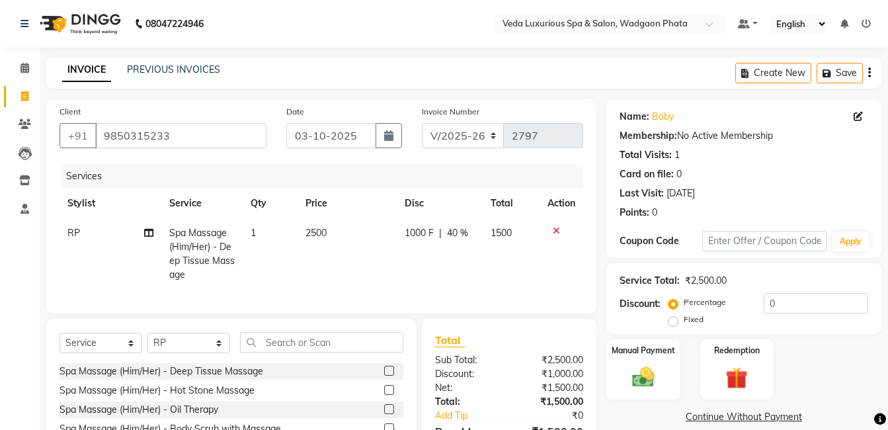
click at [458, 278] on div "Services Stylist Service Qty Price Disc Total Action RP Spa Massage (Him/Her) -…" at bounding box center [322, 232] width 524 height 136
click at [636, 367] on img at bounding box center [643, 377] width 37 height 26
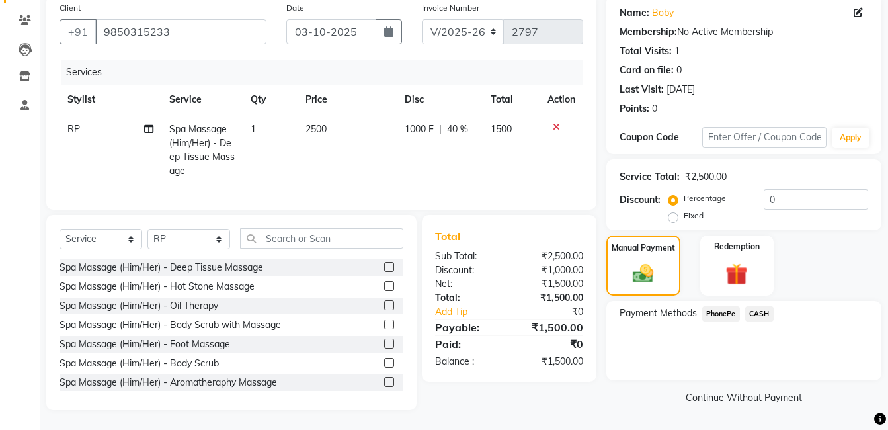
click at [703, 306] on span "PhonePe" at bounding box center [722, 313] width 38 height 15
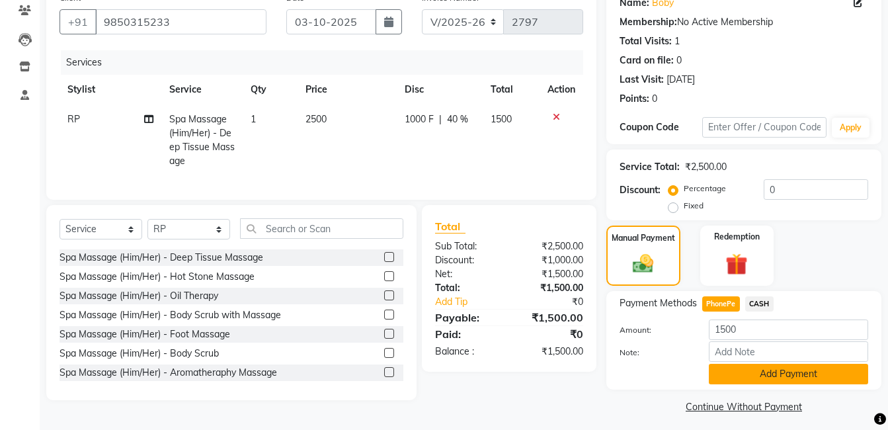
click at [757, 381] on button "Add Payment" at bounding box center [788, 374] width 159 height 21
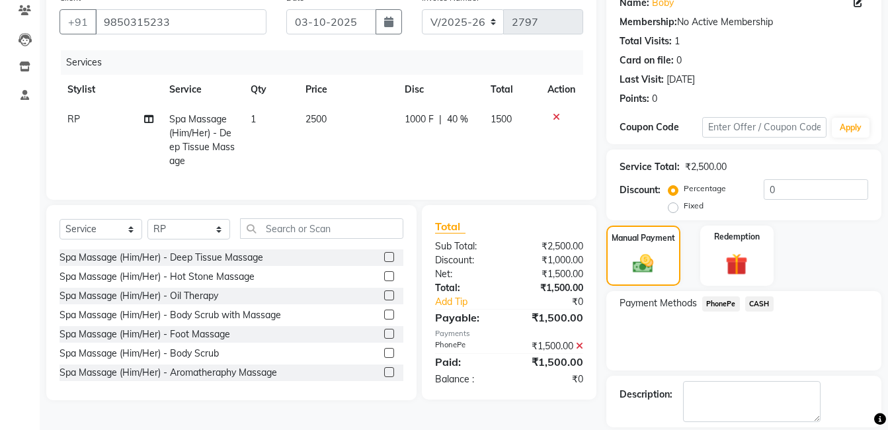
scroll to position [176, 0]
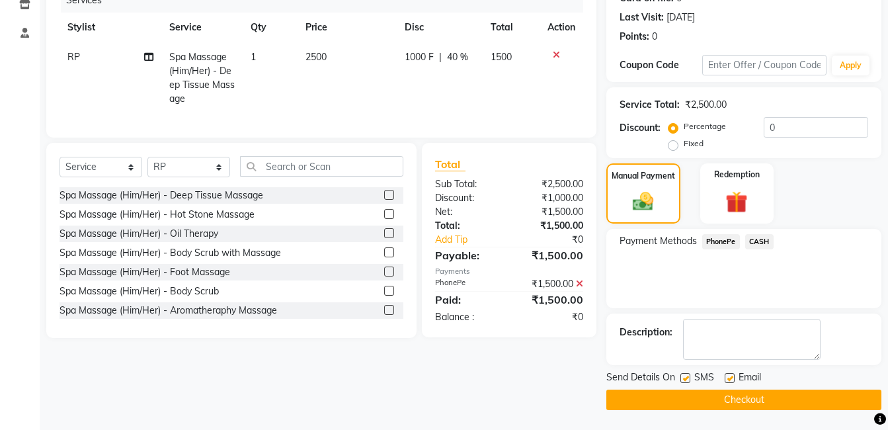
click at [787, 398] on button "Checkout" at bounding box center [744, 400] width 275 height 21
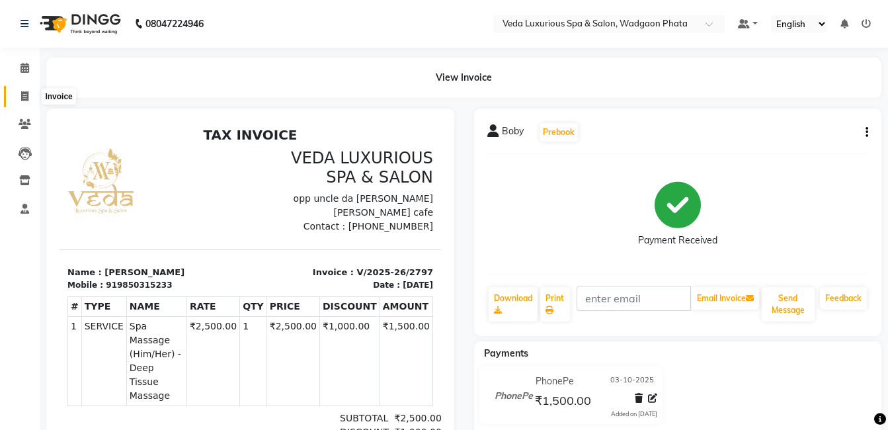
click at [23, 93] on icon at bounding box center [24, 96] width 7 height 10
select select "service"
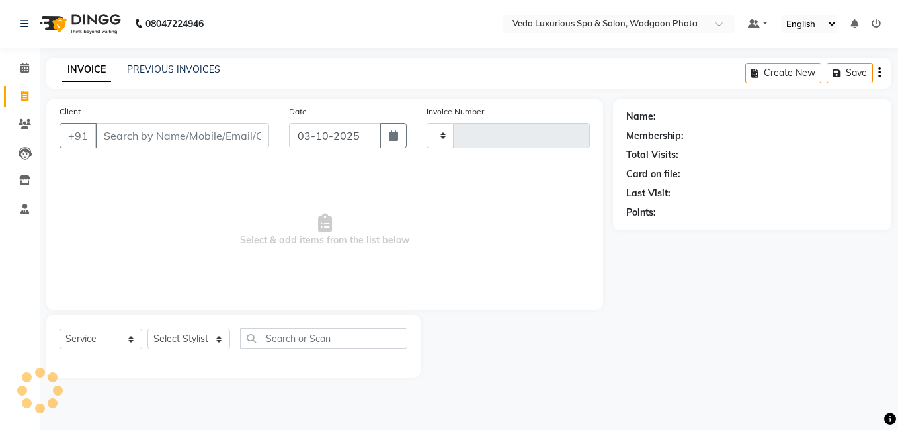
type input "2798"
select select "4666"
click at [183, 123] on input "Client" at bounding box center [182, 135] width 174 height 25
type input "9"
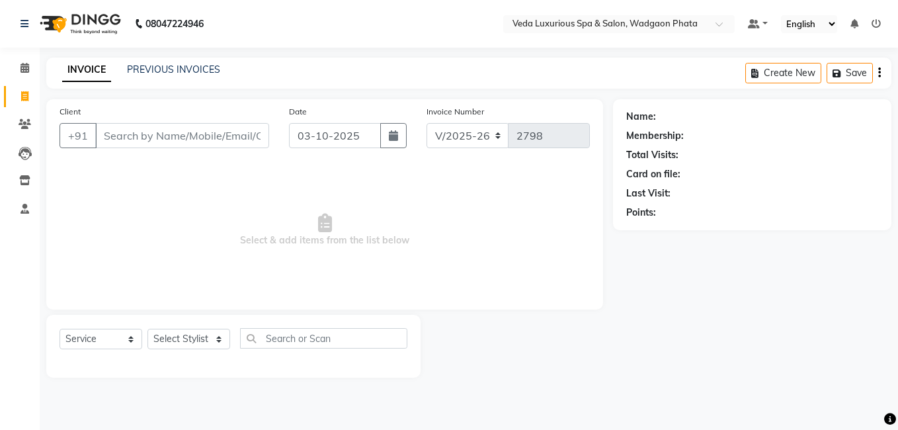
click at [159, 63] on div "PREVIOUS INVOICES" at bounding box center [173, 70] width 93 height 14
click at [166, 66] on link "PREVIOUS INVOICES" at bounding box center [173, 70] width 93 height 12
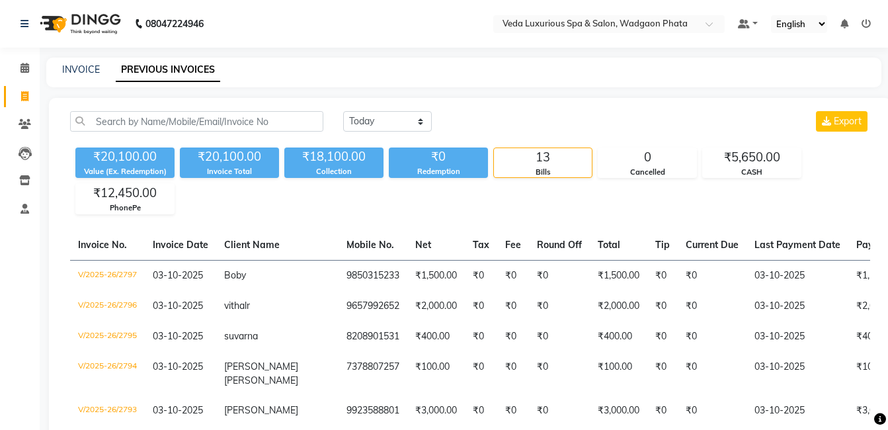
click at [94, 63] on div "INVOICE" at bounding box center [81, 70] width 38 height 14
click at [71, 67] on link "INVOICE" at bounding box center [81, 70] width 38 height 12
select select "service"
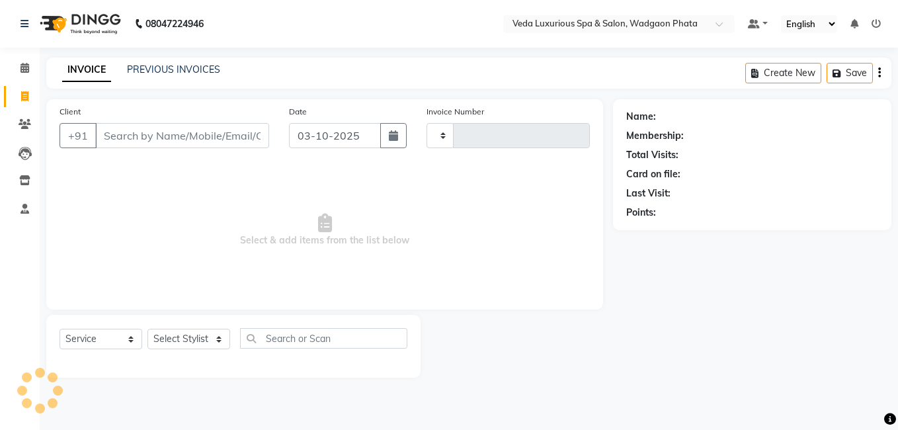
type input "2798"
select select "4666"
click at [157, 69] on link "PREVIOUS INVOICES" at bounding box center [173, 70] width 93 height 12
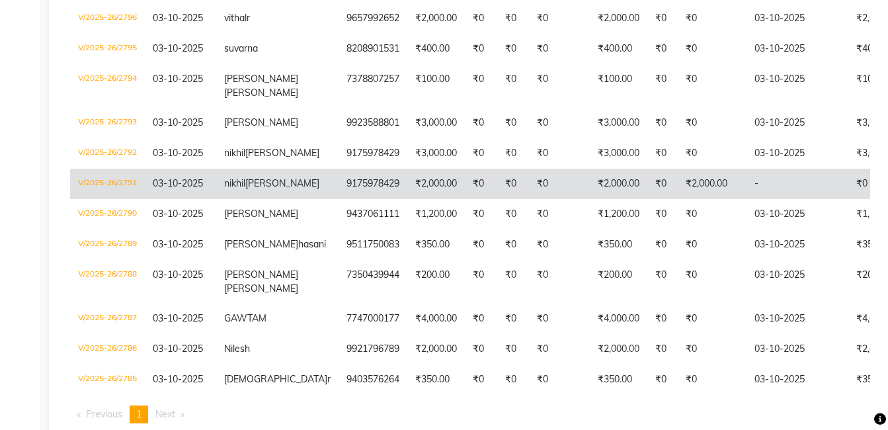
scroll to position [265, 0]
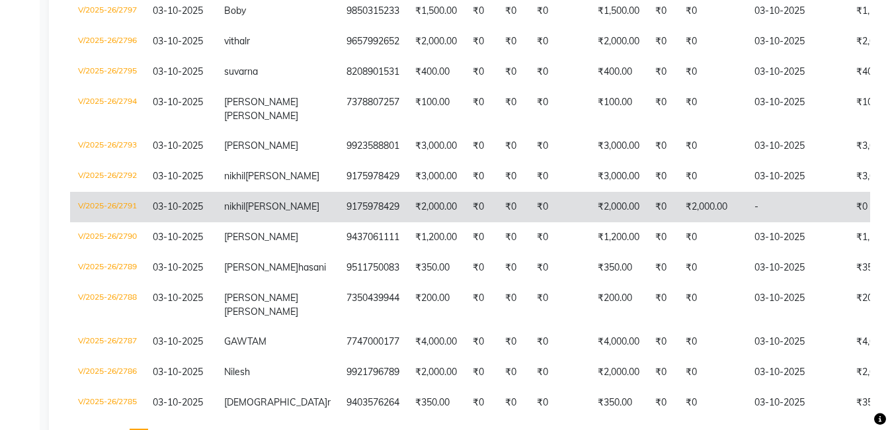
click at [339, 216] on td "9175978429" at bounding box center [373, 207] width 69 height 30
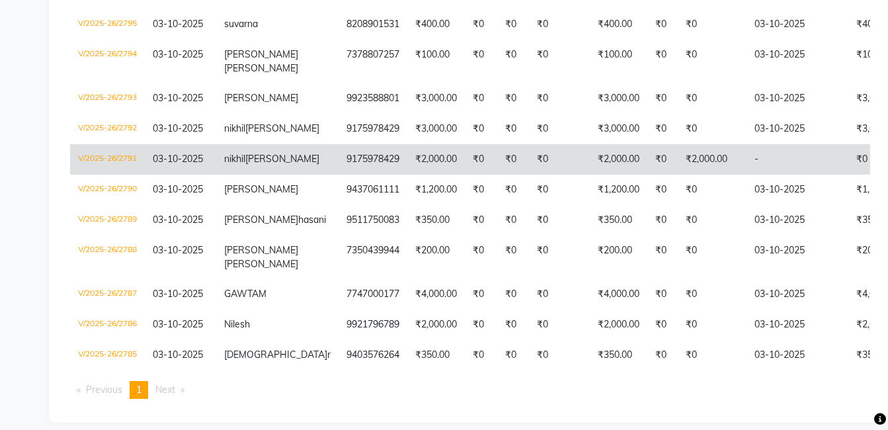
scroll to position [217, 0]
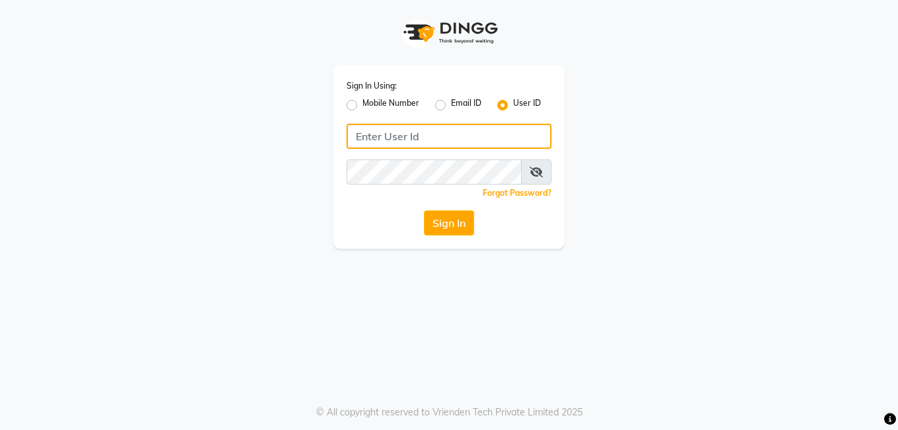
type input "7972130492"
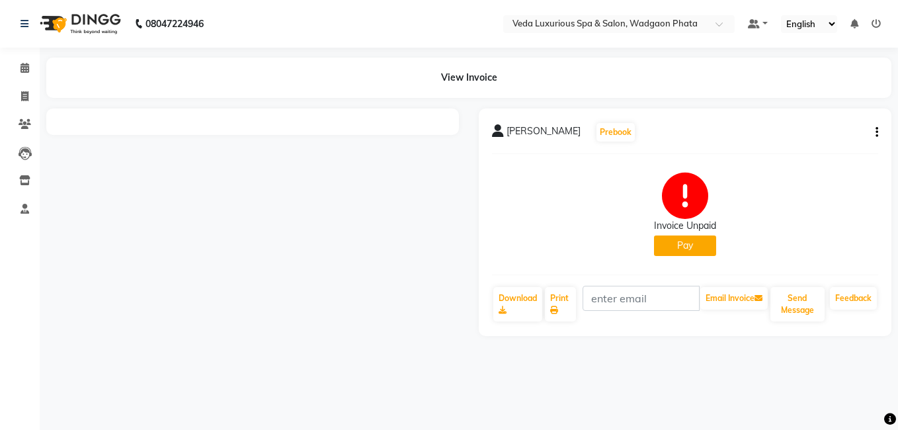
click at [879, 132] on div "[PERSON_NAME] Prebook Invoice Unpaid Pay Download Print Email Invoice Send Mess…" at bounding box center [685, 222] width 413 height 228
click at [875, 128] on button "button" at bounding box center [875, 133] width 8 height 14
click at [798, 103] on div "Cancel Invoice" at bounding box center [811, 99] width 91 height 17
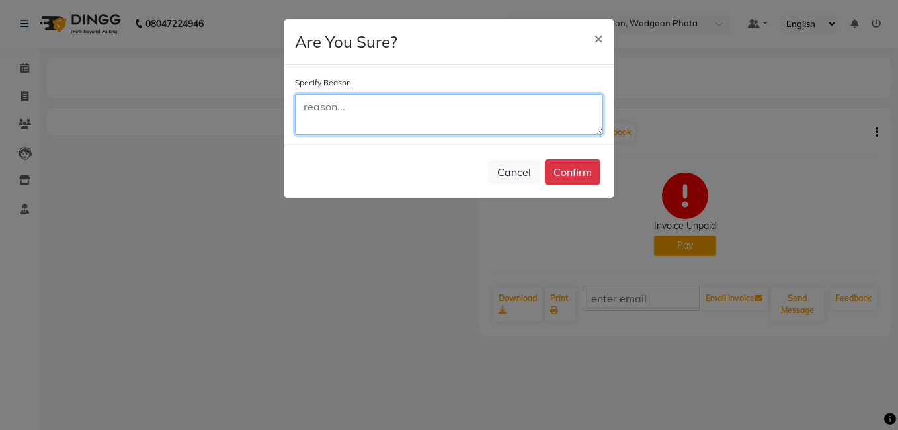
click at [429, 108] on textarea at bounding box center [449, 114] width 308 height 41
type textarea "cancel"
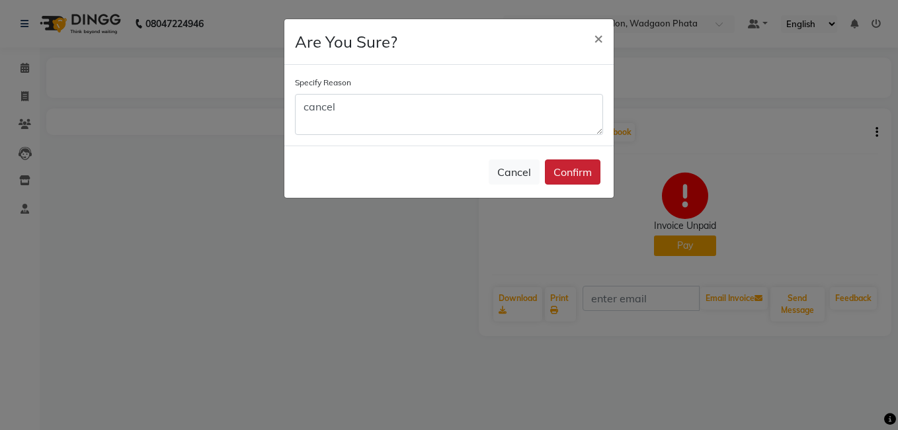
click at [568, 172] on button "Confirm" at bounding box center [573, 171] width 56 height 25
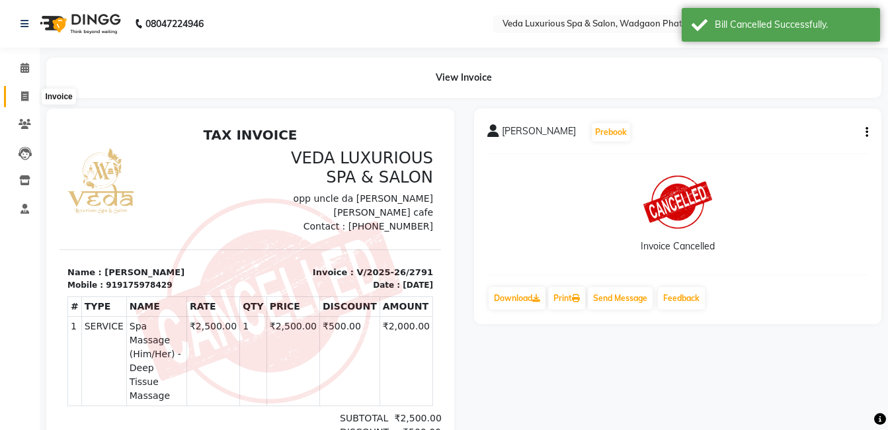
drag, startPoint x: 21, startPoint y: 93, endPoint x: 30, endPoint y: 94, distance: 9.3
click at [21, 93] on icon at bounding box center [24, 96] width 7 height 10
select select "service"
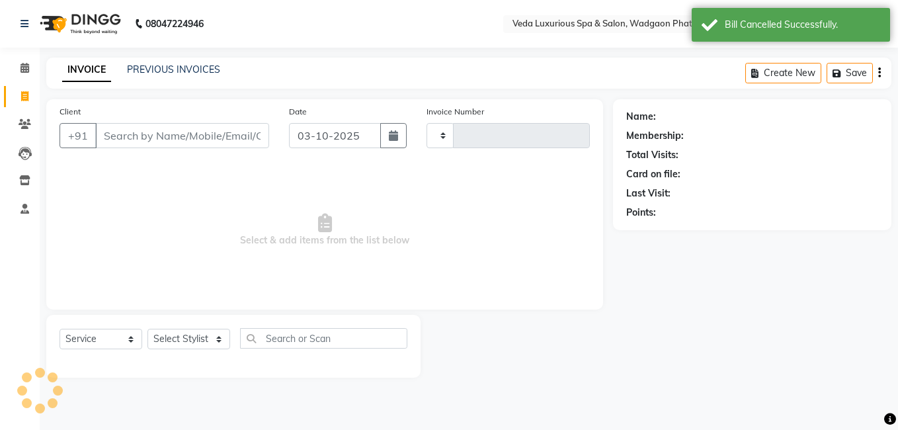
type input "2798"
select select "4666"
click at [156, 68] on link "PREVIOUS INVOICES" at bounding box center [173, 70] width 93 height 12
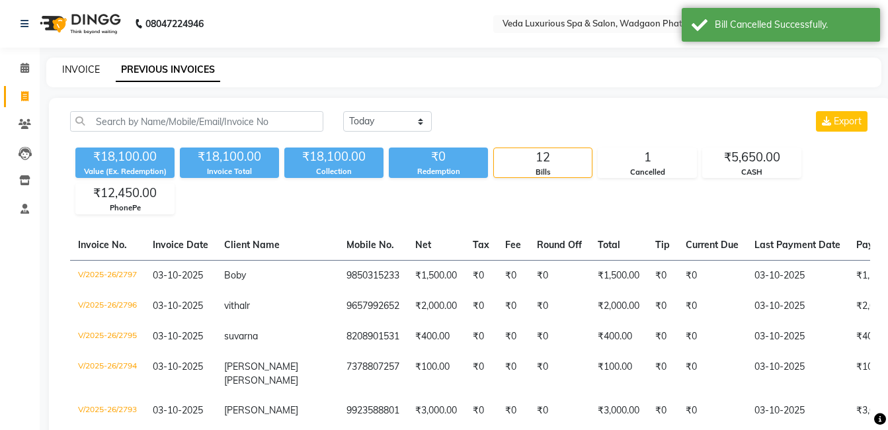
click at [82, 65] on link "INVOICE" at bounding box center [81, 70] width 38 height 12
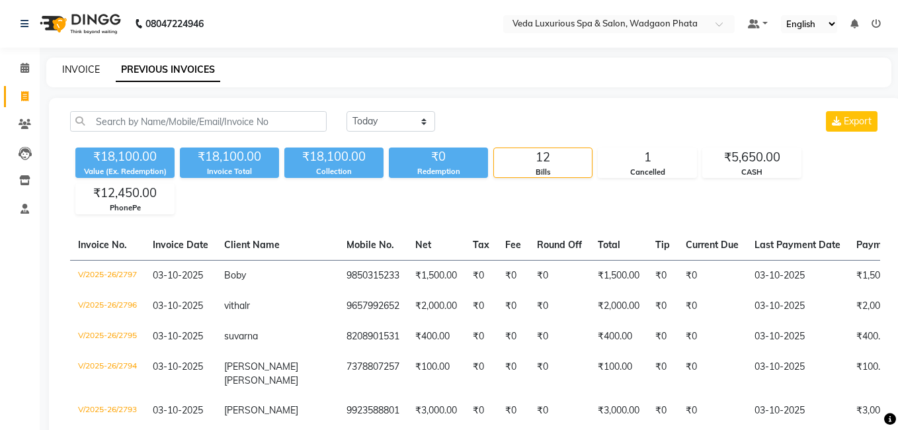
select select "service"
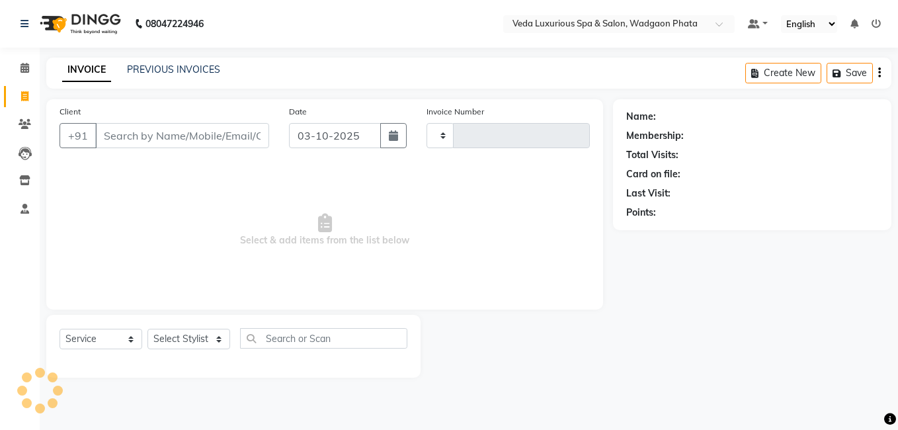
type input "2798"
select select "4666"
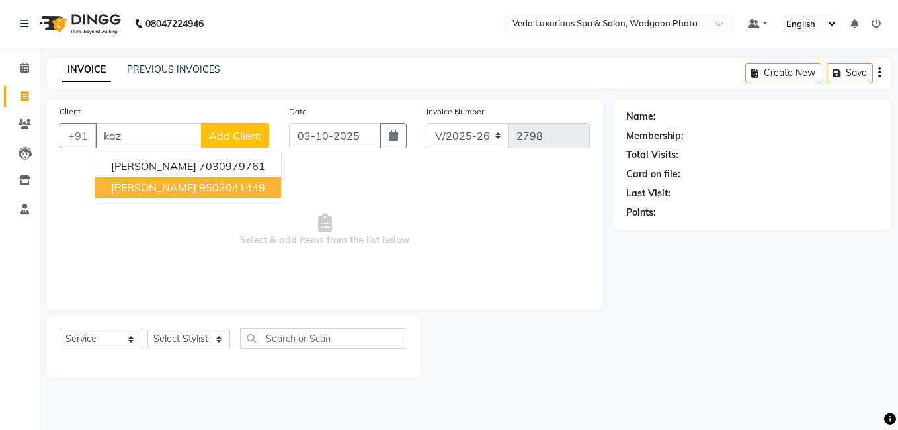
click at [160, 189] on span "awez kazi" at bounding box center [153, 187] width 85 height 13
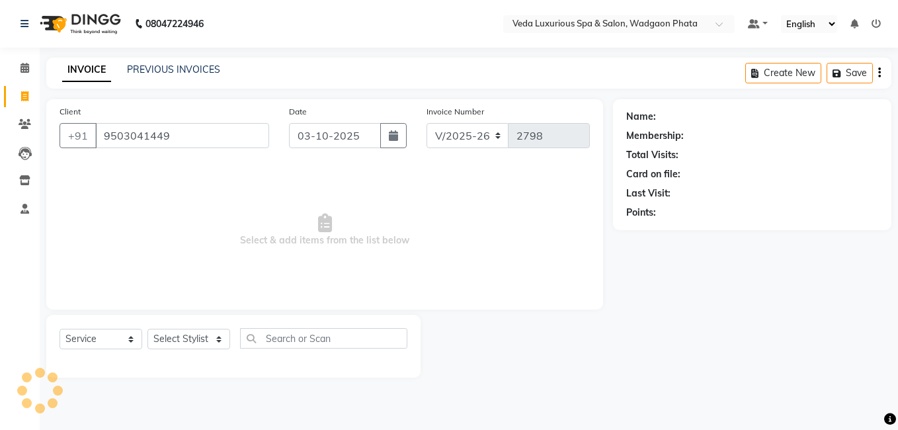
type input "9503041449"
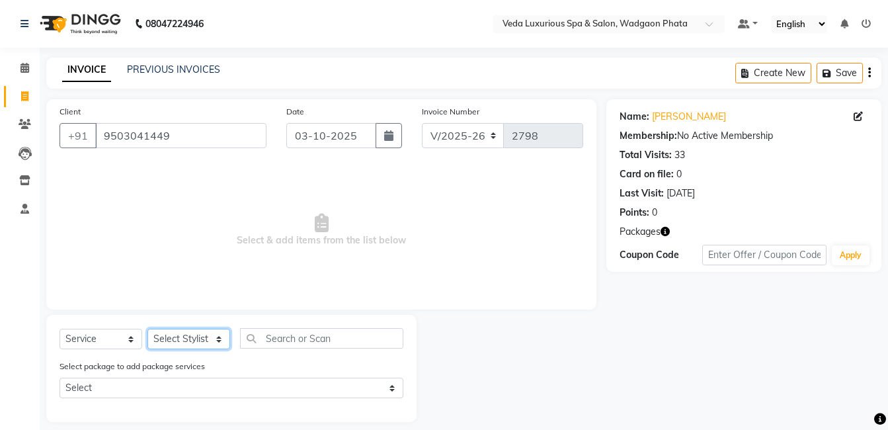
click at [173, 339] on select "Select Stylist Anjali Ankur GOLU Khushi kim lily Mahesh manu MOYA Natasha Nilam…" at bounding box center [189, 339] width 83 height 21
select select "44309"
click at [148, 329] on select "Select Stylist Anjali Ankur GOLU Khushi kim lily Mahesh manu MOYA Natasha Nilam…" at bounding box center [189, 339] width 83 height 21
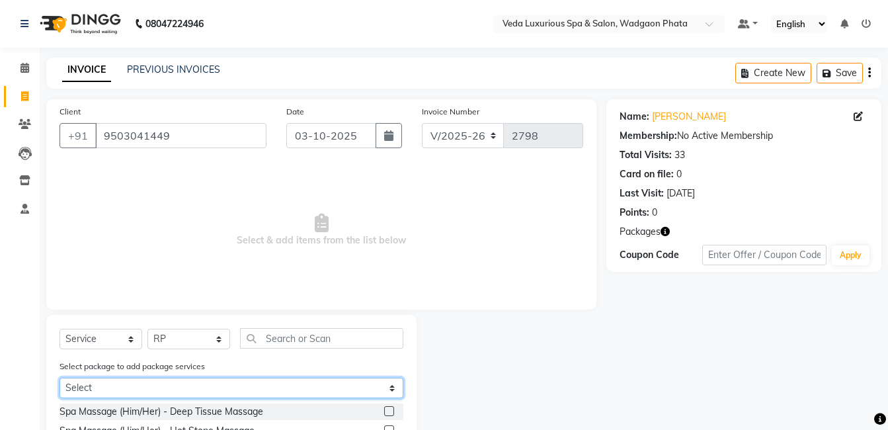
click at [126, 380] on select "Select 06 BODY SPA (6*90) 06 BODY SPA (6*90)" at bounding box center [232, 388] width 344 height 21
select select "1: Object"
click at [60, 378] on select "Select 06 BODY SPA (6*90) 06 BODY SPA (6*90)" at bounding box center [232, 388] width 344 height 21
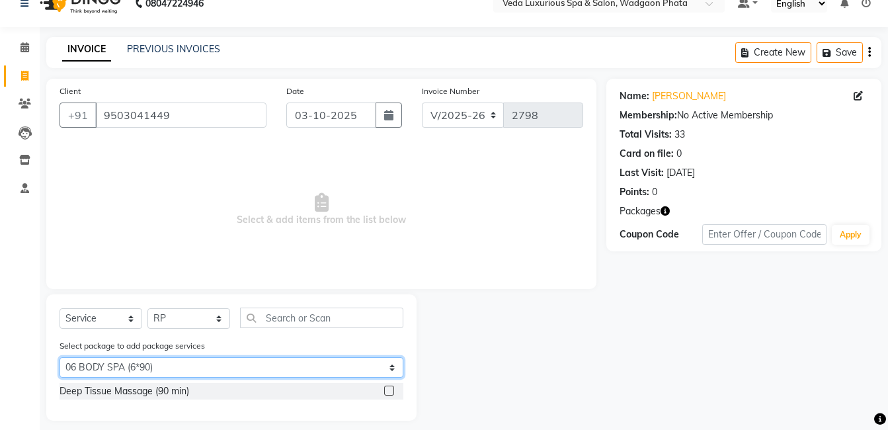
scroll to position [31, 0]
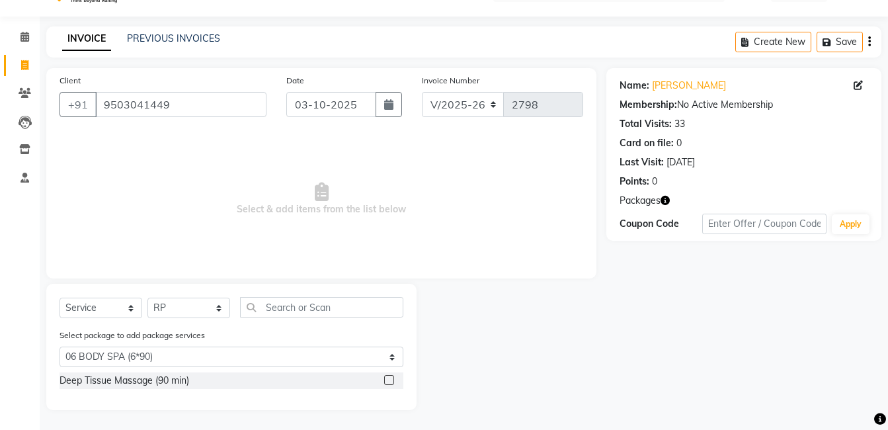
click at [390, 381] on label at bounding box center [389, 380] width 10 height 10
click at [390, 381] on input "checkbox" at bounding box center [388, 380] width 9 height 9
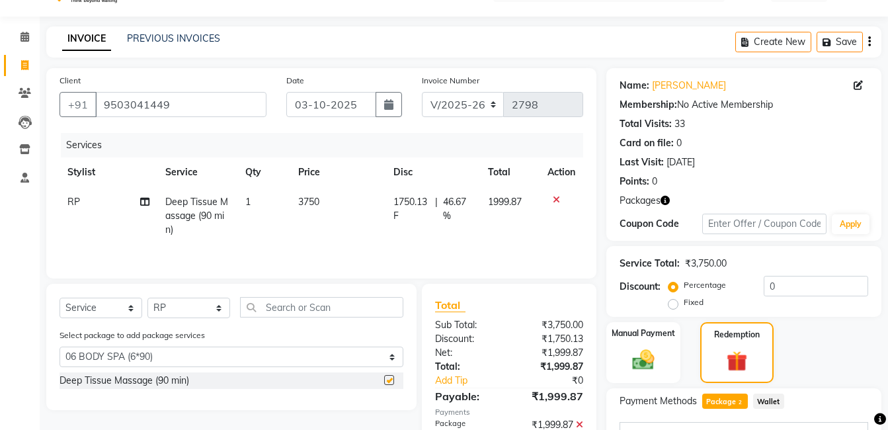
checkbox input "false"
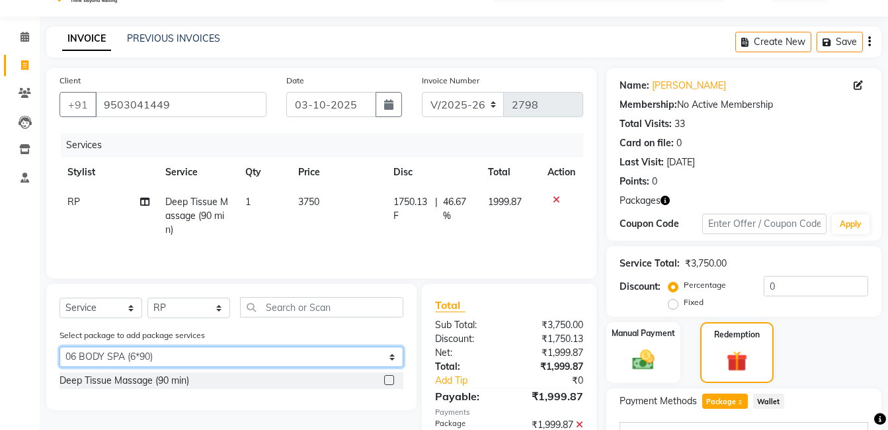
click at [150, 359] on select "Select 06 BODY SPA (6*90) 06 BODY SPA (6*90)" at bounding box center [232, 357] width 344 height 21
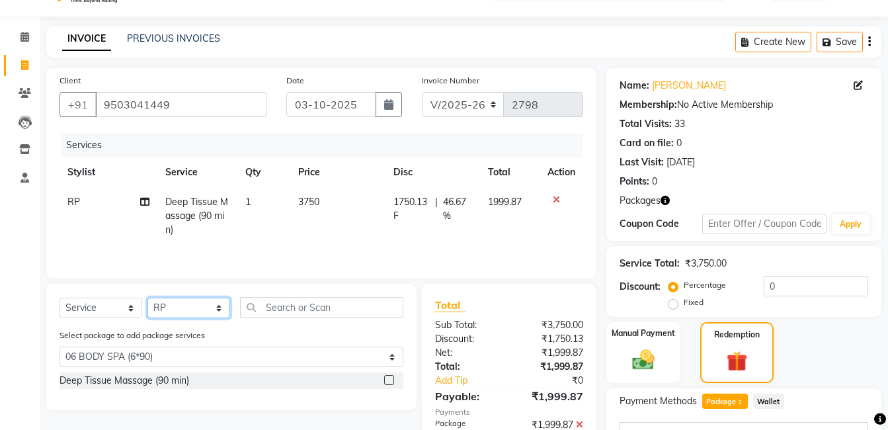
click at [165, 308] on select "Select Stylist Anjali Ankur GOLU Khushi kim lily Mahesh manu MOYA Natasha Nilam…" at bounding box center [189, 308] width 83 height 21
select select "70836"
click at [148, 298] on select "Select Stylist Anjali Ankur GOLU Khushi kim lily Mahesh manu MOYA Natasha Nilam…" at bounding box center [189, 308] width 83 height 21
click at [388, 380] on label at bounding box center [389, 380] width 10 height 10
click at [388, 380] on input "checkbox" at bounding box center [388, 380] width 9 height 9
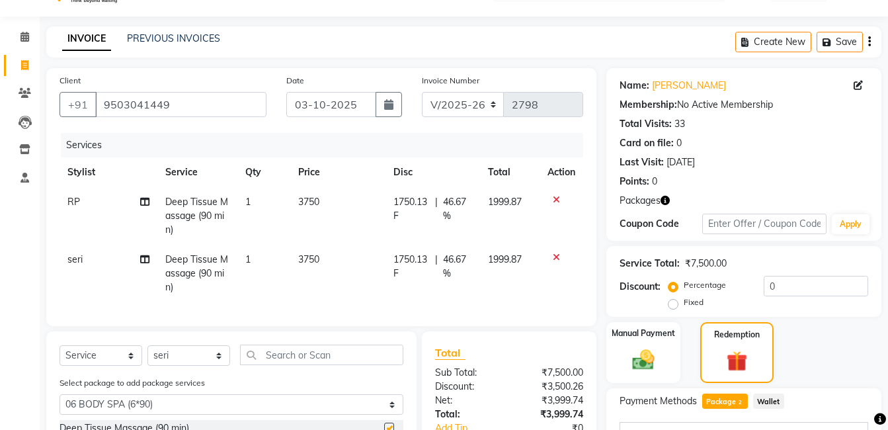
checkbox input "false"
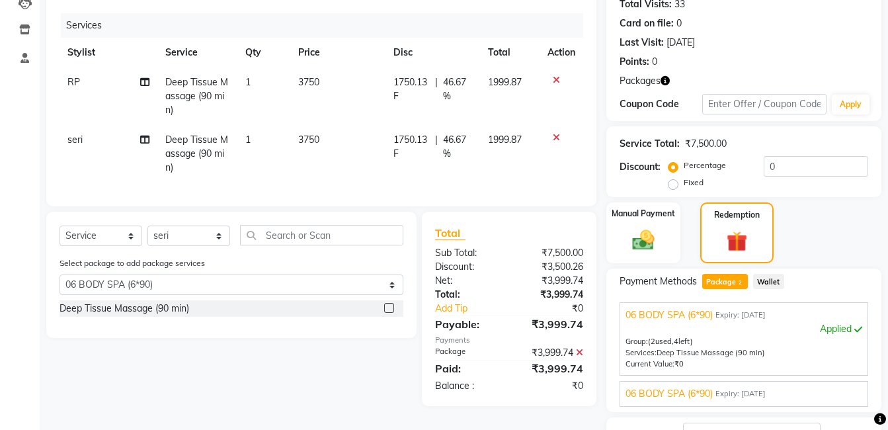
scroll to position [255, 0]
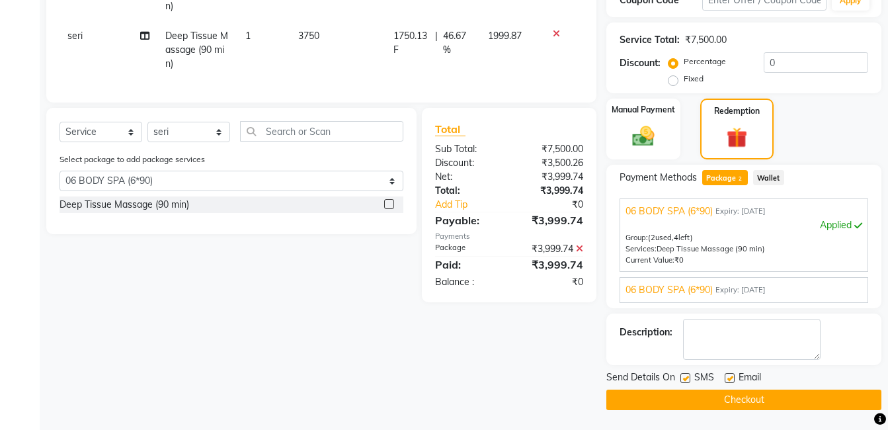
click at [756, 399] on button "Checkout" at bounding box center [744, 400] width 275 height 21
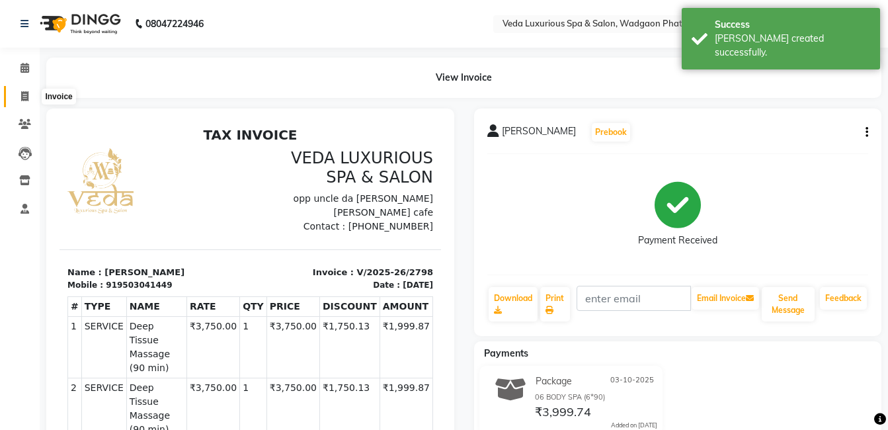
click at [23, 94] on icon at bounding box center [24, 96] width 7 height 10
select select "service"
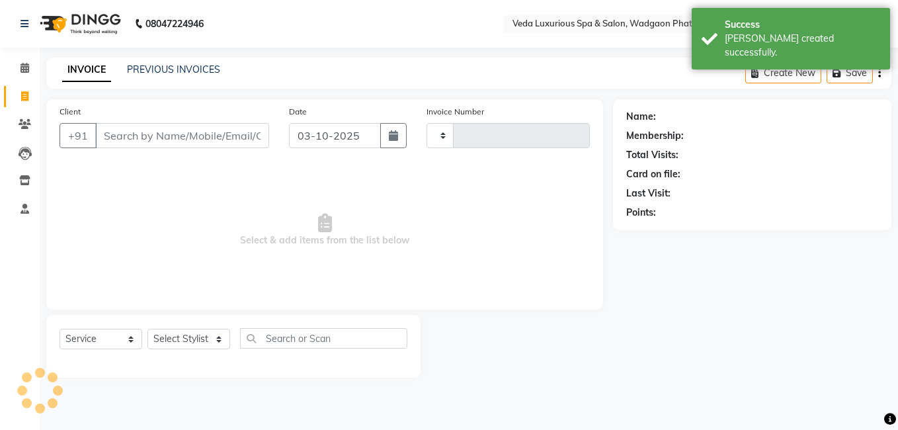
type input "2799"
select select "4666"
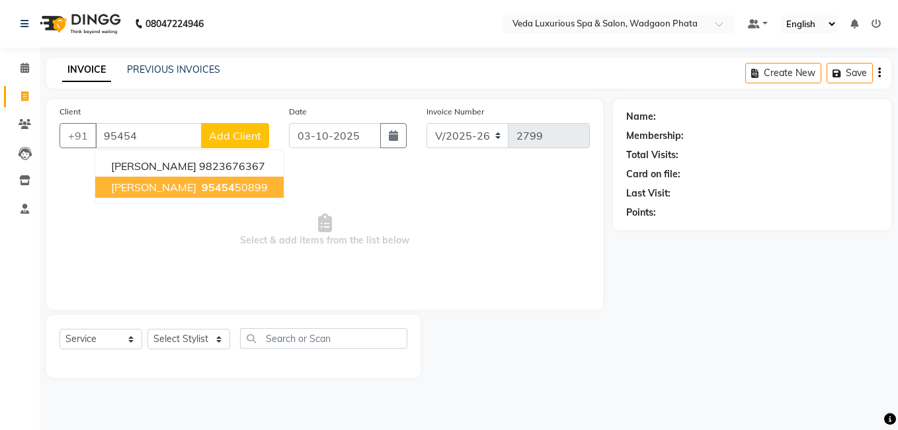
click at [191, 189] on button "ashish ikhankar 95454 50899" at bounding box center [189, 187] width 189 height 21
type input "9545450899"
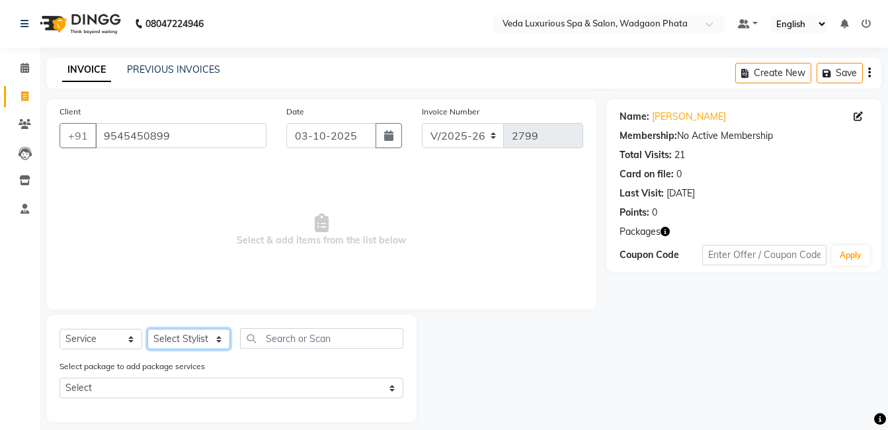
click at [169, 341] on select "Select Stylist Anjali Ankur GOLU Khushi kim lily Mahesh manu MOYA Natasha Nilam…" at bounding box center [189, 339] width 83 height 21
select select "70836"
click at [148, 329] on select "Select Stylist Anjali Ankur GOLU Khushi kim lily Mahesh manu MOYA Natasha Nilam…" at bounding box center [189, 339] width 83 height 21
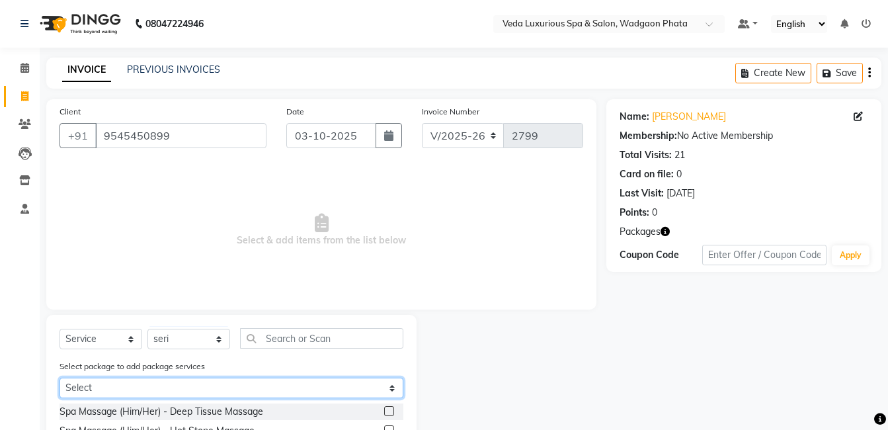
click at [166, 381] on select "Select 14 BODY SPA (12*60min) (2*90min)" at bounding box center [232, 388] width 344 height 21
select select "1: Object"
click at [60, 378] on select "Select 14 BODY SPA (12*60min) (2*90min)" at bounding box center [232, 388] width 344 height 21
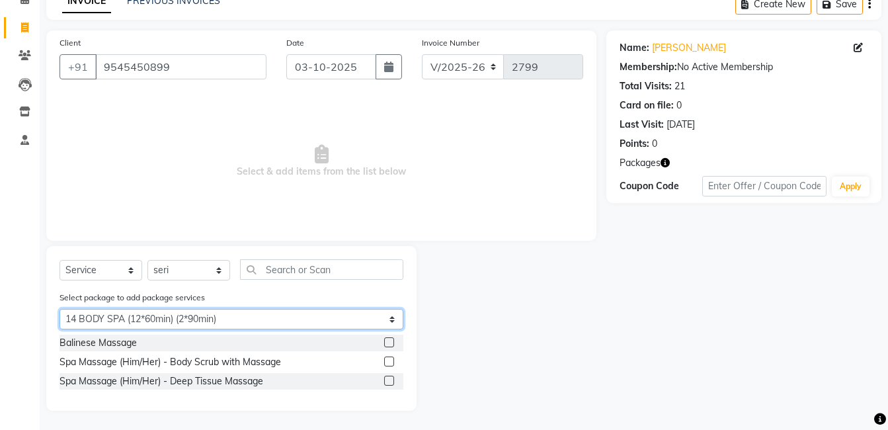
scroll to position [69, 0]
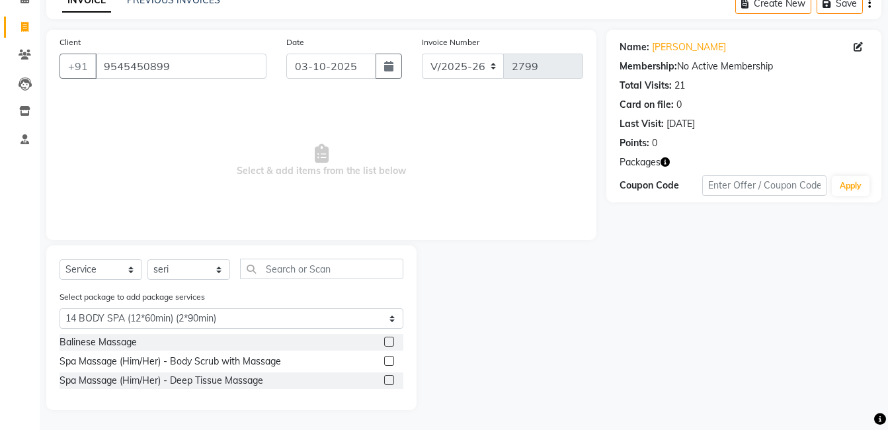
click at [390, 341] on label at bounding box center [389, 342] width 10 height 10
click at [390, 341] on input "checkbox" at bounding box center [388, 342] width 9 height 9
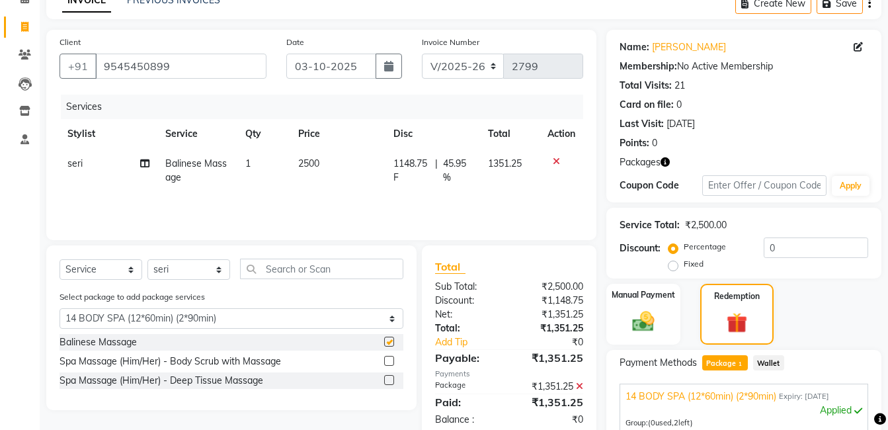
checkbox input "false"
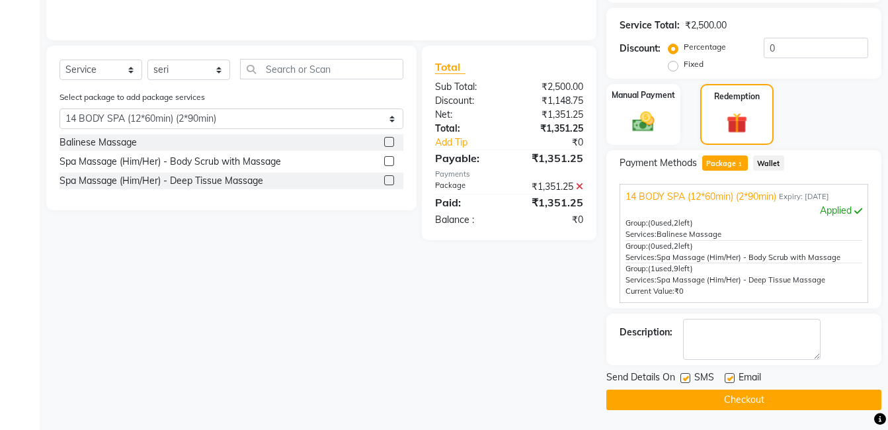
click at [720, 398] on button "Checkout" at bounding box center [744, 400] width 275 height 21
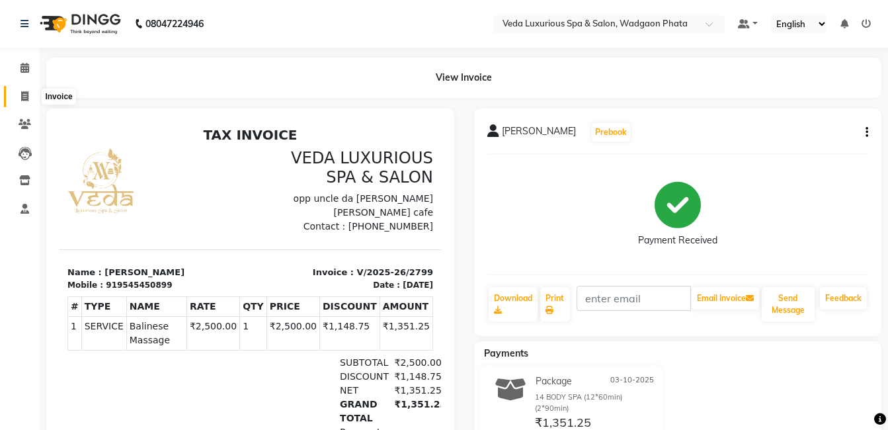
click at [24, 93] on icon at bounding box center [24, 96] width 7 height 10
select select "service"
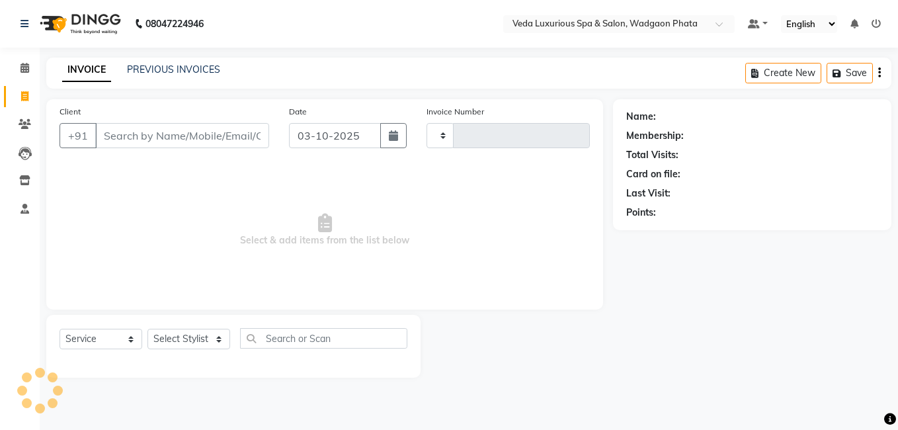
type input "2800"
select select "4666"
click at [24, 123] on icon at bounding box center [25, 124] width 13 height 10
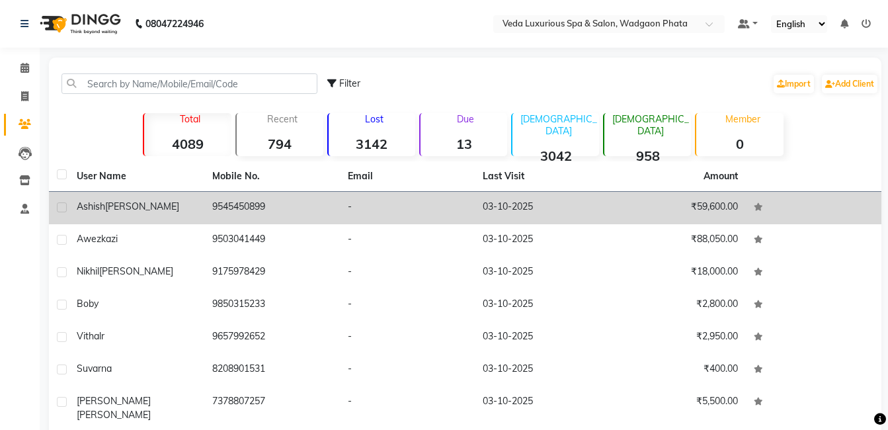
click at [169, 217] on td "ashish ikhankar" at bounding box center [137, 208] width 136 height 32
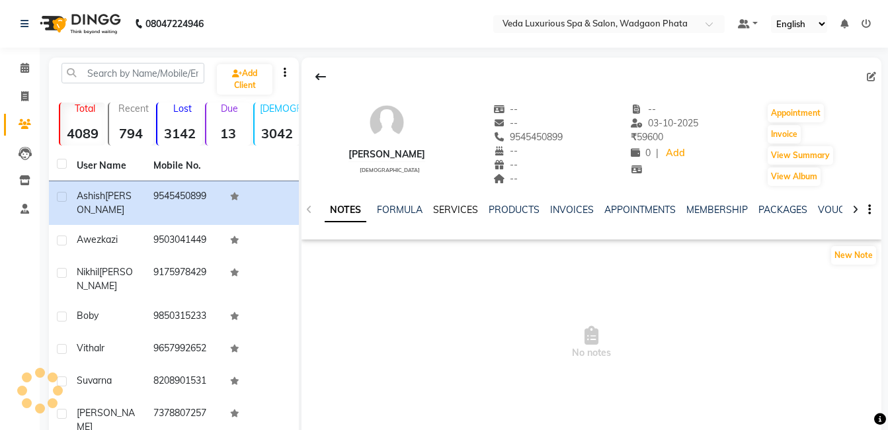
click at [455, 209] on link "SERVICES" at bounding box center [455, 210] width 45 height 12
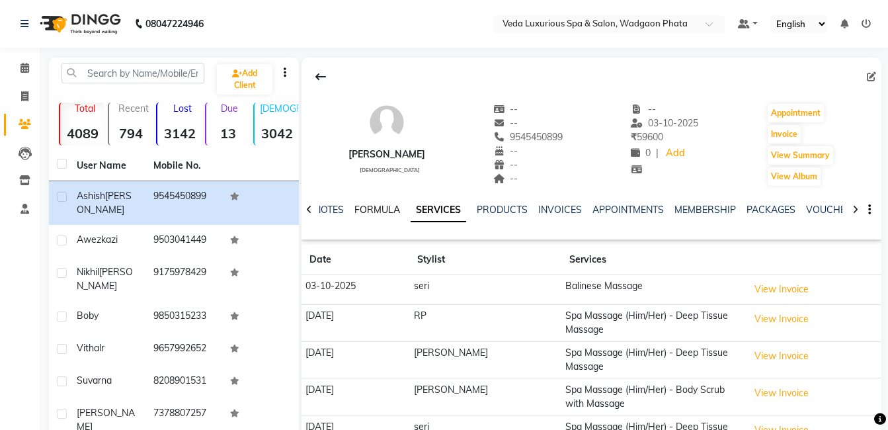
click at [373, 207] on link "FORMULA" at bounding box center [378, 210] width 46 height 12
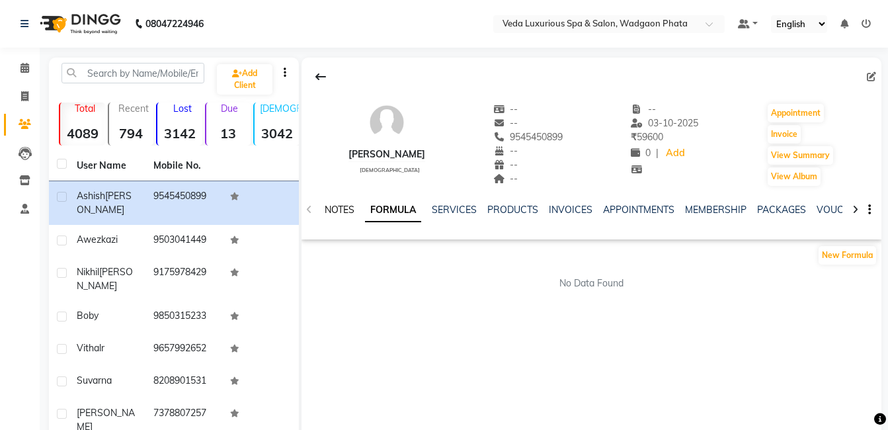
click at [342, 212] on link "NOTES" at bounding box center [340, 210] width 30 height 12
click at [405, 212] on link "FORMULA" at bounding box center [400, 210] width 46 height 12
click at [448, 218] on div "NOTES FORMULA SERVICES PRODUCTS INVOICES APPOINTMENTS MEMBERSHIP PACKAGES VOUCH…" at bounding box center [576, 215] width 502 height 24
click at [448, 210] on link "SERVICES" at bounding box center [454, 210] width 45 height 12
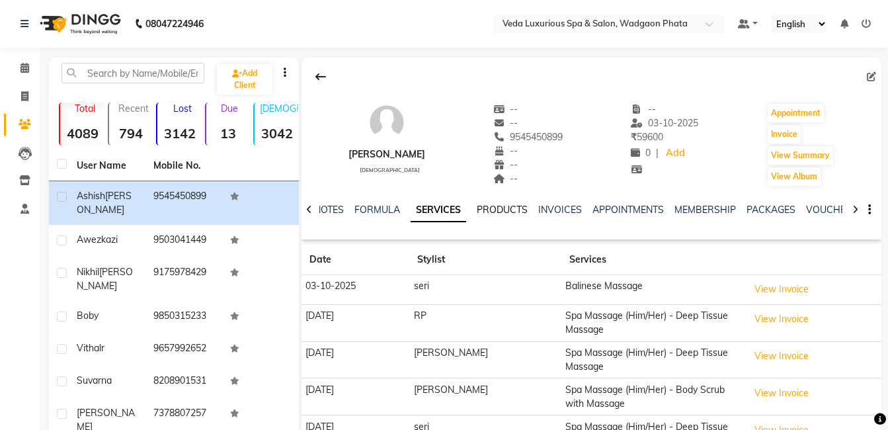
click at [494, 211] on link "PRODUCTS" at bounding box center [502, 210] width 51 height 12
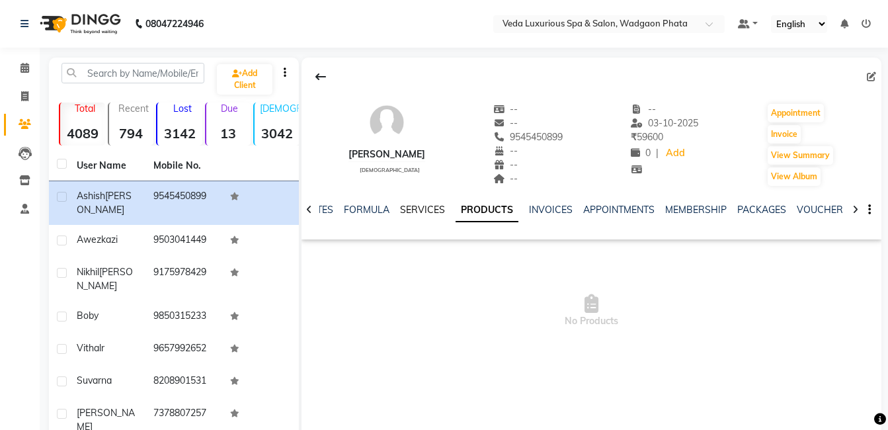
click at [420, 206] on link "SERVICES" at bounding box center [422, 210] width 45 height 12
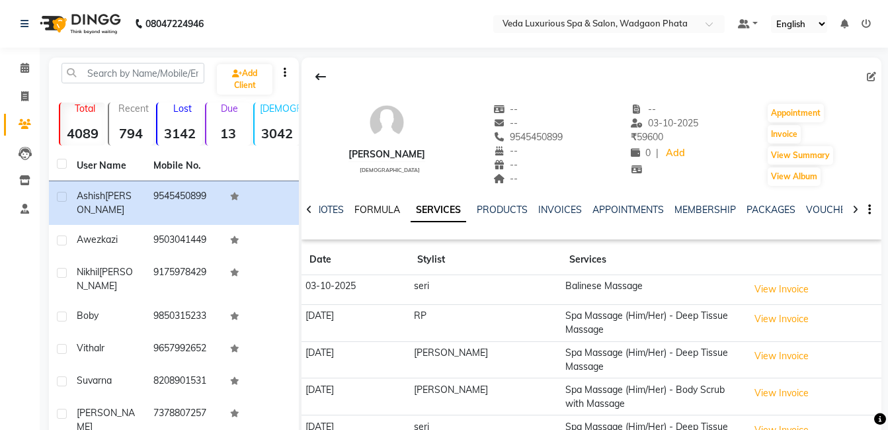
click at [376, 208] on link "FORMULA" at bounding box center [378, 210] width 46 height 12
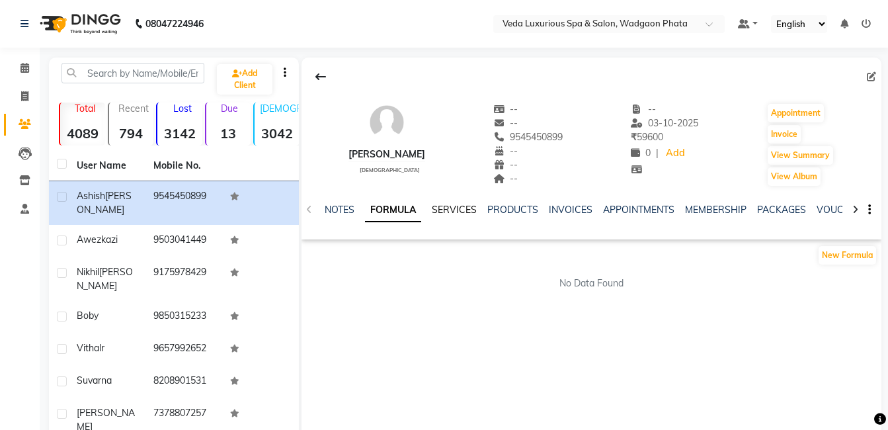
click at [451, 210] on link "SERVICES" at bounding box center [454, 210] width 45 height 12
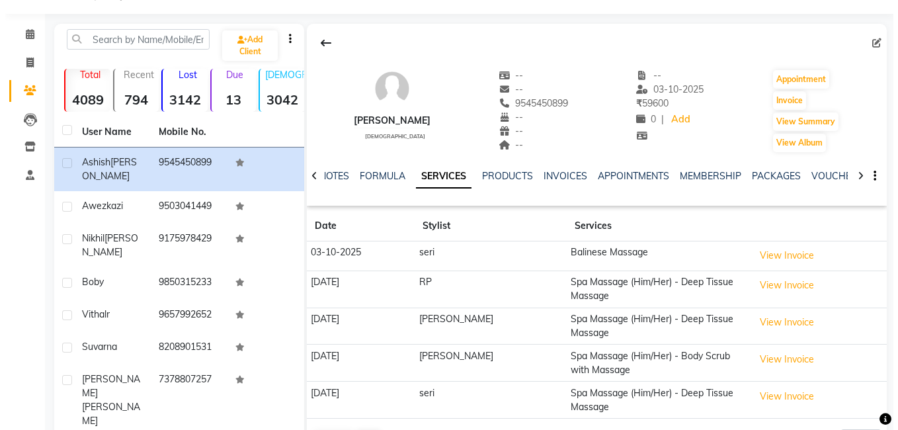
scroll to position [66, 0]
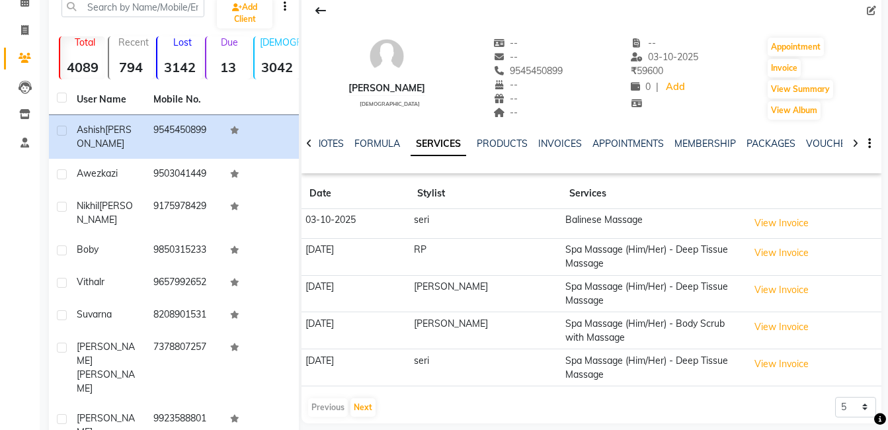
click at [310, 143] on icon at bounding box center [309, 143] width 6 height 9
click at [310, 143] on div "NOTES FORMULA SERVICES PRODUCTS INVOICES APPOINTMENTS MEMBERSHIP PACKAGES VOUCH…" at bounding box center [592, 144] width 580 height 46
click at [560, 142] on link "INVOICES" at bounding box center [571, 144] width 44 height 12
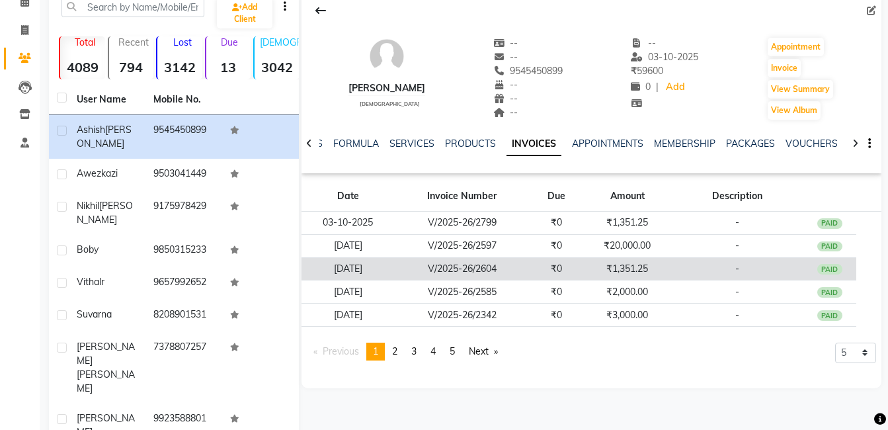
click at [489, 266] on td "V/2025-26/2604" at bounding box center [463, 268] width 136 height 23
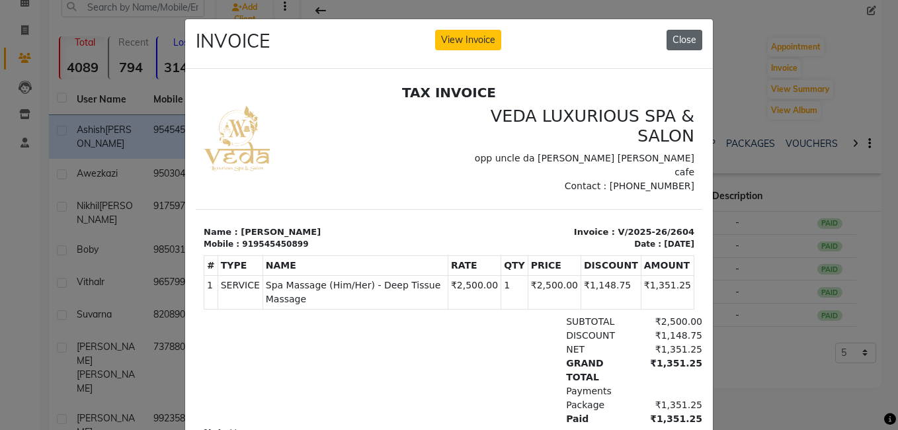
click at [673, 42] on button "Close" at bounding box center [685, 40] width 36 height 21
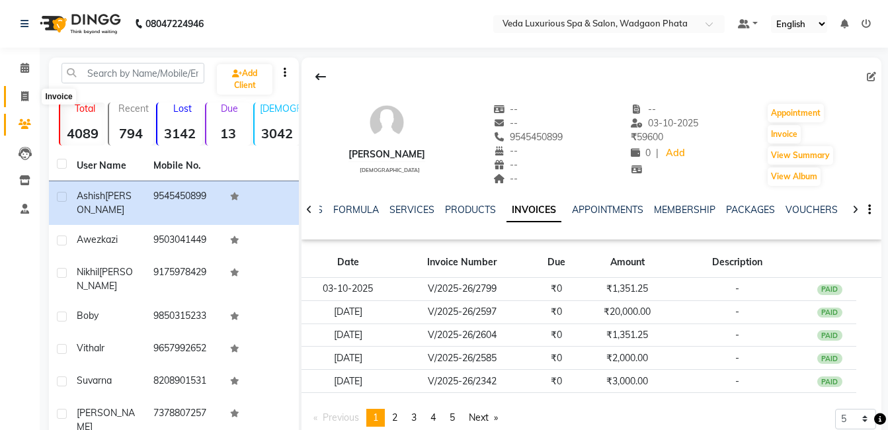
click at [26, 97] on icon at bounding box center [24, 96] width 7 height 10
select select "service"
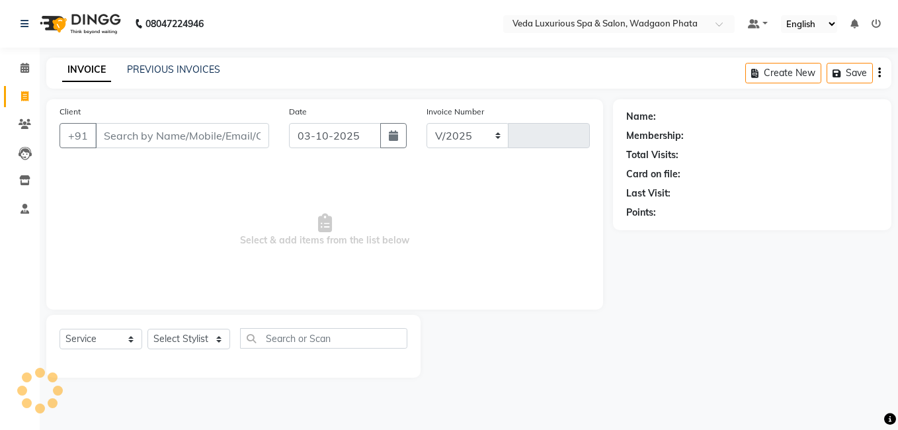
select select "4666"
type input "2800"
click at [180, 72] on link "PREVIOUS INVOICES" at bounding box center [173, 70] width 93 height 12
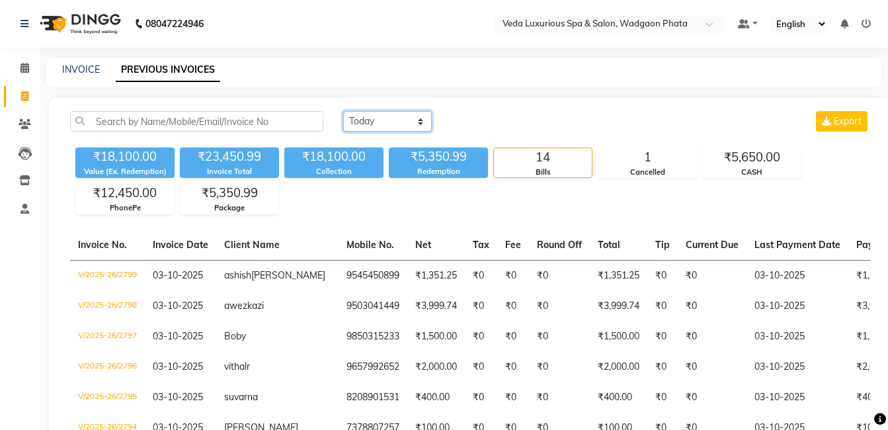
click at [390, 118] on select "Today Yesterday Custom Range" at bounding box center [387, 121] width 89 height 21
select select "range"
click at [343, 111] on select "Today Yesterday Custom Range" at bounding box center [387, 121] width 89 height 21
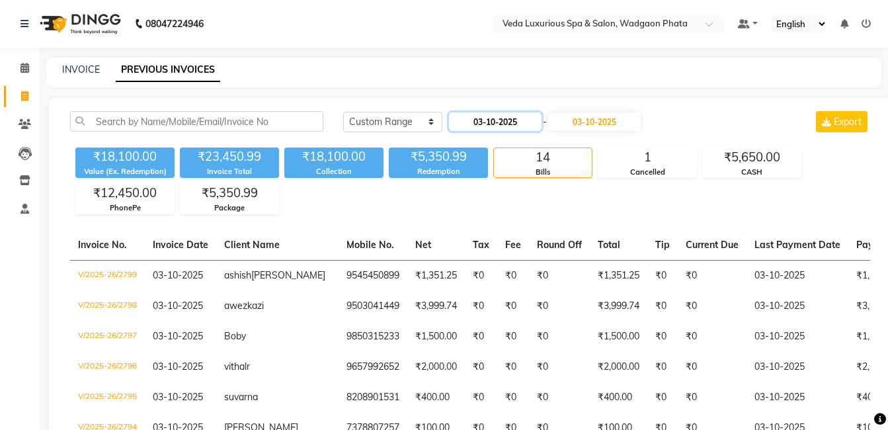
click at [501, 119] on input "03-10-2025" at bounding box center [495, 121] width 93 height 19
select select "10"
select select "2025"
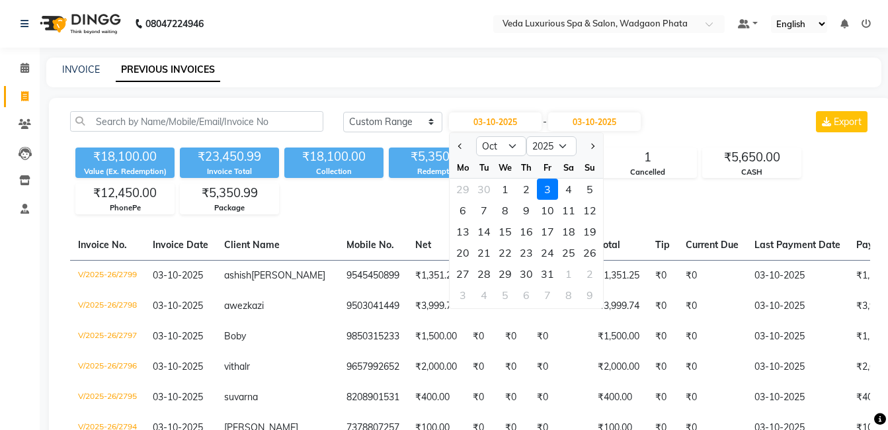
click at [454, 146] on div at bounding box center [463, 146] width 26 height 21
click at [458, 146] on span "Previous month" at bounding box center [460, 146] width 5 height 5
select select "9"
click at [503, 253] on div "24" at bounding box center [505, 252] width 21 height 21
type input "[DATE]"
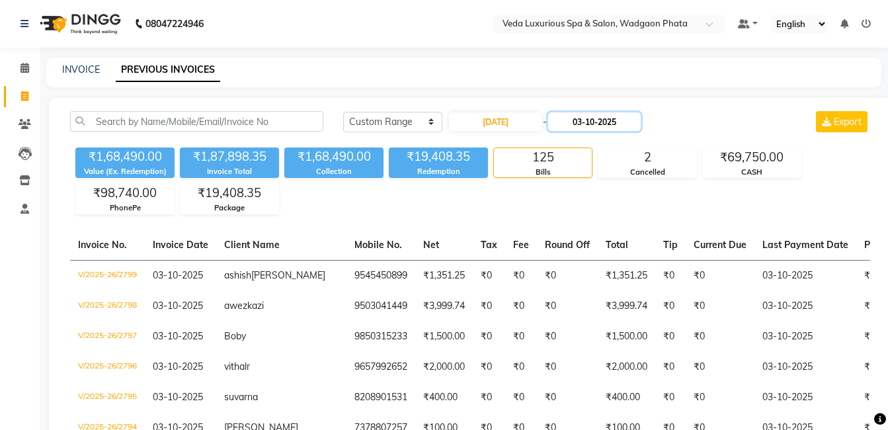
click at [603, 117] on input "03-10-2025" at bounding box center [594, 121] width 93 height 19
select select "10"
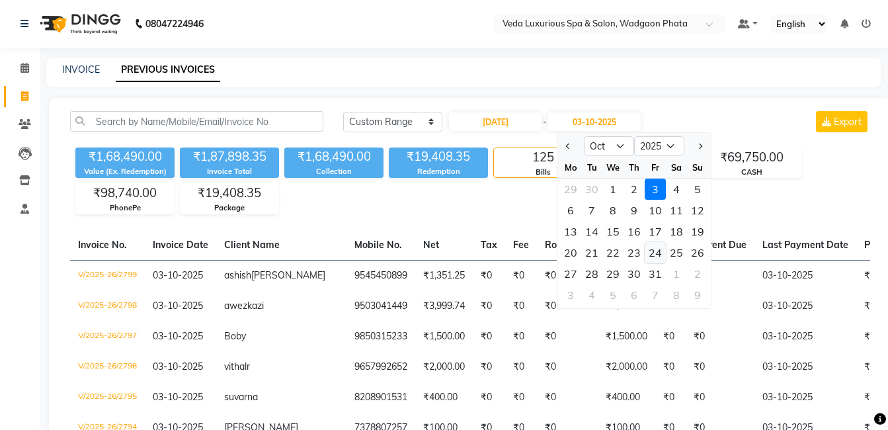
click at [653, 244] on div "24" at bounding box center [655, 252] width 21 height 21
type input "24-10-2025"
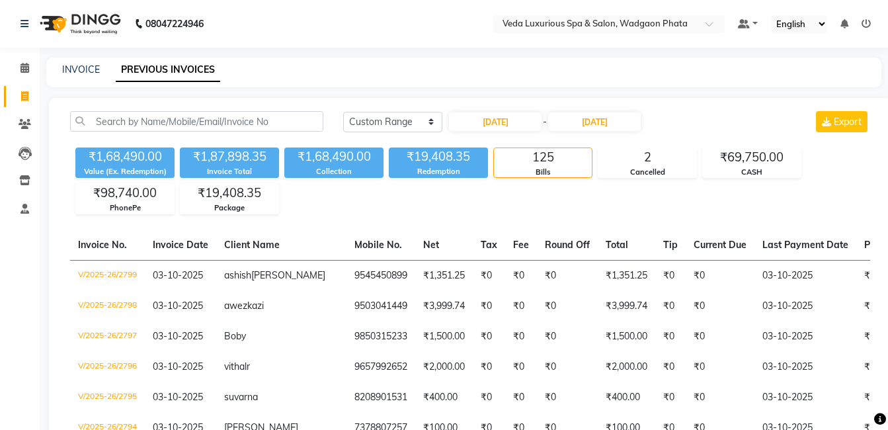
click at [791, 112] on div "Today Yesterday Custom Range 24-09-2025 - 24-10-2025 Export" at bounding box center [606, 121] width 527 height 21
click at [619, 122] on input "24-10-2025" at bounding box center [594, 121] width 93 height 19
select select "10"
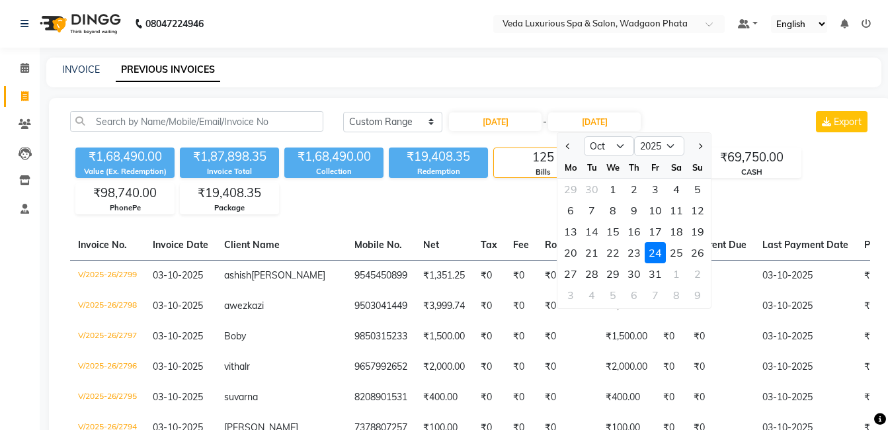
click at [652, 251] on div "24" at bounding box center [655, 252] width 21 height 21
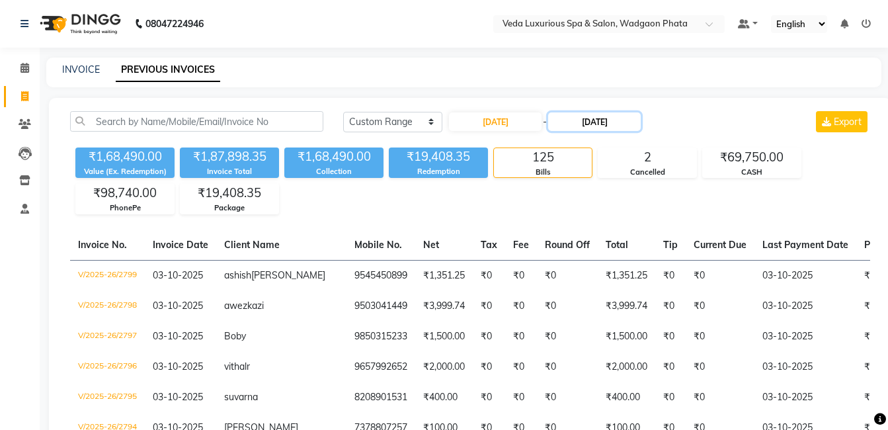
click at [600, 127] on input "24-10-2025" at bounding box center [594, 121] width 93 height 19
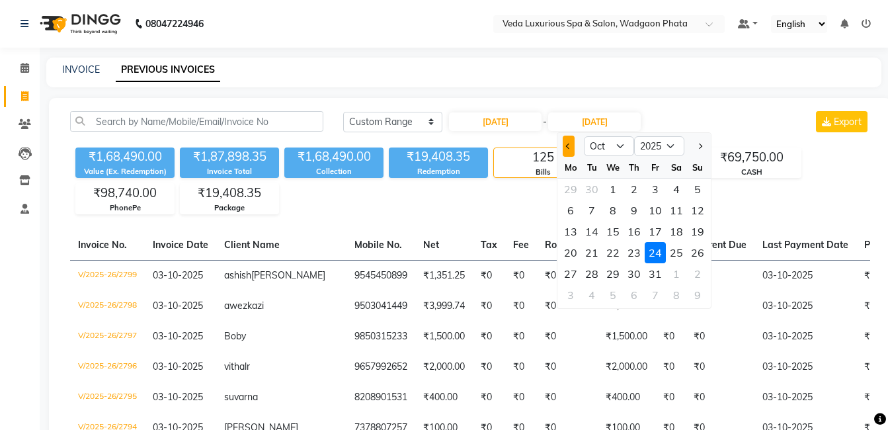
click at [568, 142] on button "Previous month" at bounding box center [568, 146] width 11 height 21
select select "9"
click at [621, 254] on div "24" at bounding box center [613, 252] width 21 height 21
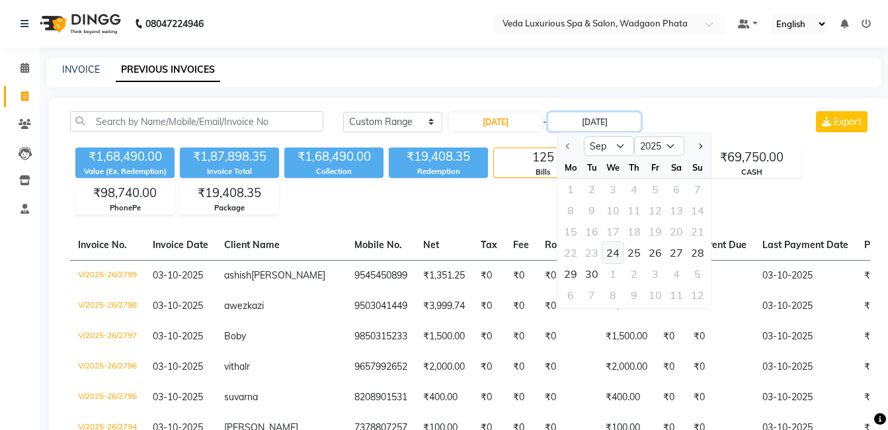
type input "[DATE]"
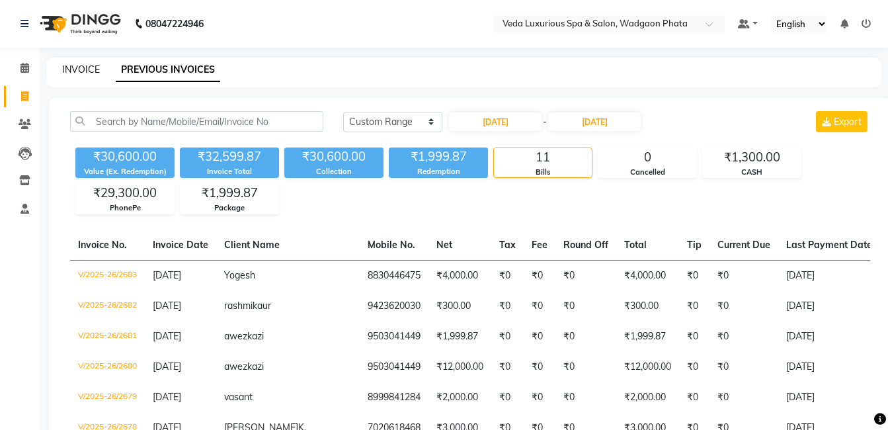
click at [77, 72] on link "INVOICE" at bounding box center [81, 70] width 38 height 12
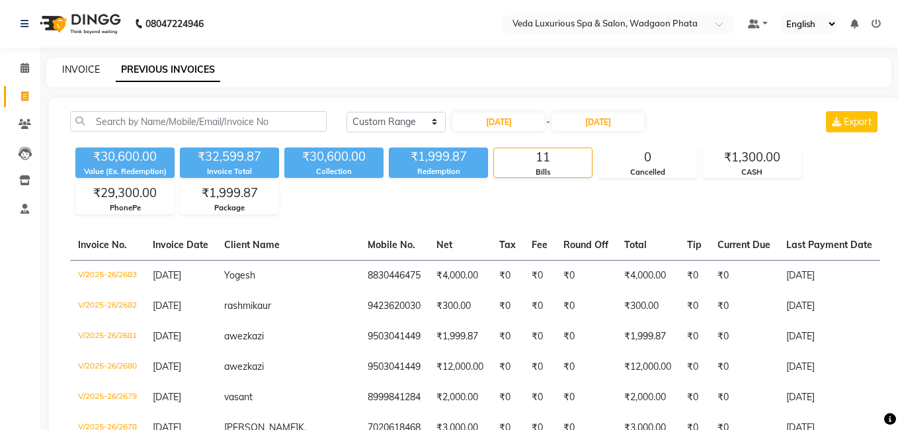
select select "service"
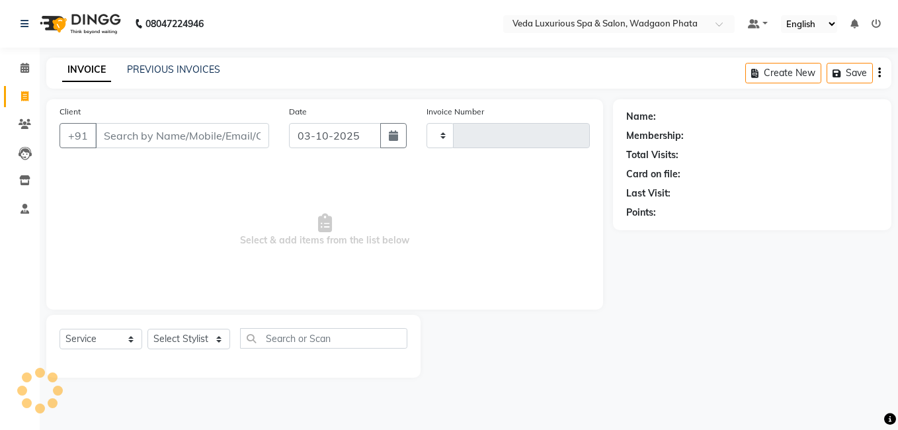
type input "2800"
select select "4666"
click at [390, 134] on icon "button" at bounding box center [393, 135] width 9 height 11
select select "10"
select select "2025"
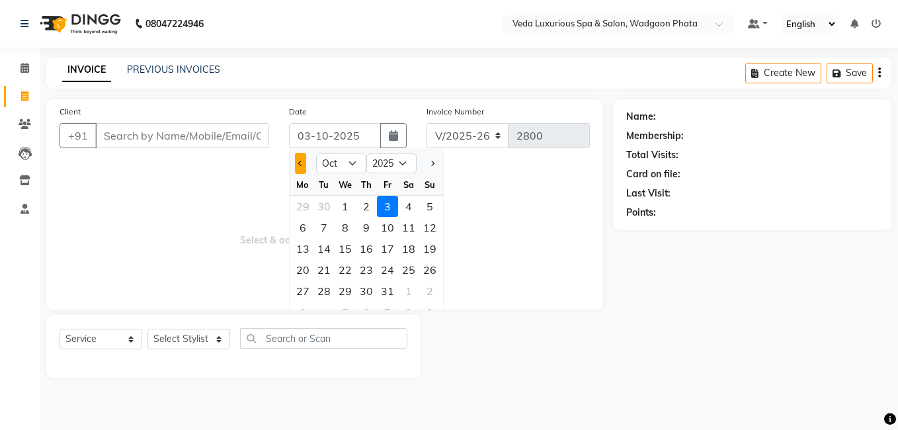
click at [299, 165] on button "Previous month" at bounding box center [300, 163] width 11 height 21
select select "9"
click at [347, 269] on div "24" at bounding box center [345, 269] width 21 height 21
type input "[DATE]"
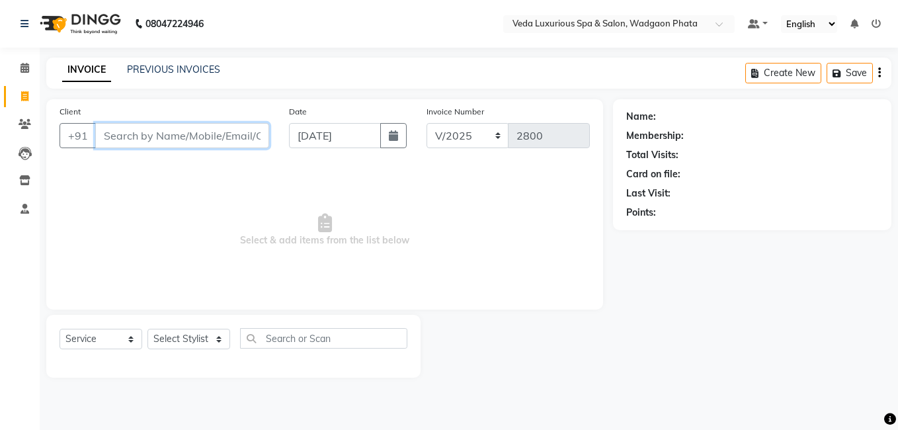
click at [117, 140] on input "Client" at bounding box center [182, 135] width 174 height 25
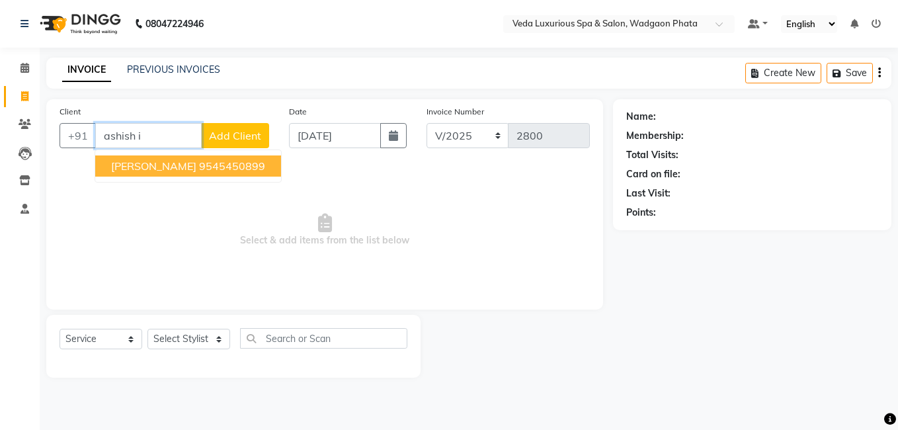
click at [179, 163] on span "[PERSON_NAME]" at bounding box center [153, 165] width 85 height 13
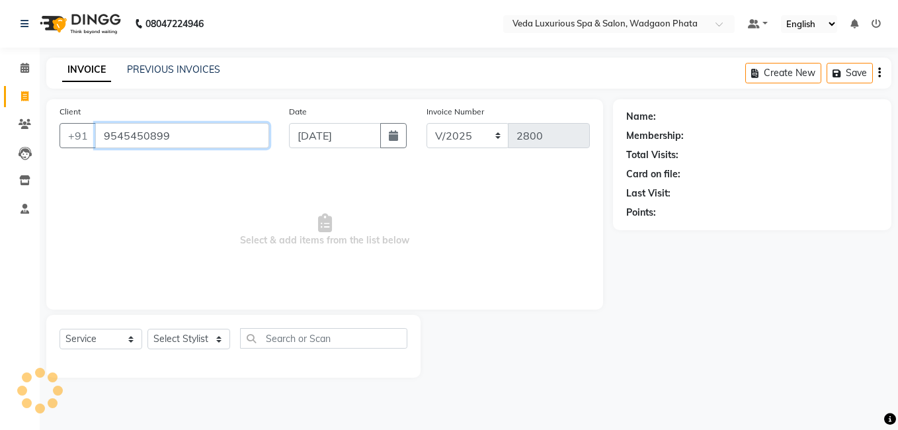
type input "9545450899"
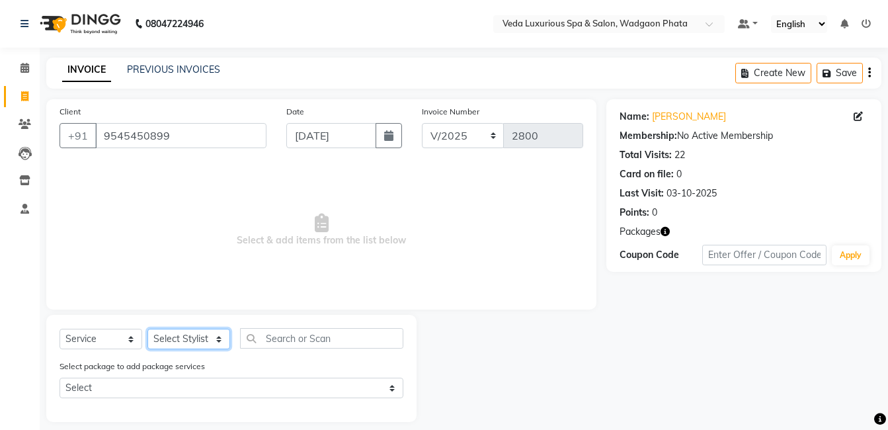
click at [169, 341] on select "Select Stylist Anjali Ankur GOLU Khushi kim lily Mahesh manu MOYA Natasha Nilam…" at bounding box center [189, 339] width 83 height 21
select select "70836"
click at [148, 329] on select "Select Stylist Anjali Ankur GOLU Khushi kim lily Mahesh manu MOYA Natasha Nilam…" at bounding box center [189, 339] width 83 height 21
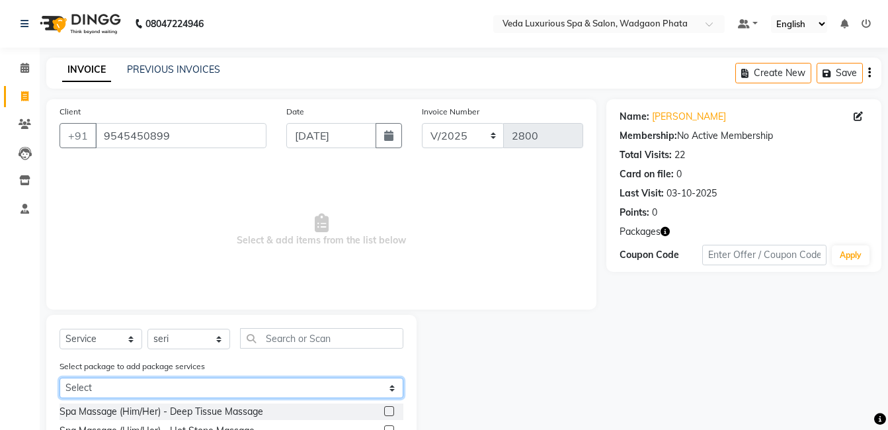
click at [145, 383] on select "Select 14 BODY SPA (12*60min) (2*90min)" at bounding box center [232, 388] width 344 height 21
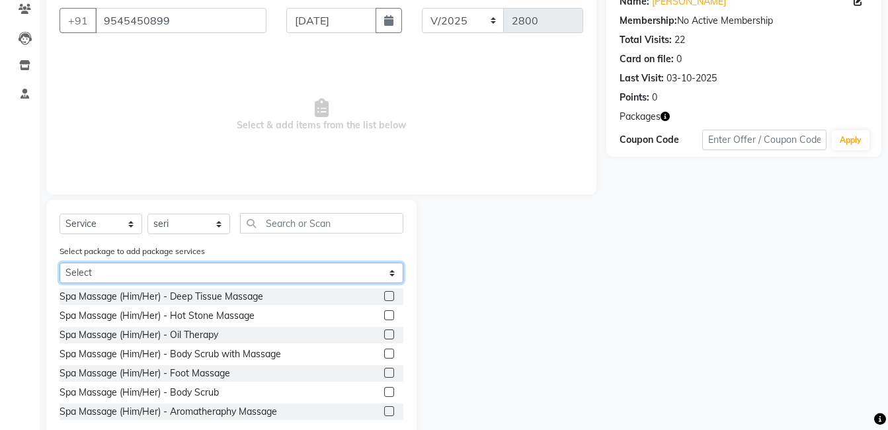
scroll to position [144, 0]
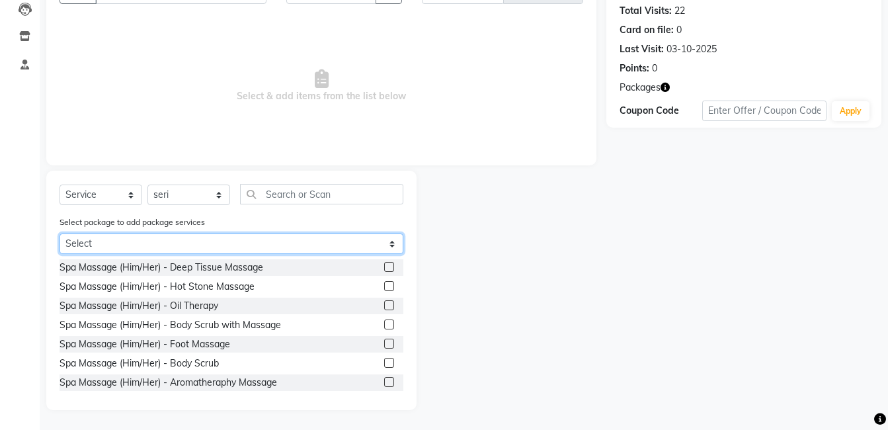
click at [127, 245] on select "Select 14 BODY SPA (12*60min) (2*90min)" at bounding box center [232, 244] width 344 height 21
select select "1: Object"
click at [60, 254] on select "Select 14 BODY SPA (12*60min) (2*90min)" at bounding box center [232, 244] width 344 height 21
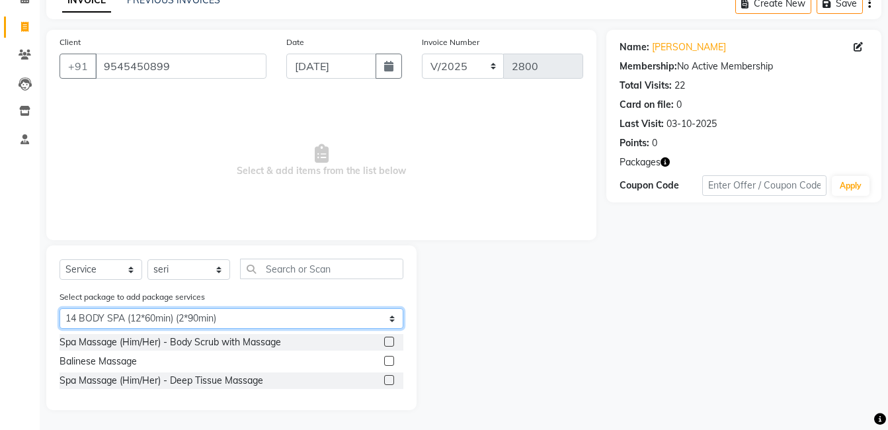
scroll to position [69, 0]
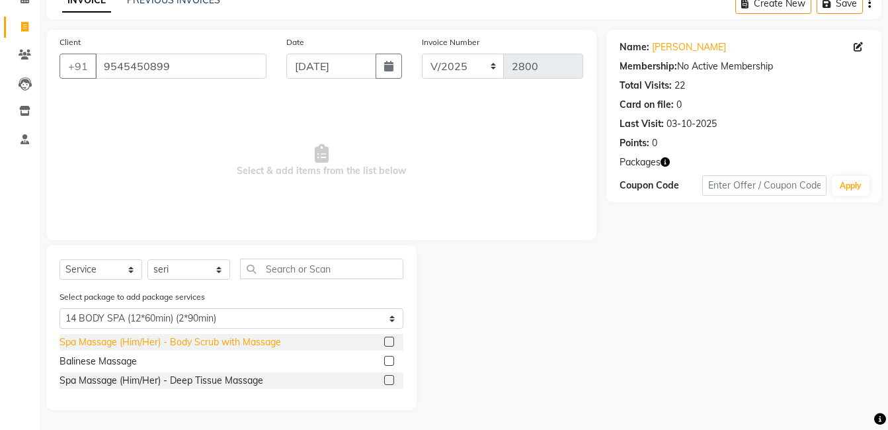
click at [224, 338] on div "Spa Massage (Him/Her) - Body Scrub with Massage" at bounding box center [171, 342] width 222 height 14
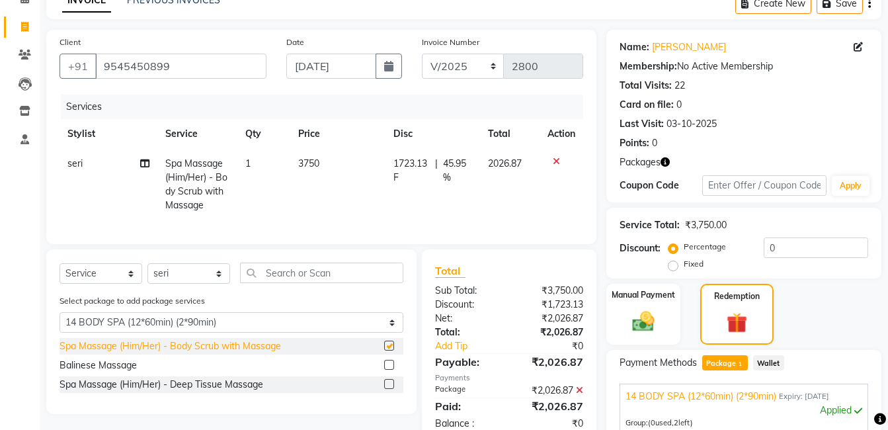
checkbox input "false"
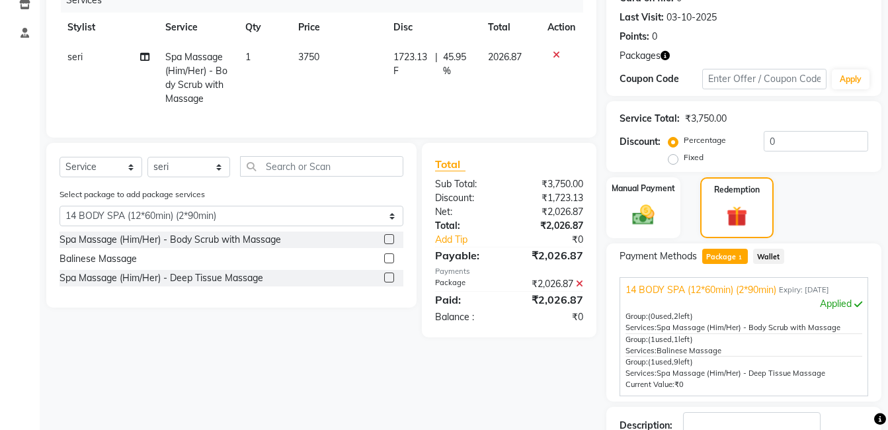
scroll to position [268, 0]
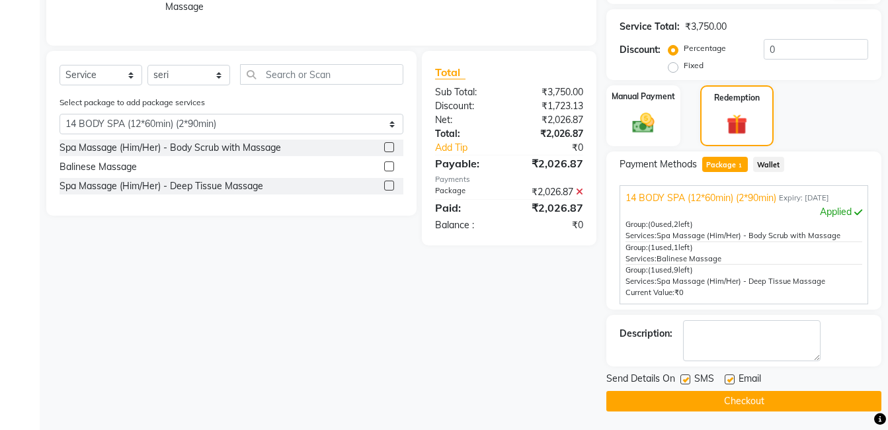
click at [706, 392] on button "Checkout" at bounding box center [744, 401] width 275 height 21
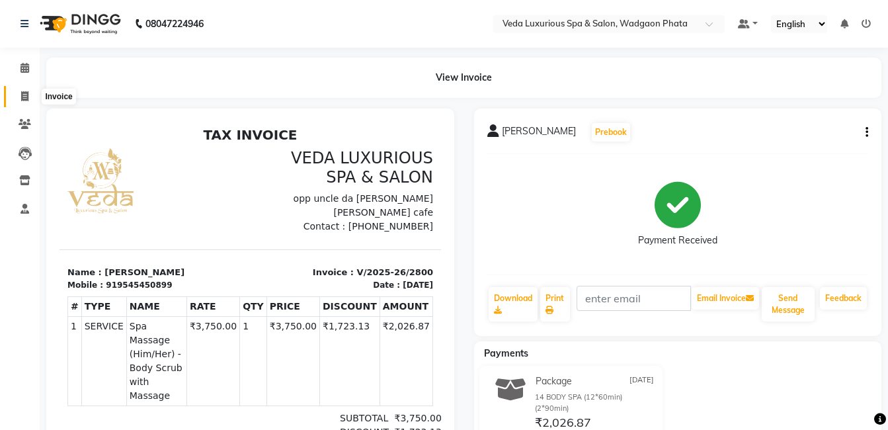
click at [23, 93] on icon at bounding box center [24, 96] width 7 height 10
select select "service"
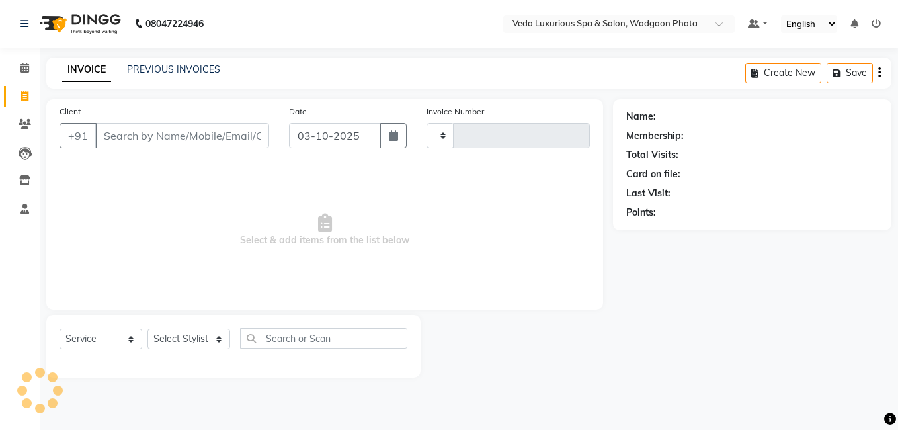
type input "2801"
select select "4666"
click at [191, 67] on link "PREVIOUS INVOICES" at bounding box center [173, 70] width 93 height 12
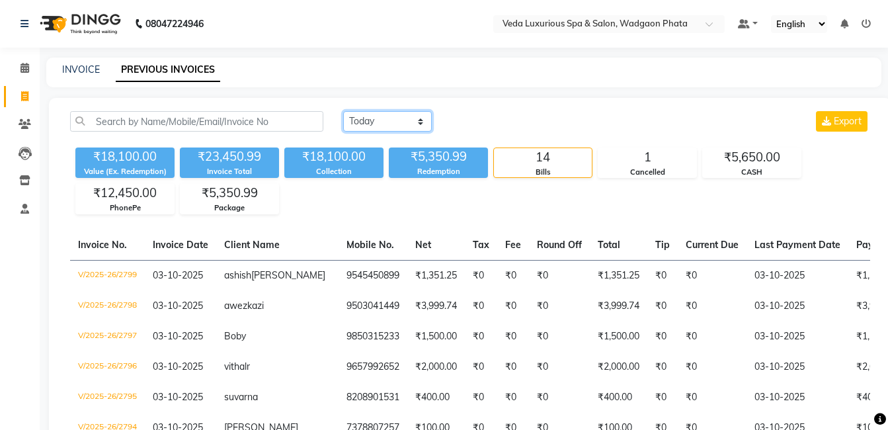
click at [384, 123] on select "Today Yesterday Custom Range" at bounding box center [387, 121] width 89 height 21
select select "range"
click at [343, 111] on select "Today Yesterday Custom Range" at bounding box center [387, 121] width 89 height 21
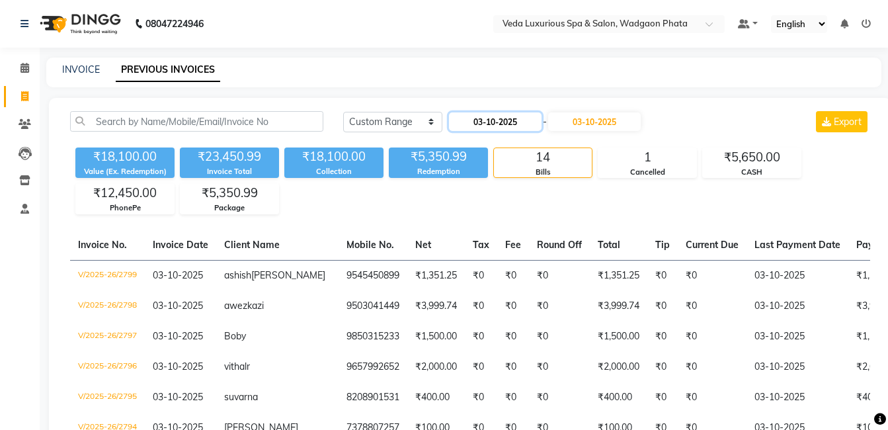
click at [498, 120] on input "03-10-2025" at bounding box center [495, 121] width 93 height 19
select select "10"
select select "2025"
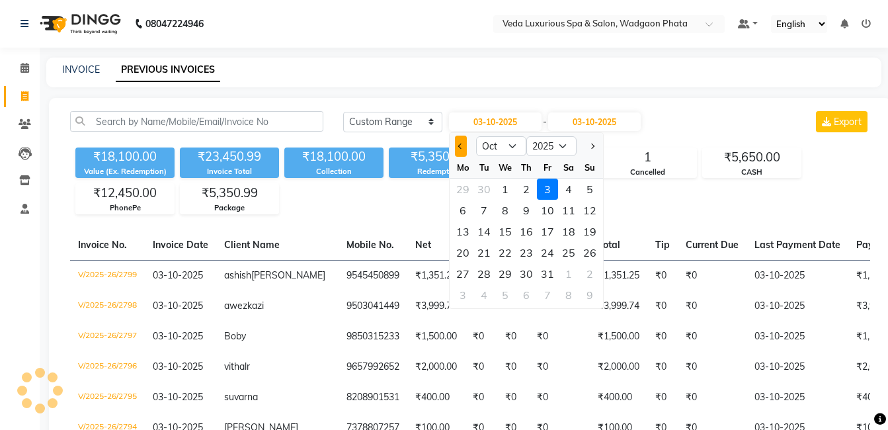
click at [464, 140] on button "Previous month" at bounding box center [460, 146] width 11 height 21
select select "9"
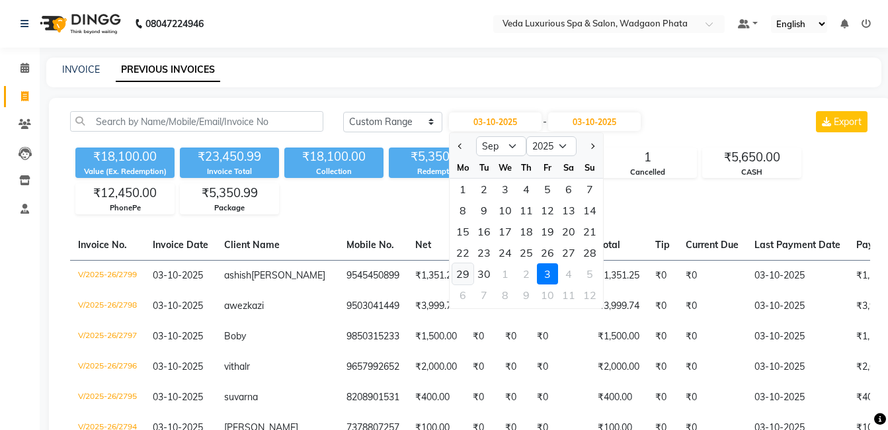
click at [465, 275] on div "29" at bounding box center [463, 273] width 21 height 21
type input "[DATE]"
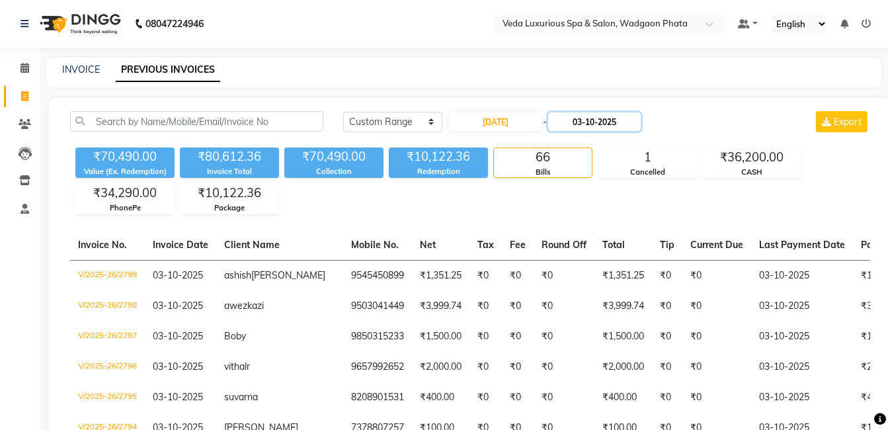
click at [607, 122] on input "03-10-2025" at bounding box center [594, 121] width 93 height 19
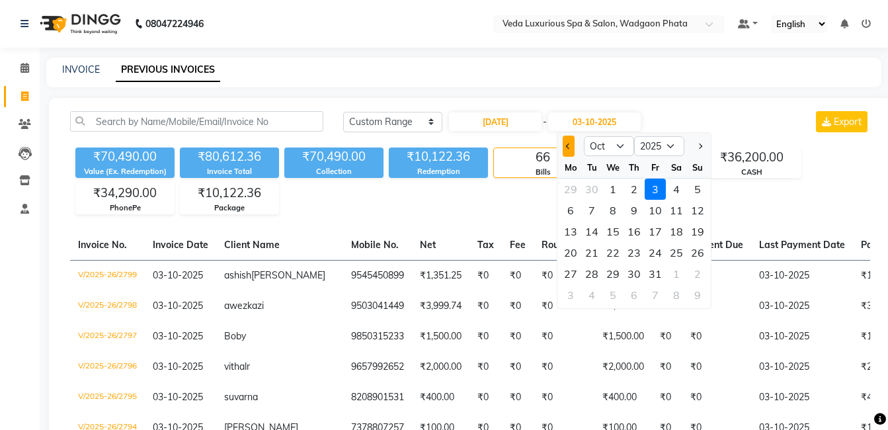
click at [574, 143] on button "Previous month" at bounding box center [568, 146] width 11 height 21
select select "9"
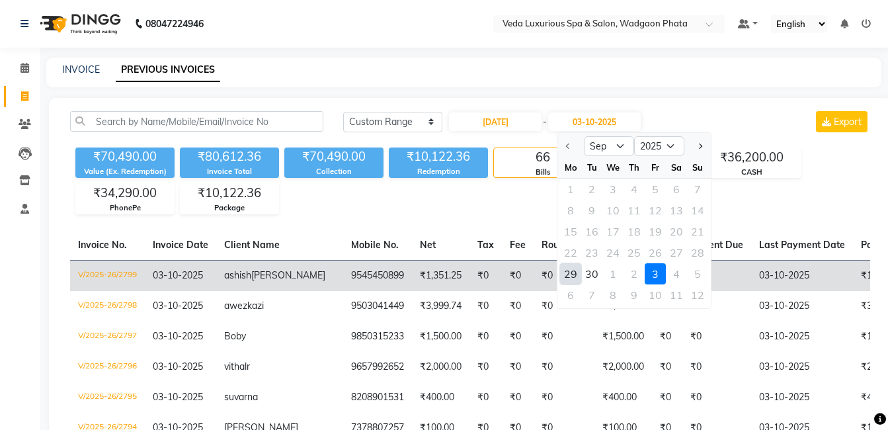
click at [576, 274] on div "29" at bounding box center [570, 273] width 21 height 21
type input "[DATE]"
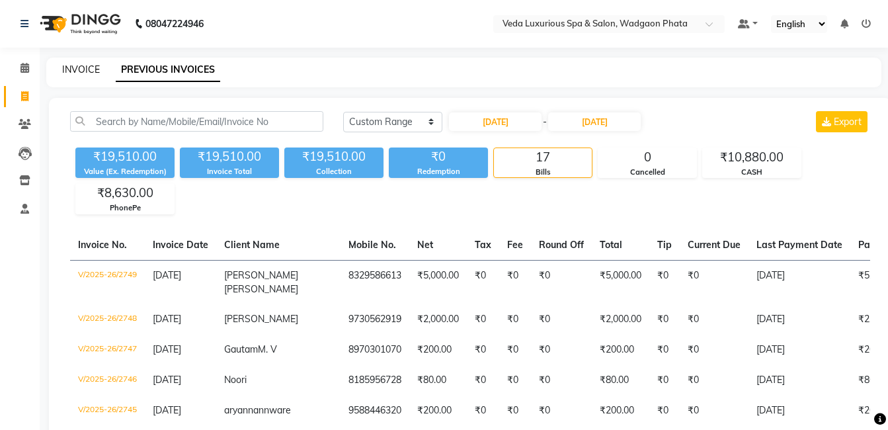
click at [89, 74] on link "INVOICE" at bounding box center [81, 70] width 38 height 12
select select "service"
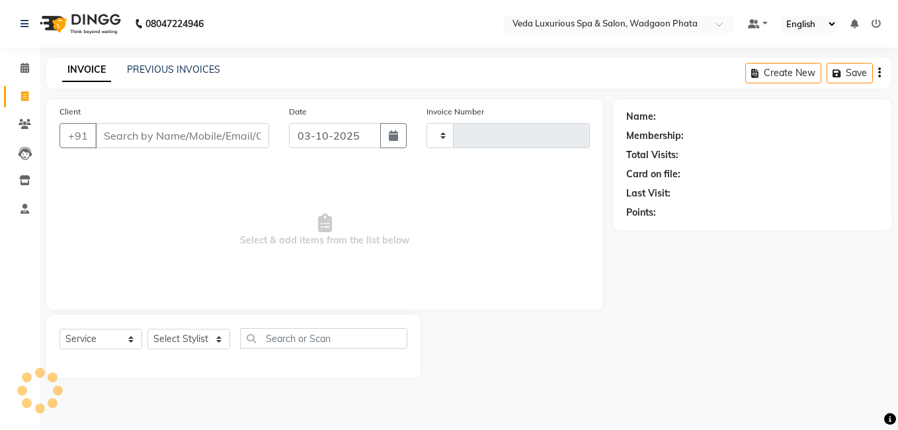
type input "2801"
select select "4666"
click at [394, 134] on icon "button" at bounding box center [393, 135] width 9 height 11
select select "10"
select select "2025"
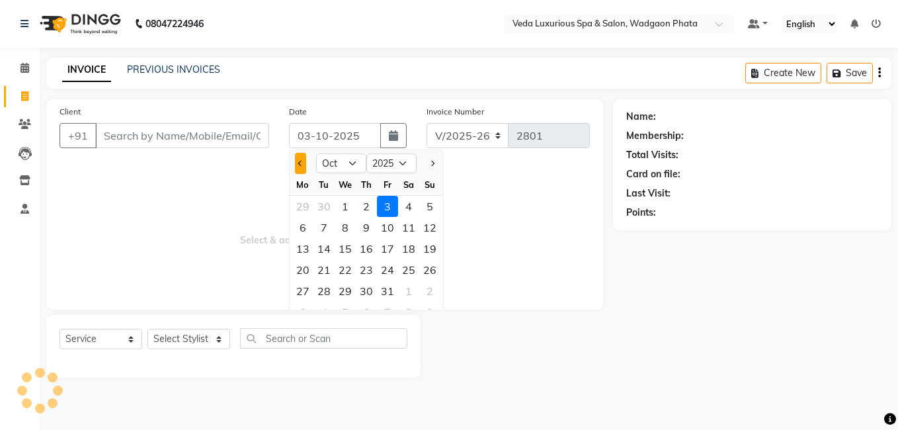
click at [298, 161] on button "Previous month" at bounding box center [300, 163] width 11 height 21
select select "9"
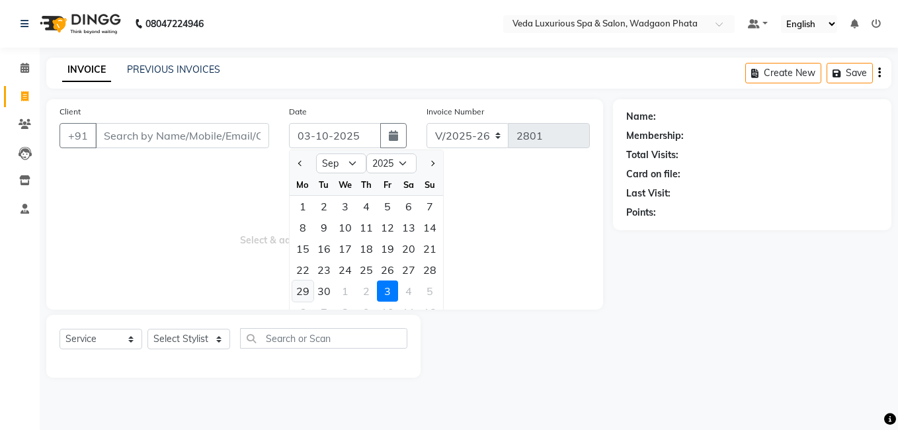
click at [300, 289] on div "29" at bounding box center [302, 291] width 21 height 21
type input "[DATE]"
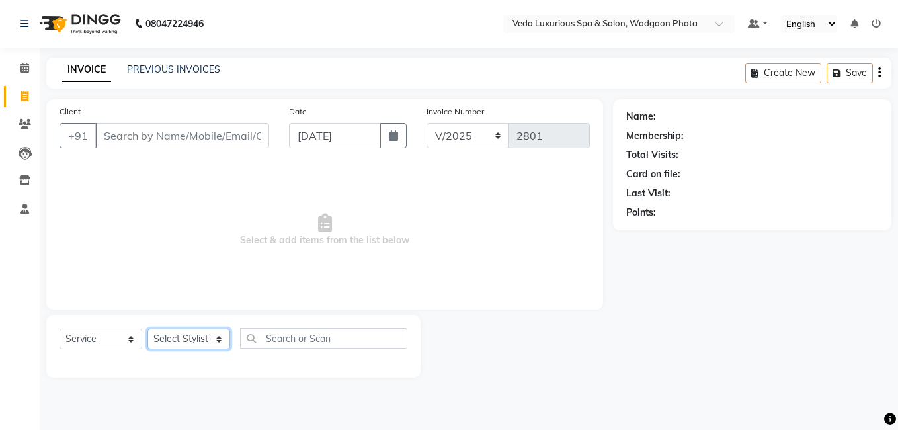
click at [179, 342] on select "Select Stylist Anjali Ankur GOLU Khushi kim lily Mahesh manu MOYA Natasha Nilam…" at bounding box center [189, 339] width 83 height 21
select select "70836"
click at [148, 329] on select "Select Stylist Anjali Ankur GOLU Khushi kim lily Mahesh manu MOYA Natasha Nilam…" at bounding box center [189, 339] width 83 height 21
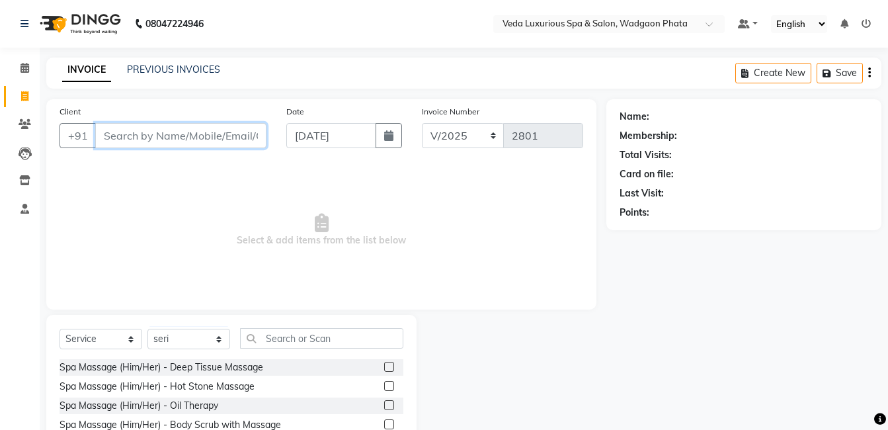
click at [185, 136] on input "Client" at bounding box center [180, 135] width 171 height 25
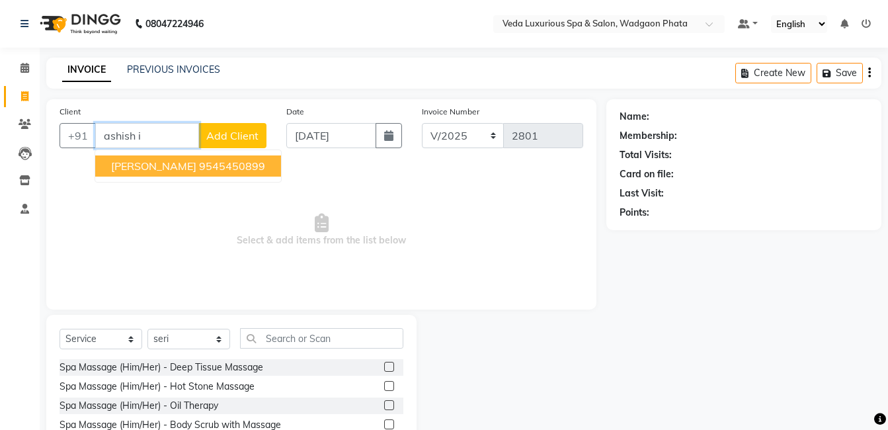
click at [181, 174] on button "ashish ikhankar 9545450899" at bounding box center [188, 165] width 186 height 21
type input "9545450899"
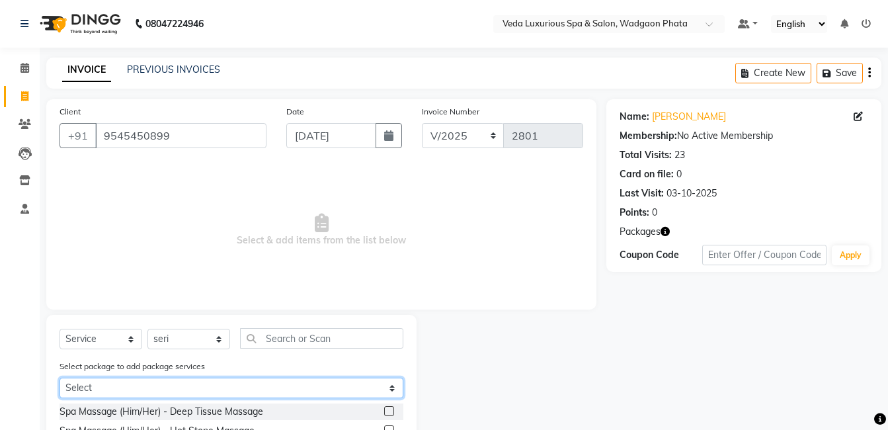
click at [146, 382] on select "Select 14 BODY SPA (12*60min) (2*90min)" at bounding box center [232, 388] width 344 height 21
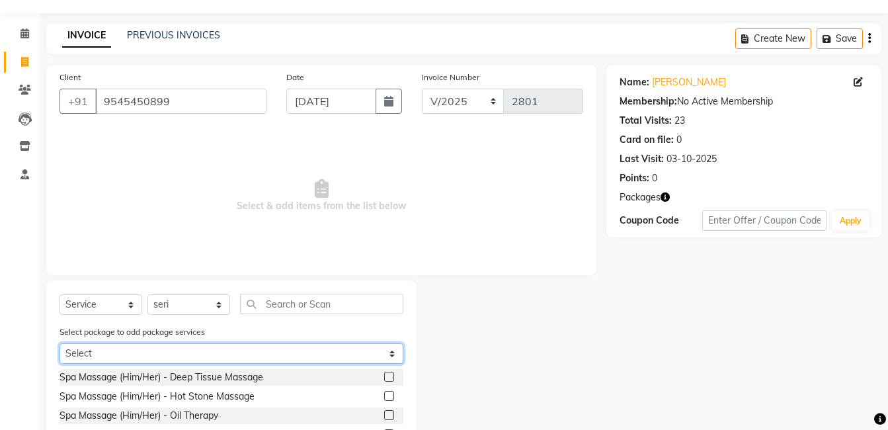
scroll to position [66, 0]
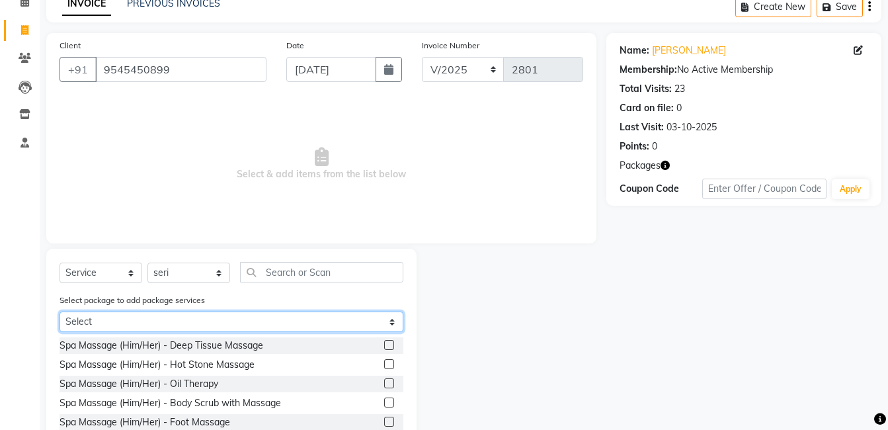
click at [165, 321] on select "Select 14 BODY SPA (12*60min) (2*90min)" at bounding box center [232, 322] width 344 height 21
select select "1: Object"
click at [60, 312] on select "Select 14 BODY SPA (12*60min) (2*90min)" at bounding box center [232, 322] width 344 height 21
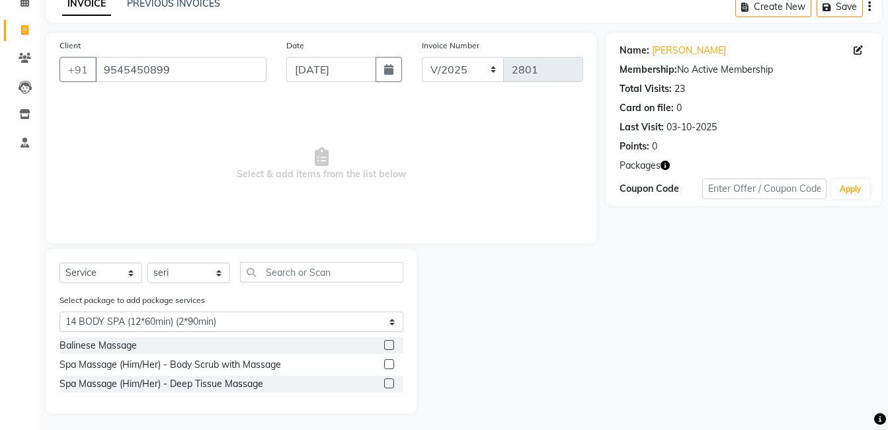
click at [272, 362] on div "Spa Massage (Him/Her) - Body Scrub with Massage" at bounding box center [171, 365] width 222 height 14
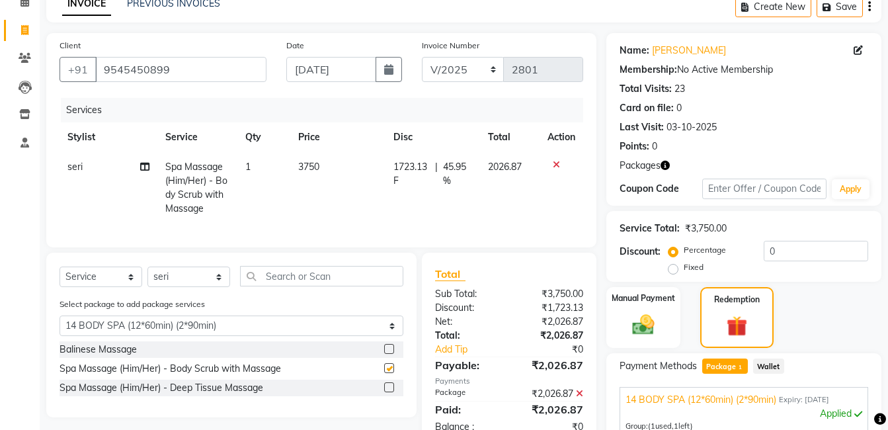
checkbox input "false"
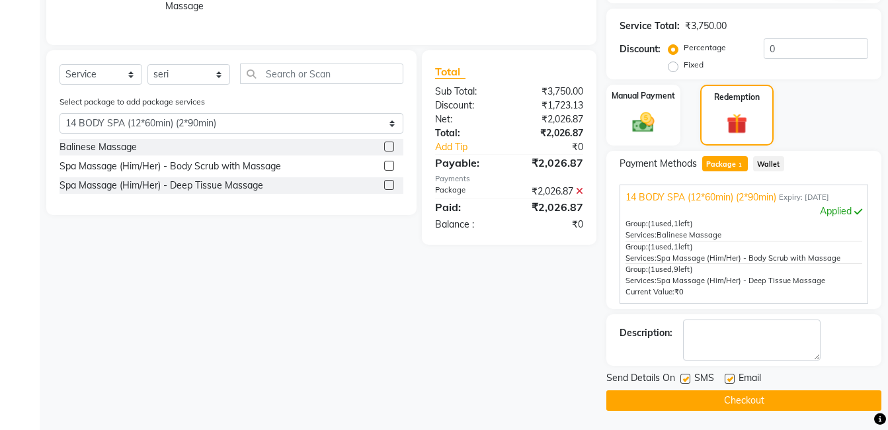
scroll to position [269, 0]
click at [718, 398] on button "Checkout" at bounding box center [744, 400] width 275 height 21
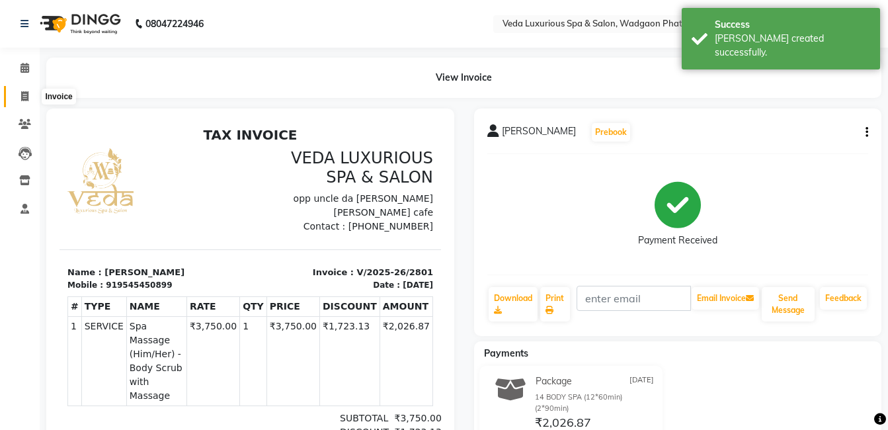
click at [22, 96] on icon at bounding box center [24, 96] width 7 height 10
select select "service"
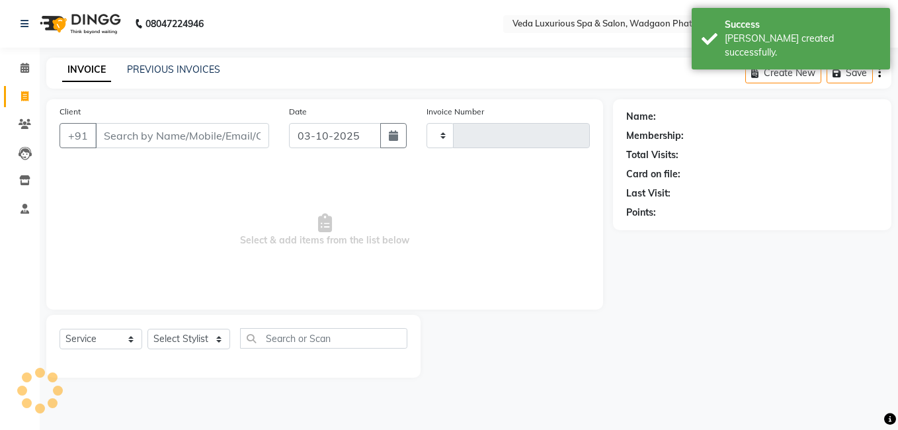
type input "2802"
select select "4666"
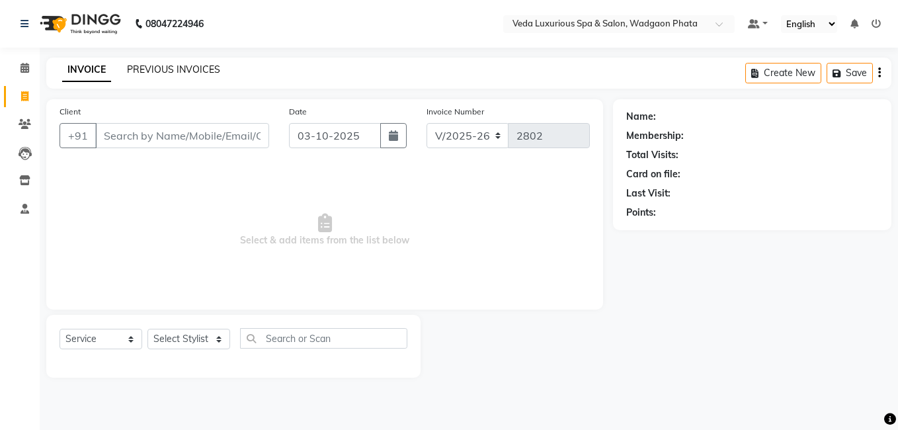
click at [153, 66] on link "PREVIOUS INVOICES" at bounding box center [173, 70] width 93 height 12
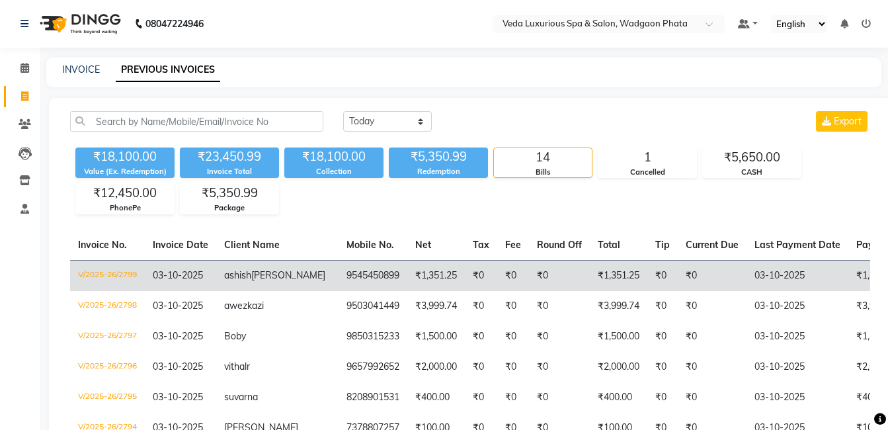
click at [339, 284] on td "9545450899" at bounding box center [373, 275] width 69 height 31
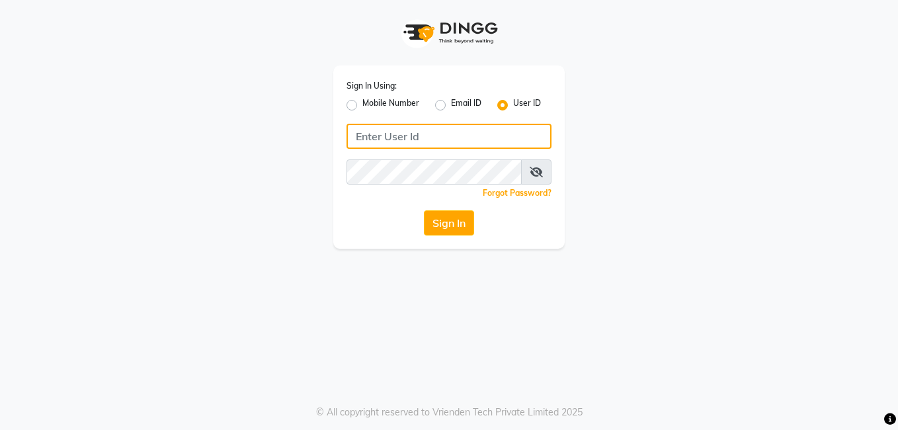
type input "7972130492"
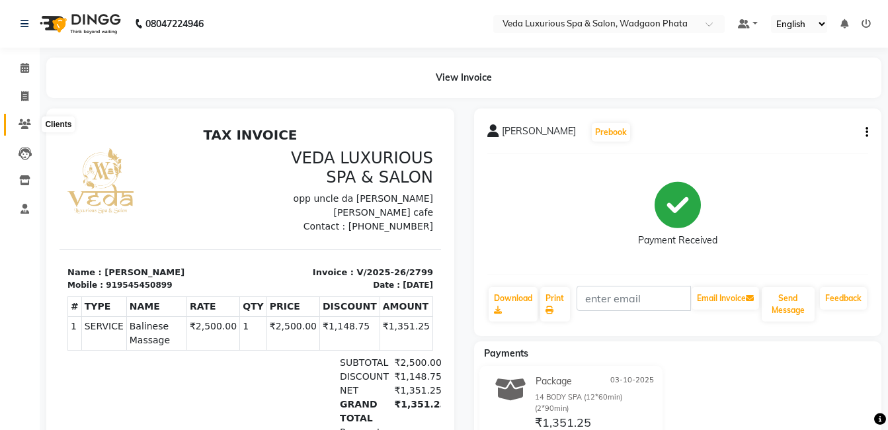
click at [28, 121] on icon at bounding box center [25, 124] width 13 height 10
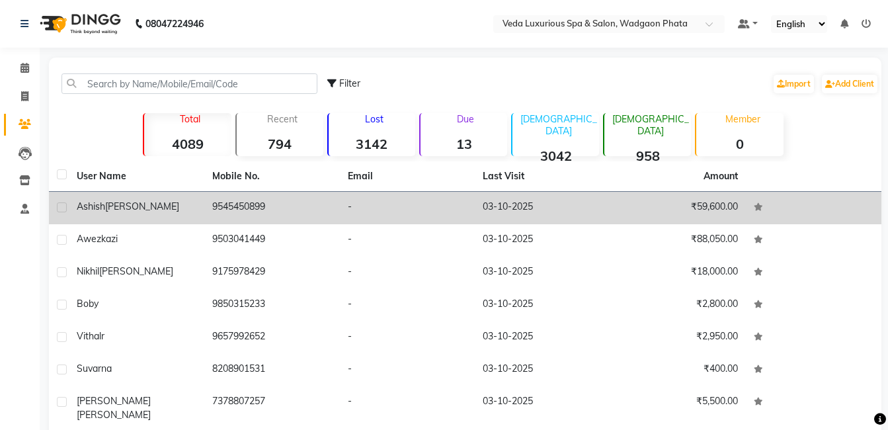
click at [138, 209] on span "[PERSON_NAME]" at bounding box center [142, 206] width 74 height 12
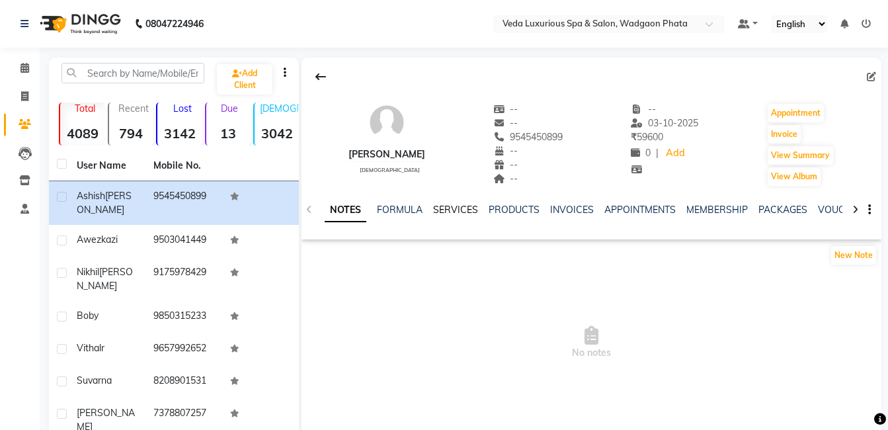
click at [450, 208] on link "SERVICES" at bounding box center [455, 210] width 45 height 12
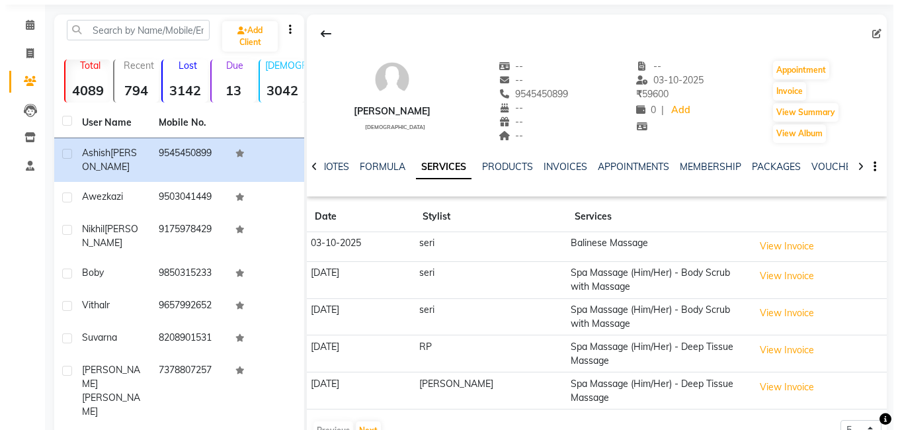
scroll to position [66, 0]
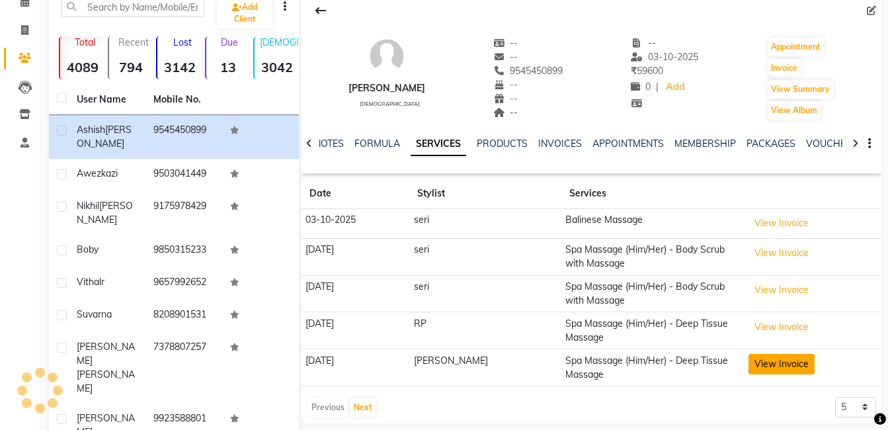
click at [760, 361] on button "View Invoice" at bounding box center [782, 364] width 66 height 21
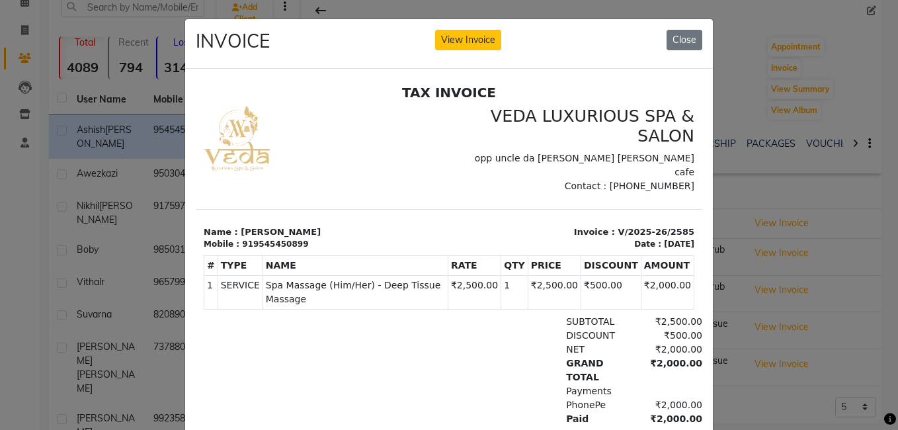
scroll to position [0, 0]
click at [678, 35] on button "Close" at bounding box center [685, 40] width 36 height 21
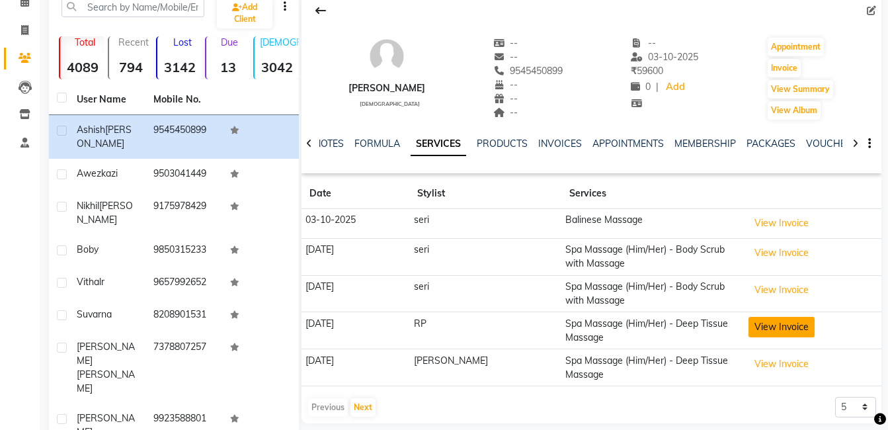
click at [761, 324] on button "View Invoice" at bounding box center [782, 327] width 66 height 21
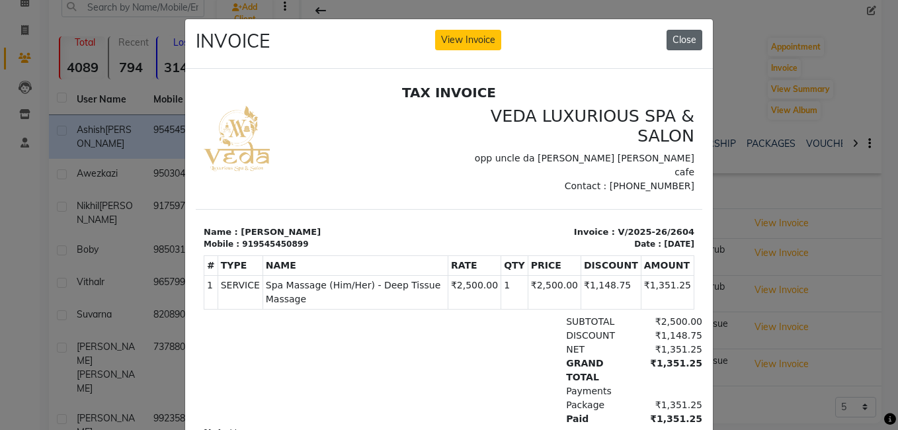
click at [681, 34] on button "Close" at bounding box center [685, 40] width 36 height 21
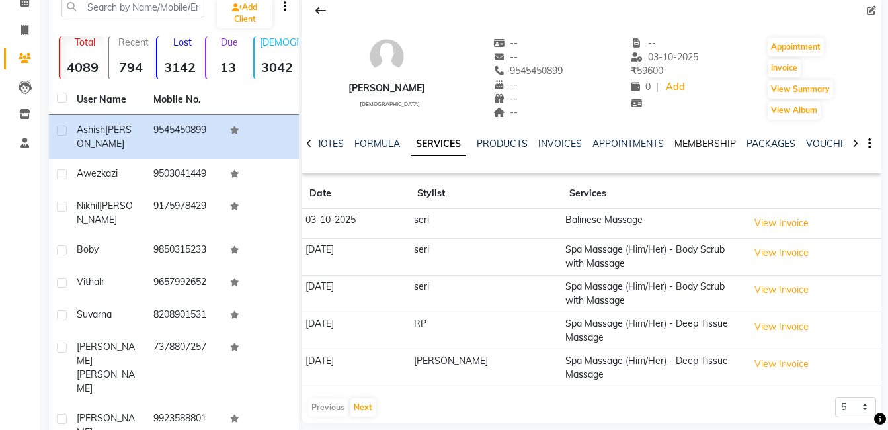
click at [691, 144] on link "MEMBERSHIP" at bounding box center [706, 144] width 62 height 12
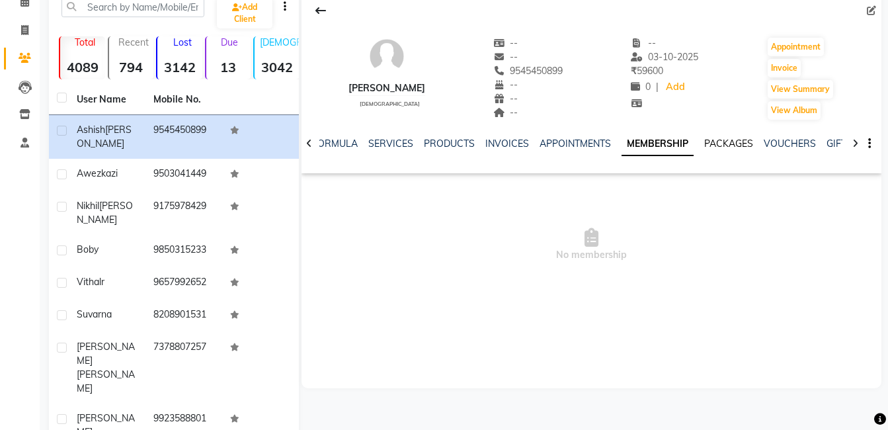
click at [724, 146] on link "PACKAGES" at bounding box center [729, 144] width 49 height 12
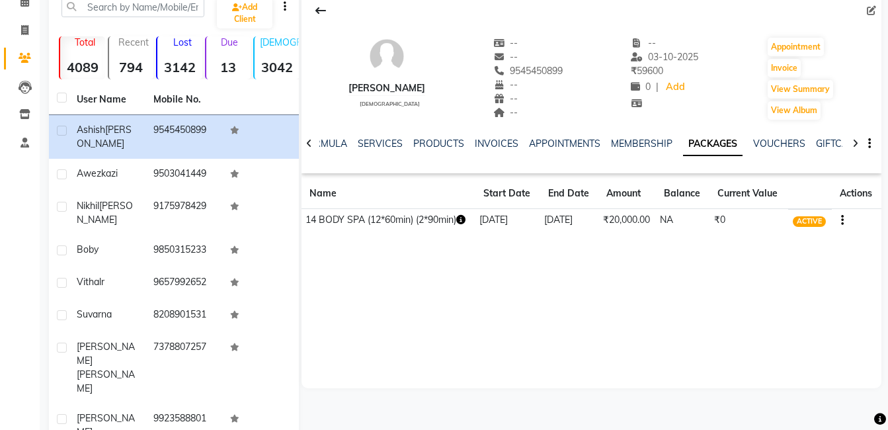
click at [840, 218] on button "button" at bounding box center [840, 220] width 8 height 14
click at [789, 202] on div "Redemption History" at bounding box center [779, 203] width 87 height 17
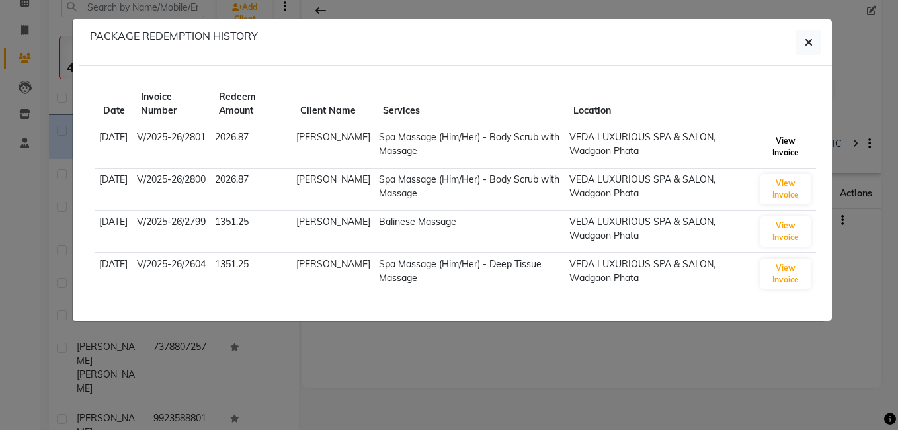
click at [791, 145] on button "View Invoice" at bounding box center [786, 147] width 50 height 30
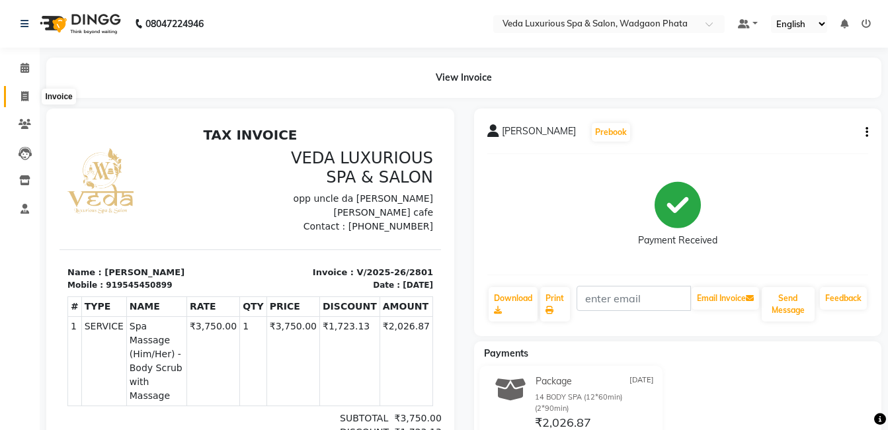
click at [26, 96] on icon at bounding box center [24, 96] width 7 height 10
select select "service"
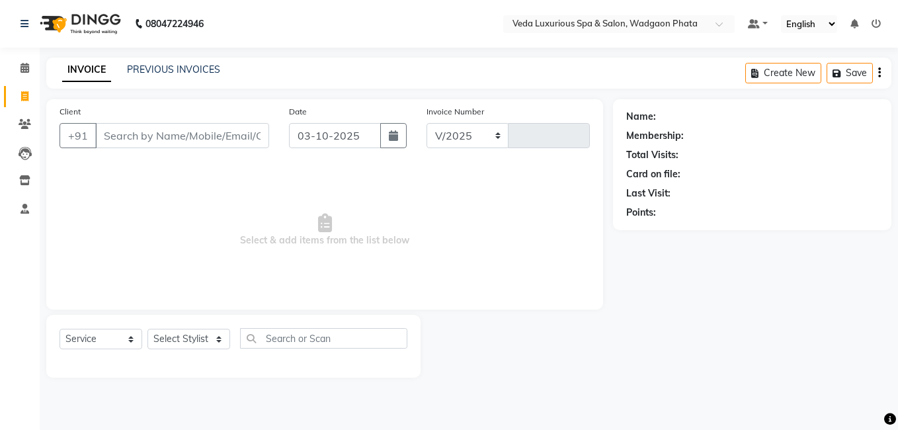
select select "4666"
type input "2802"
click at [26, 117] on span at bounding box center [24, 124] width 23 height 15
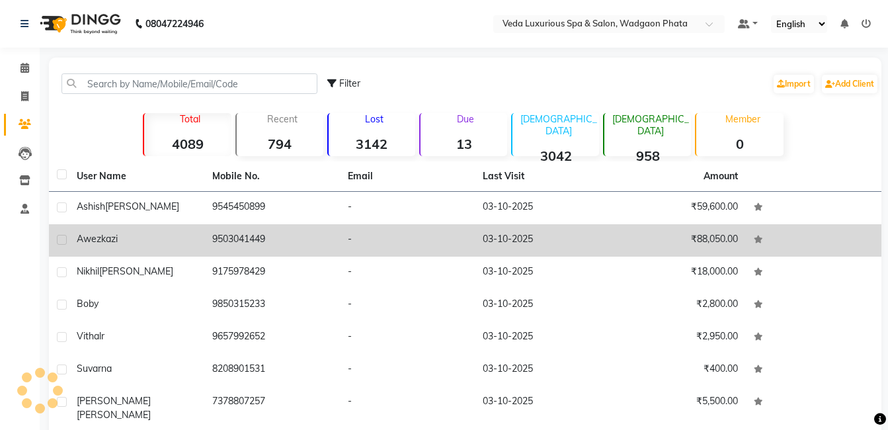
click at [153, 232] on td "[PERSON_NAME]" at bounding box center [137, 240] width 136 height 32
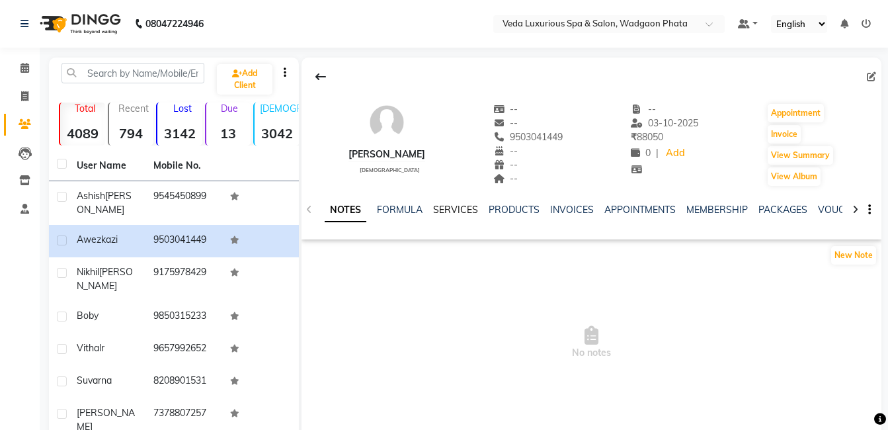
click at [465, 212] on link "SERVICES" at bounding box center [455, 210] width 45 height 12
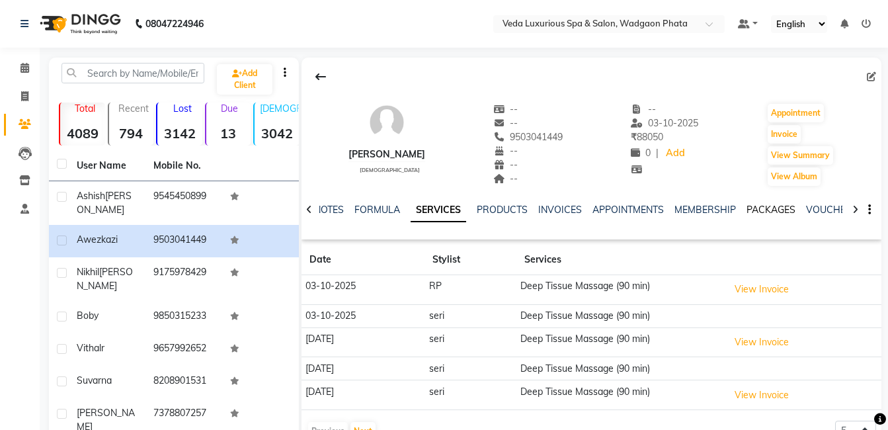
click at [768, 205] on link "PACKAGES" at bounding box center [771, 210] width 49 height 12
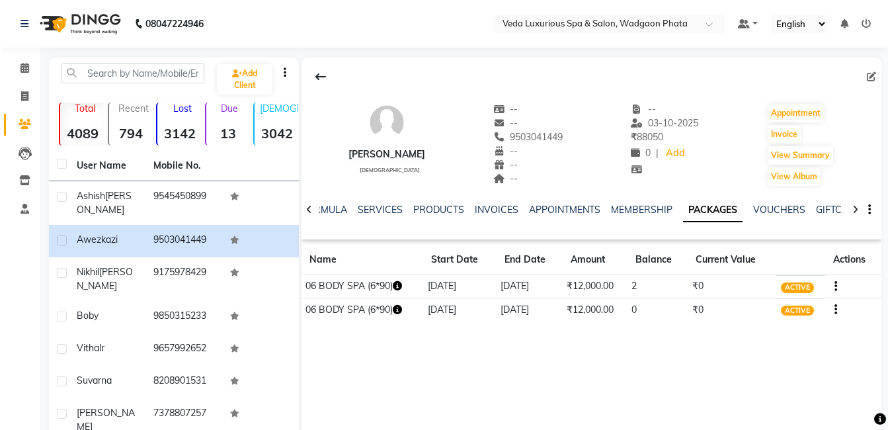
click at [397, 287] on icon "button" at bounding box center [397, 285] width 9 height 9
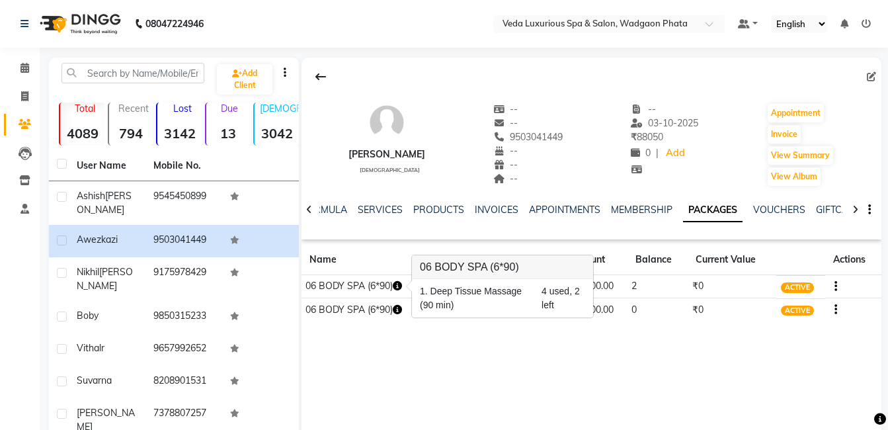
click at [837, 286] on icon "button" at bounding box center [836, 286] width 3 height 1
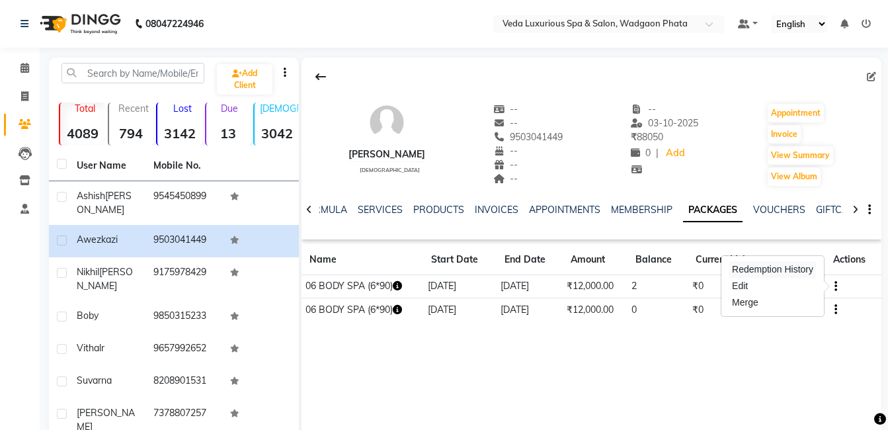
click at [783, 272] on div "Redemption History" at bounding box center [773, 269] width 87 height 17
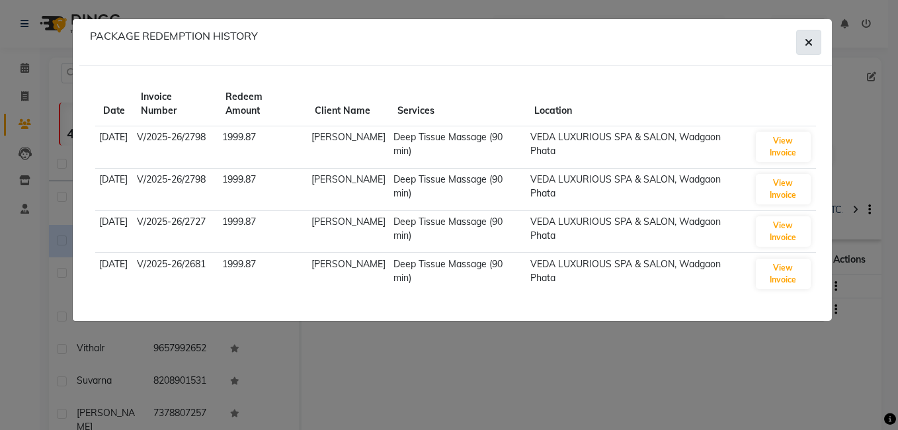
click at [808, 43] on icon "button" at bounding box center [809, 42] width 8 height 11
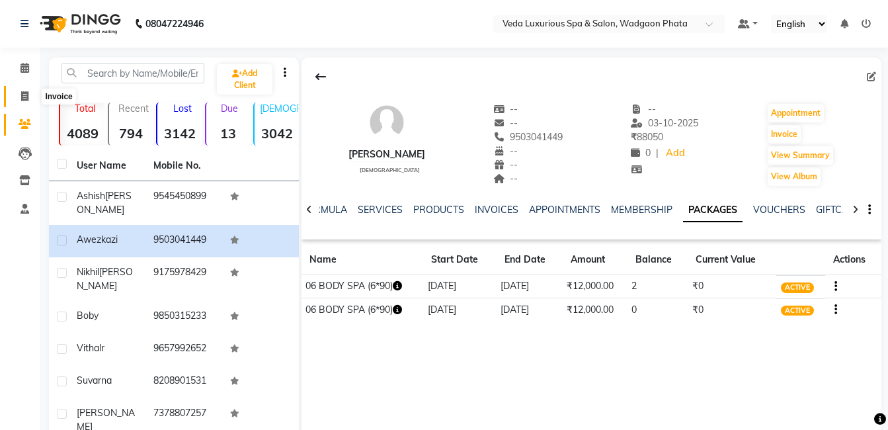
click at [28, 97] on icon at bounding box center [24, 96] width 7 height 10
select select "service"
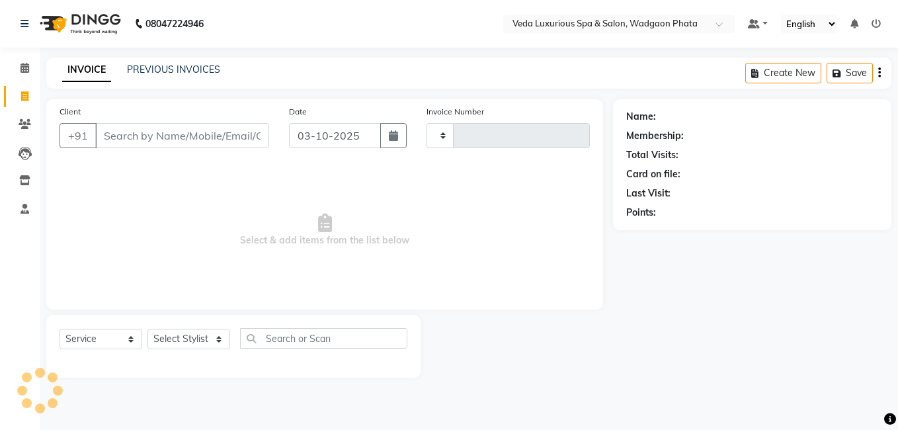
type input "2802"
select select "4666"
click at [190, 77] on div "INVOICE PREVIOUS INVOICES" at bounding box center [141, 70] width 190 height 15
click at [190, 67] on link "PREVIOUS INVOICES" at bounding box center [173, 70] width 93 height 12
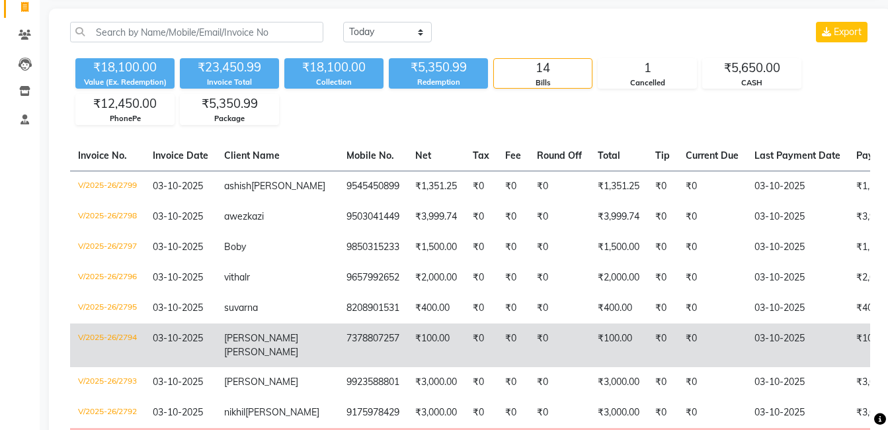
scroll to position [25, 0]
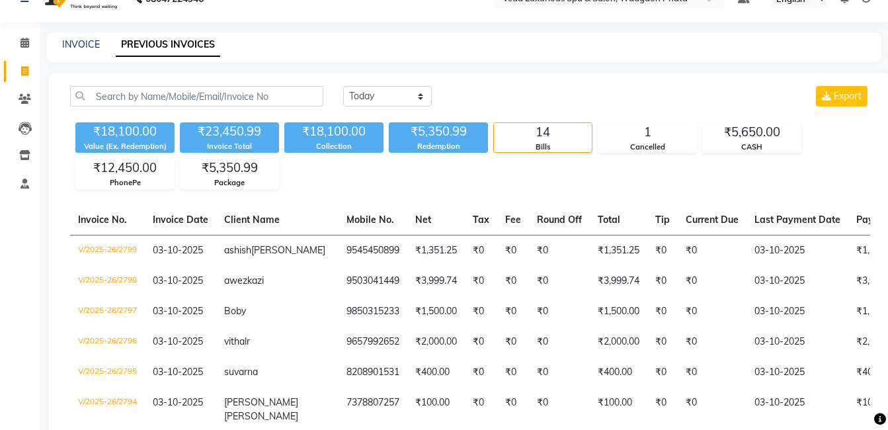
drag, startPoint x: 478, startPoint y: 124, endPoint x: 898, endPoint y: 386, distance: 494.9
click at [636, 202] on div "Today Yesterday Custom Range Export ₹18,100.00 Value (Ex. Redemption) ₹23,450.9…" at bounding box center [470, 422] width 843 height 698
click at [726, 99] on div "Today Yesterday Custom Range Export" at bounding box center [606, 96] width 527 height 21
click at [30, 99] on icon at bounding box center [25, 99] width 13 height 10
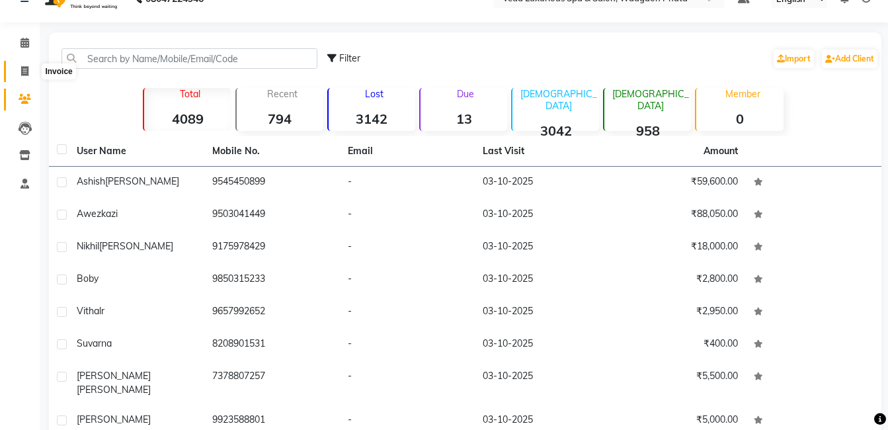
click at [22, 71] on icon at bounding box center [24, 71] width 7 height 10
select select "service"
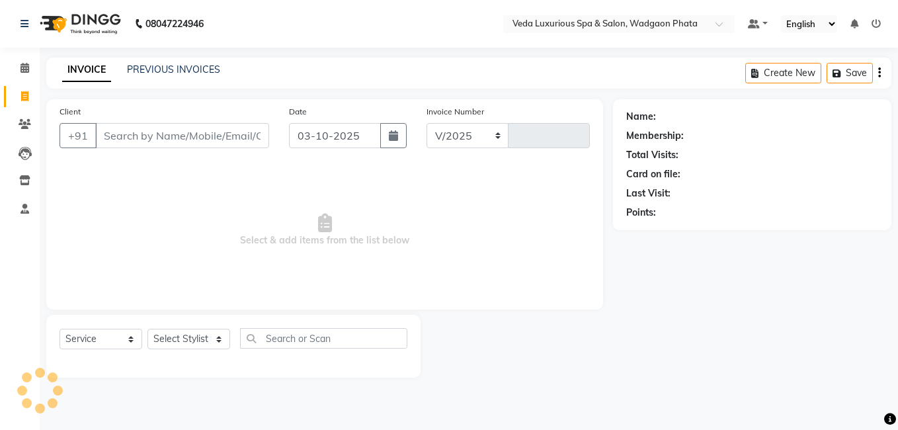
select select "4666"
type input "2802"
click at [202, 69] on link "PREVIOUS INVOICES" at bounding box center [173, 70] width 93 height 12
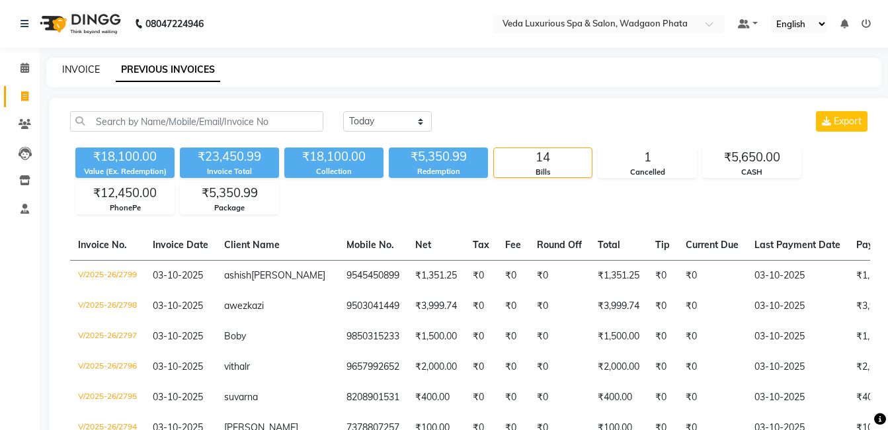
click at [82, 71] on link "INVOICE" at bounding box center [81, 70] width 38 height 12
select select "service"
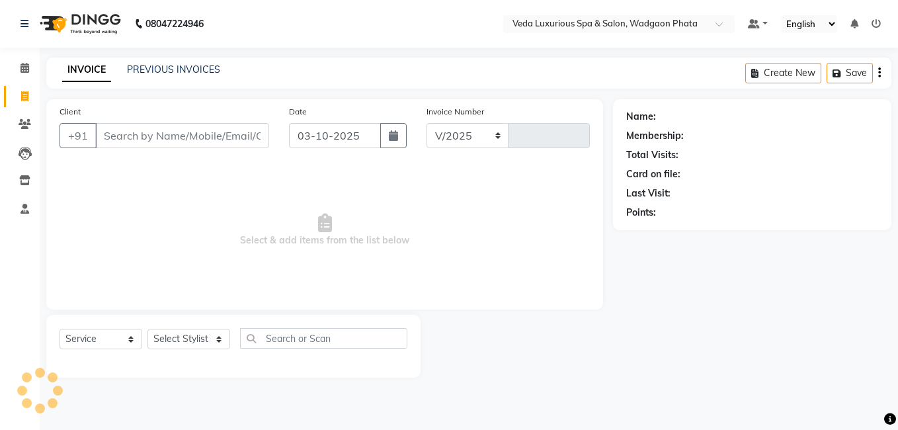
select select "4666"
type input "2802"
click at [877, 25] on icon at bounding box center [876, 23] width 9 height 9
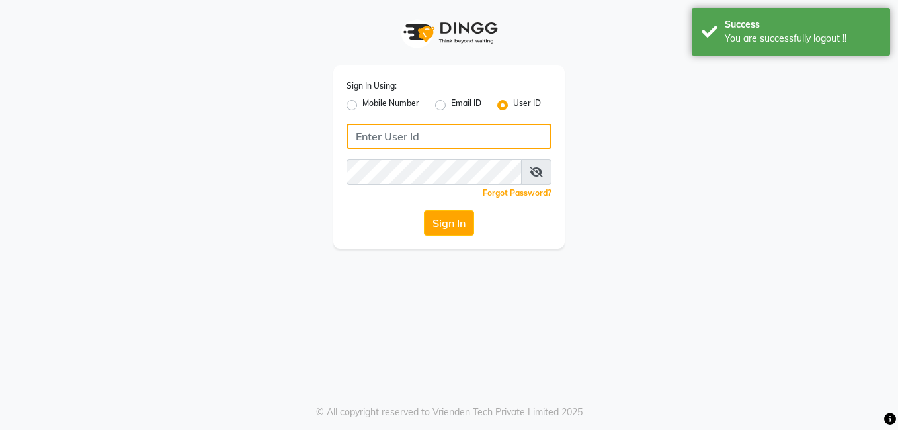
type input "7972130492"
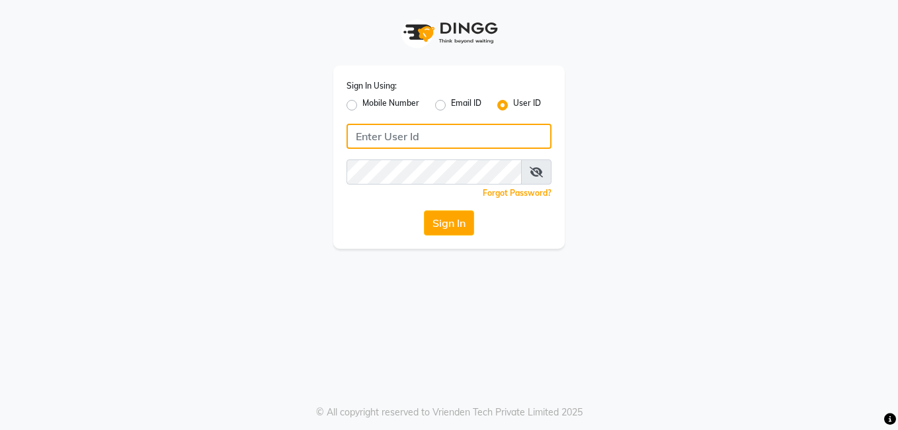
type input "7972130492"
